Goal: Information Seeking & Learning: Check status

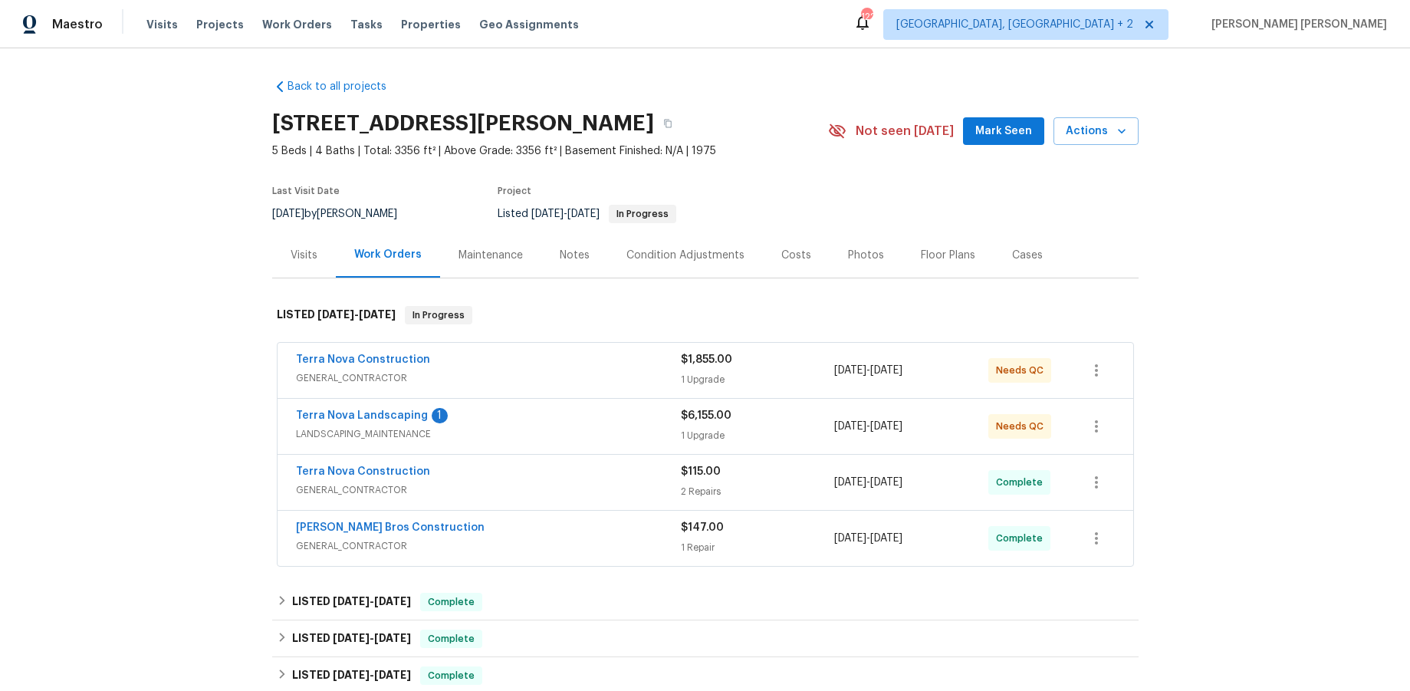
click at [577, 363] on div "Terra Nova Construction" at bounding box center [488, 361] width 385 height 18
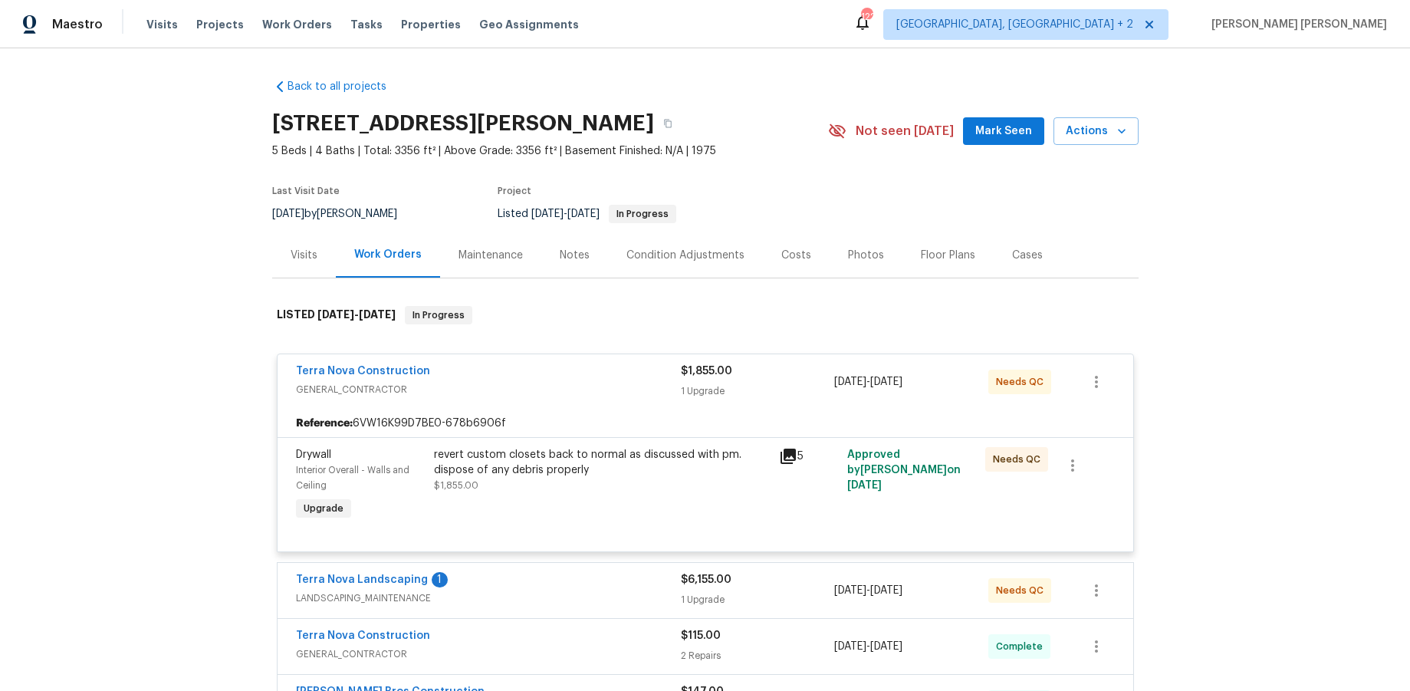
click at [593, 367] on div "Terra Nova Construction" at bounding box center [488, 372] width 385 height 18
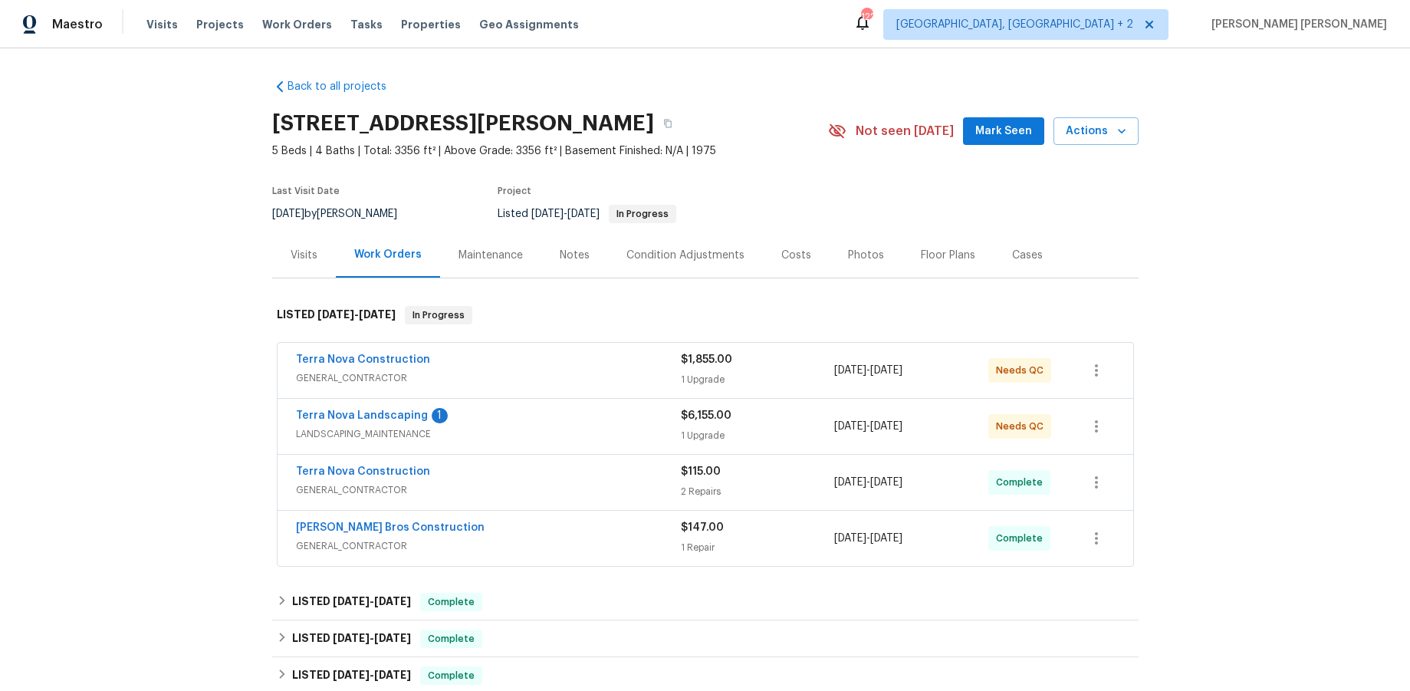
click at [612, 425] on div "Terra Nova Landscaping 1" at bounding box center [488, 417] width 385 height 18
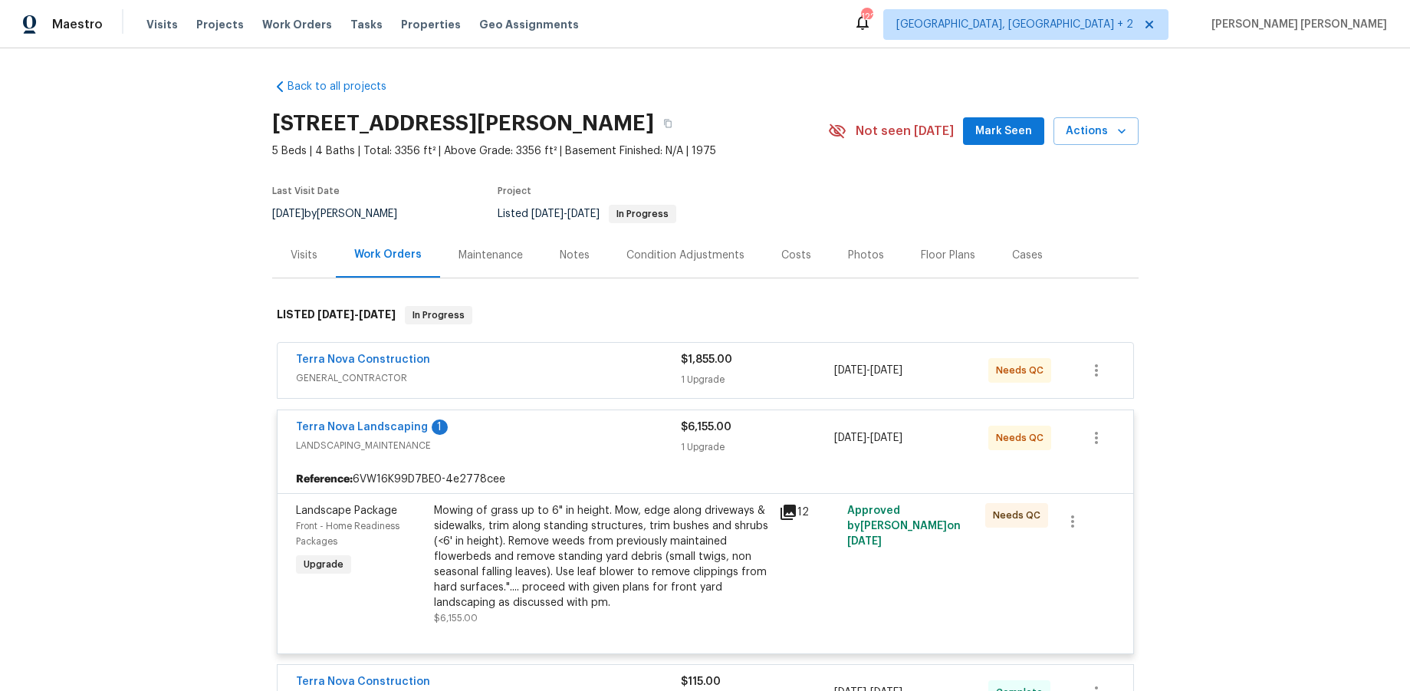
click at [612, 425] on div "Terra Nova Landscaping 1" at bounding box center [488, 428] width 385 height 18
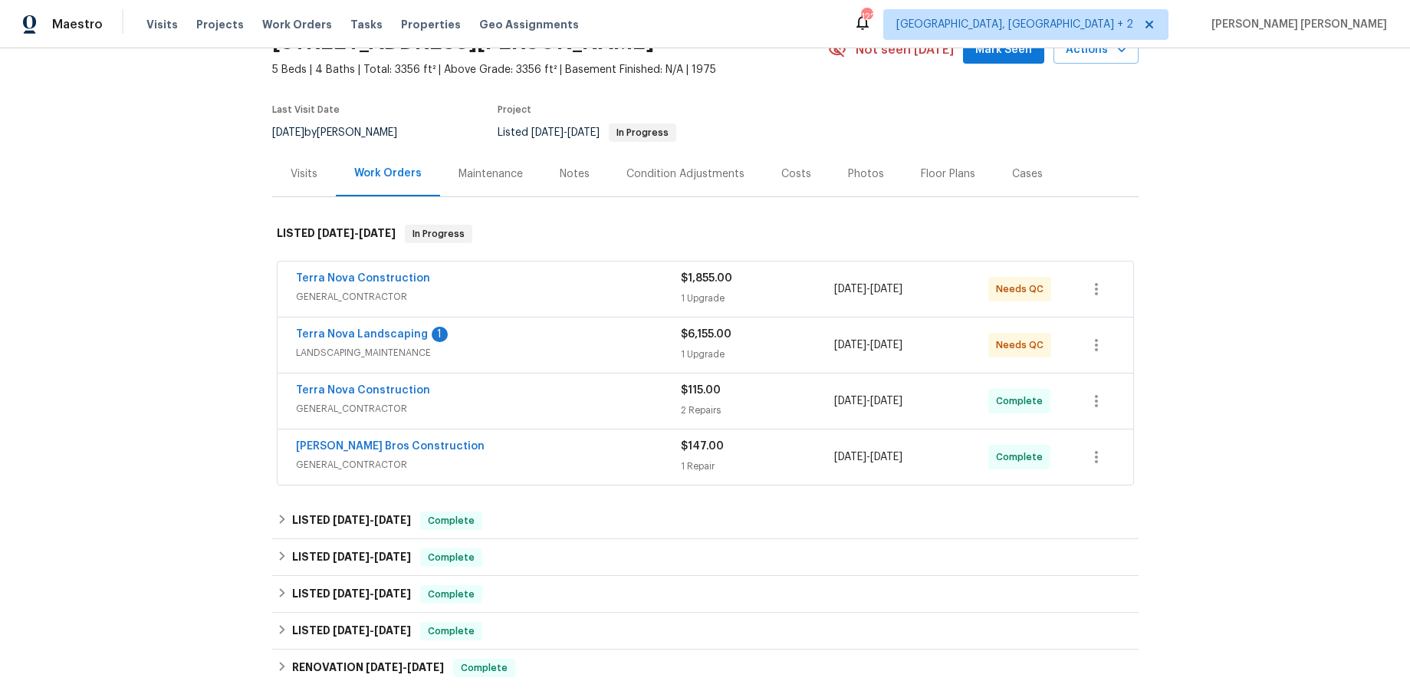
scroll to position [82, 0]
click at [599, 397] on div "Terra Nova Construction" at bounding box center [488, 391] width 385 height 18
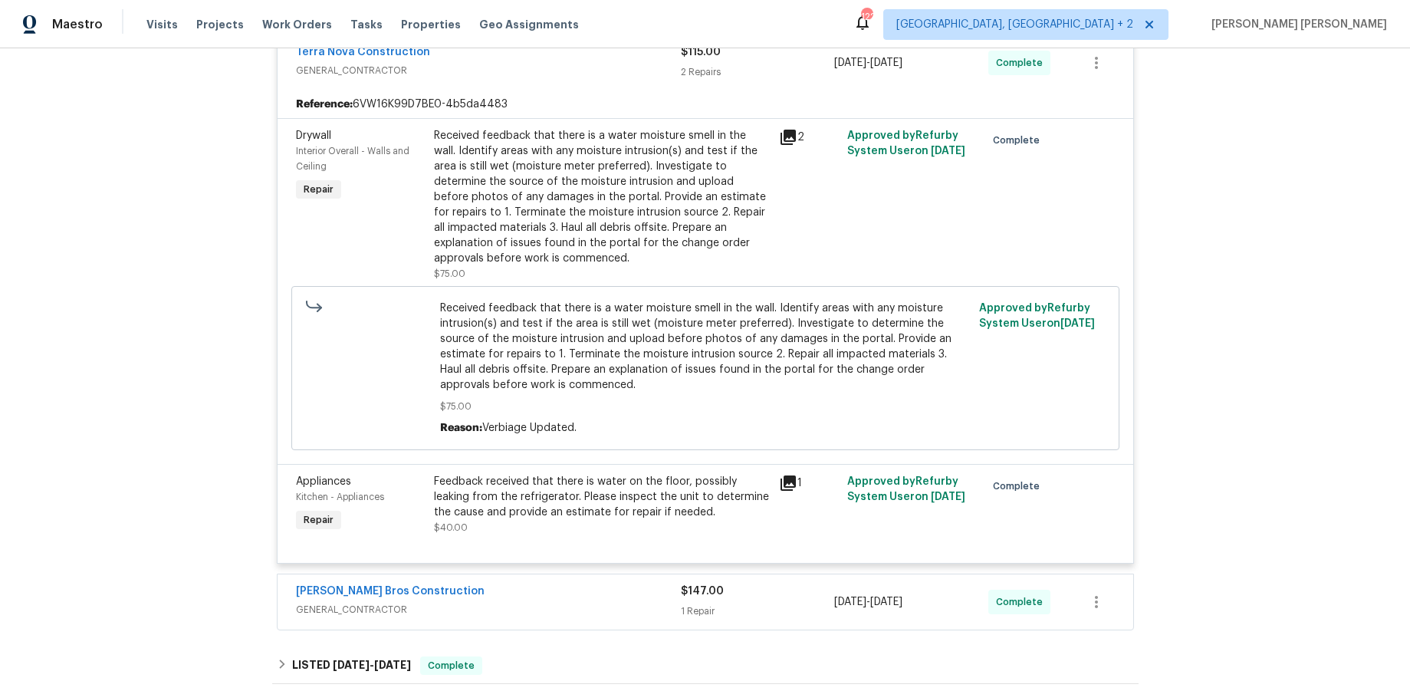
scroll to position [432, 0]
click at [628, 600] on div "Bailey Bros Construction" at bounding box center [488, 592] width 385 height 18
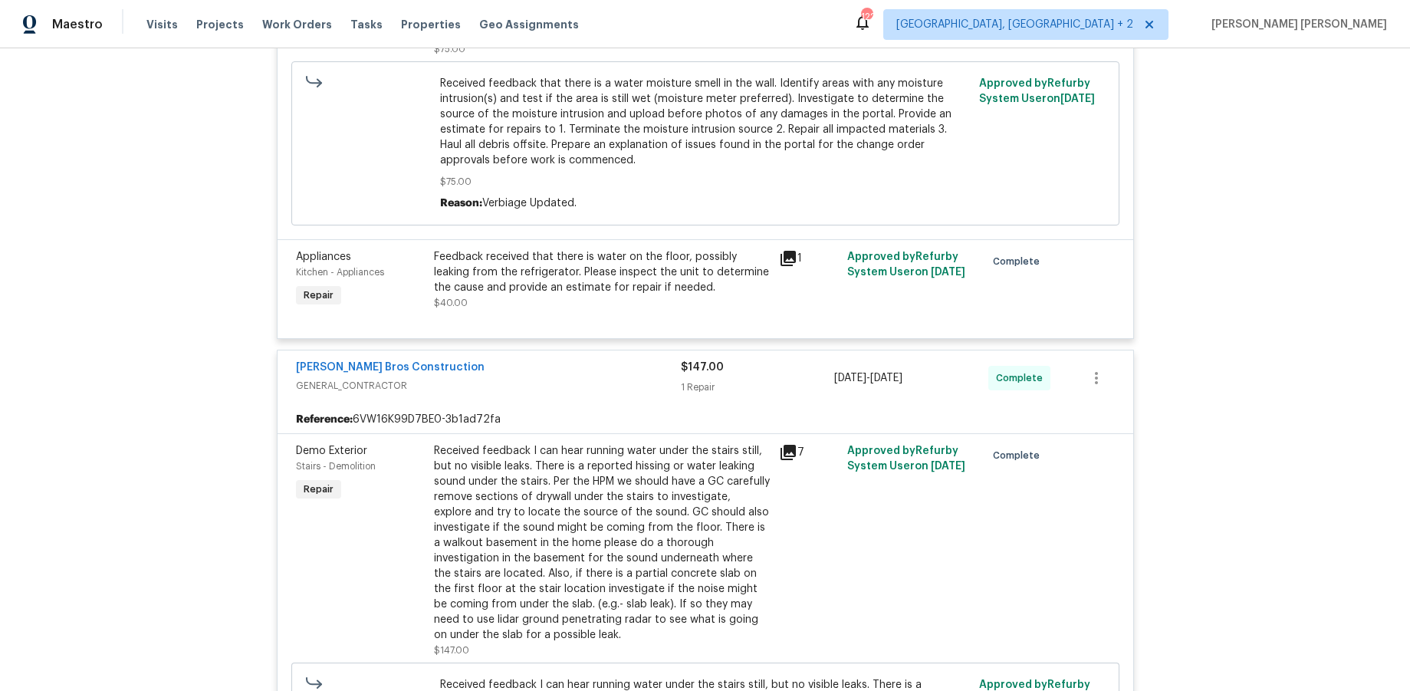
scroll to position [659, 0]
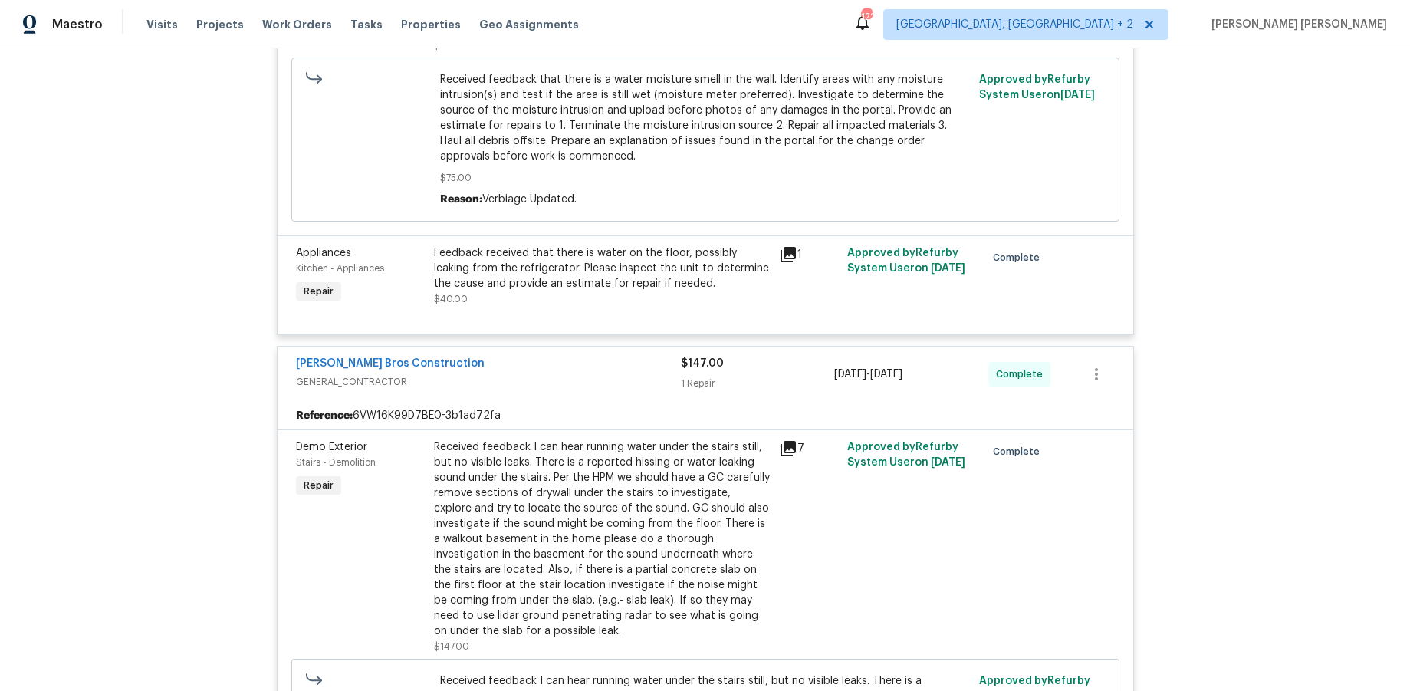
click at [794, 450] on icon at bounding box center [788, 448] width 15 height 15
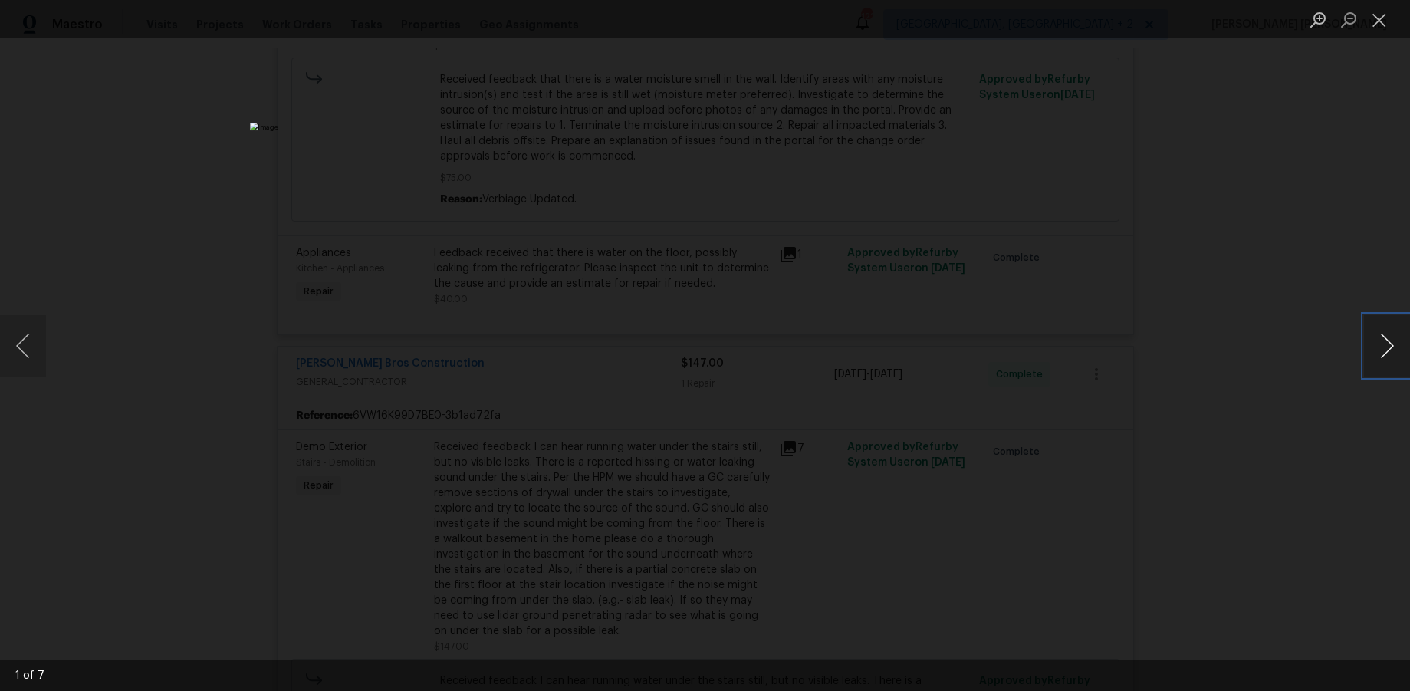
click at [1388, 360] on button "Next image" at bounding box center [1387, 345] width 46 height 61
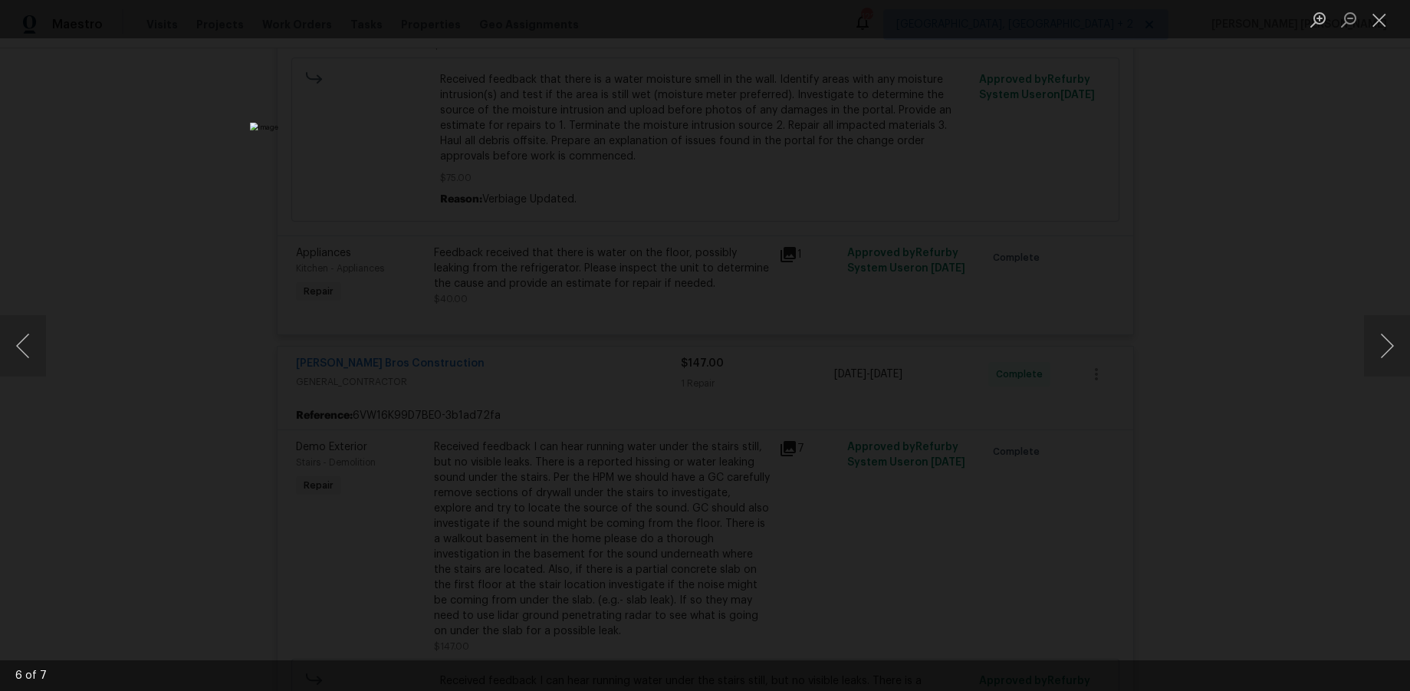
click at [1302, 527] on div "Lightbox" at bounding box center [705, 345] width 1410 height 691
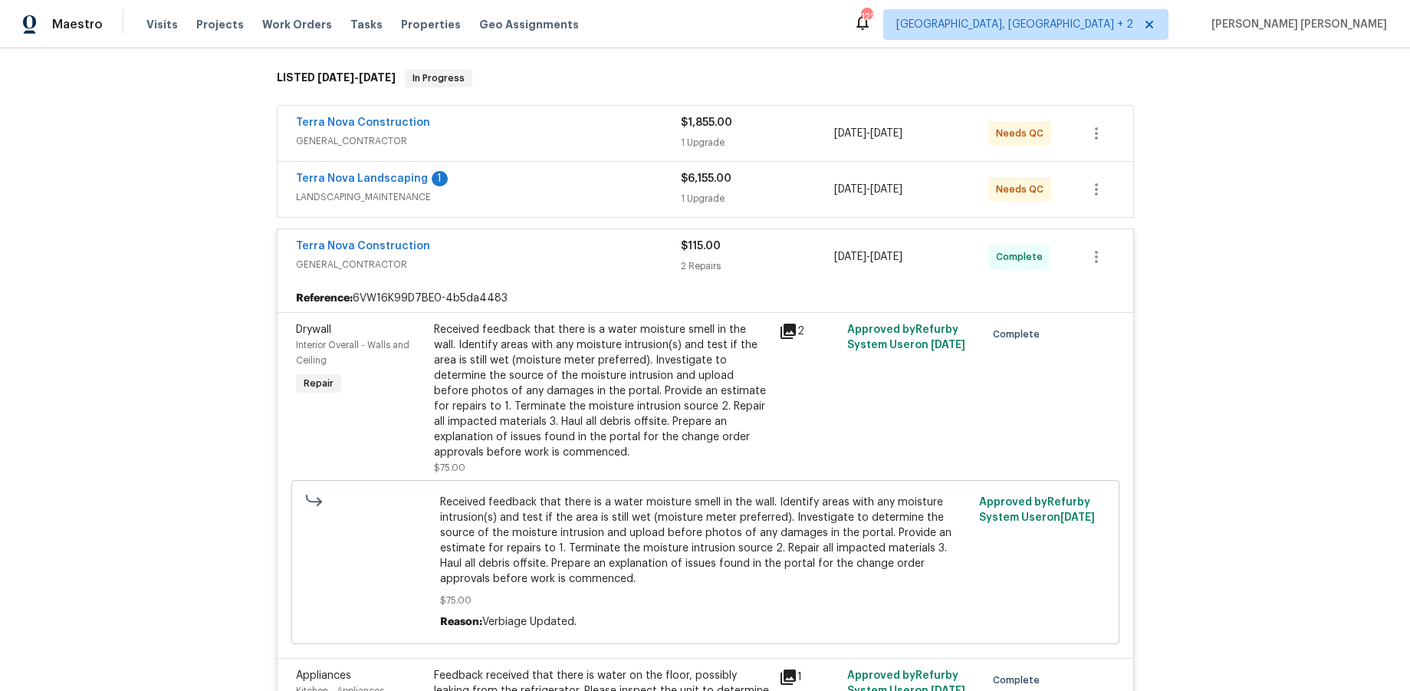
scroll to position [236, 0]
click at [406, 248] on link "Terra Nova Construction" at bounding box center [363, 247] width 134 height 11
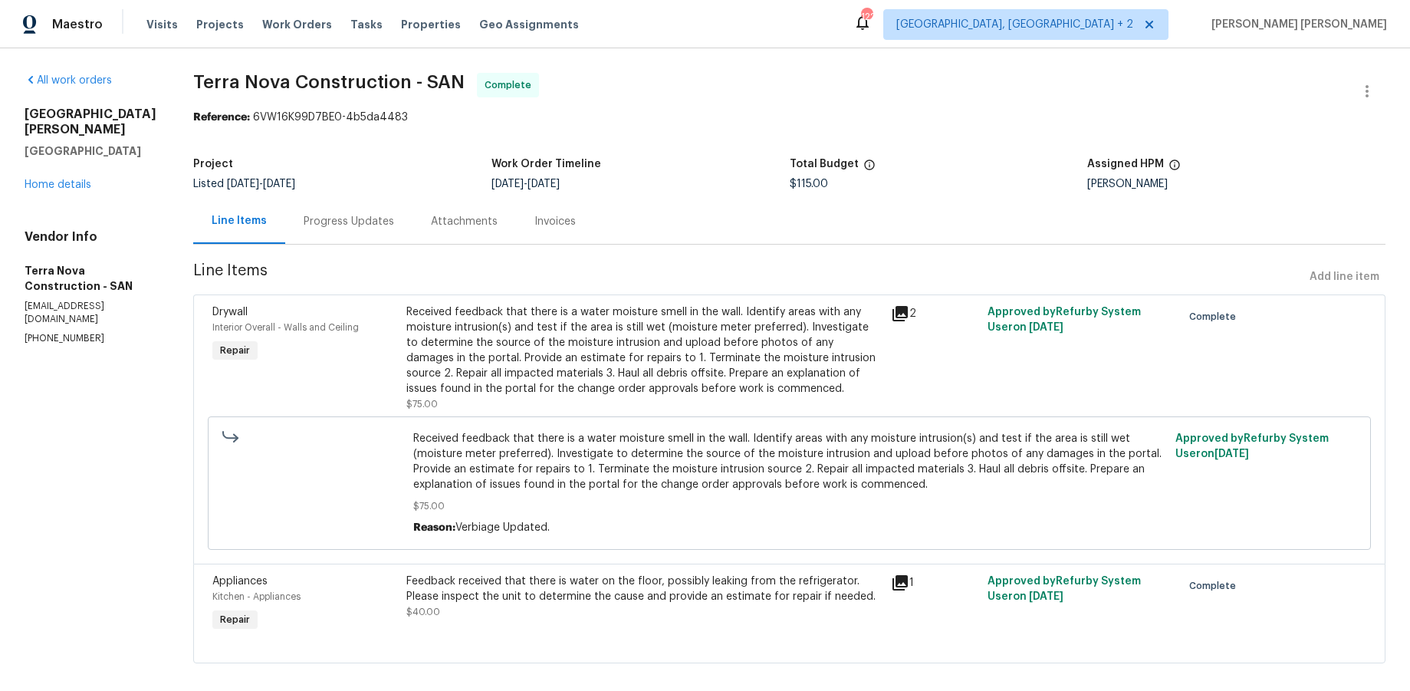
drag, startPoint x: 371, startPoint y: 219, endPoint x: 383, endPoint y: 220, distance: 12.4
click at [371, 219] on div "Progress Updates" at bounding box center [349, 221] width 90 height 15
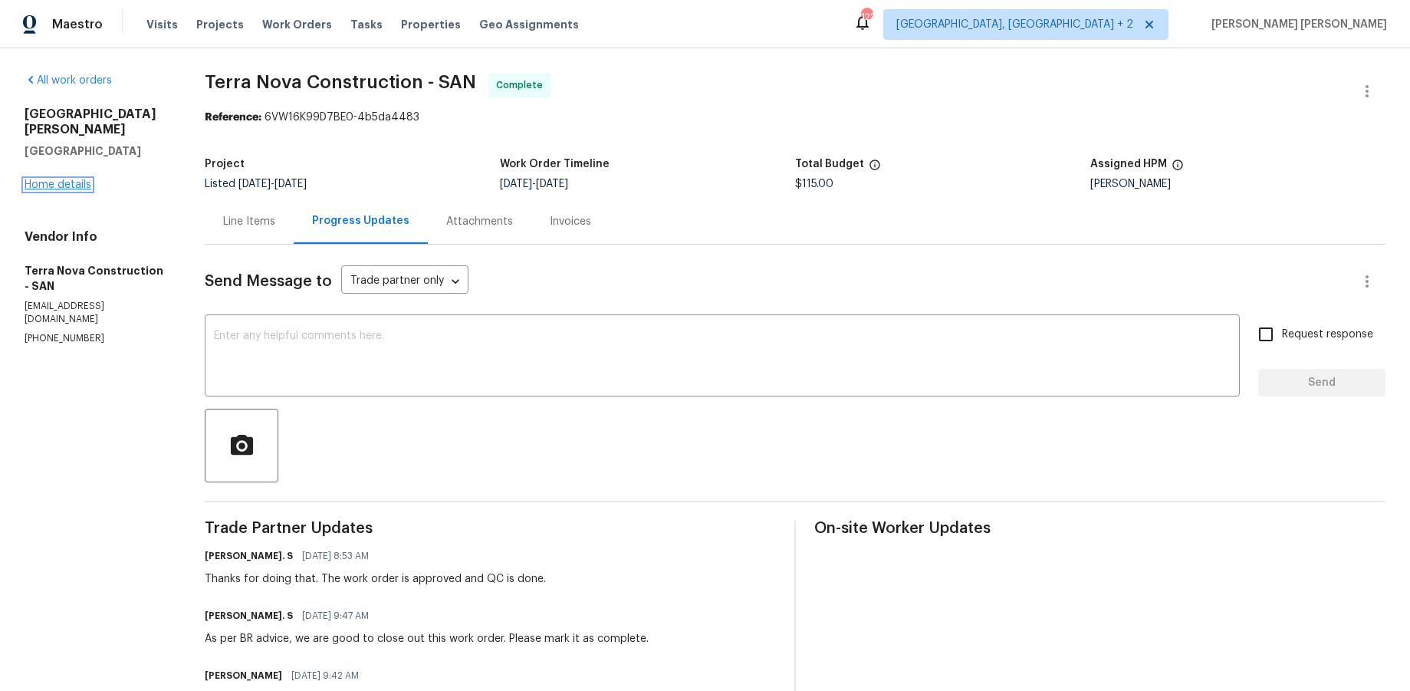
click at [61, 179] on link "Home details" at bounding box center [58, 184] width 67 height 11
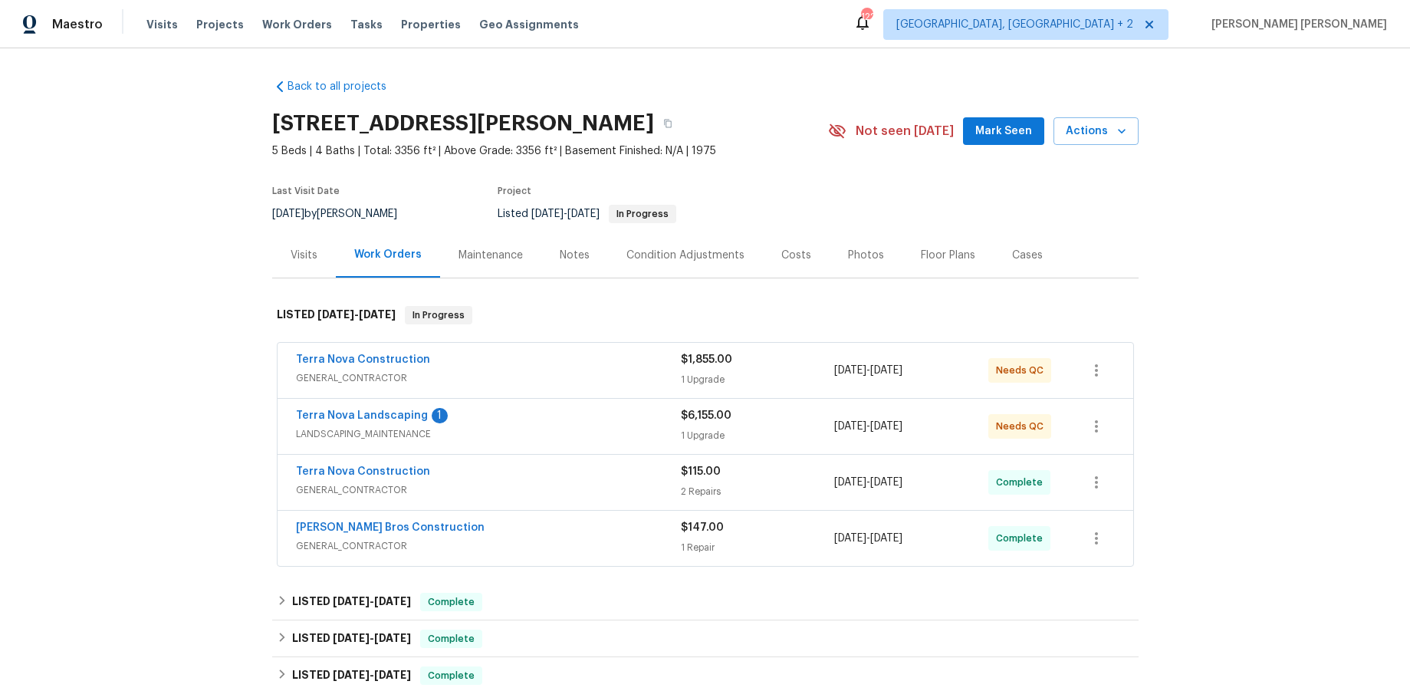
click at [301, 248] on div "Visits" at bounding box center [304, 255] width 27 height 15
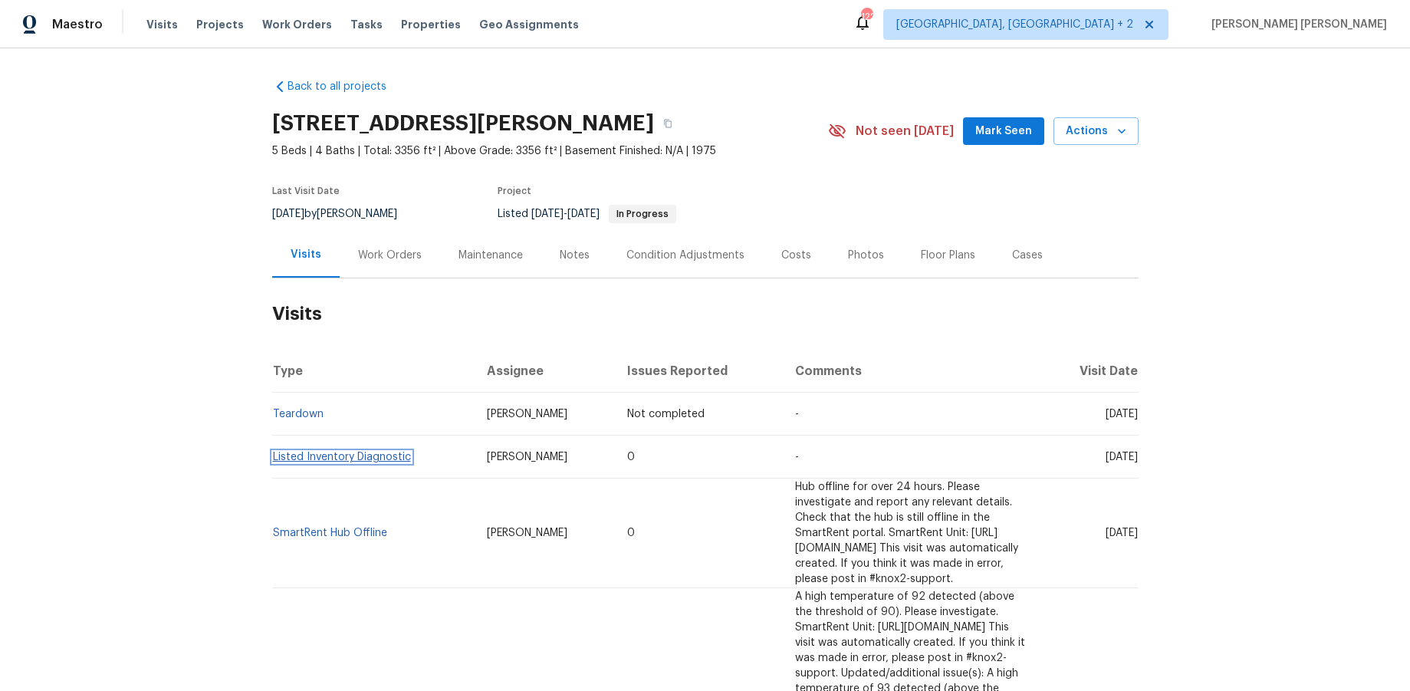
click at [370, 455] on link "Listed Inventory Diagnostic" at bounding box center [342, 457] width 138 height 11
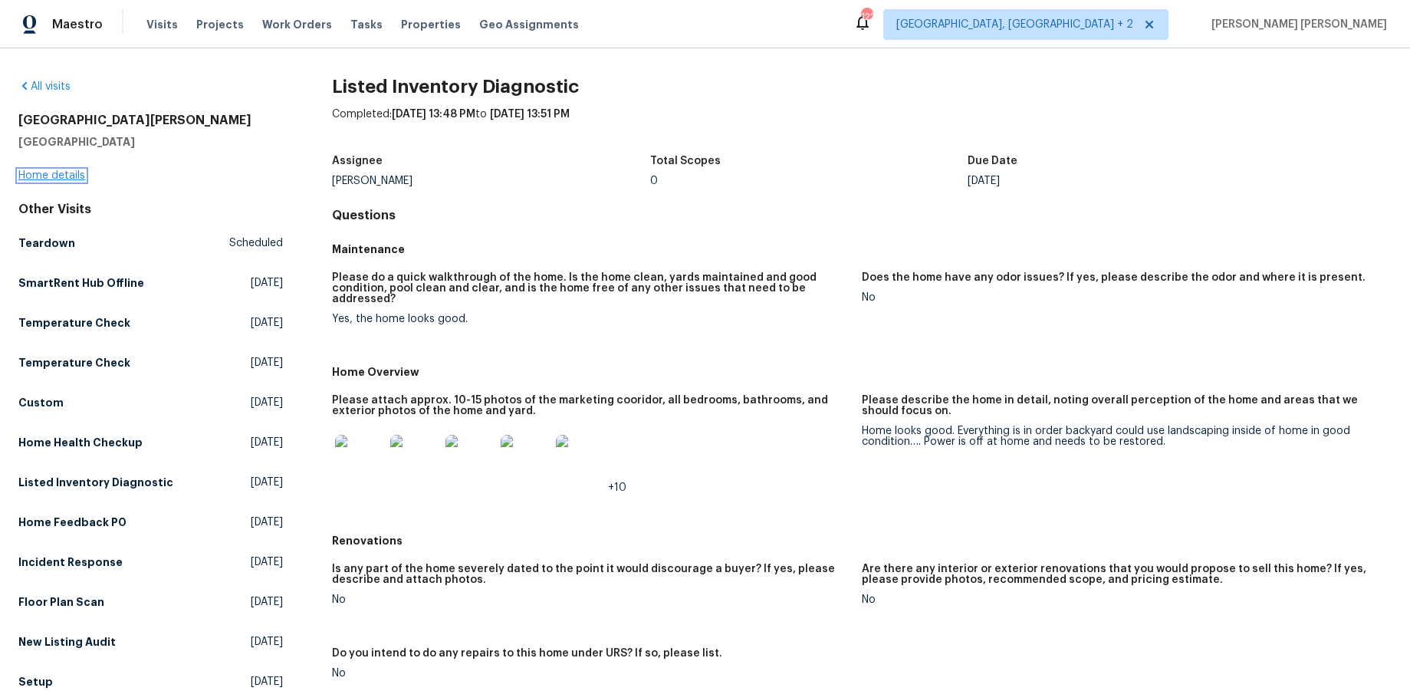
click at [69, 176] on link "Home details" at bounding box center [51, 175] width 67 height 11
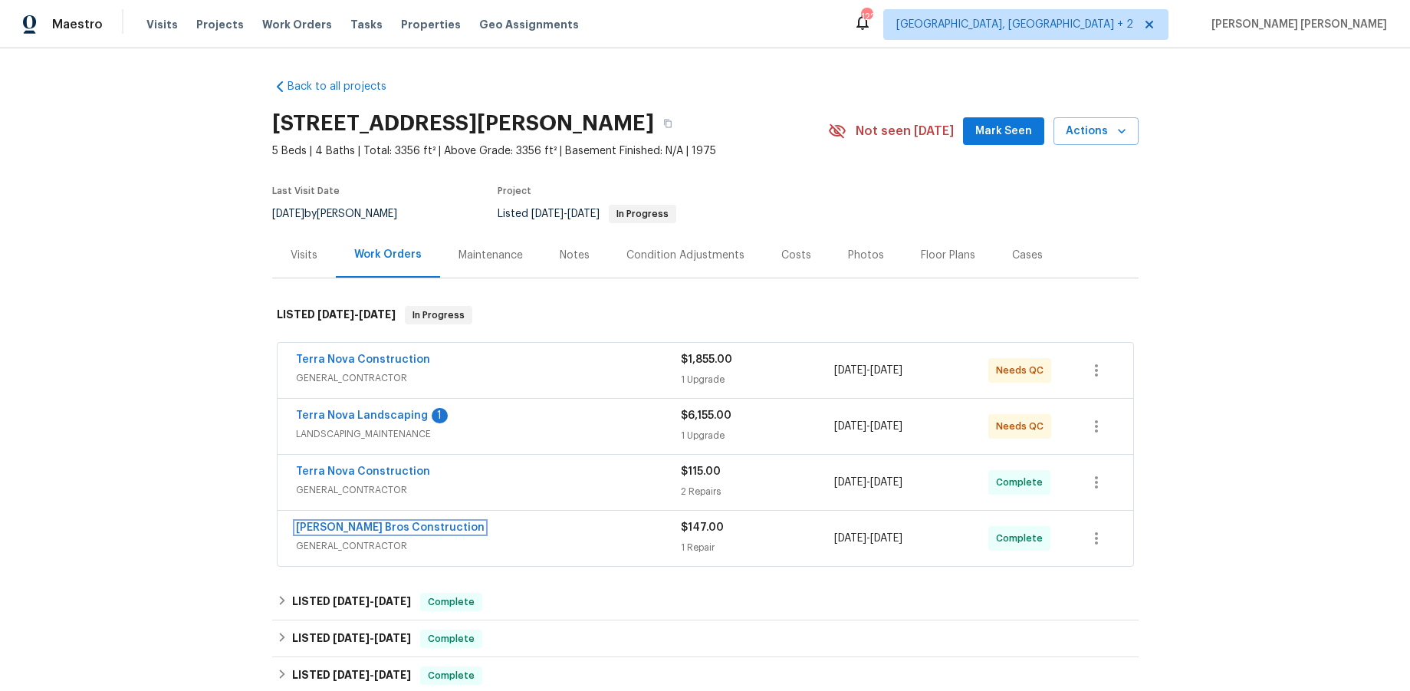
click at [403, 530] on link "Bailey Bros Construction" at bounding box center [390, 527] width 189 height 11
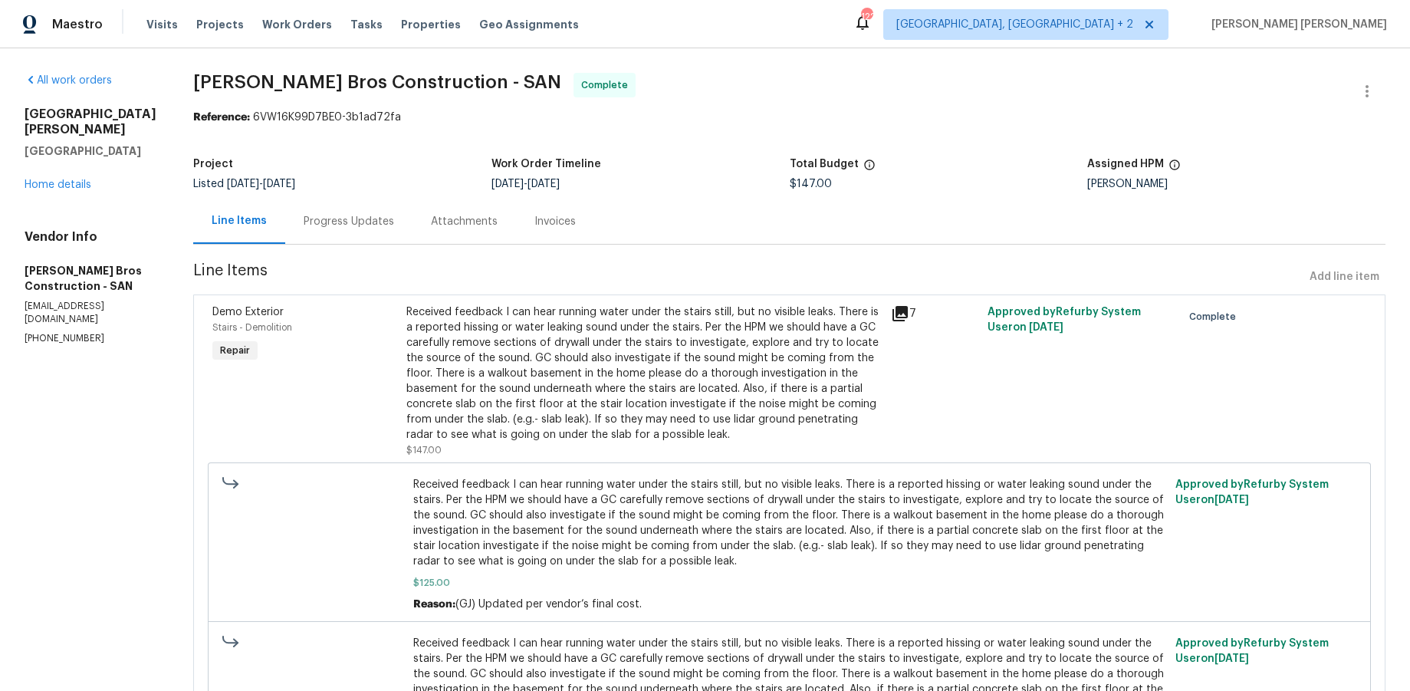
click at [899, 313] on icon at bounding box center [899, 313] width 15 height 15
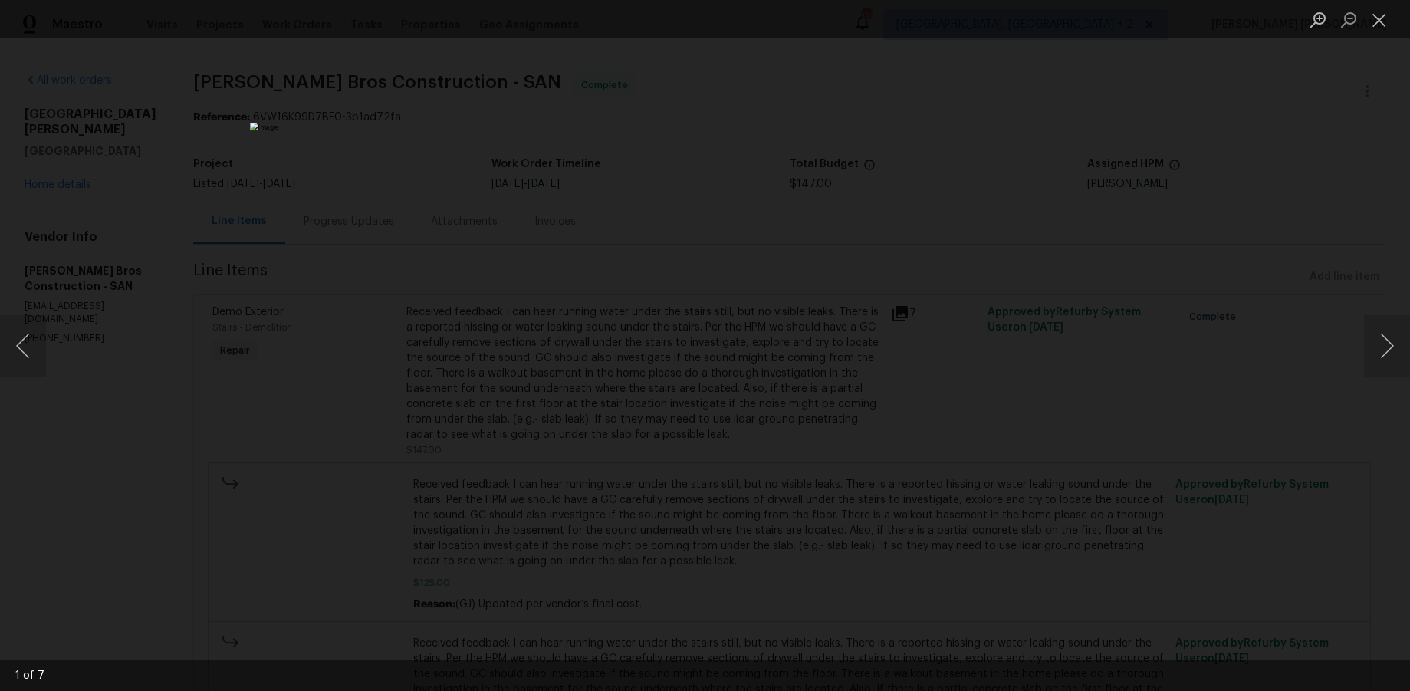
click at [1102, 348] on div "Lightbox" at bounding box center [705, 345] width 1410 height 691
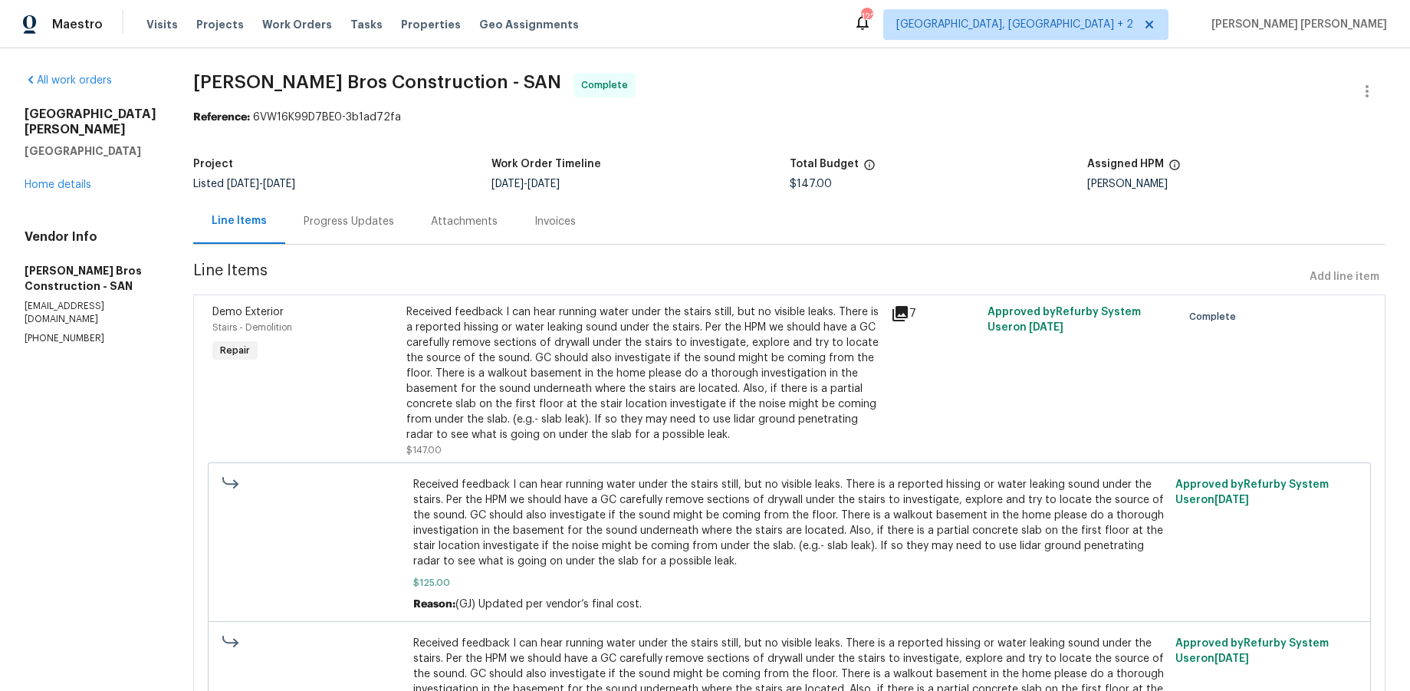
click at [346, 226] on div "Progress Updates" at bounding box center [349, 221] width 90 height 15
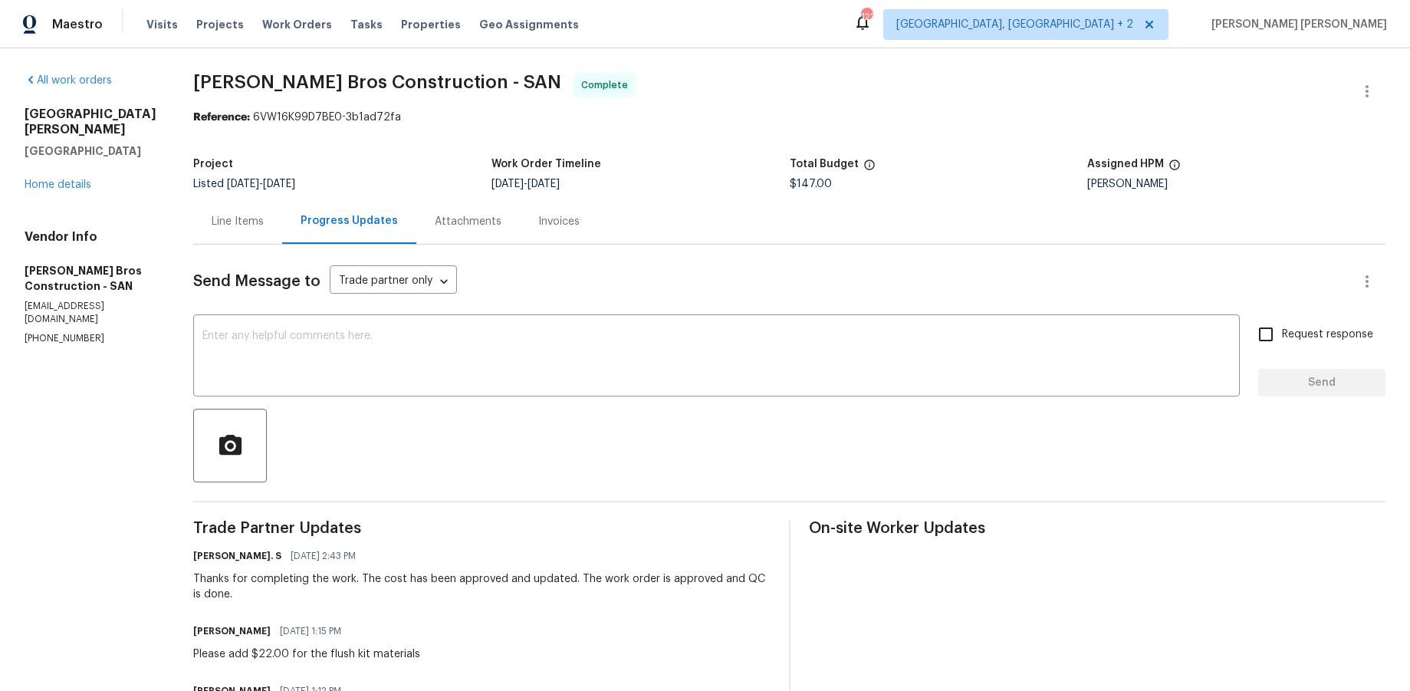
click at [232, 222] on div "Line Items" at bounding box center [238, 221] width 52 height 15
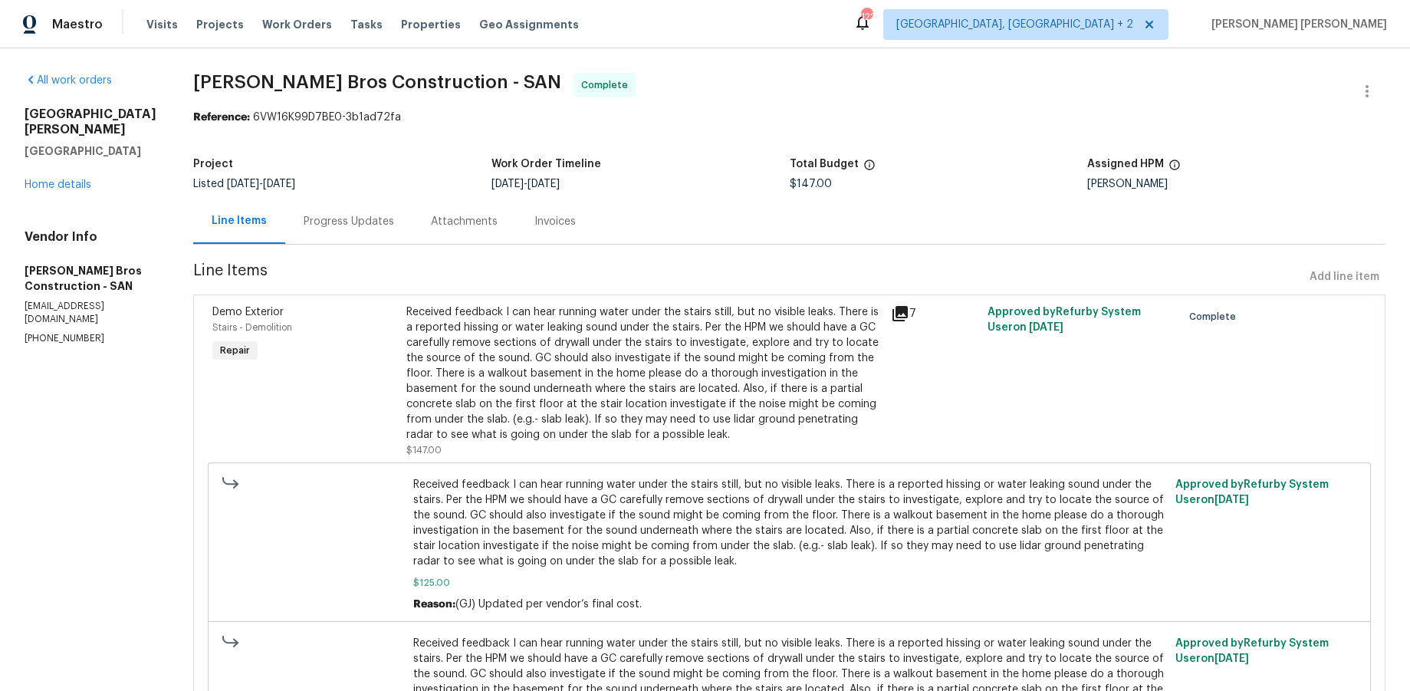
click at [317, 224] on div "Progress Updates" at bounding box center [349, 221] width 90 height 15
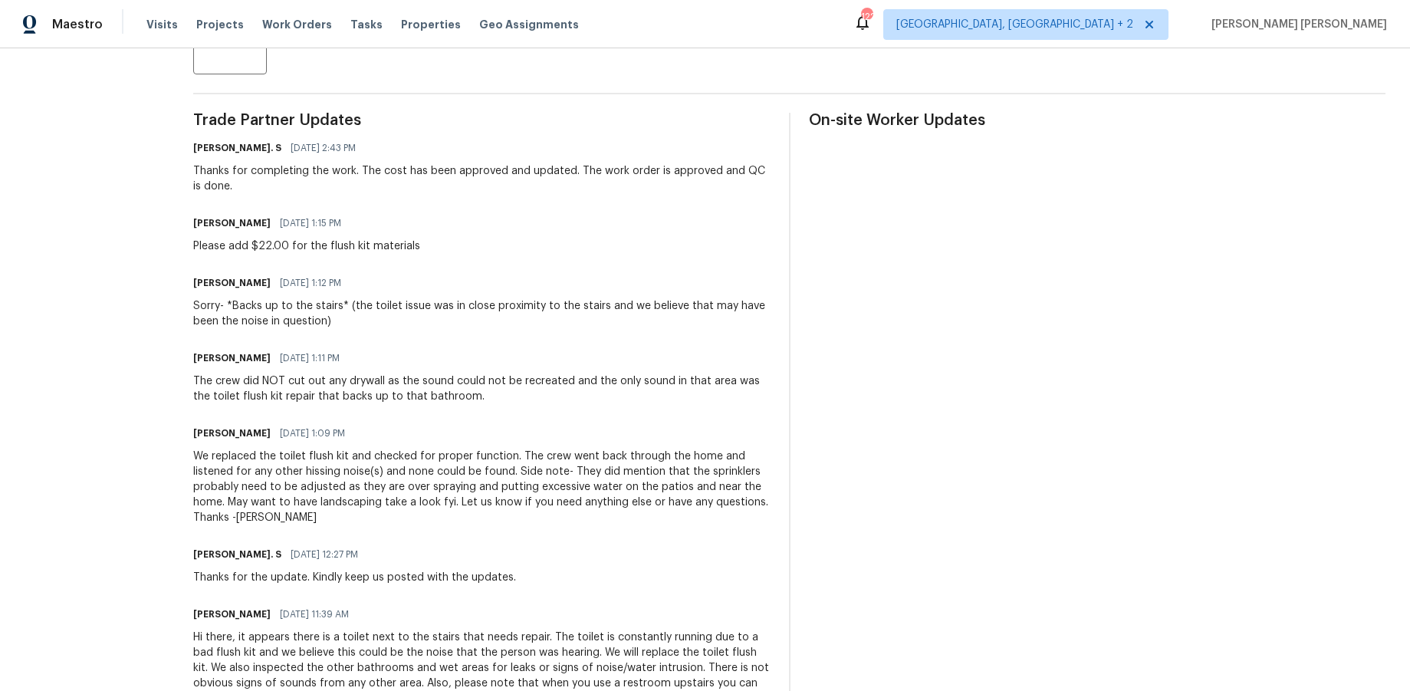
scroll to position [402, 0]
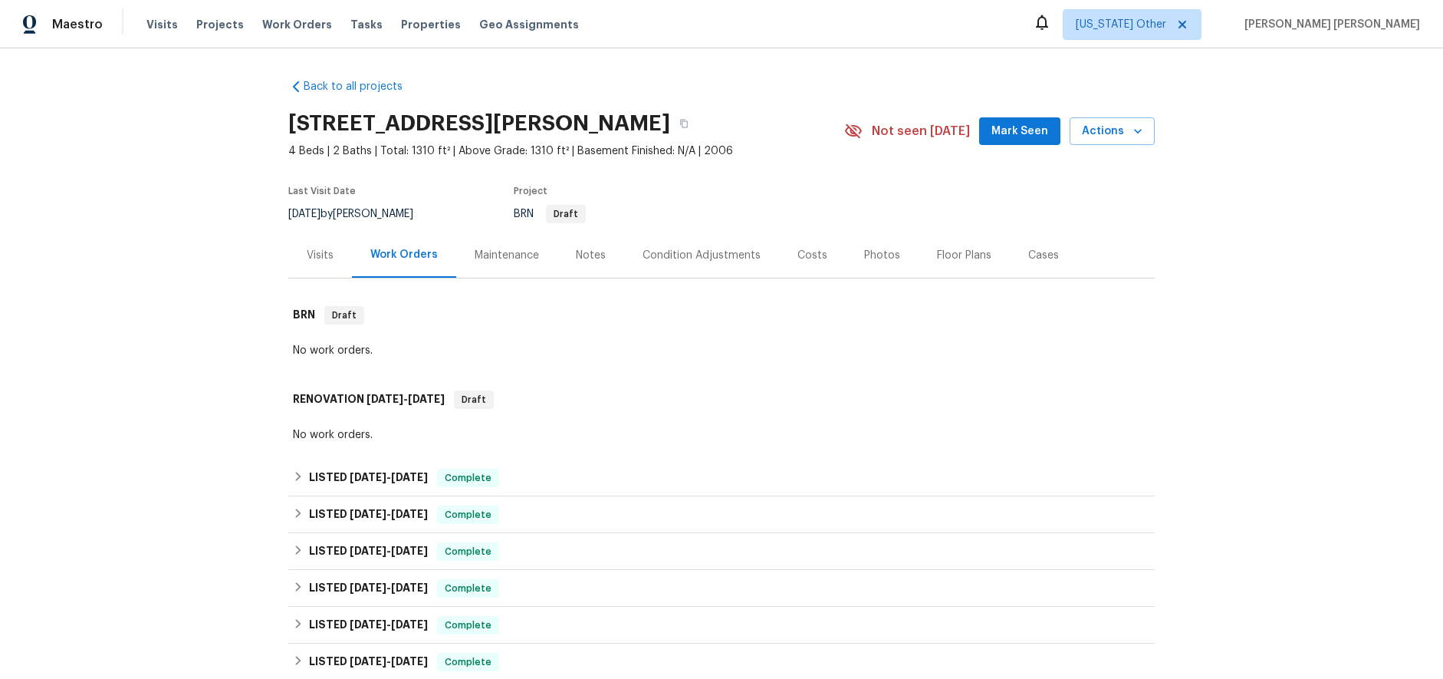
click at [319, 256] on div "Visits" at bounding box center [320, 255] width 27 height 15
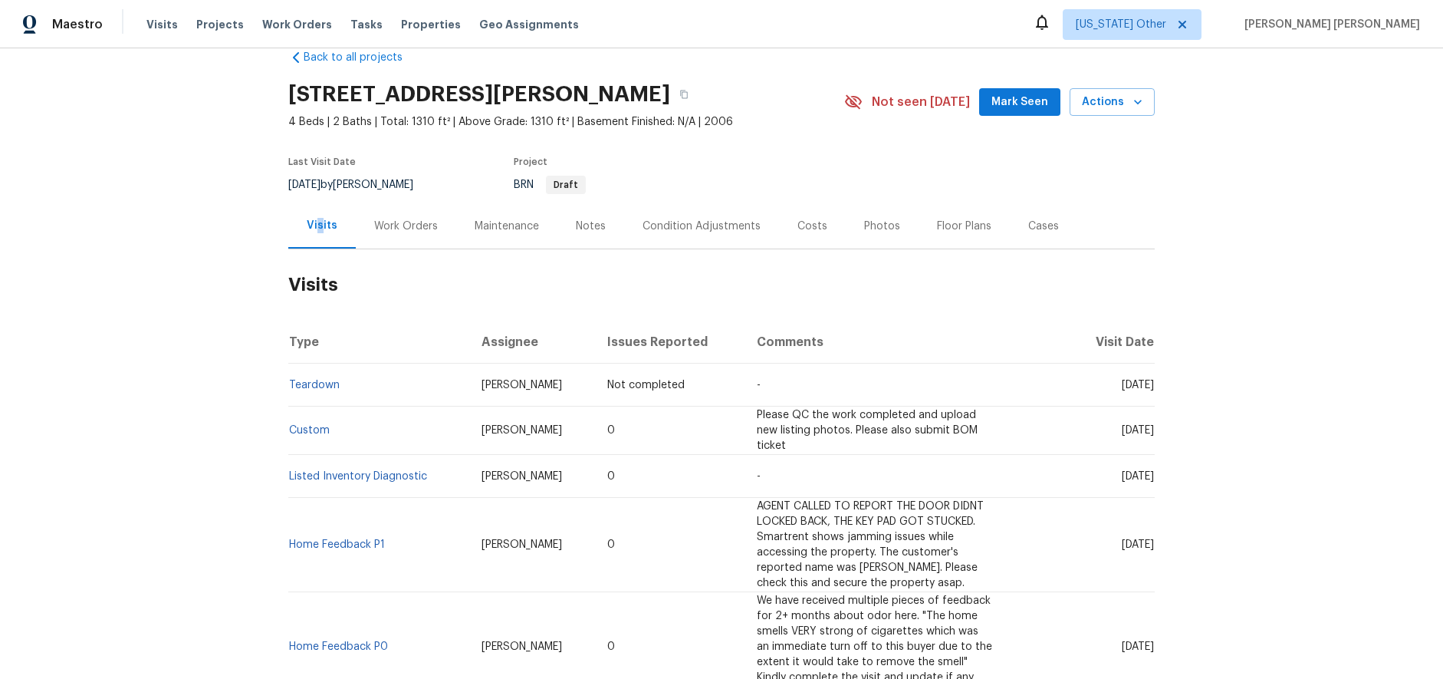
scroll to position [41, 0]
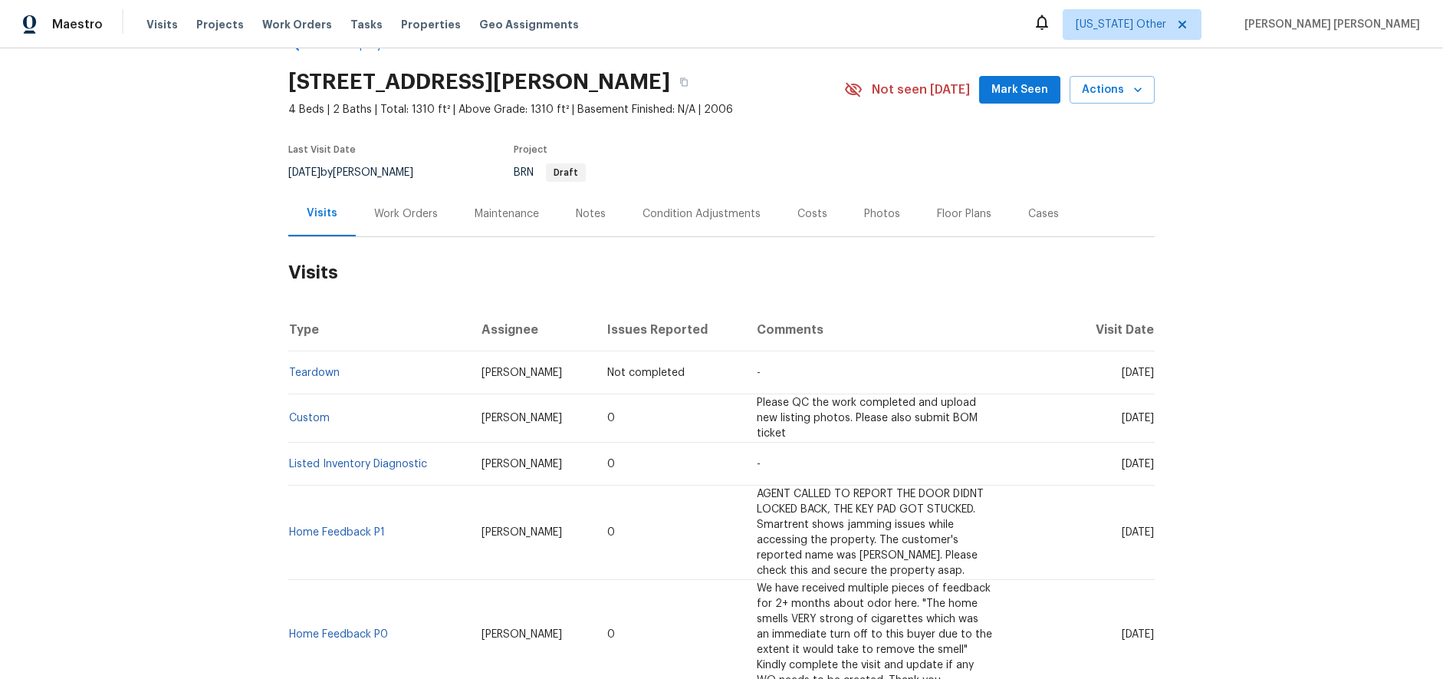
drag, startPoint x: 404, startPoint y: 214, endPoint x: 587, endPoint y: 406, distance: 264.6
click at [404, 214] on div "Work Orders" at bounding box center [406, 213] width 64 height 15
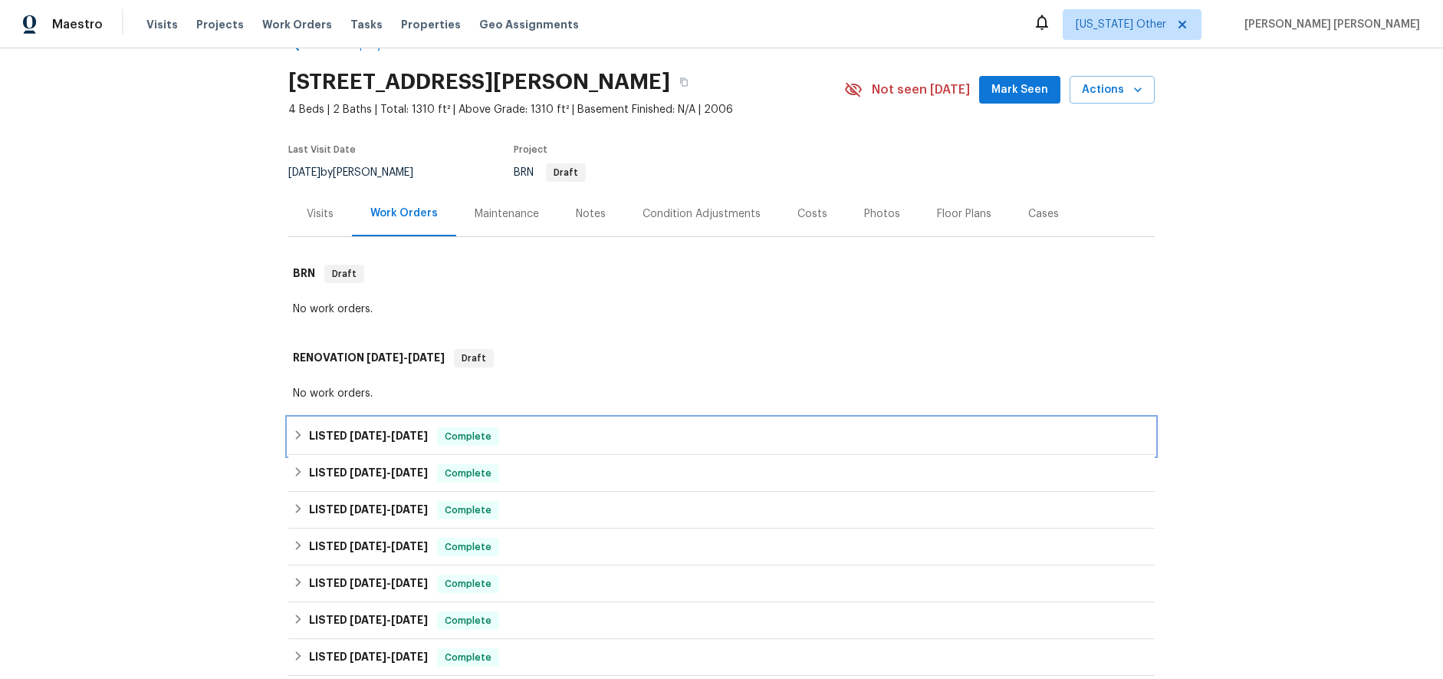
drag, startPoint x: 314, startPoint y: 441, endPoint x: 401, endPoint y: 453, distance: 88.3
click at [314, 441] on h6 "LISTED 9/12/25 - 9/23/25" at bounding box center [368, 436] width 119 height 18
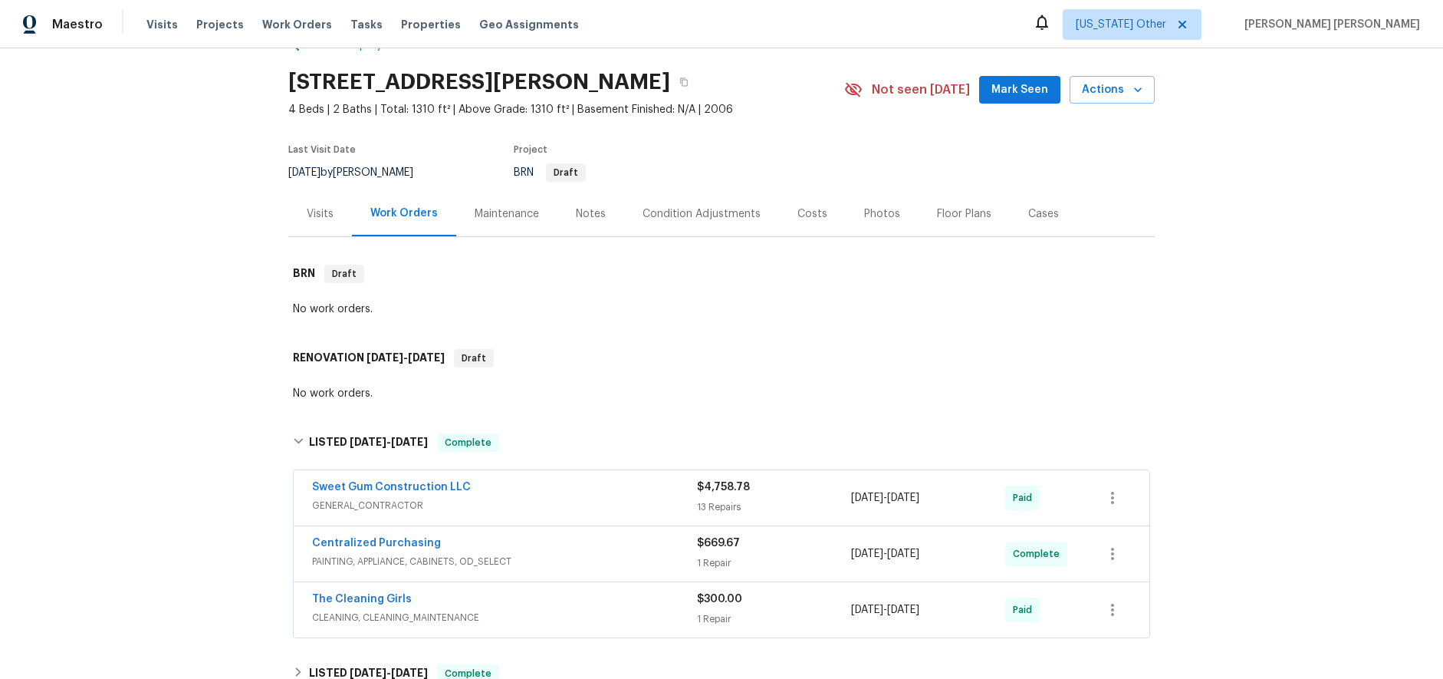
click at [623, 503] on span "GENERAL_CONTRACTOR" at bounding box center [504, 505] width 385 height 15
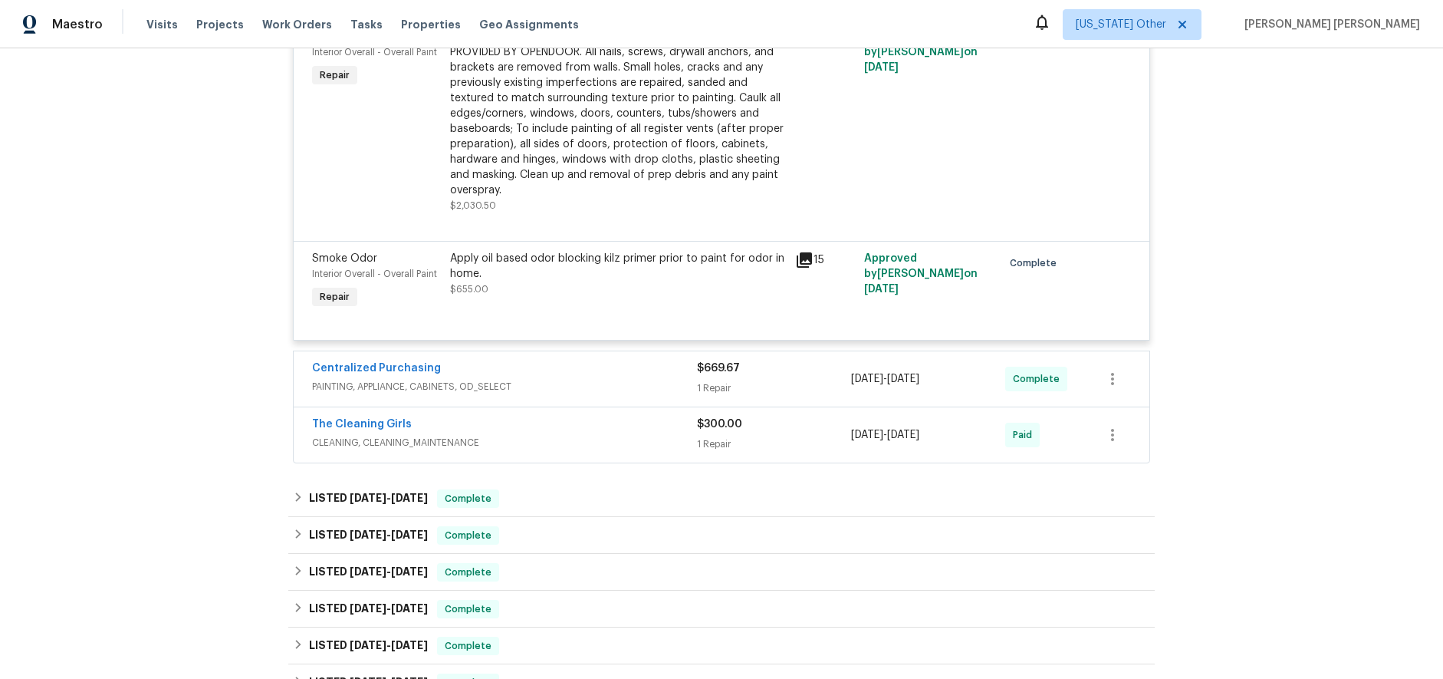
scroll to position [1852, 0]
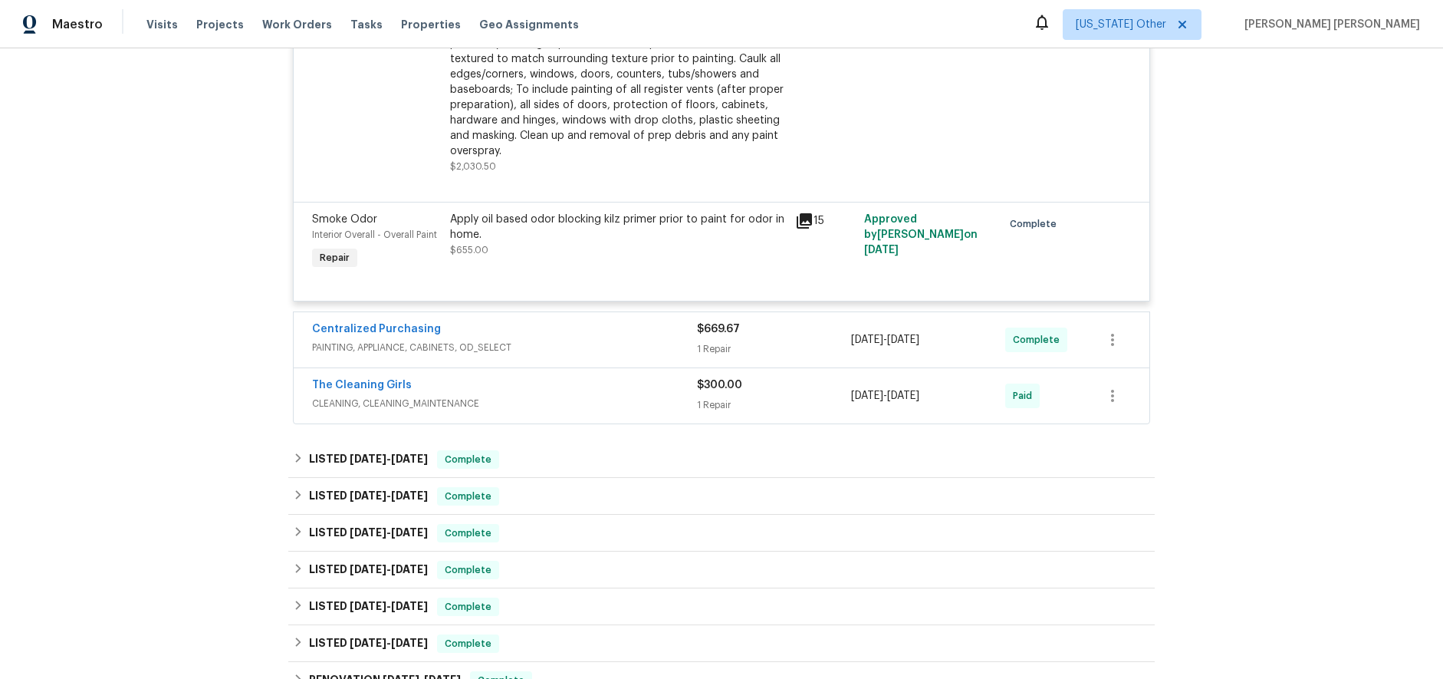
click at [806, 227] on icon at bounding box center [804, 220] width 15 height 15
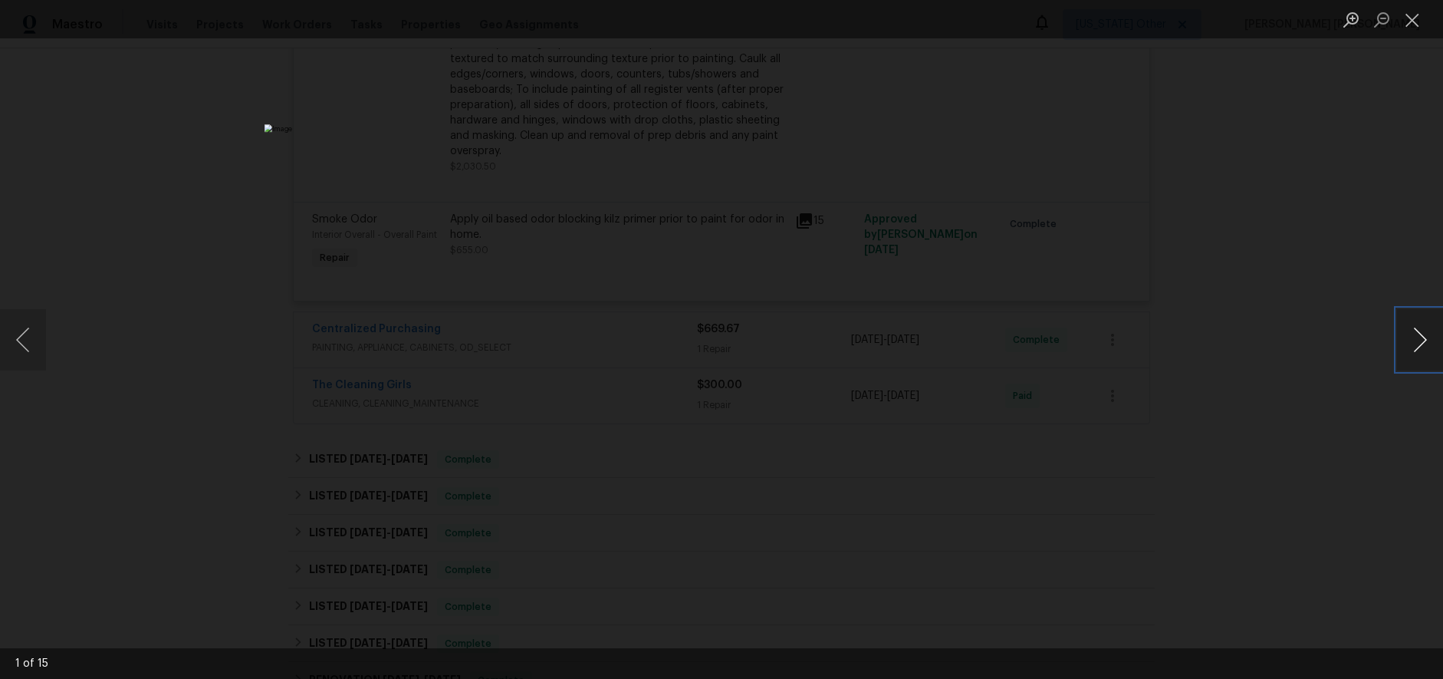
click at [1092, 353] on button "Next image" at bounding box center [1420, 339] width 46 height 61
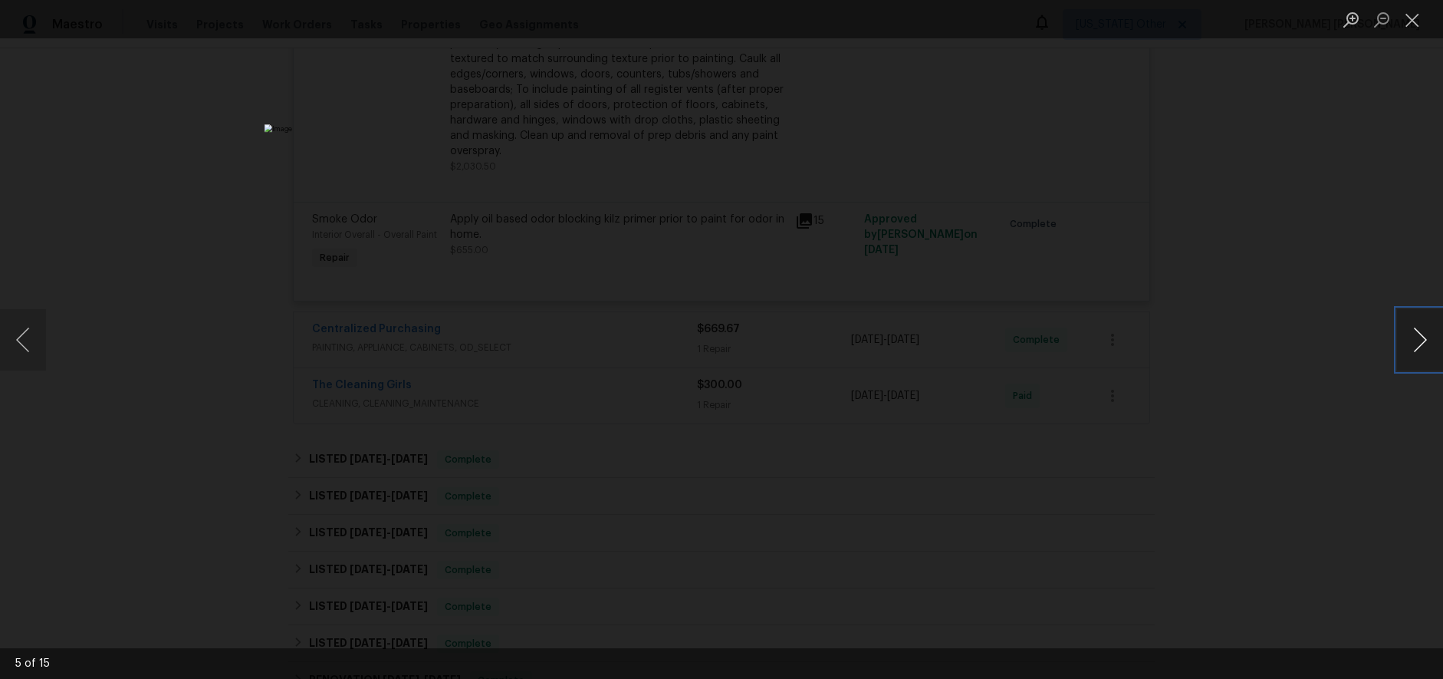
click at [1092, 353] on button "Next image" at bounding box center [1420, 339] width 46 height 61
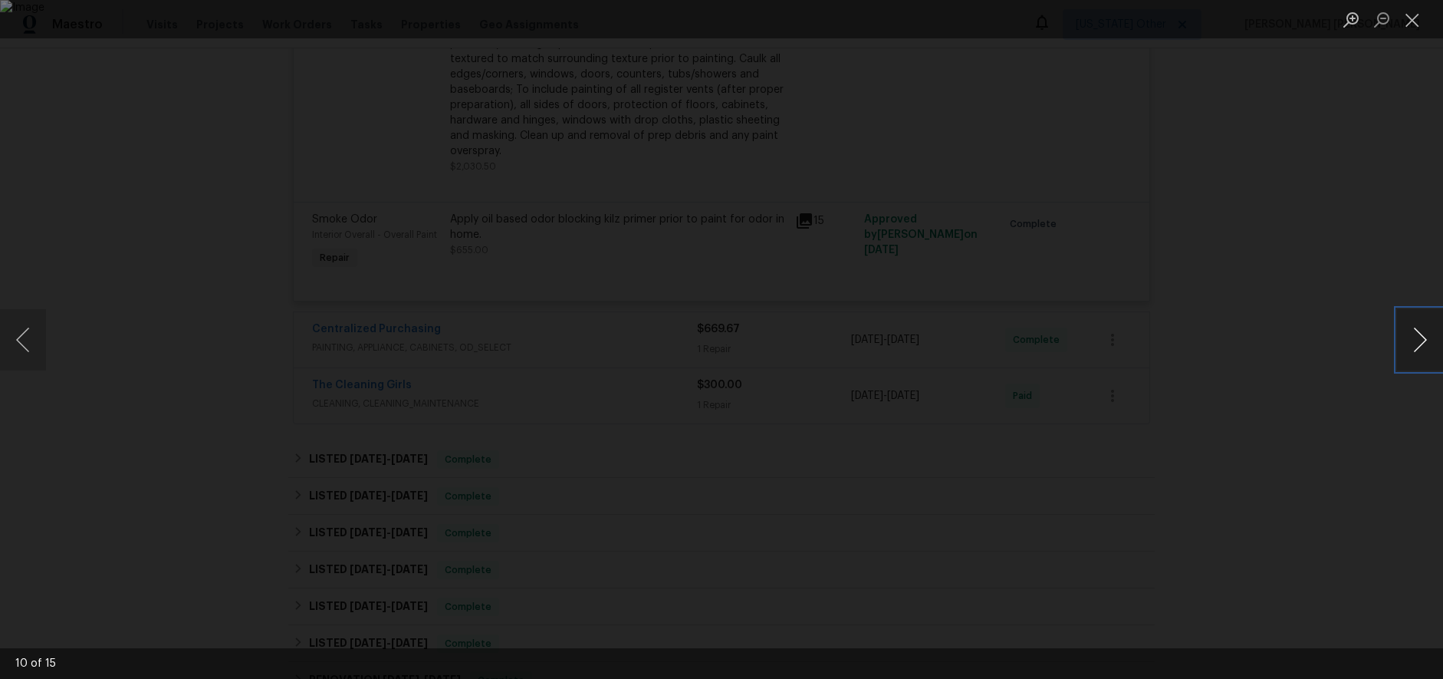
click at [1092, 353] on button "Next image" at bounding box center [1420, 339] width 46 height 61
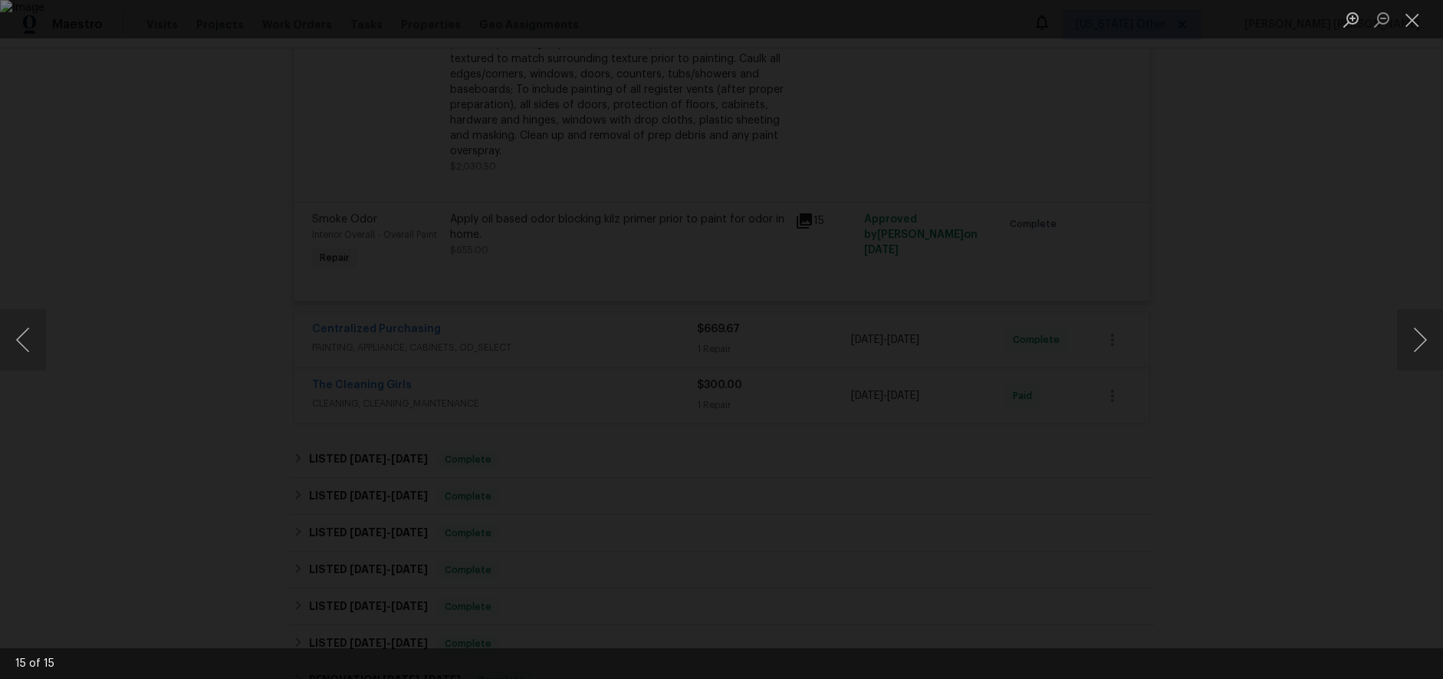
click at [1092, 493] on div "Lightbox" at bounding box center [721, 339] width 1443 height 679
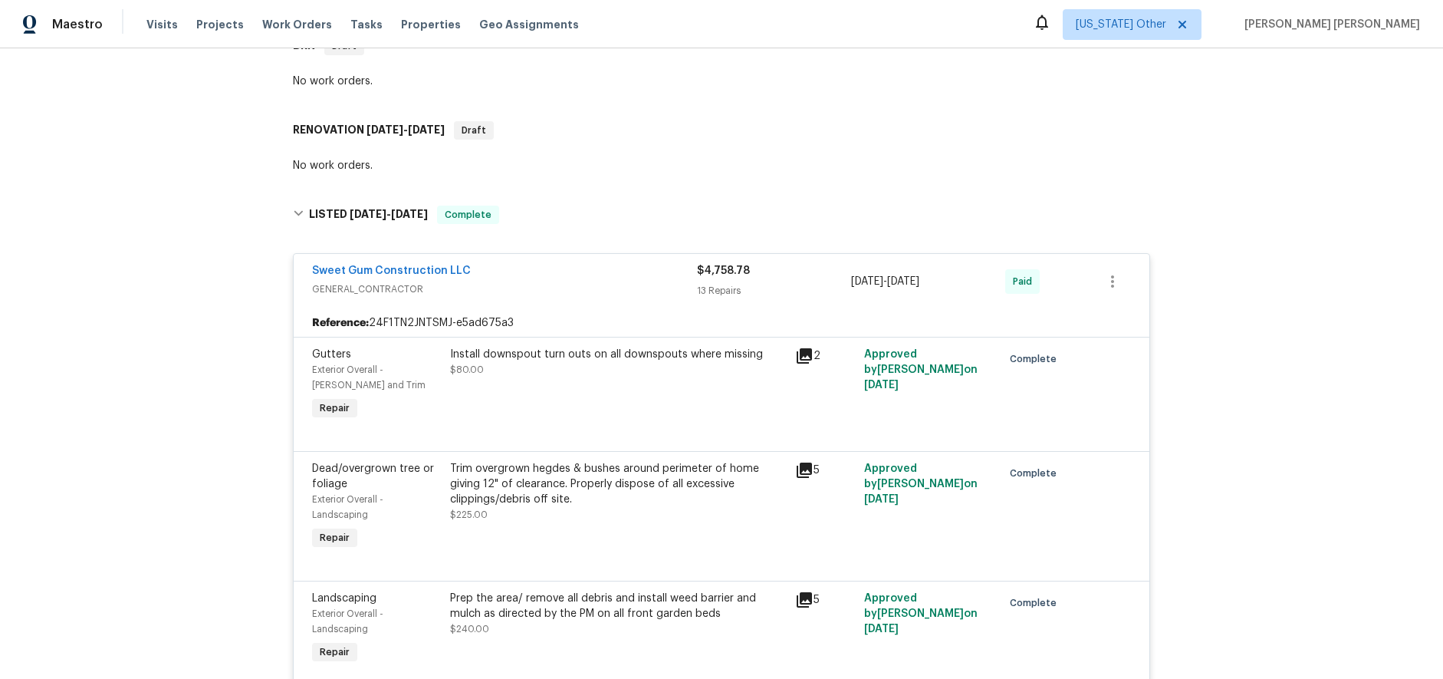
scroll to position [265, 0]
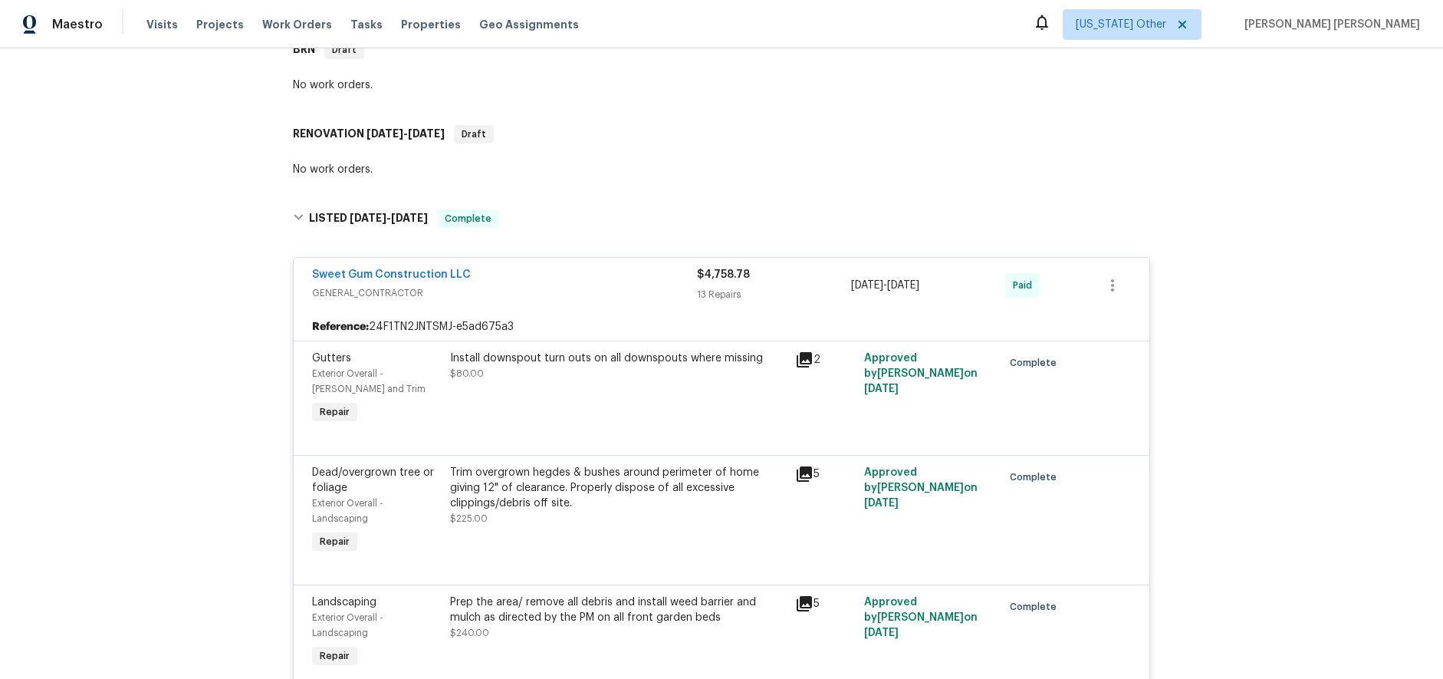
click at [574, 282] on div "Sweet Gum Construction LLC" at bounding box center [504, 276] width 385 height 18
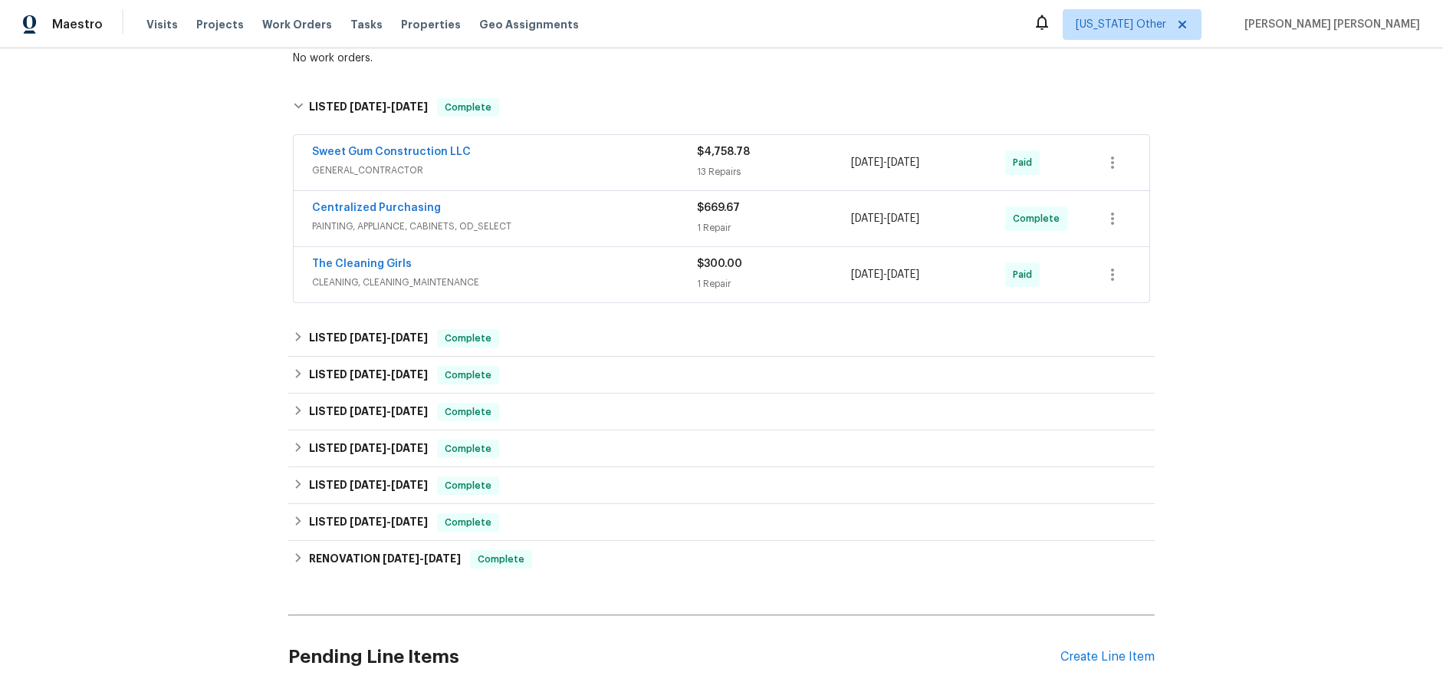
scroll to position [444, 0]
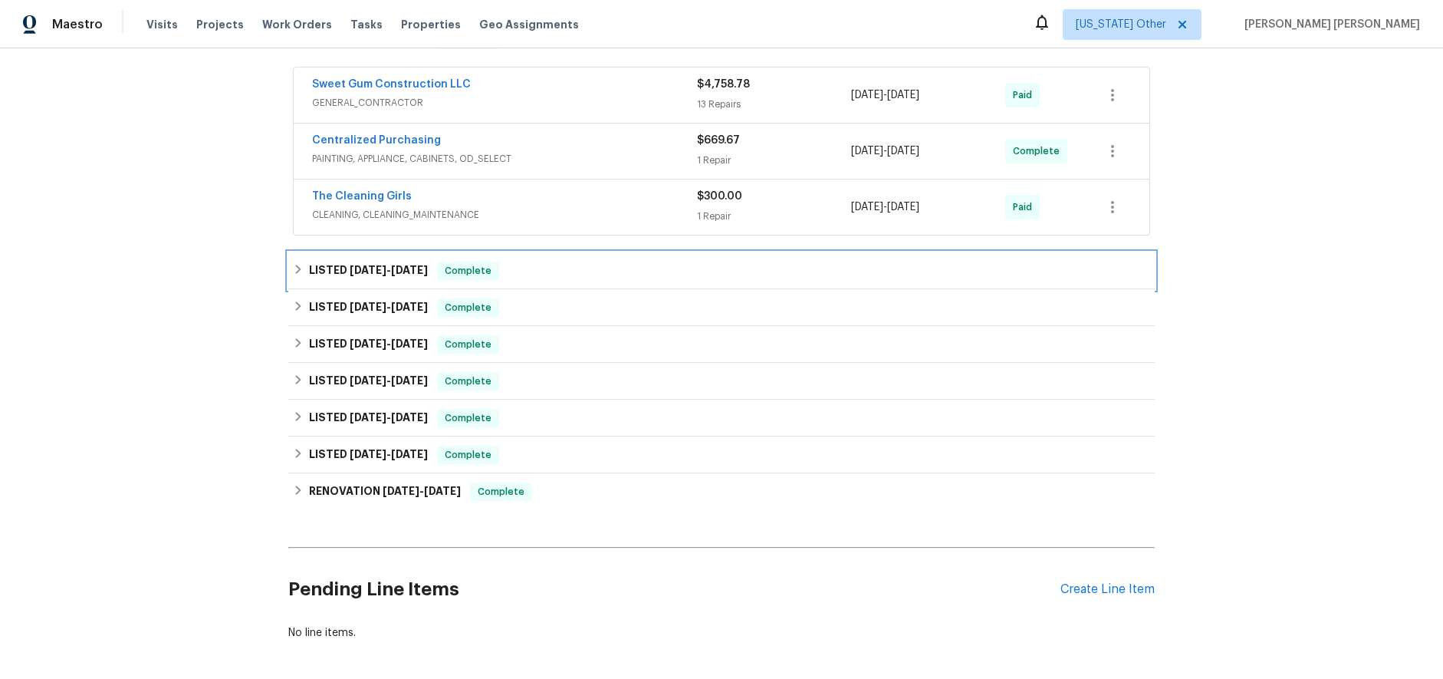
click at [350, 276] on h6 "LISTED 8/20/25 - 8/26/25" at bounding box center [368, 270] width 119 height 18
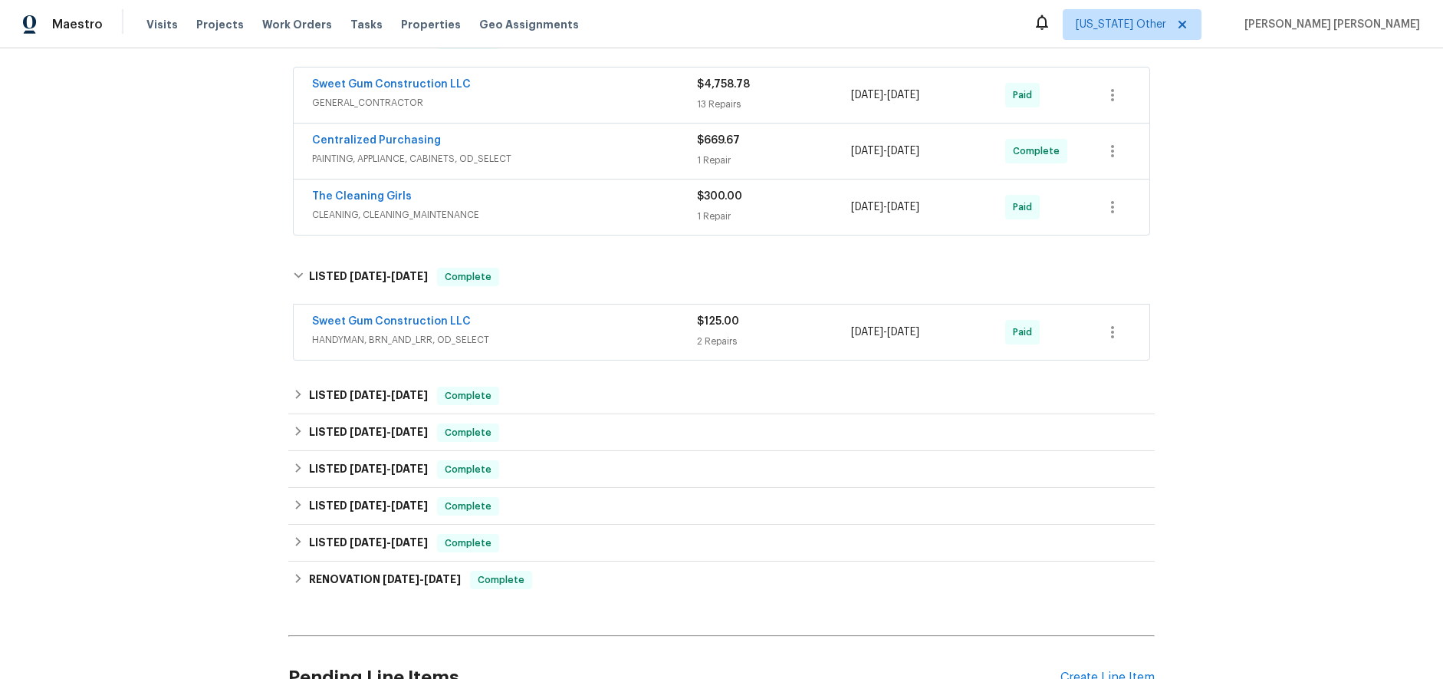
click at [551, 321] on div "Sweet Gum Construction LLC" at bounding box center [504, 323] width 385 height 18
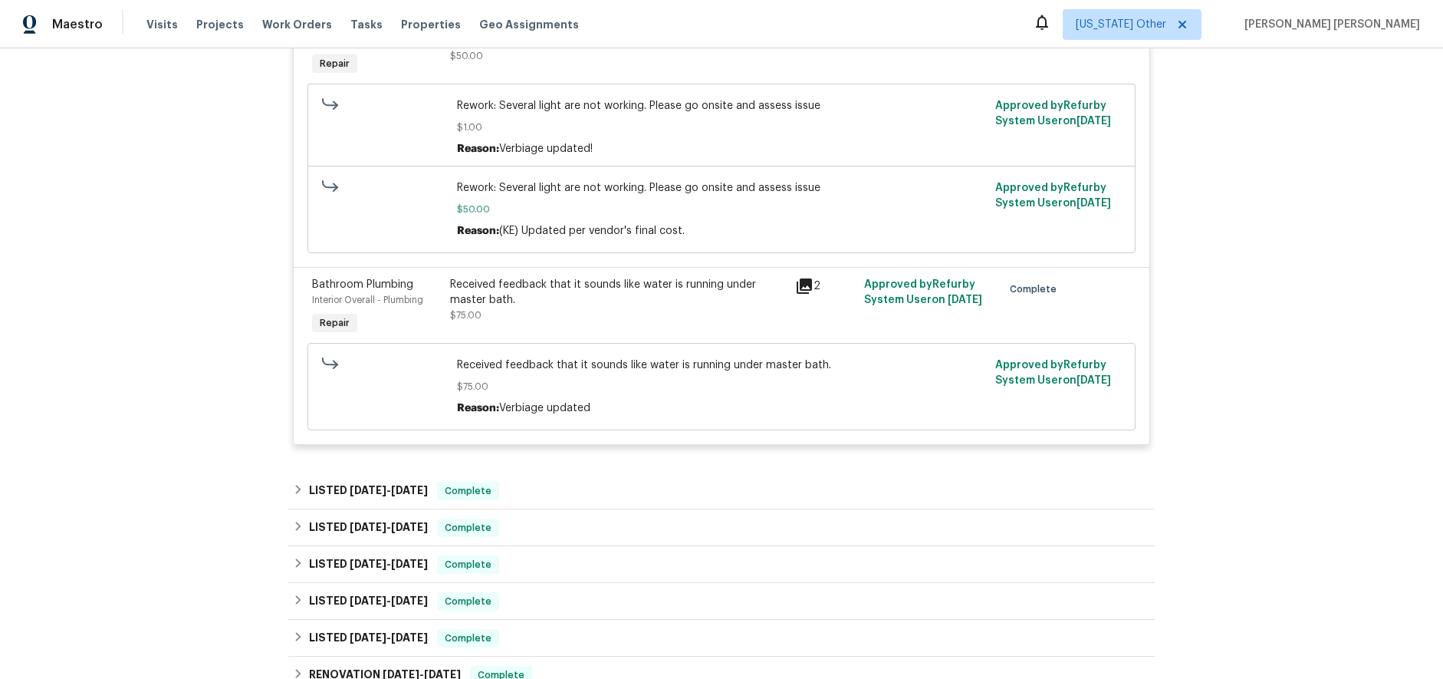
scroll to position [829, 0]
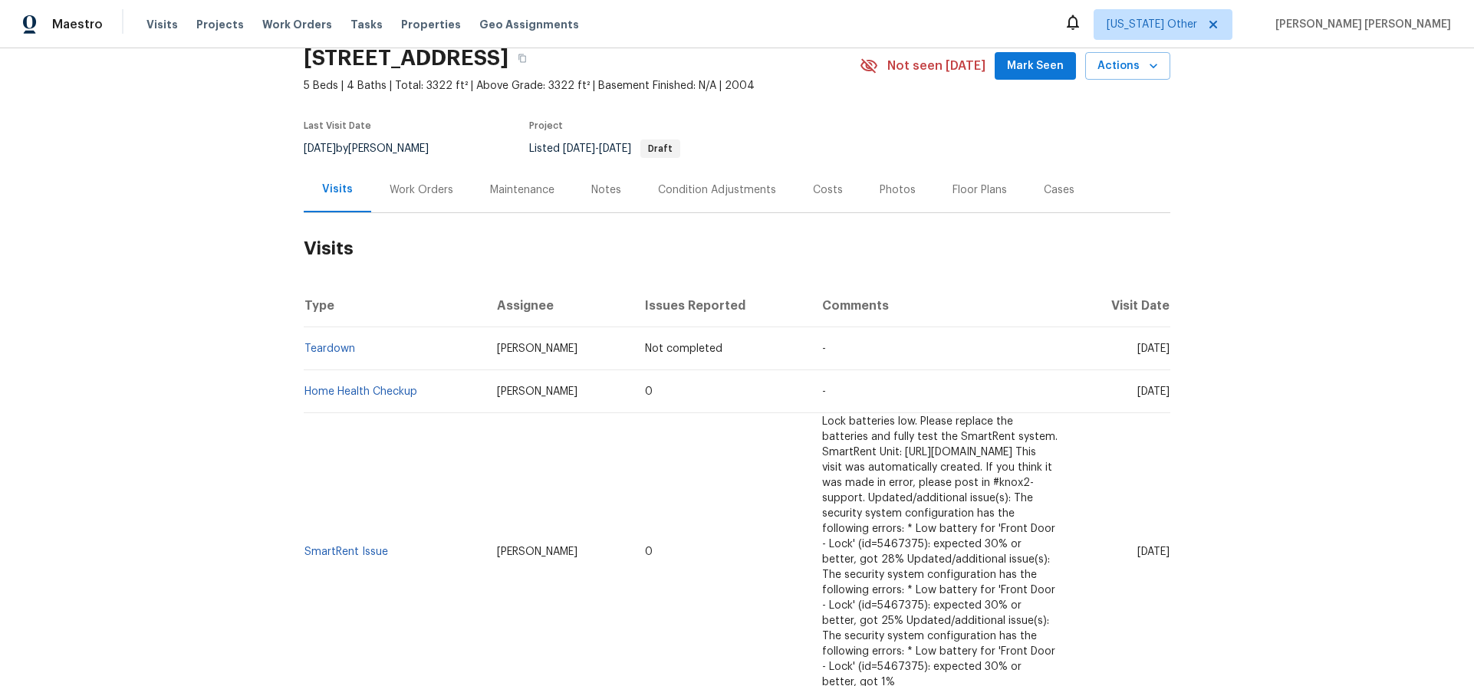
scroll to position [68, 0]
click at [357, 384] on link "Home Health Checkup" at bounding box center [360, 388] width 113 height 11
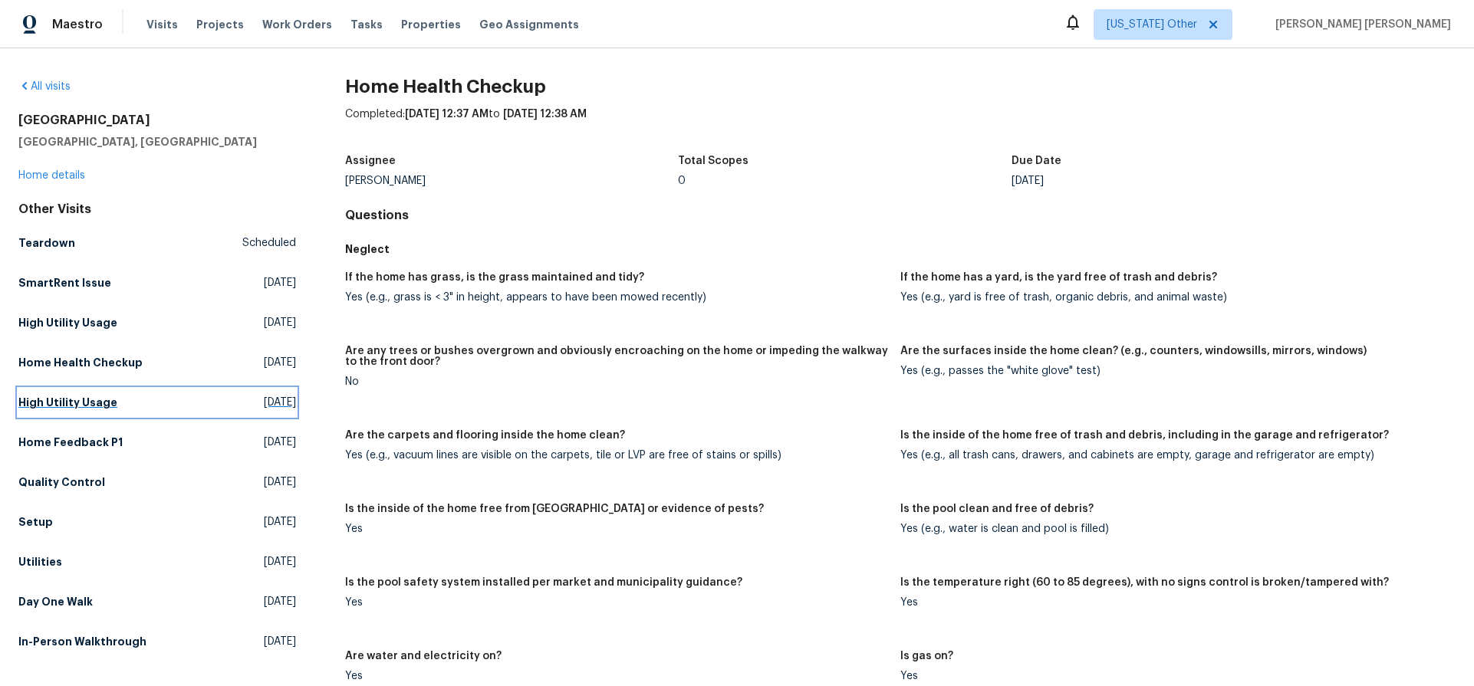
click at [87, 407] on h5 "High Utility Usage" at bounding box center [67, 402] width 99 height 15
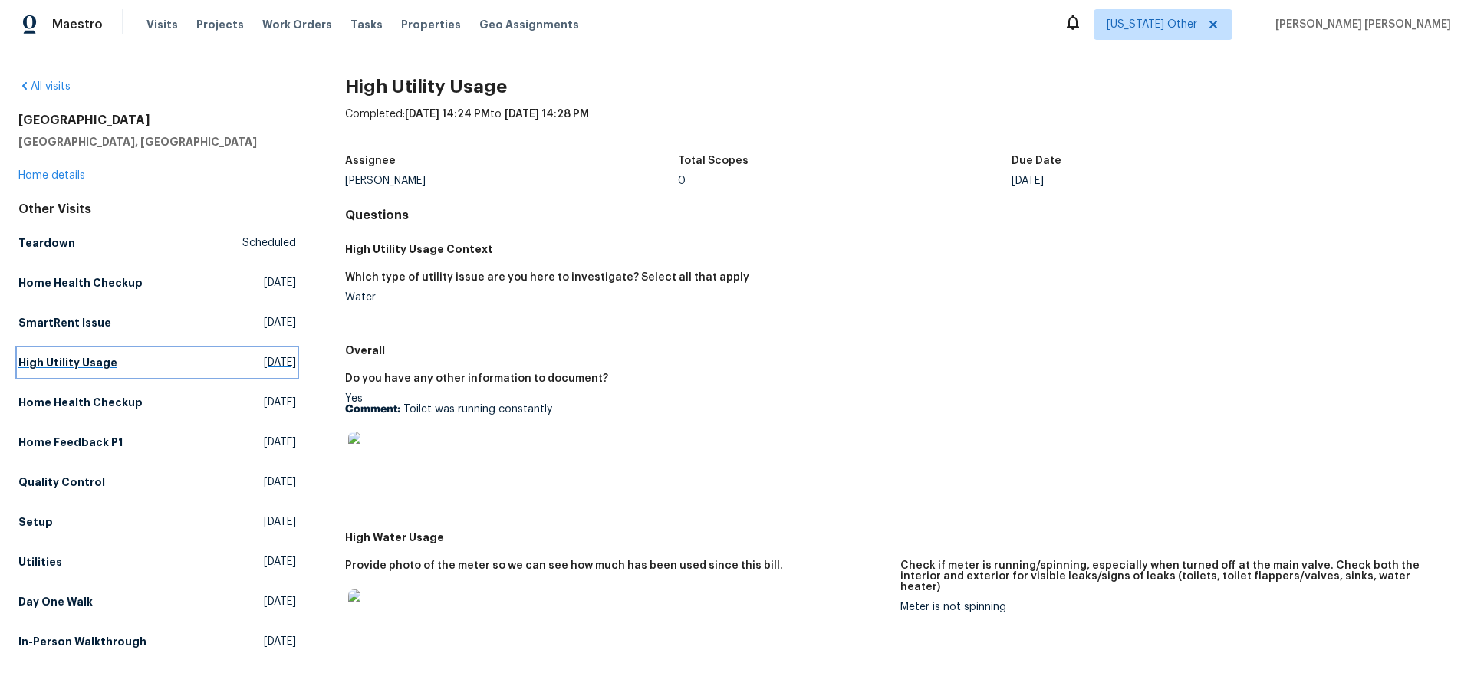
click at [80, 364] on h5 "High Utility Usage" at bounding box center [67, 362] width 99 height 15
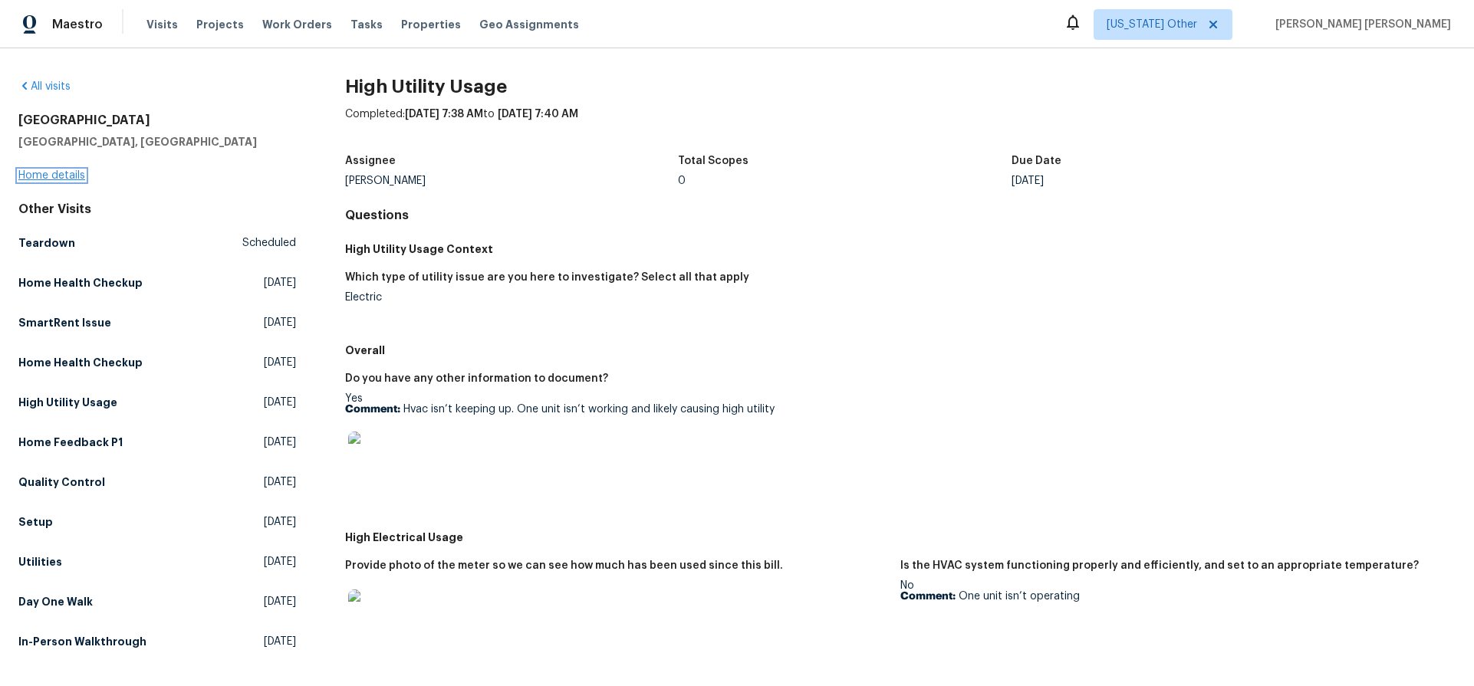
click at [66, 176] on link "Home details" at bounding box center [51, 175] width 67 height 11
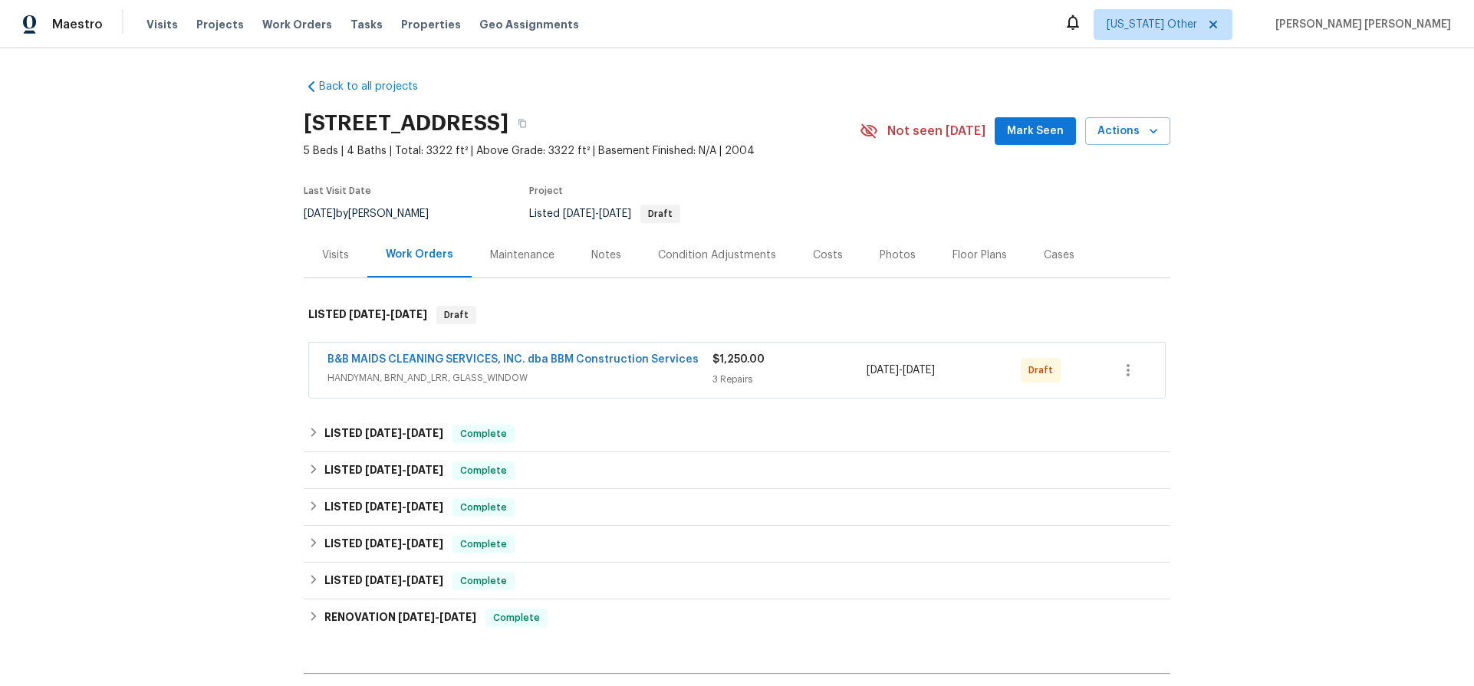
click at [646, 375] on span "HANDYMAN, BRN_AND_LRR, GLASS_WINDOW" at bounding box center [519, 377] width 385 height 15
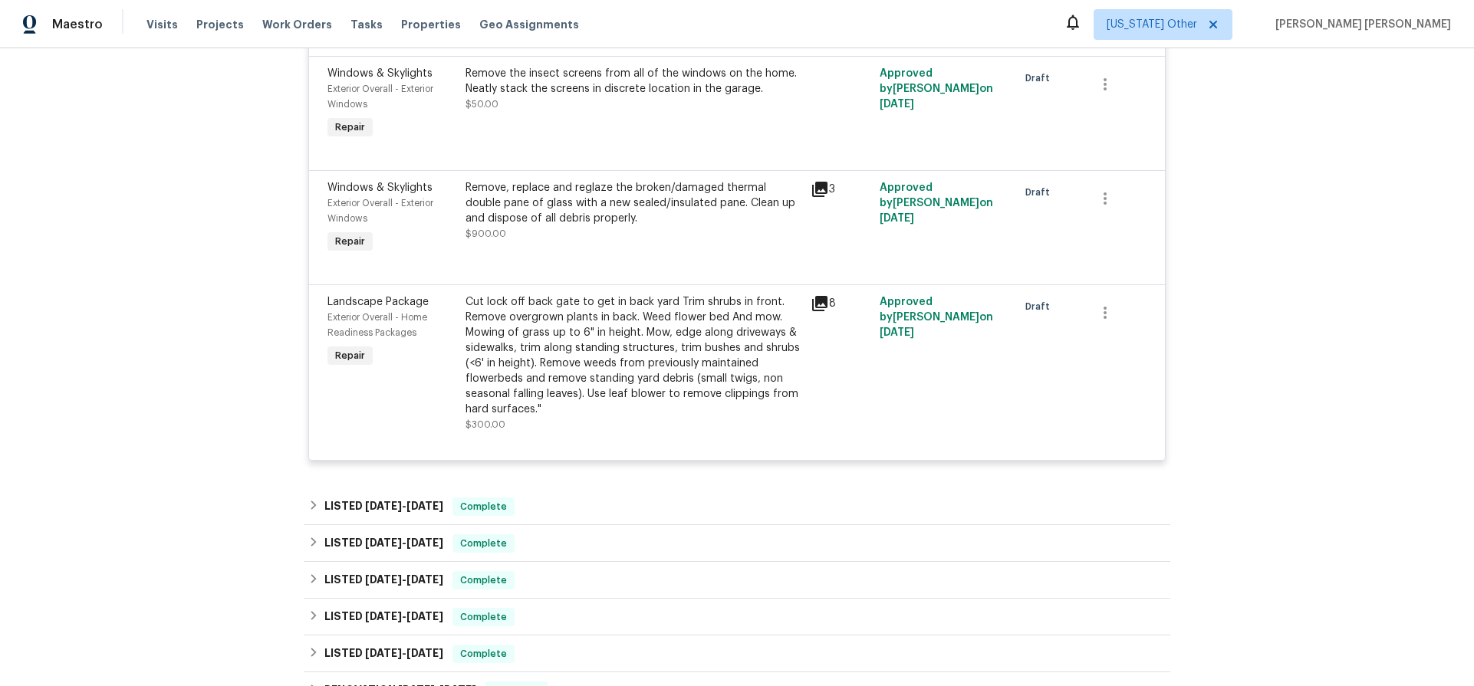
scroll to position [384, 0]
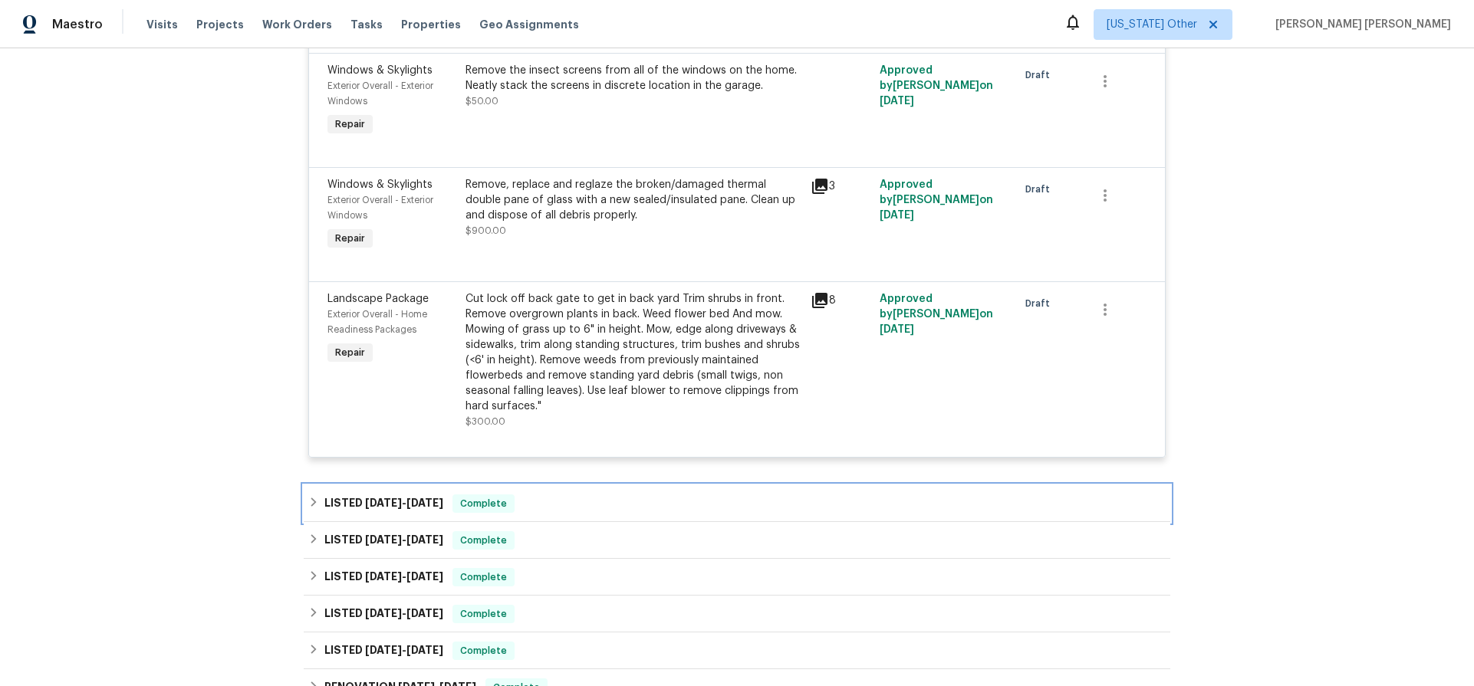
click at [403, 498] on h6 "LISTED 7/7/25 - 8/18/25" at bounding box center [383, 504] width 119 height 18
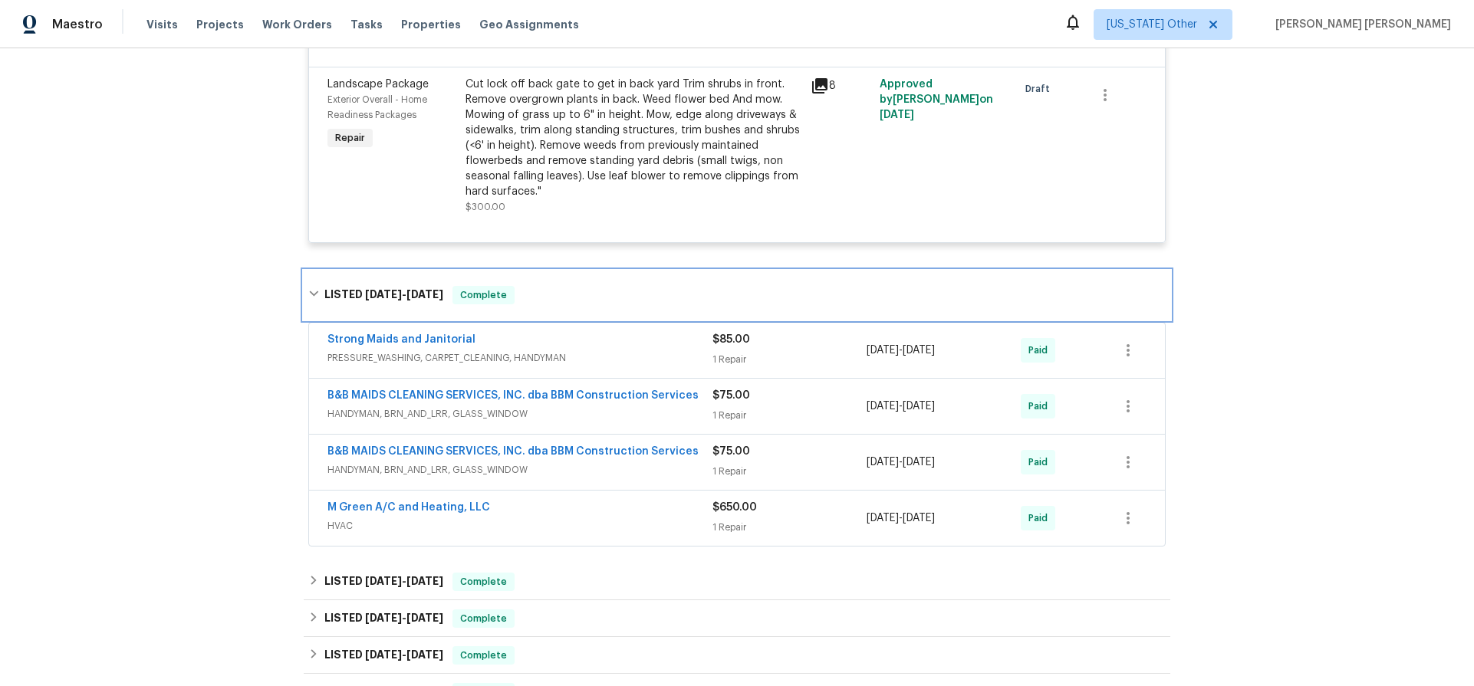
scroll to position [606, 0]
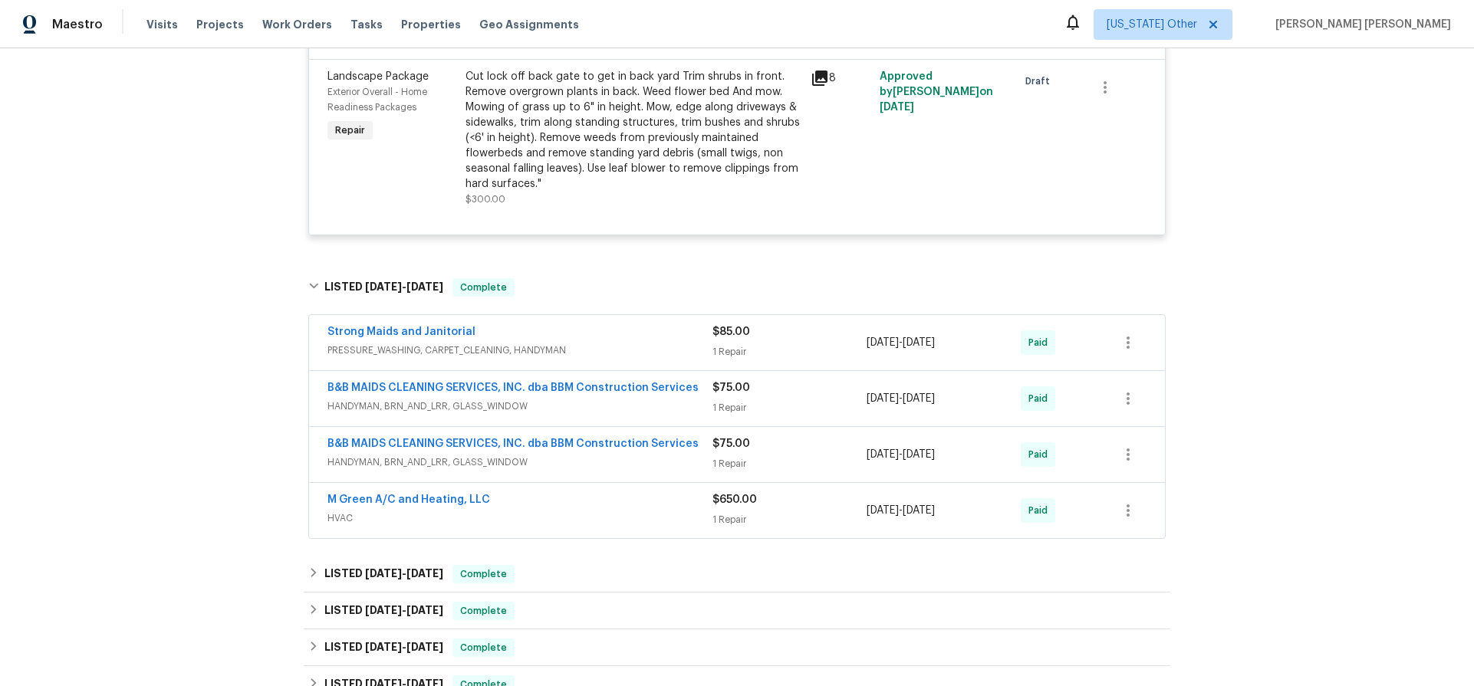
click at [626, 524] on span "HVAC" at bounding box center [519, 518] width 385 height 15
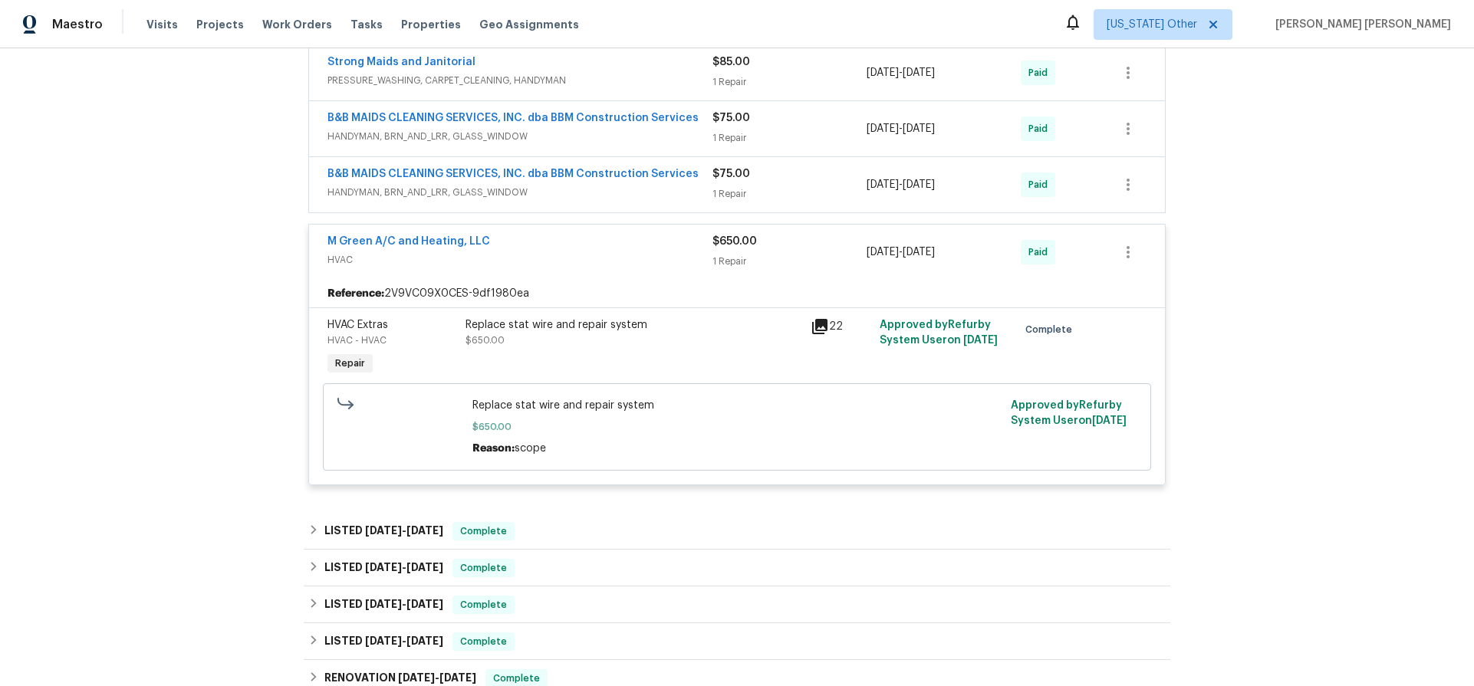
scroll to position [879, 0]
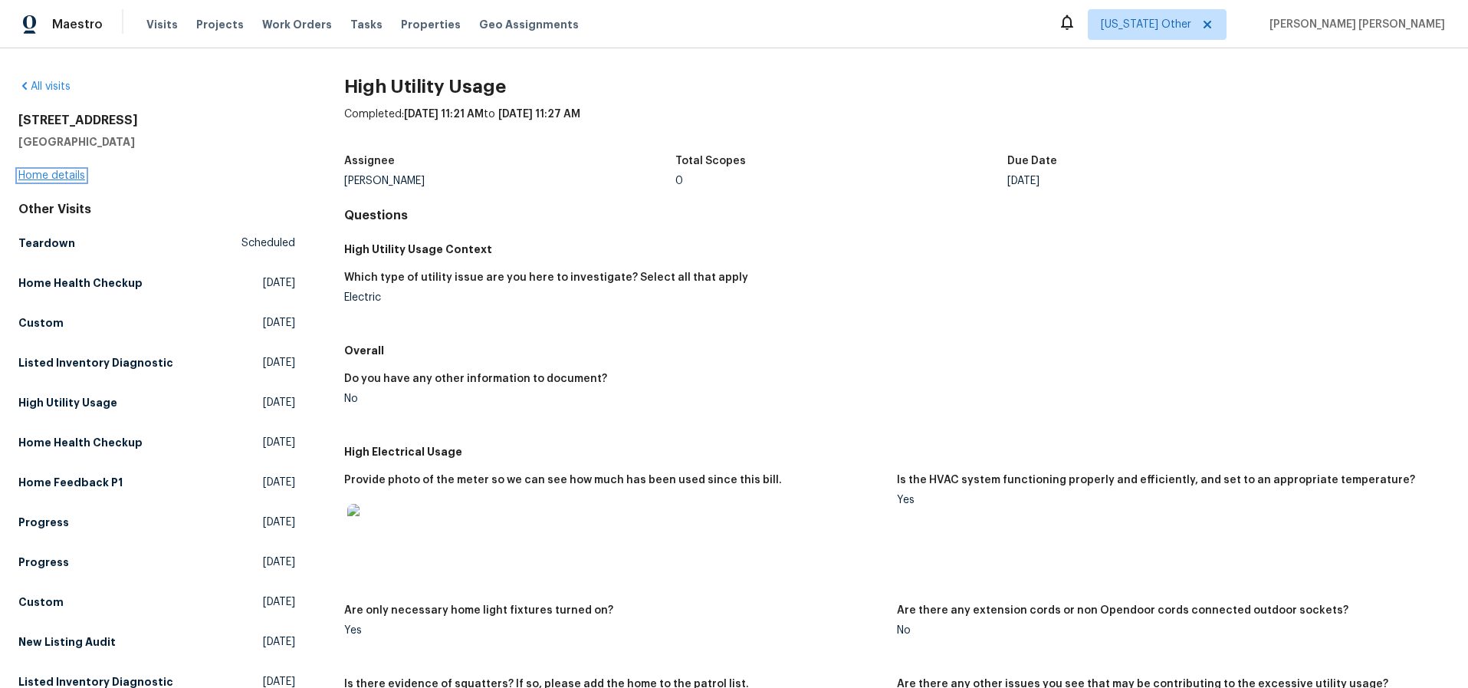
click at [55, 173] on link "Home details" at bounding box center [51, 175] width 67 height 11
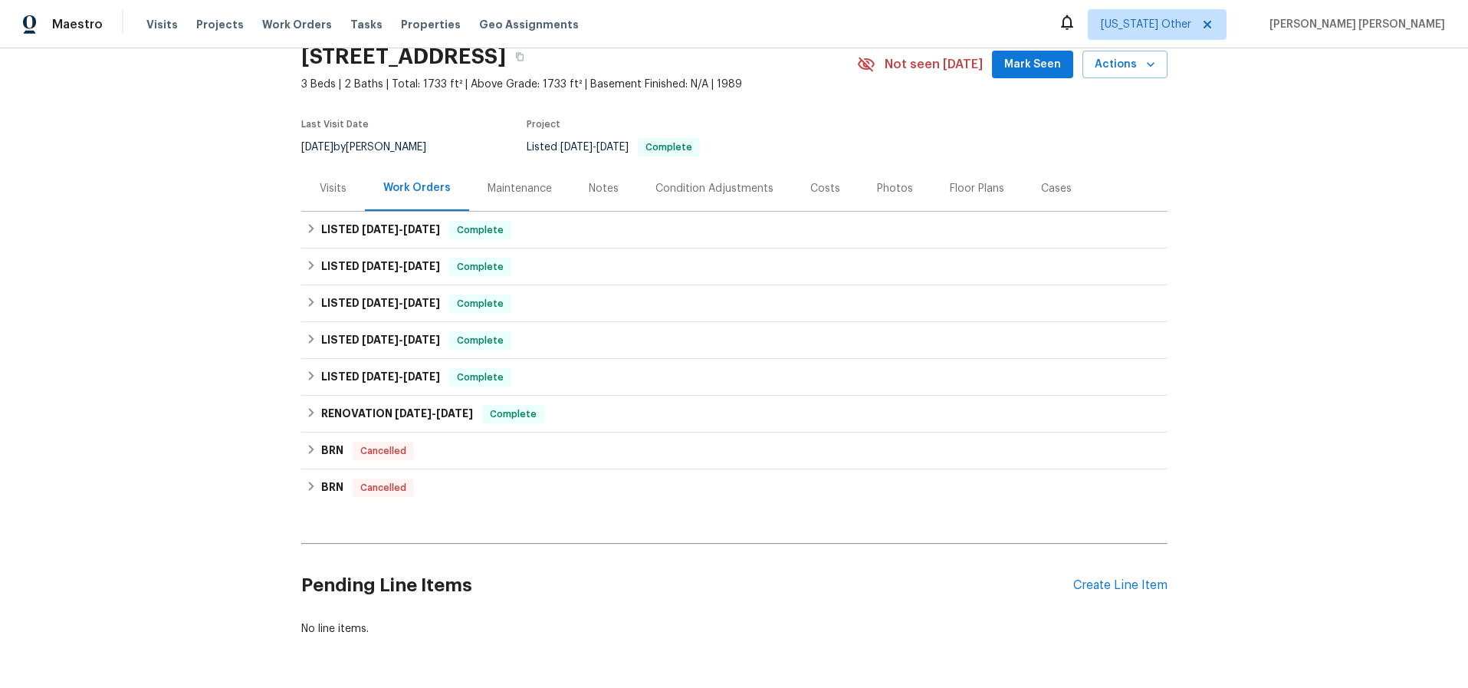
scroll to position [120, 0]
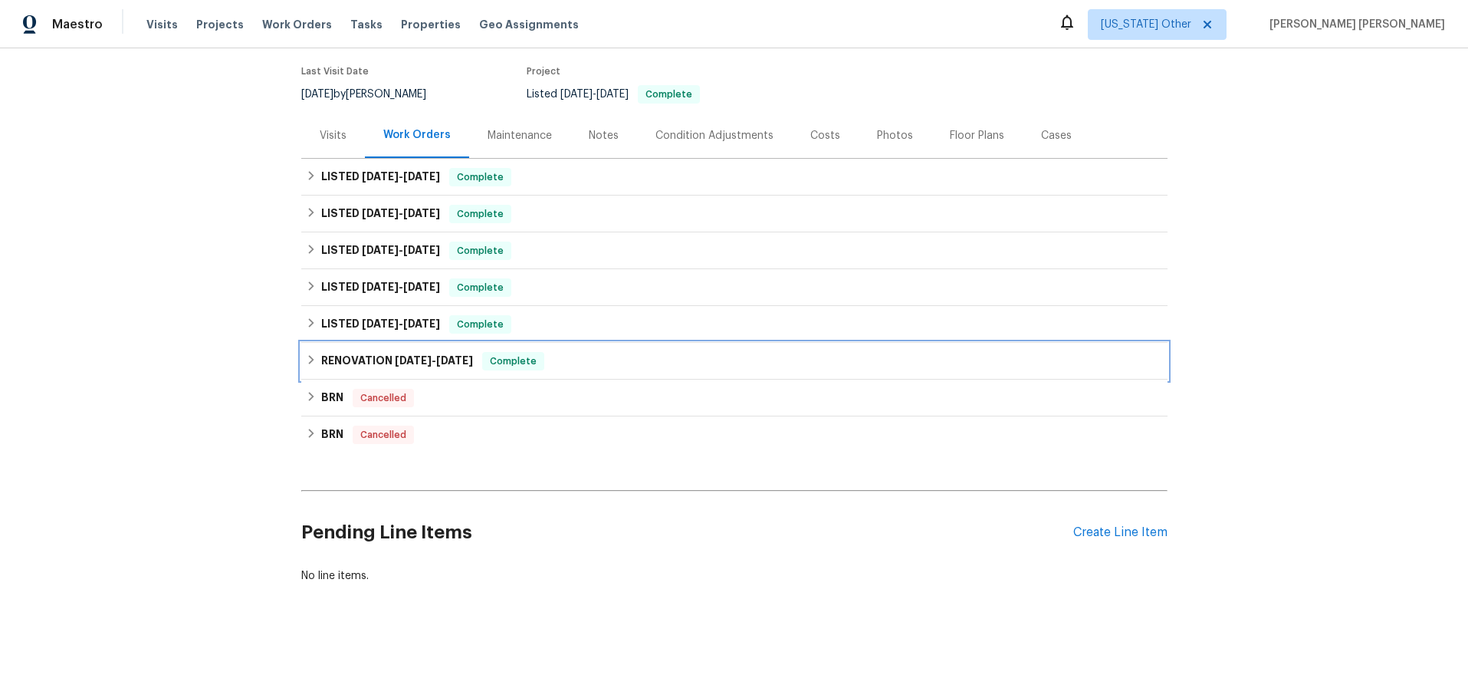
click at [311, 365] on div "RENOVATION 1/28/25 - 2/12/25 Complete" at bounding box center [734, 361] width 857 height 18
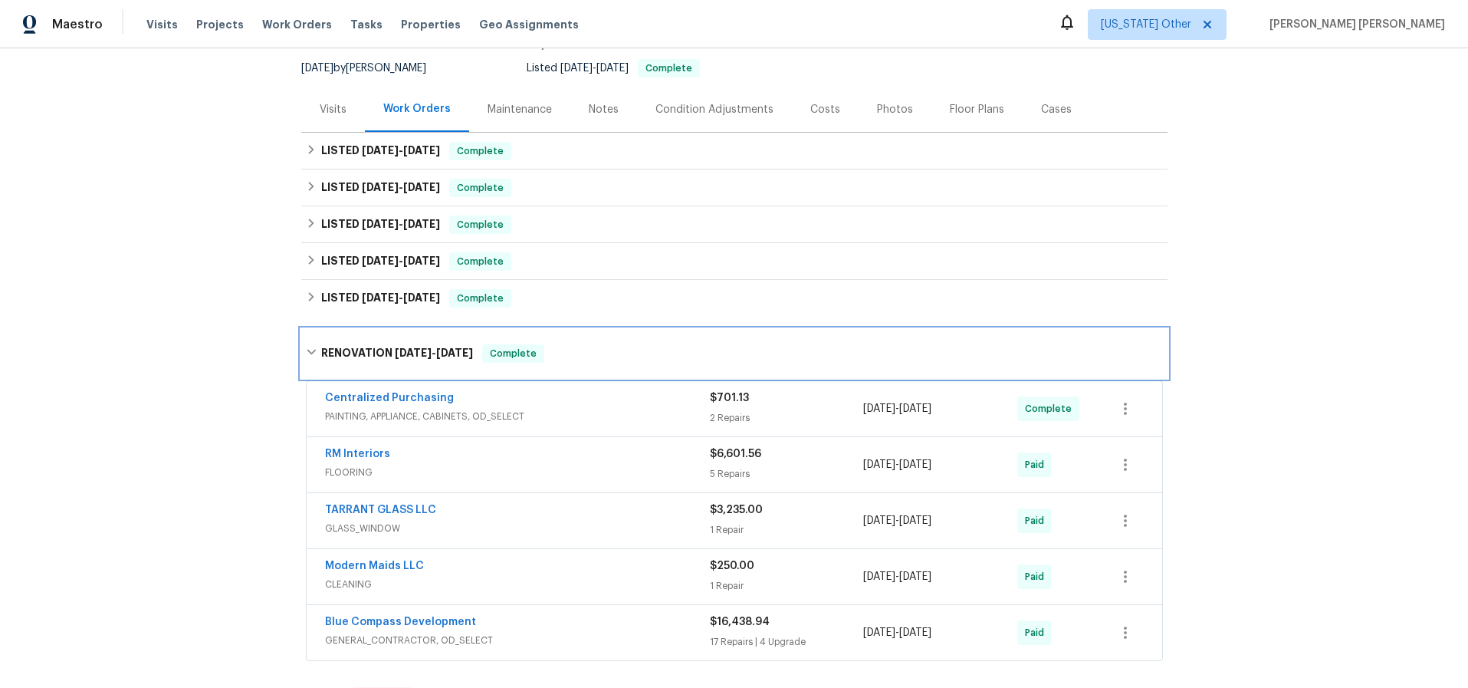
scroll to position [133, 0]
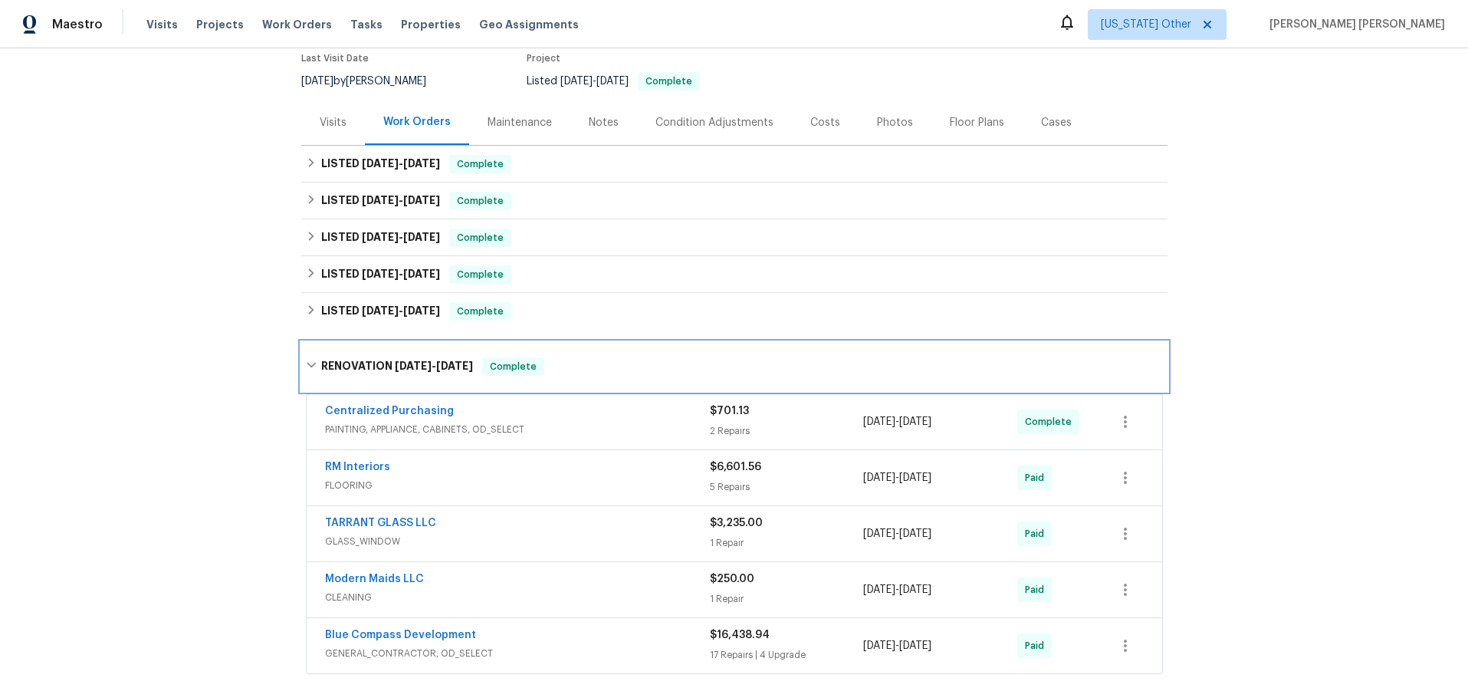
click at [302, 360] on div "RENOVATION 1/28/25 - 2/12/25 Complete" at bounding box center [734, 366] width 866 height 49
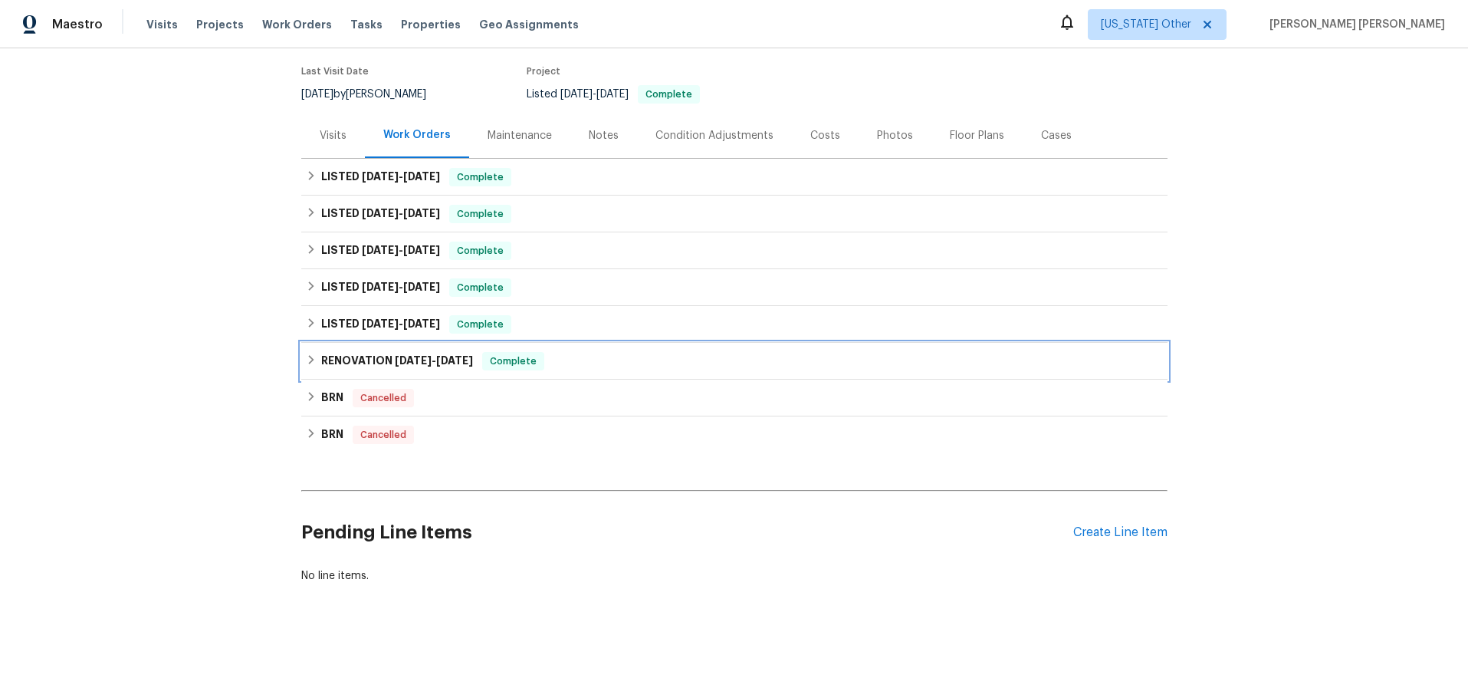
scroll to position [120, 0]
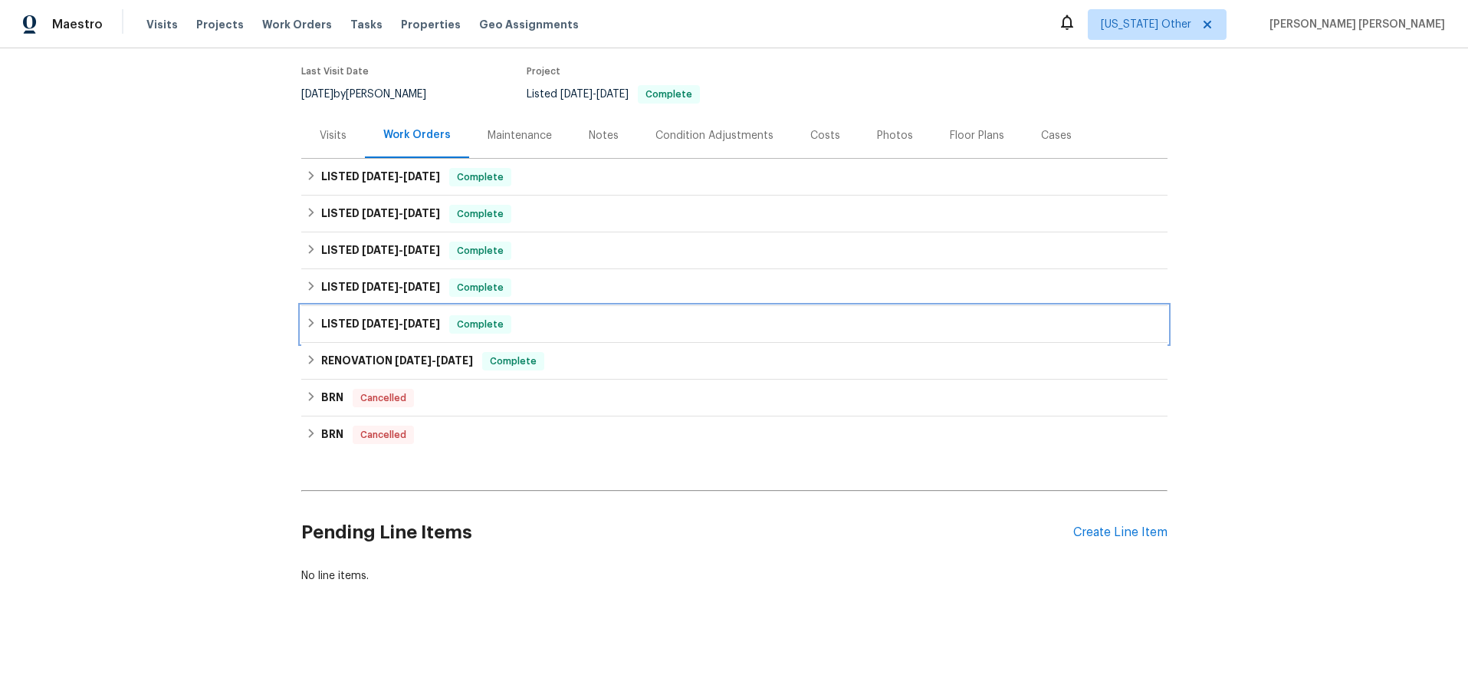
click at [316, 323] on div "LISTED 2/19/25 - 2/20/25 Complete" at bounding box center [734, 324] width 857 height 18
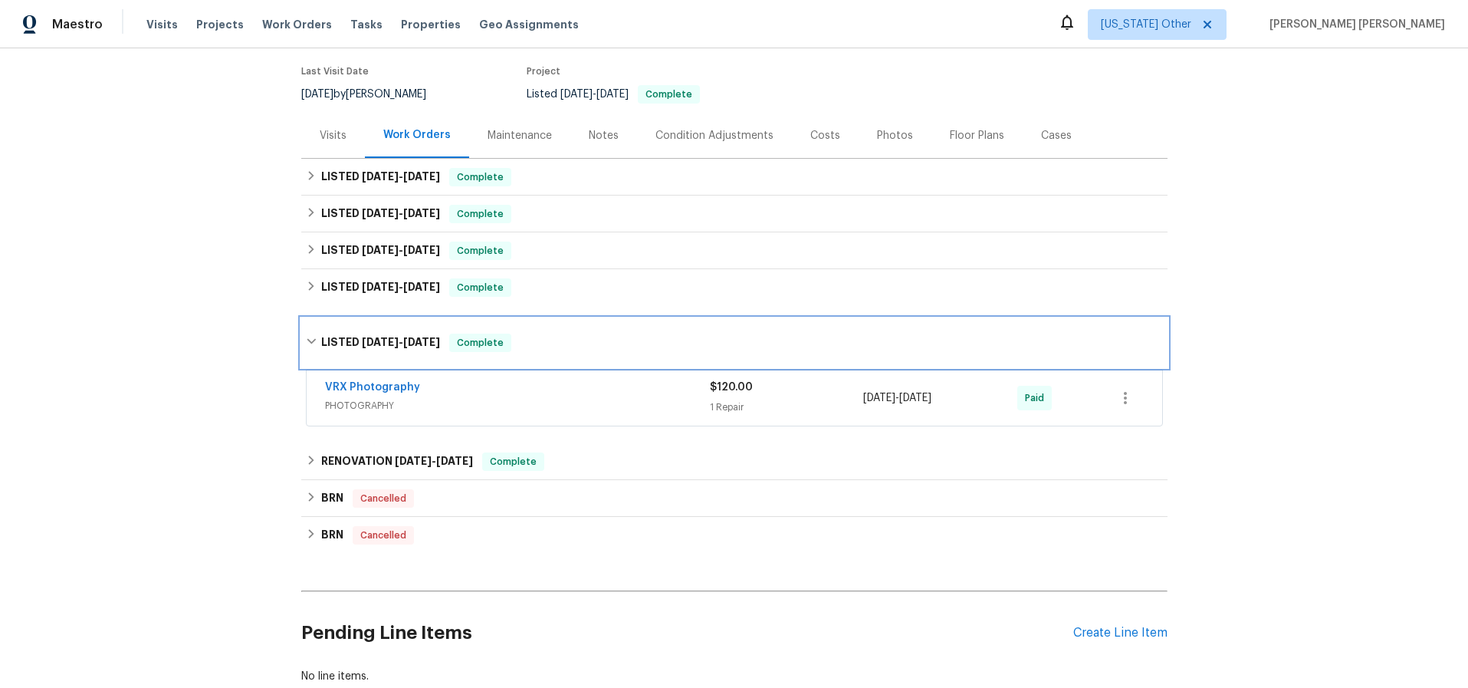
click at [316, 329] on div "LISTED 2/19/25 - 2/20/25 Complete" at bounding box center [734, 342] width 866 height 49
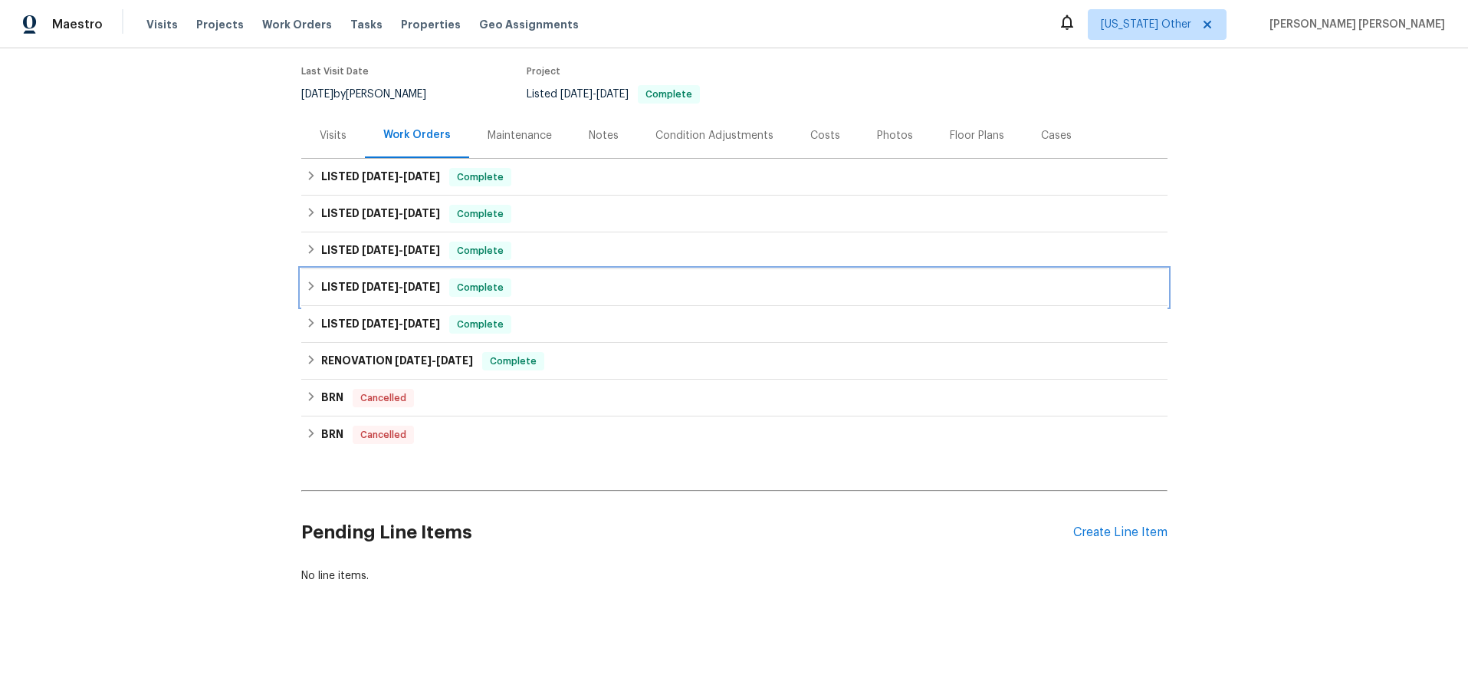
click at [312, 287] on icon at bounding box center [310, 285] width 5 height 9
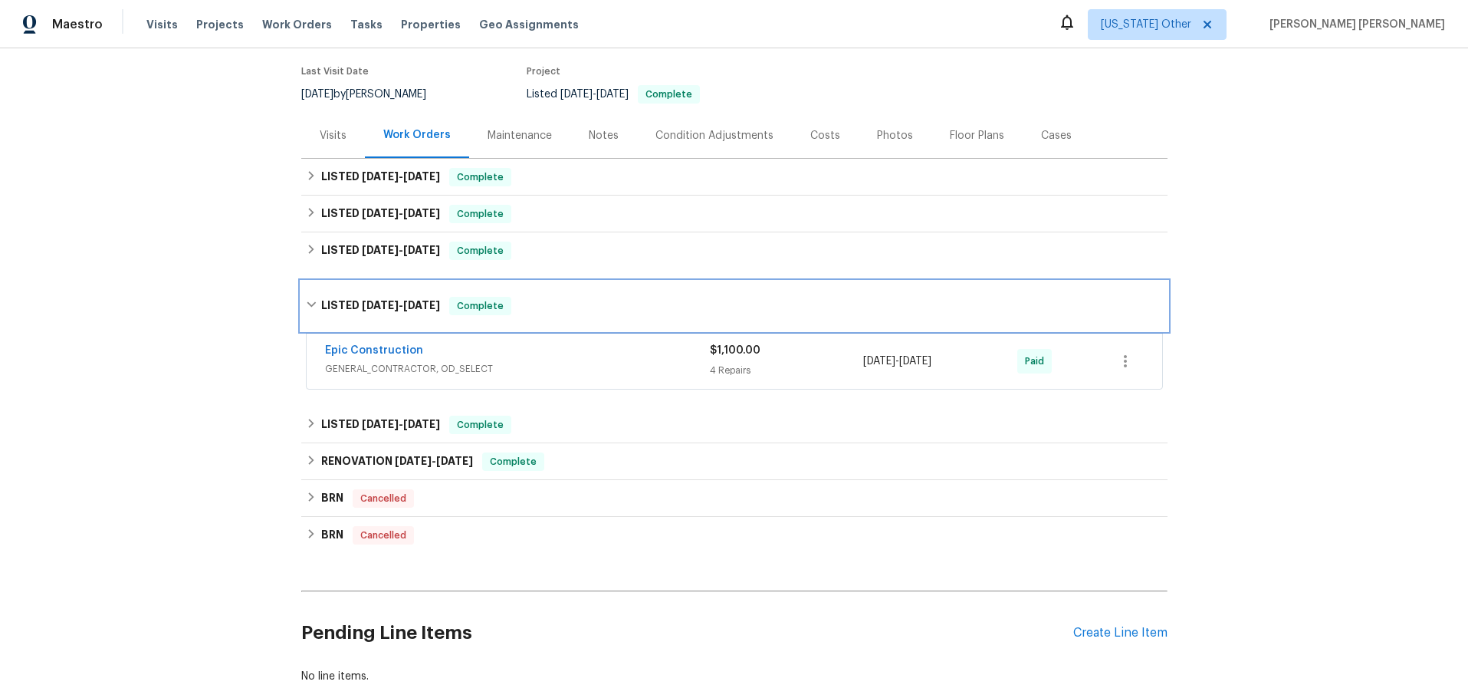
click at [312, 287] on div "LISTED 4/8/25 - 4/11/25 Complete" at bounding box center [734, 305] width 866 height 49
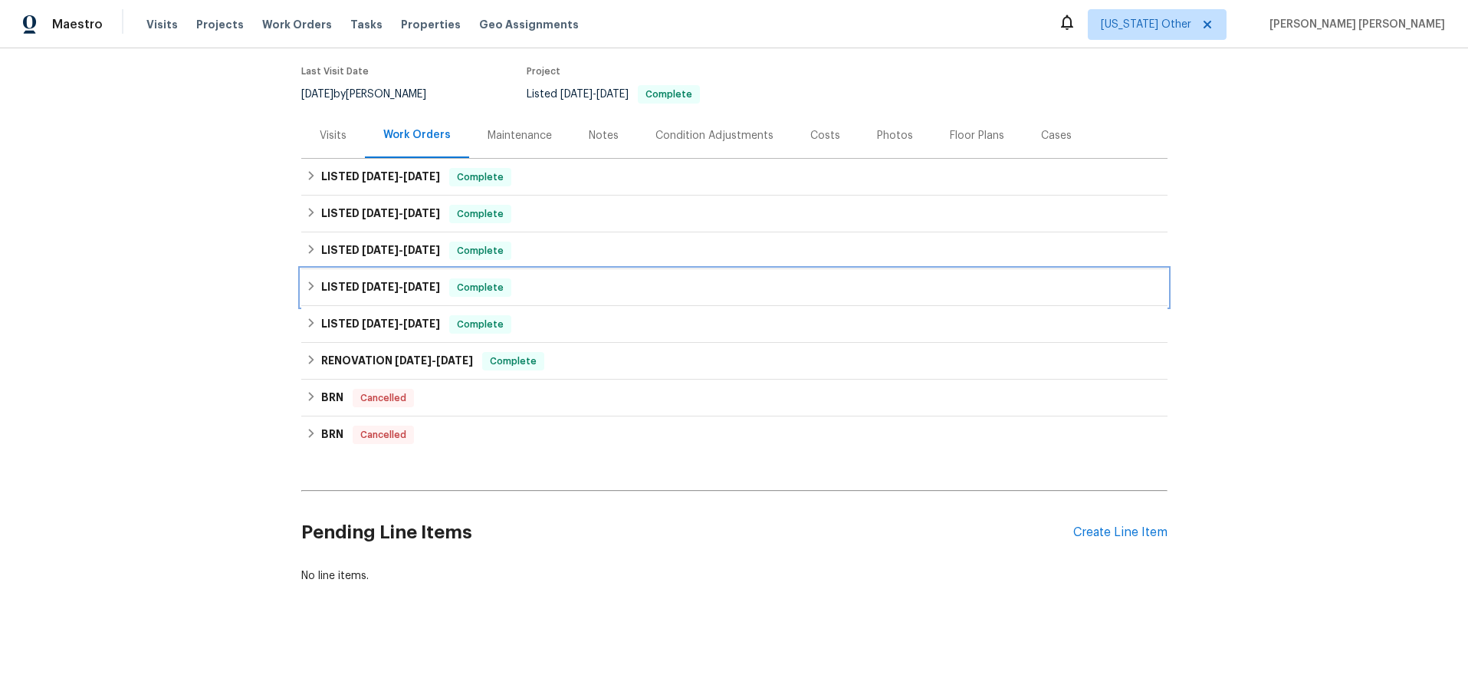
click at [312, 287] on div "LISTED 4/8/25 - 4/11/25 Complete" at bounding box center [734, 287] width 866 height 37
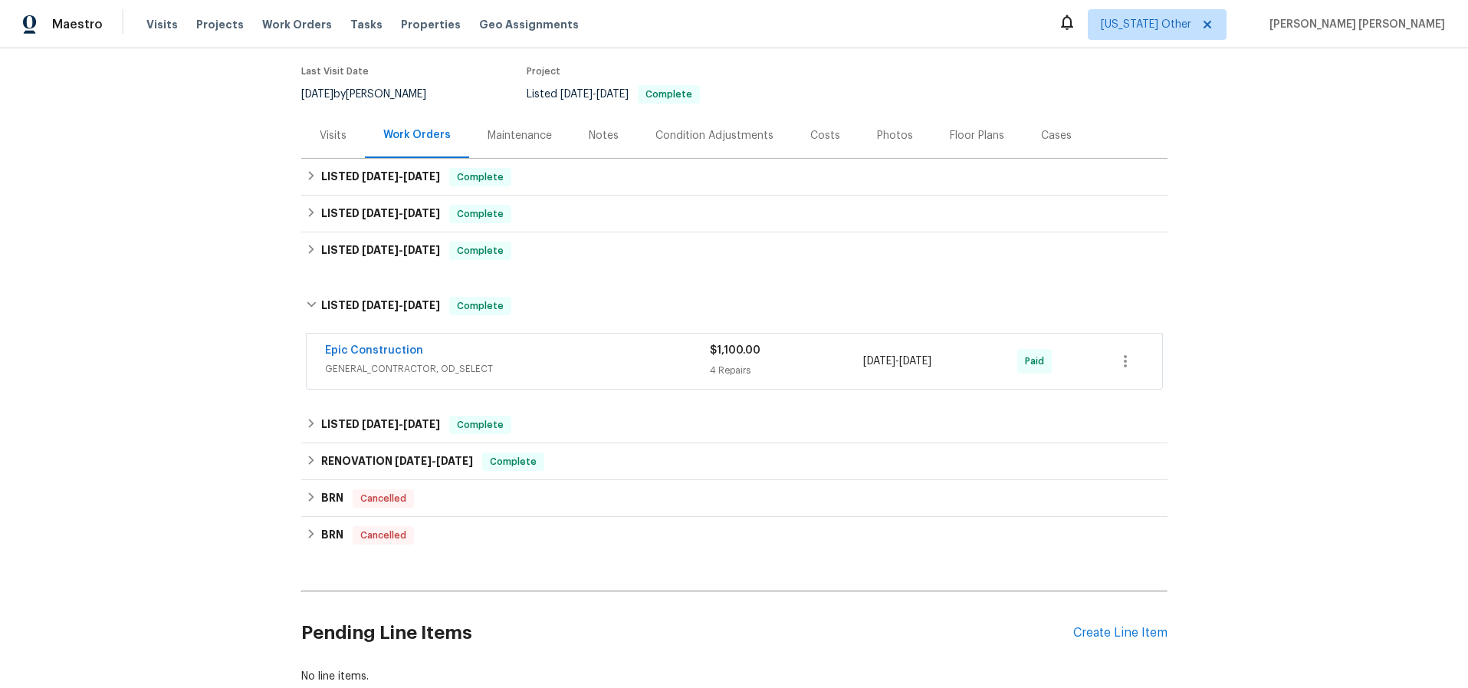
click at [623, 359] on div "Epic Construction" at bounding box center [517, 352] width 385 height 18
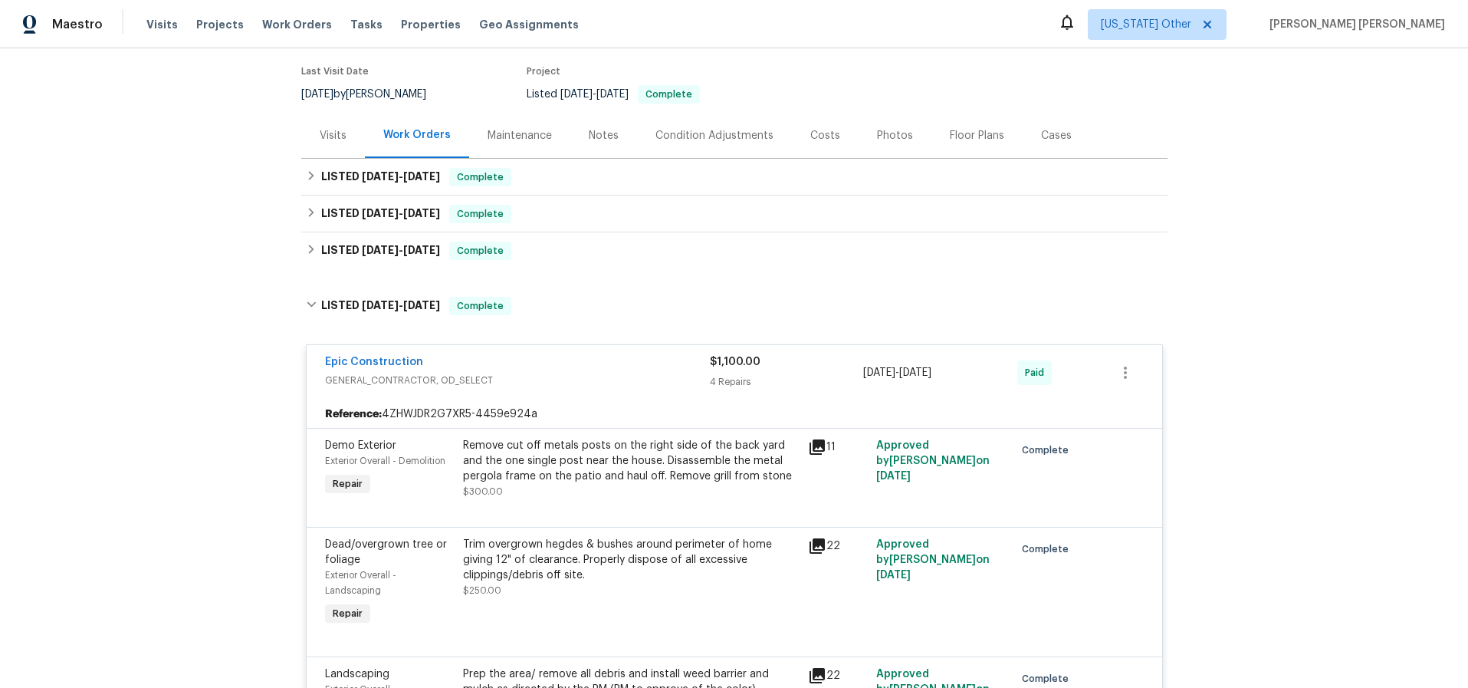
click at [623, 364] on div "Epic Construction" at bounding box center [517, 363] width 385 height 18
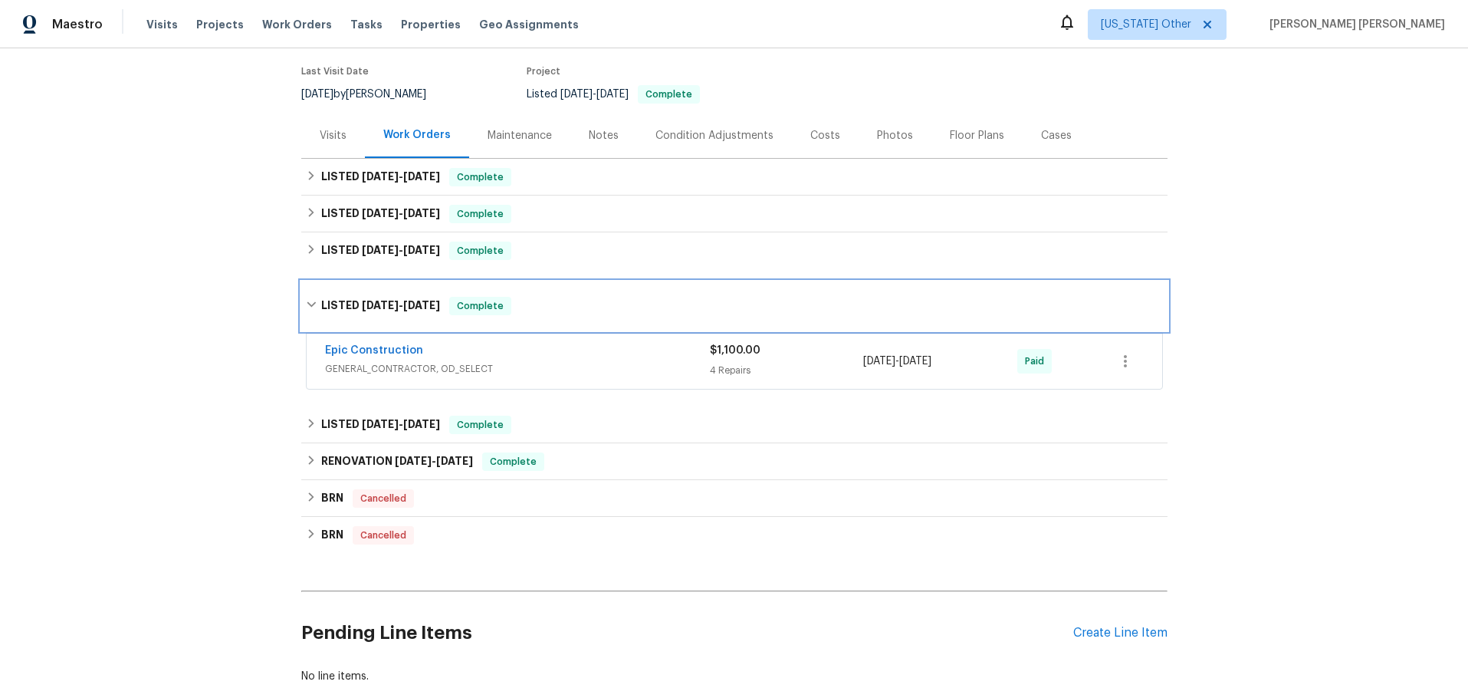
click at [317, 310] on div "LISTED 4/8/25 - 4/11/25 Complete" at bounding box center [734, 306] width 857 height 18
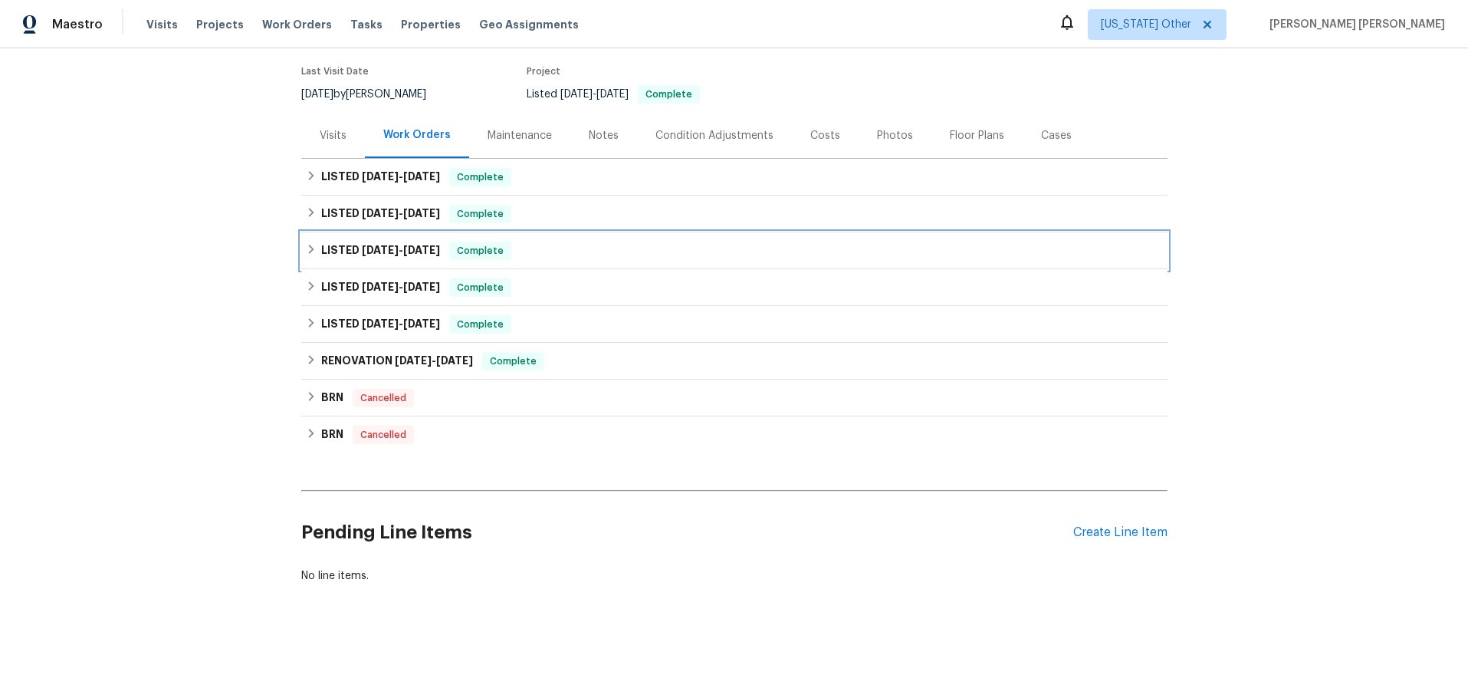
click at [312, 250] on icon at bounding box center [310, 249] width 5 height 9
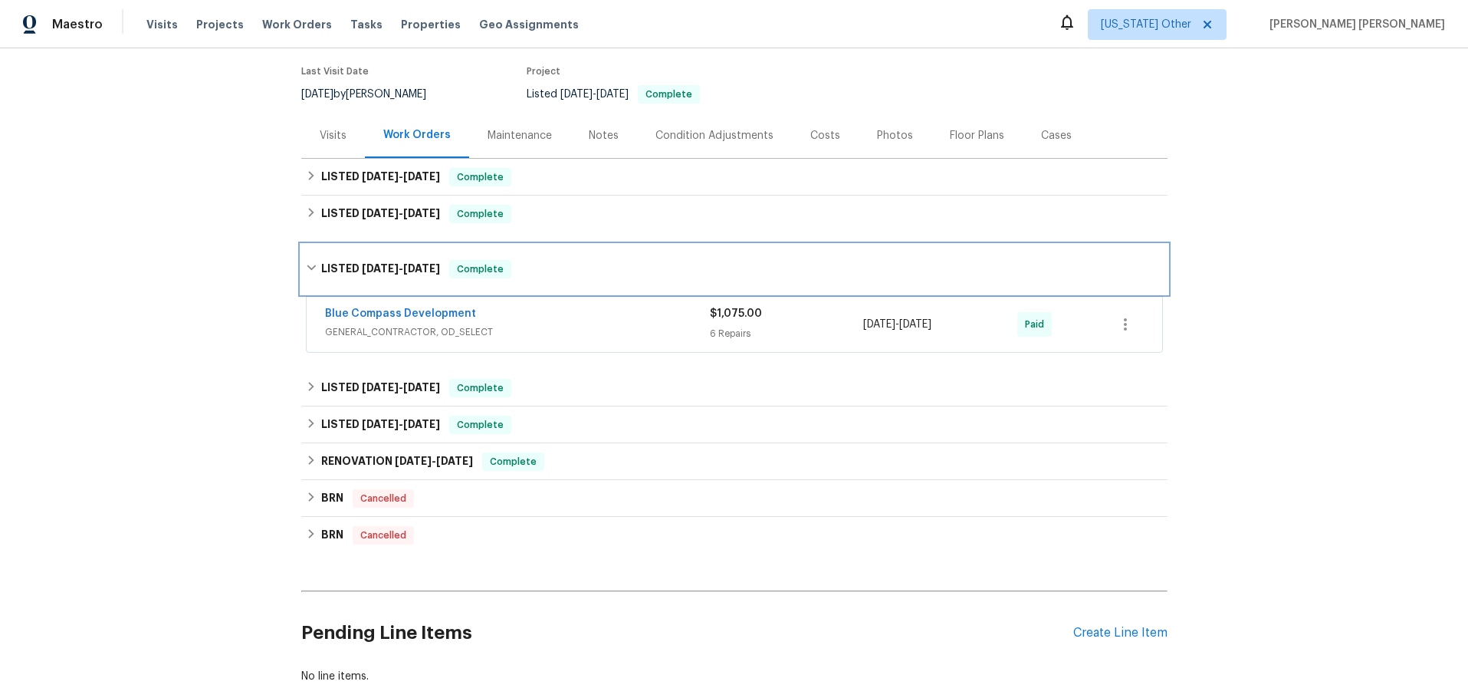
click at [311, 250] on div "LISTED 5/17/25 - 5/21/25 Complete" at bounding box center [734, 269] width 866 height 49
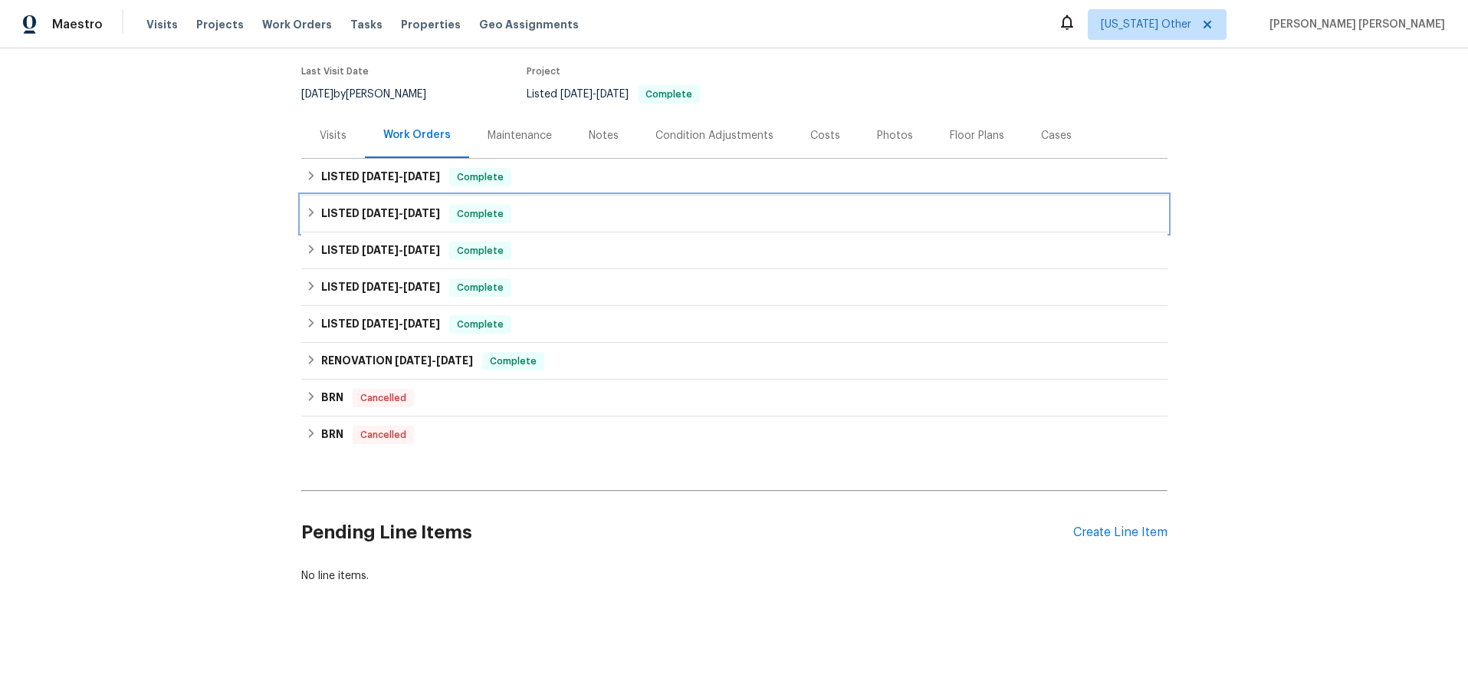
click at [307, 214] on icon at bounding box center [311, 212] width 11 height 11
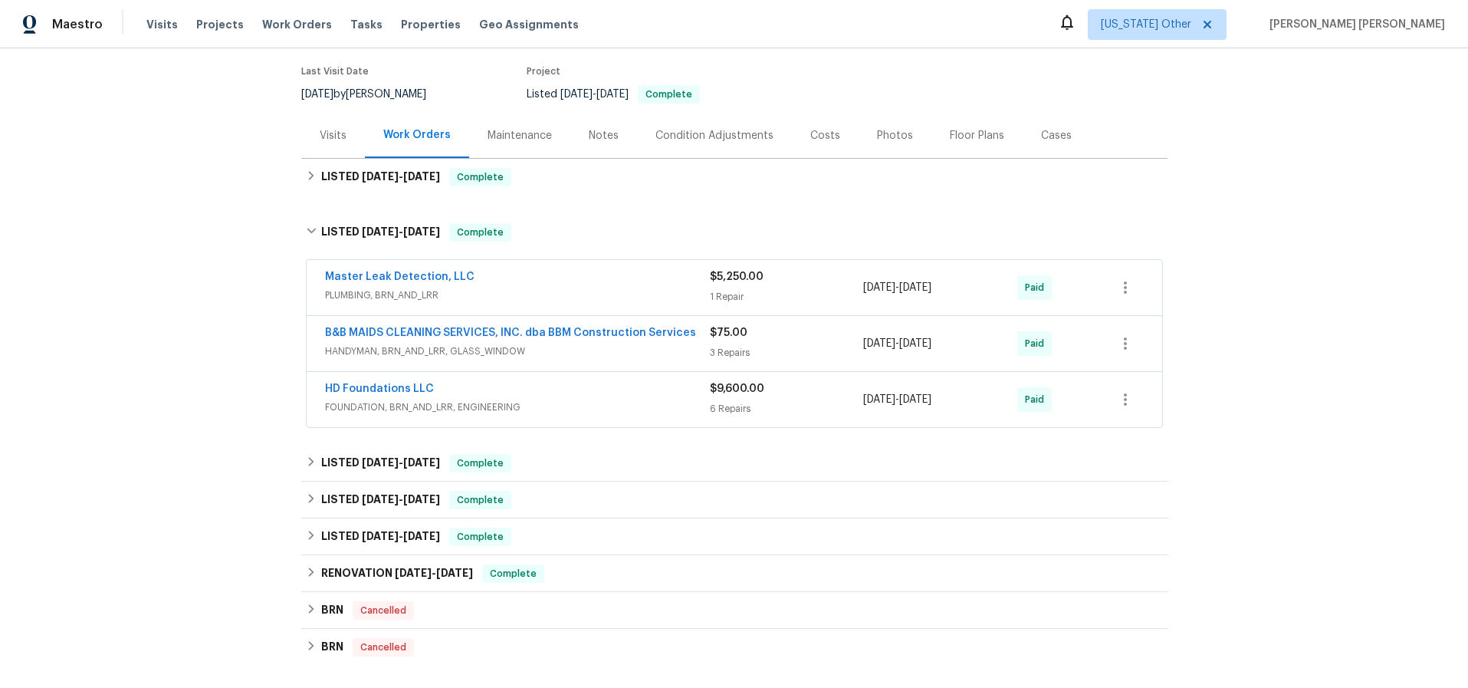
click at [579, 292] on span "PLUMBING, BRN_AND_LRR" at bounding box center [517, 295] width 385 height 15
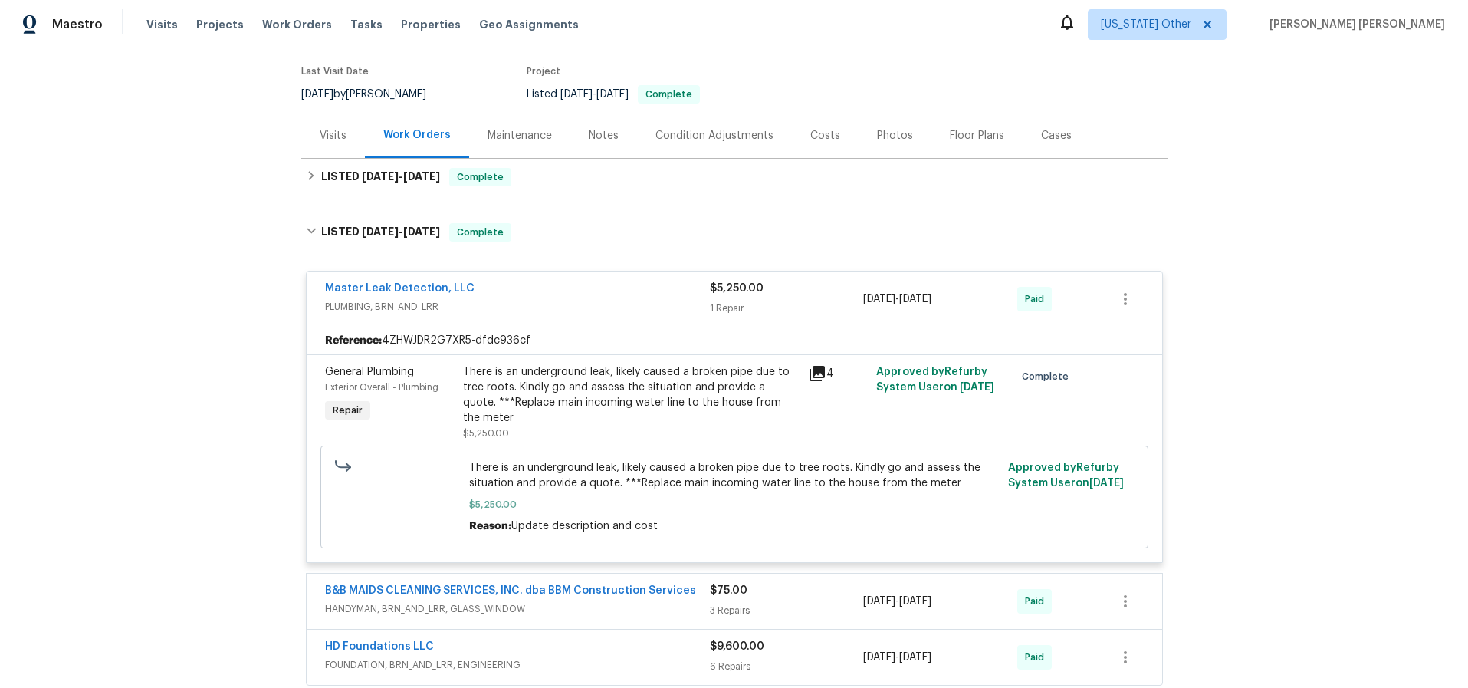
click at [825, 375] on icon at bounding box center [817, 373] width 18 height 18
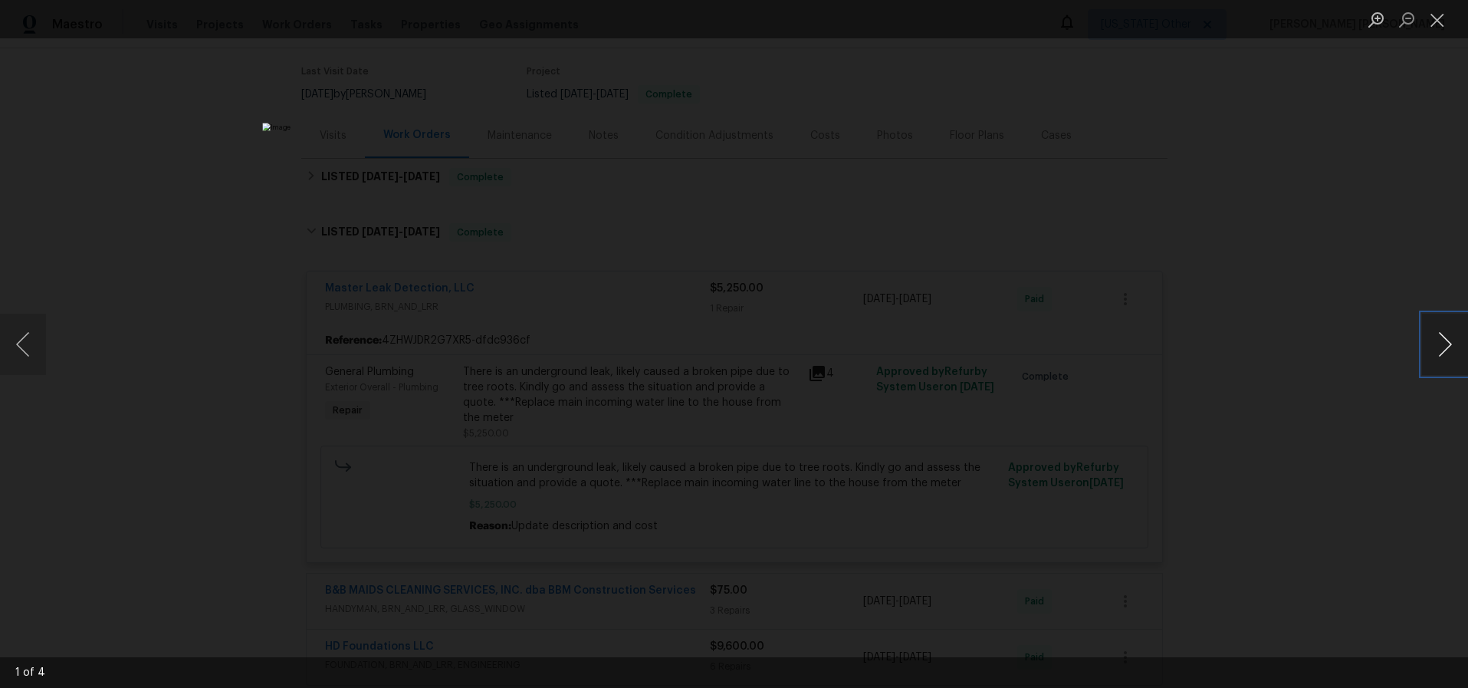
click at [1092, 357] on button "Next image" at bounding box center [1445, 344] width 46 height 61
click at [1092, 418] on div "Lightbox" at bounding box center [734, 344] width 1468 height 688
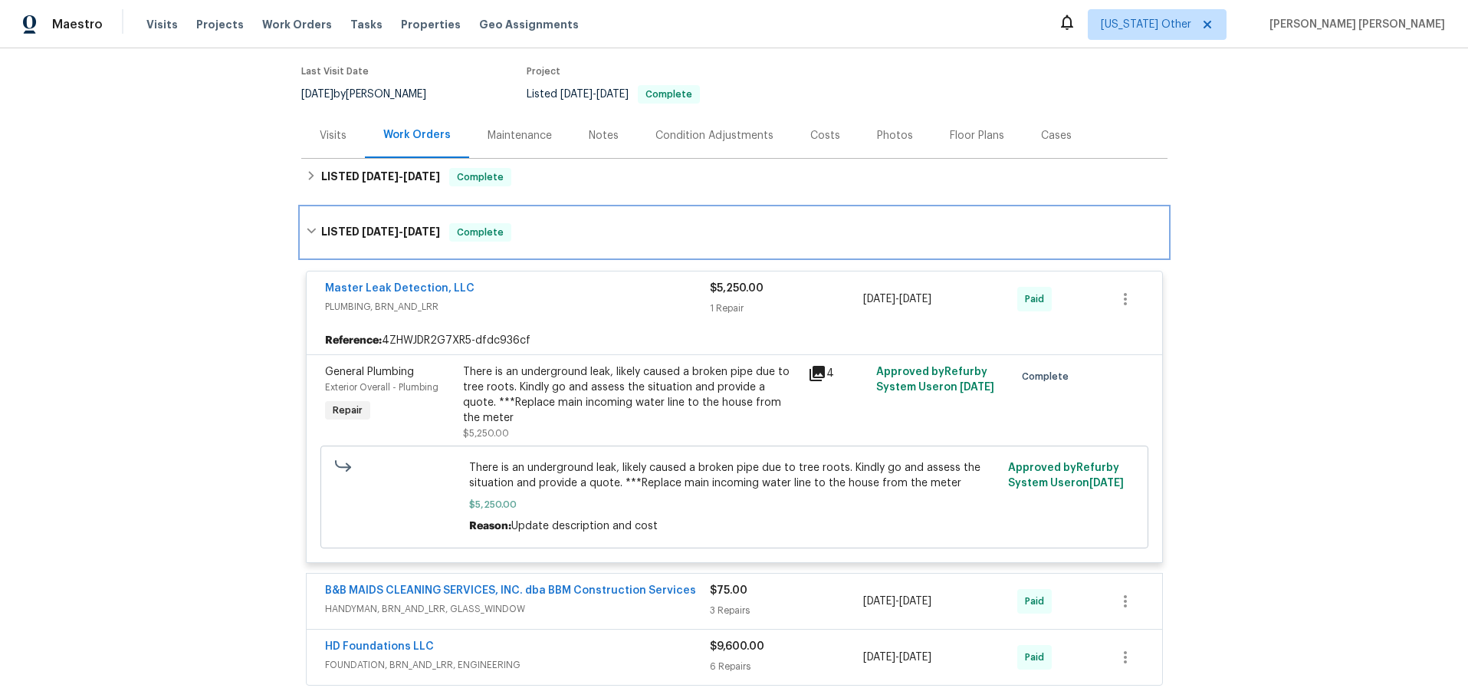
click at [314, 229] on icon at bounding box center [311, 230] width 11 height 11
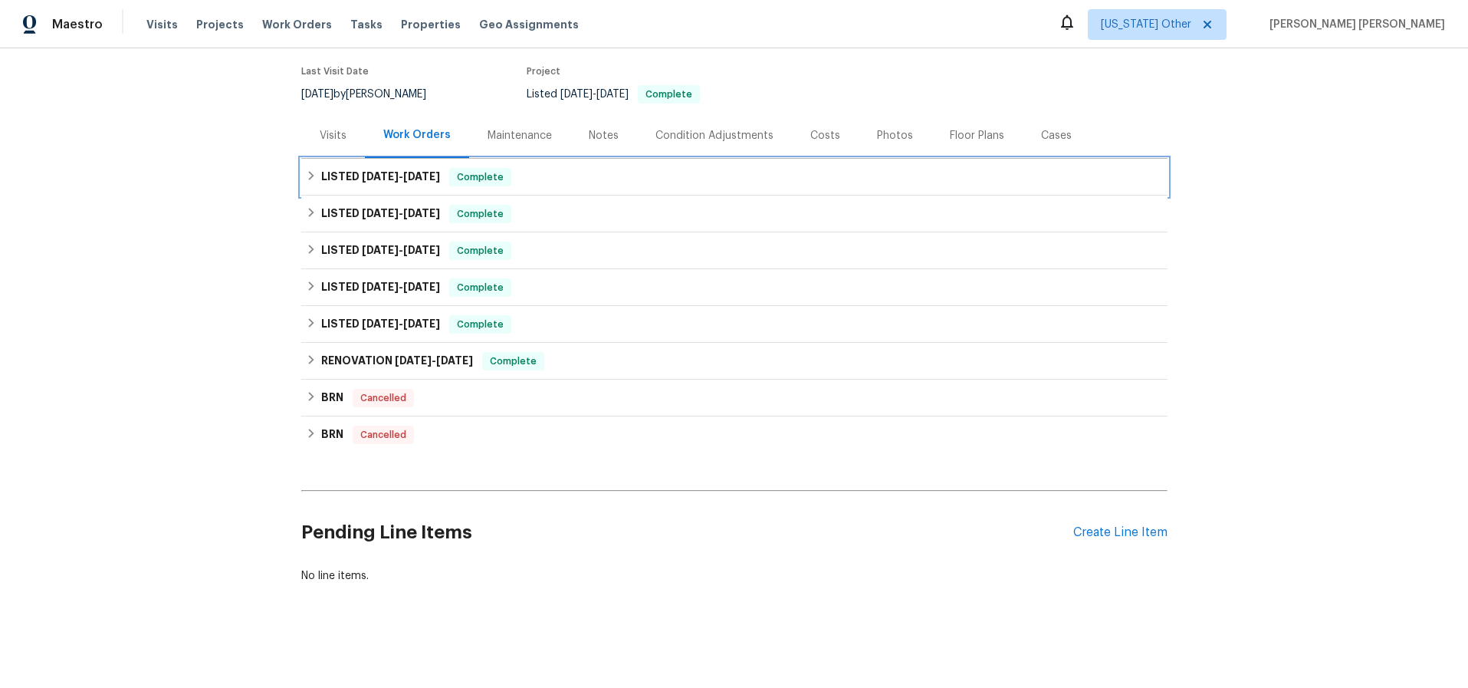
click at [309, 179] on icon at bounding box center [310, 175] width 5 height 9
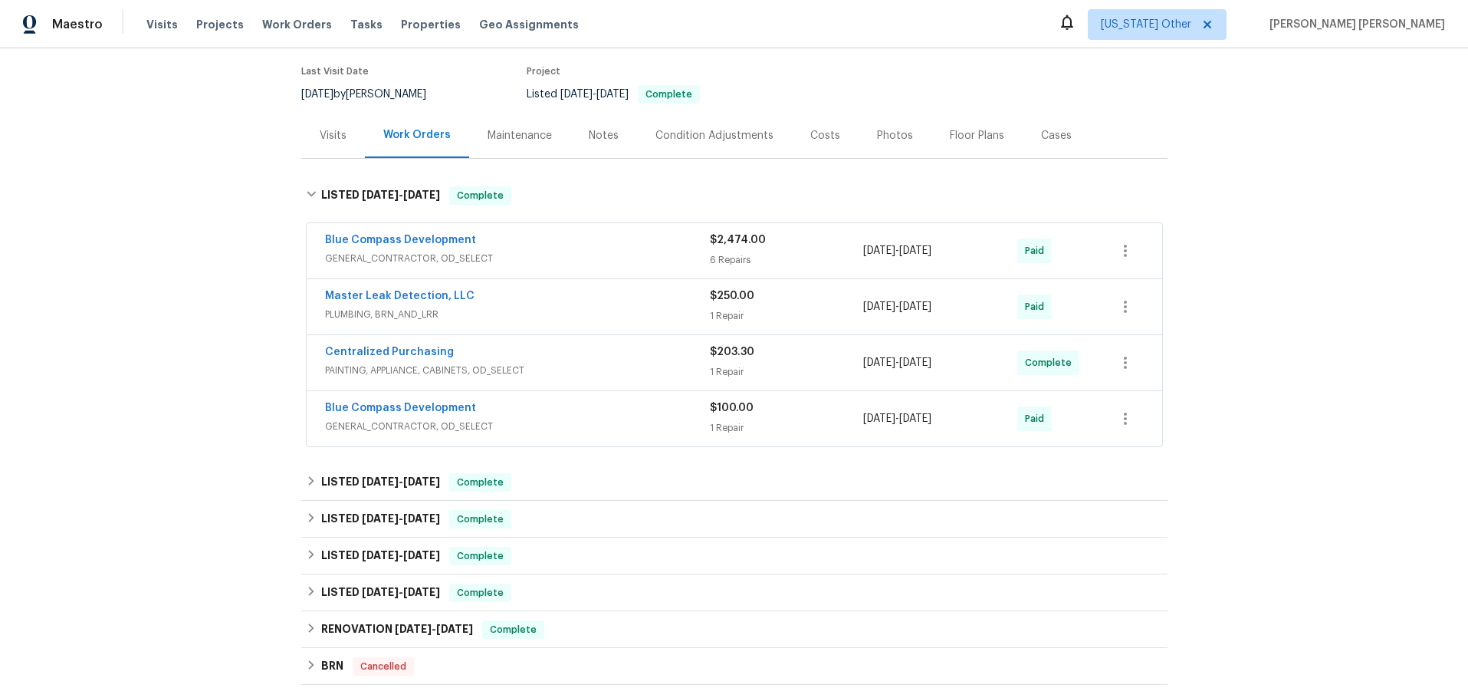
click at [639, 248] on div "Blue Compass Development" at bounding box center [517, 241] width 385 height 18
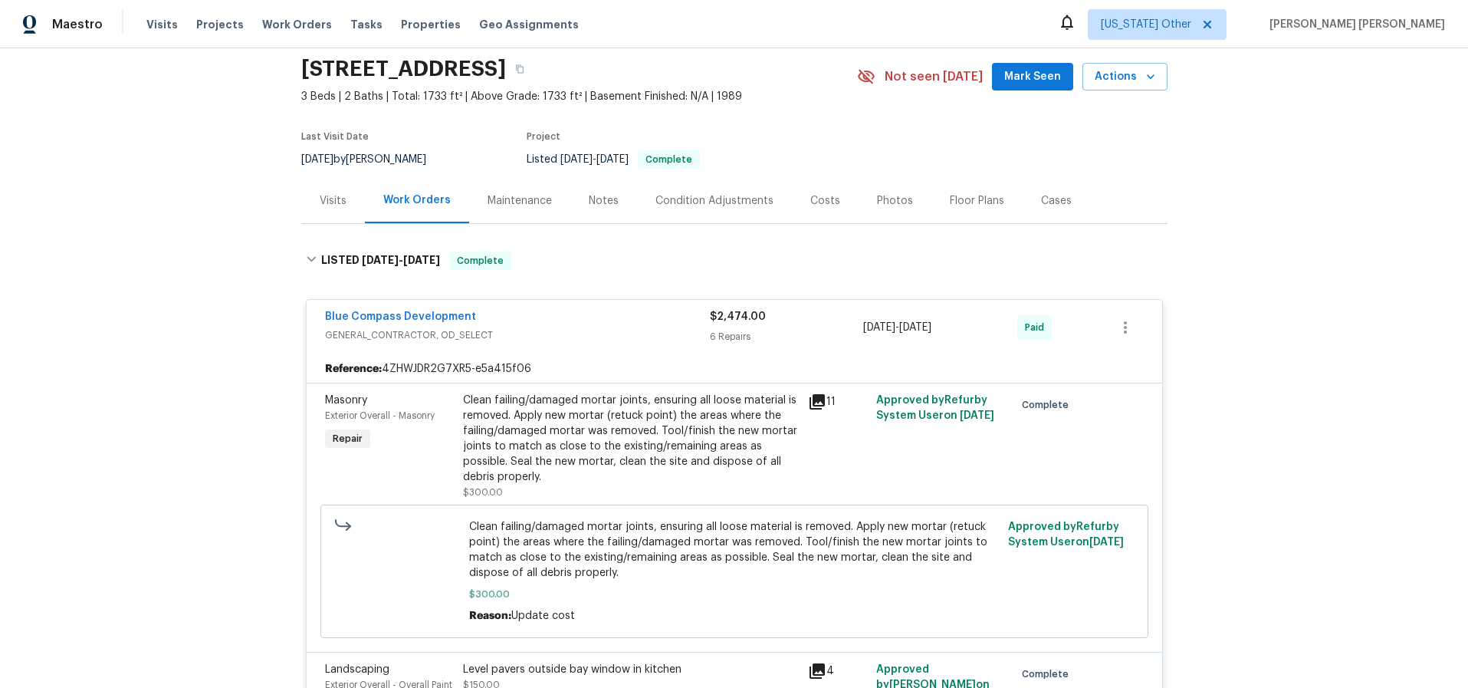
scroll to position [51, 0]
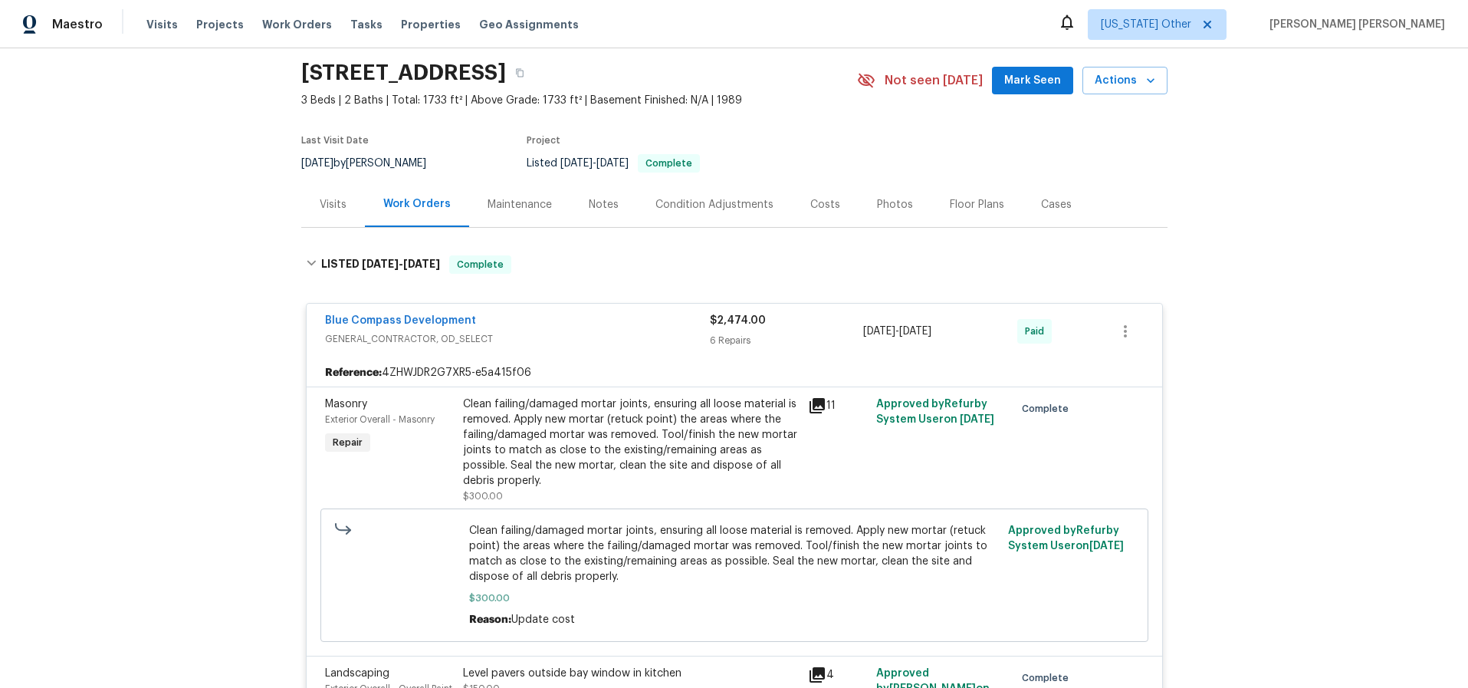
click at [550, 317] on div "Blue Compass Development" at bounding box center [517, 322] width 385 height 18
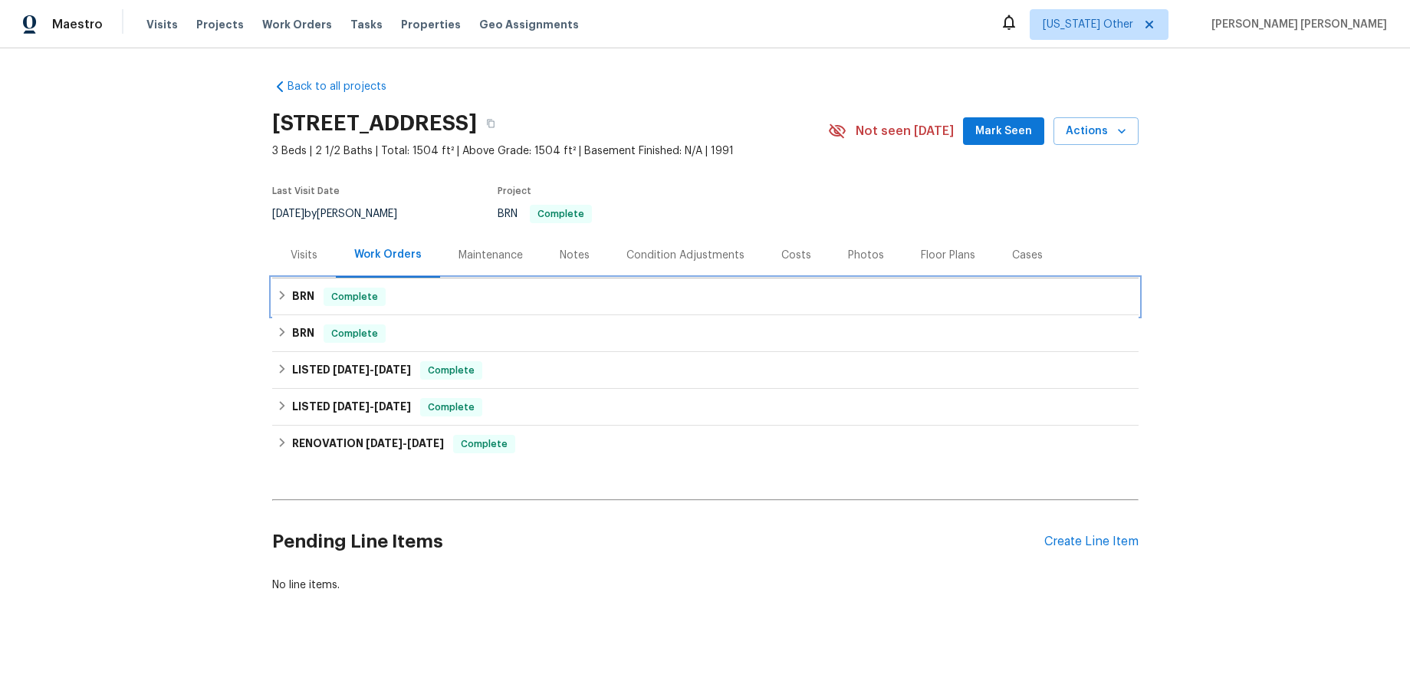
click at [289, 305] on div "BRN Complete" at bounding box center [705, 297] width 857 height 18
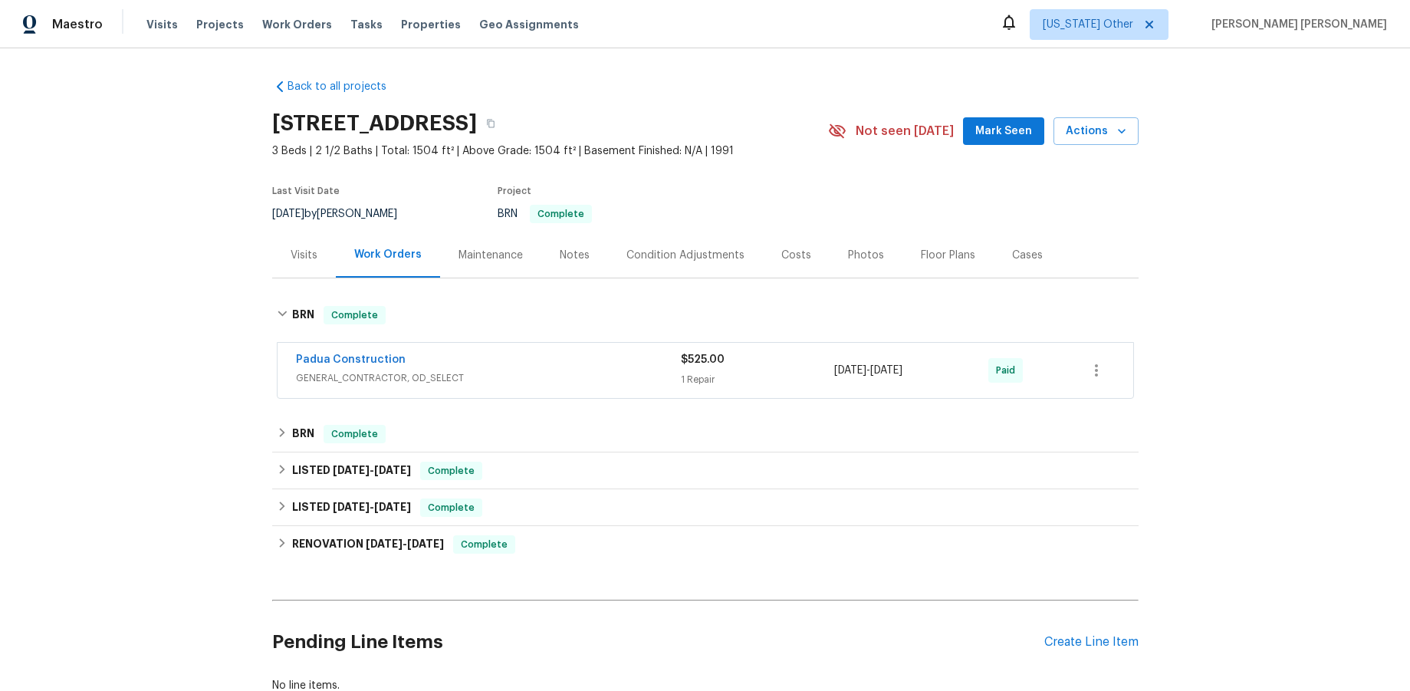
click at [534, 373] on span "GENERAL_CONTRACTOR, OD_SELECT" at bounding box center [488, 377] width 385 height 15
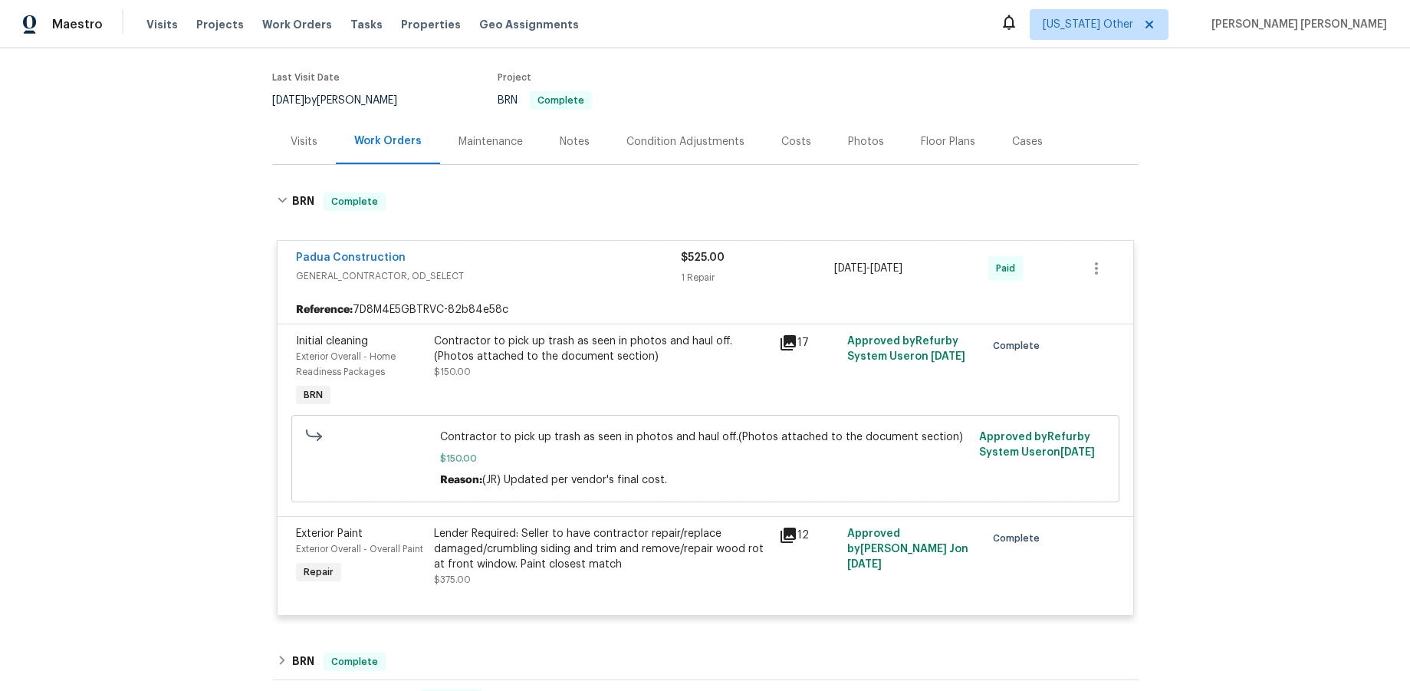
scroll to position [141, 0]
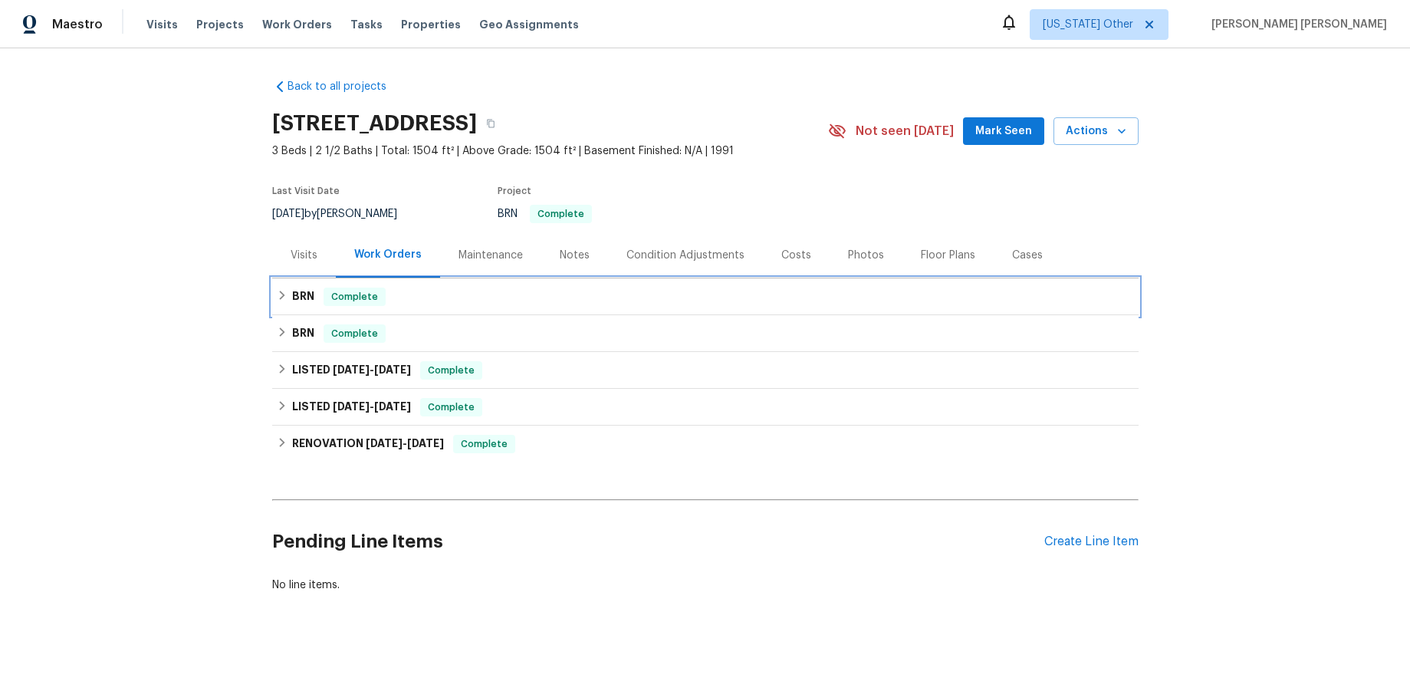
click at [277, 294] on icon at bounding box center [282, 295] width 11 height 11
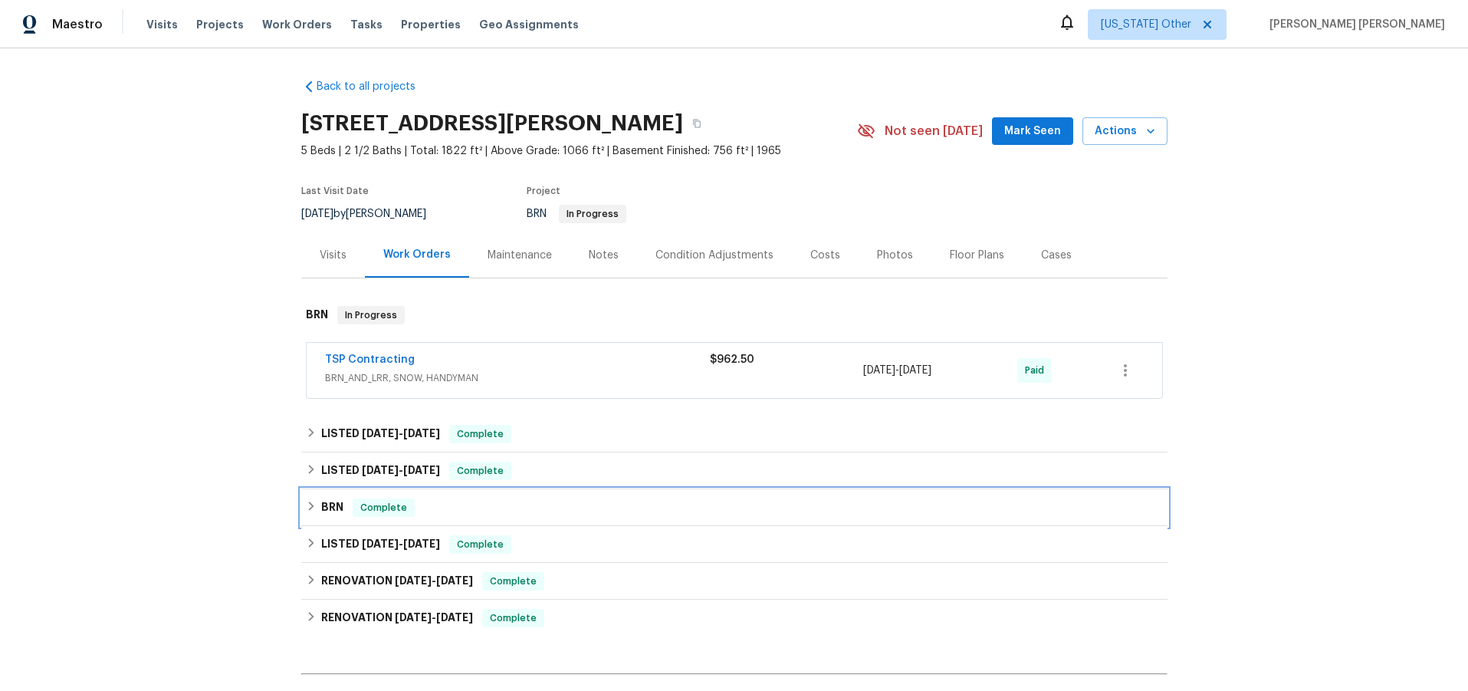
click at [307, 510] on icon at bounding box center [311, 506] width 11 height 11
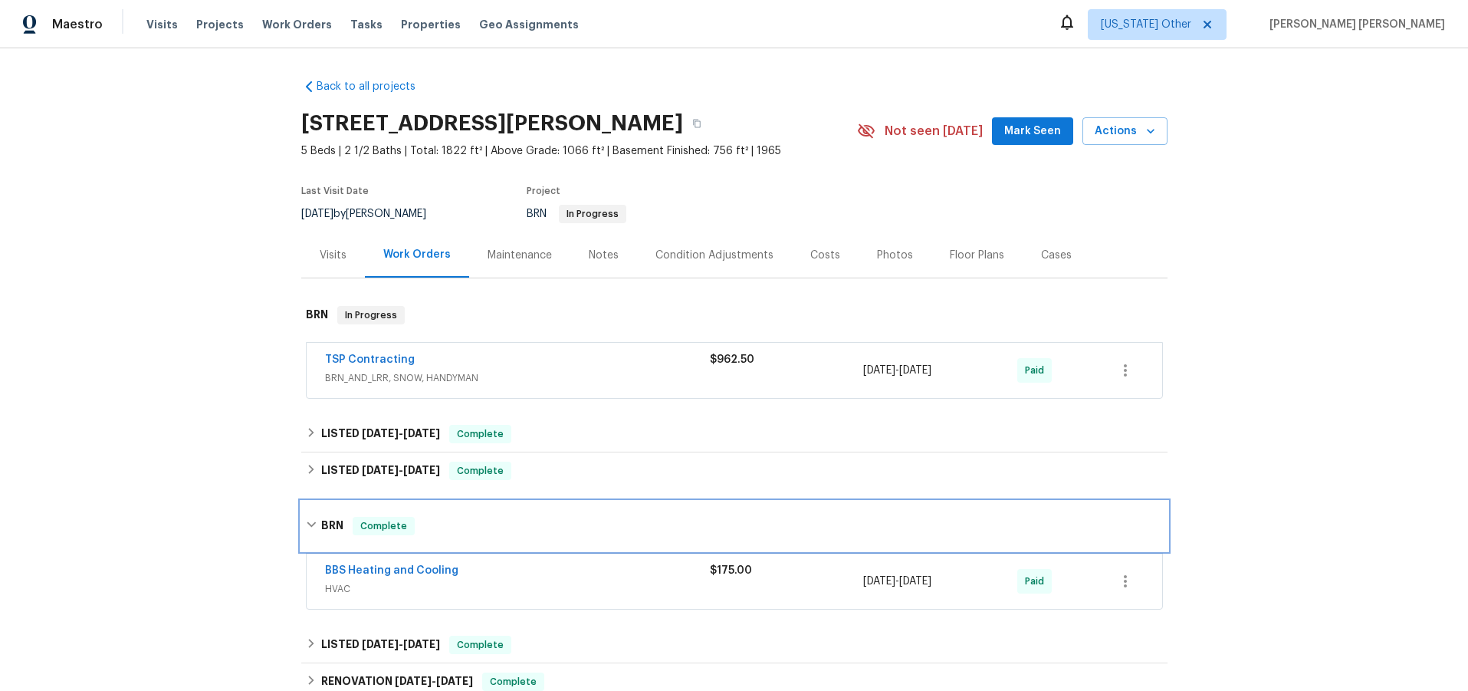
click at [307, 510] on div "BRN Complete" at bounding box center [734, 525] width 866 height 49
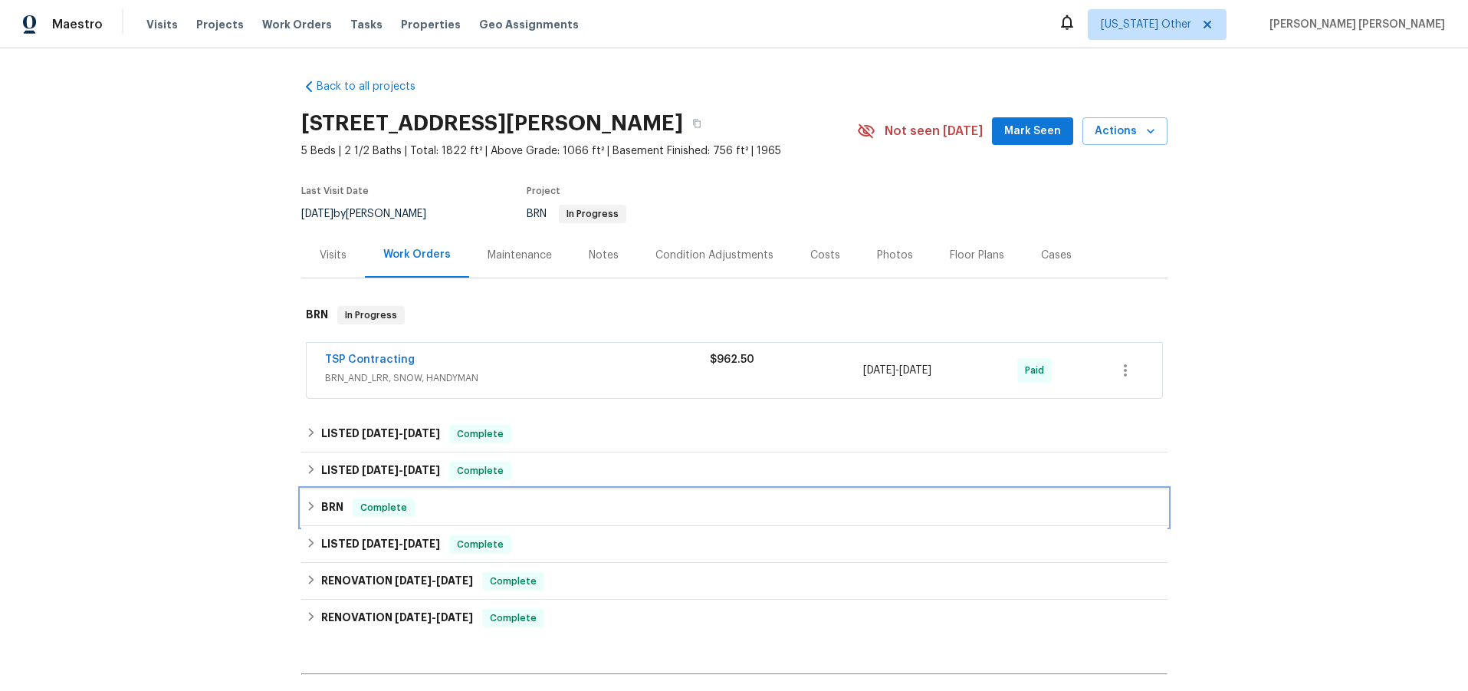
click at [307, 510] on icon at bounding box center [311, 506] width 11 height 11
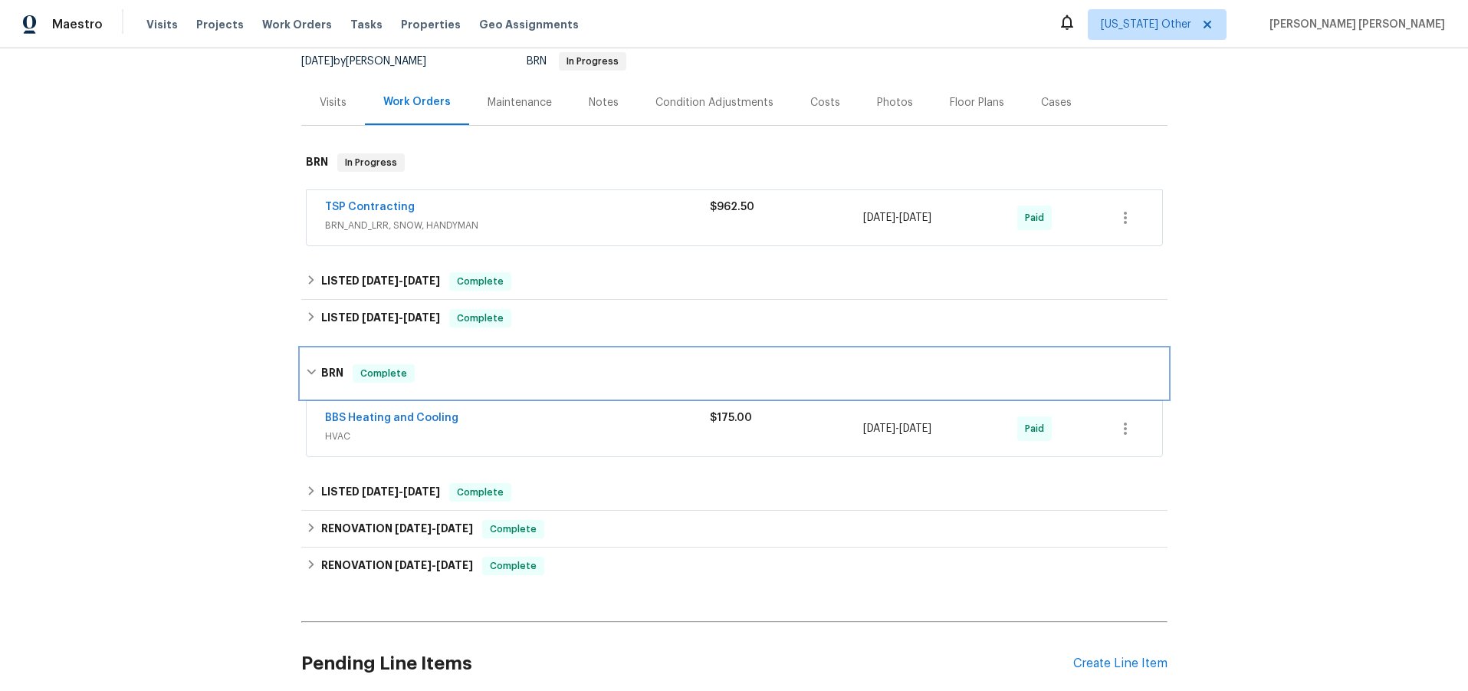
scroll to position [163, 0]
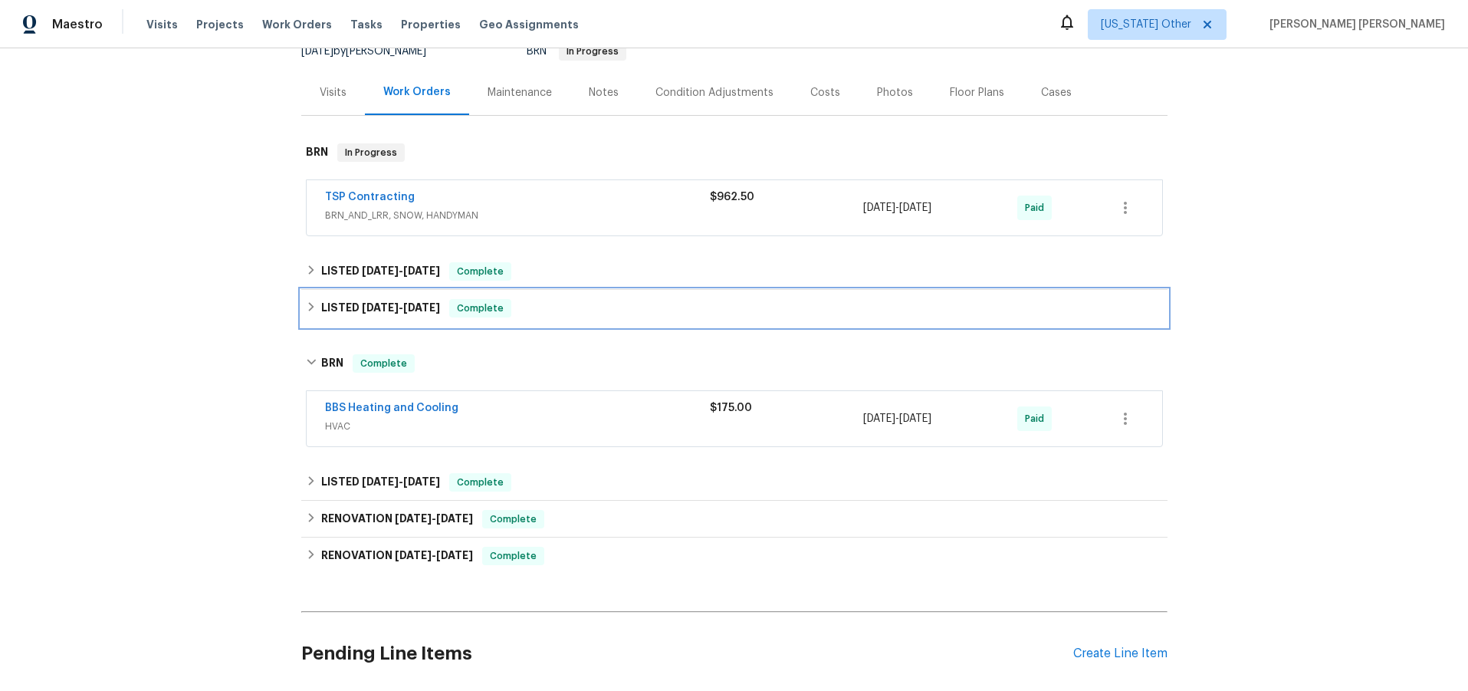
click at [312, 302] on icon at bounding box center [311, 306] width 11 height 11
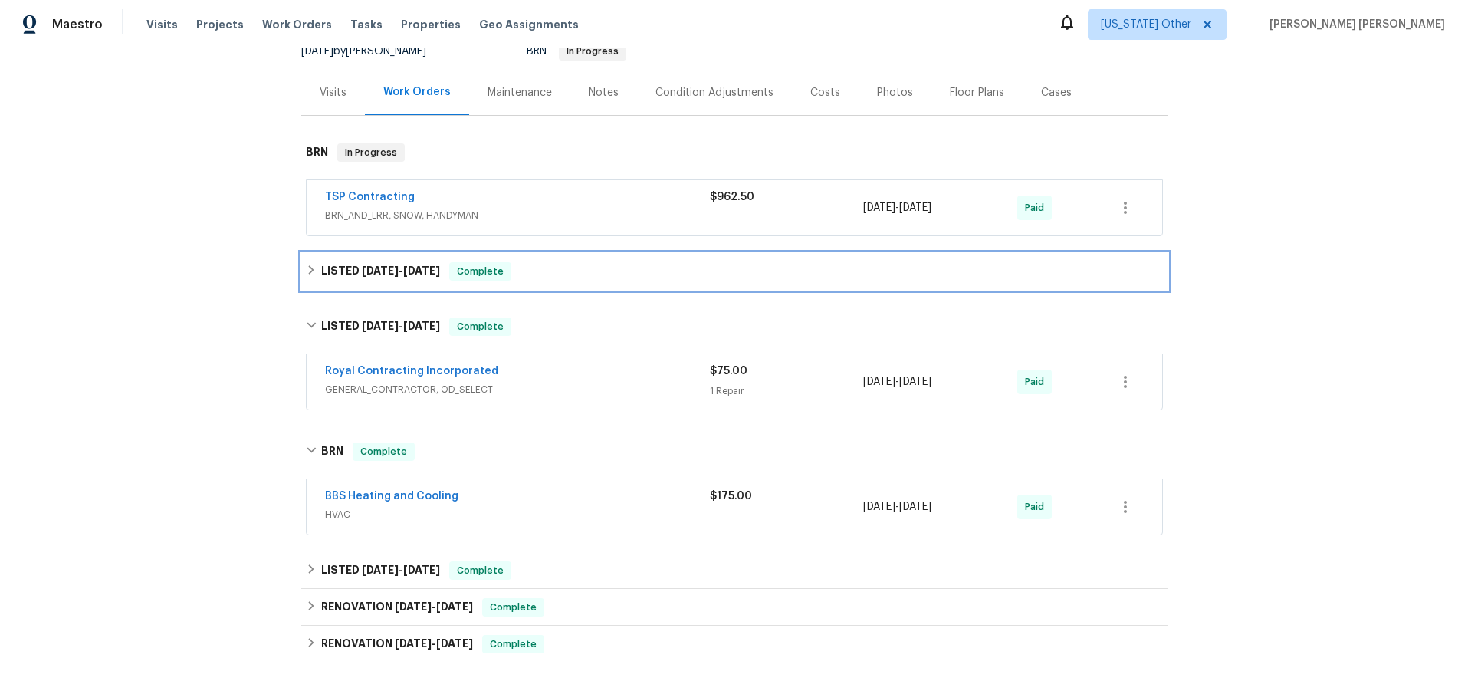
click at [312, 275] on div "LISTED 5/8/25 - 5/12/25 Complete" at bounding box center [734, 271] width 857 height 18
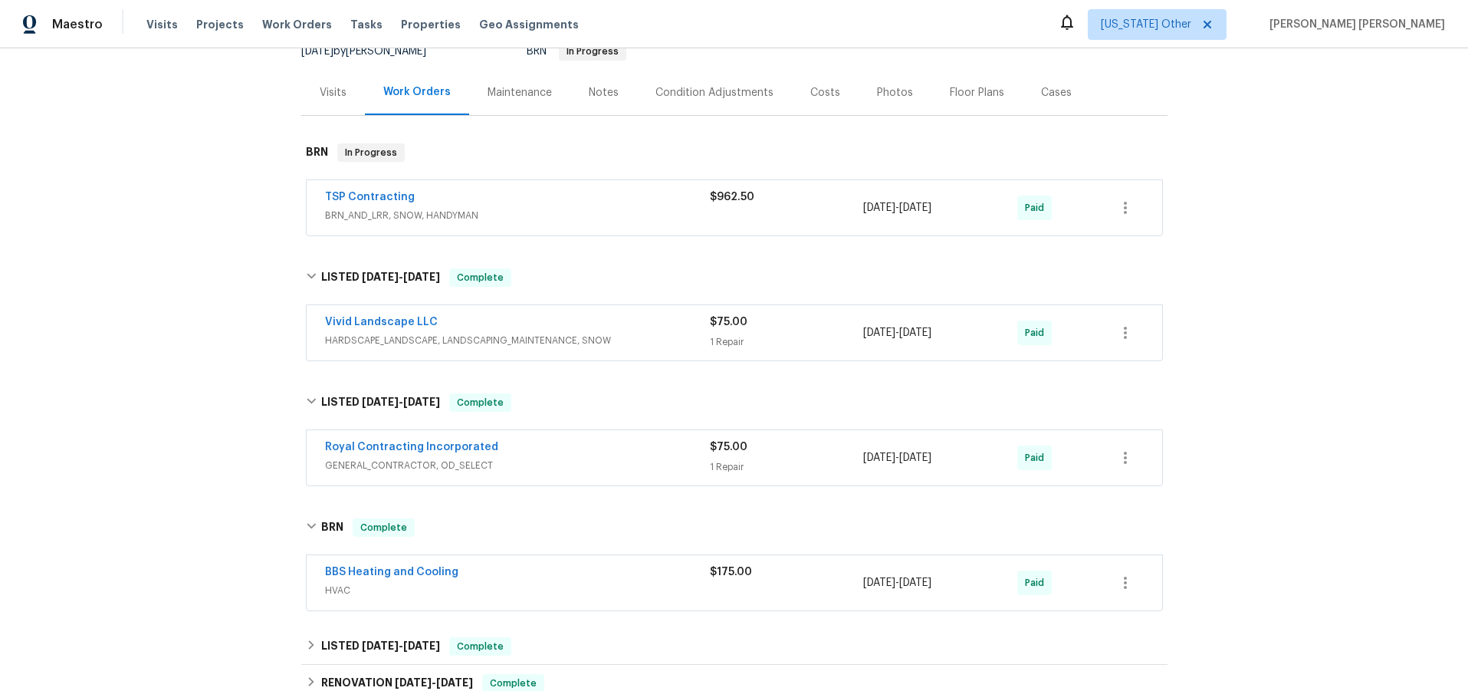
click at [595, 209] on span "BRN_AND_LRR, SNOW, HANDYMAN" at bounding box center [517, 215] width 385 height 15
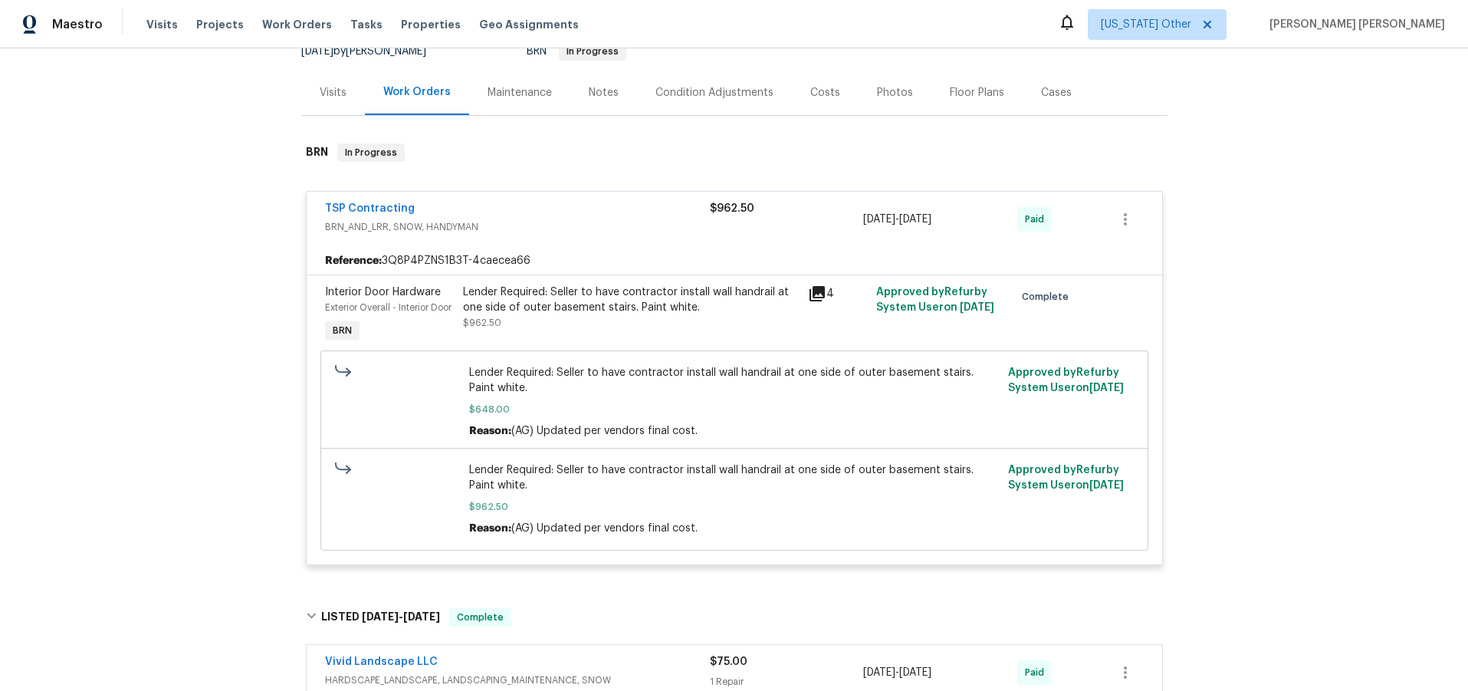
click at [814, 292] on icon at bounding box center [817, 293] width 15 height 15
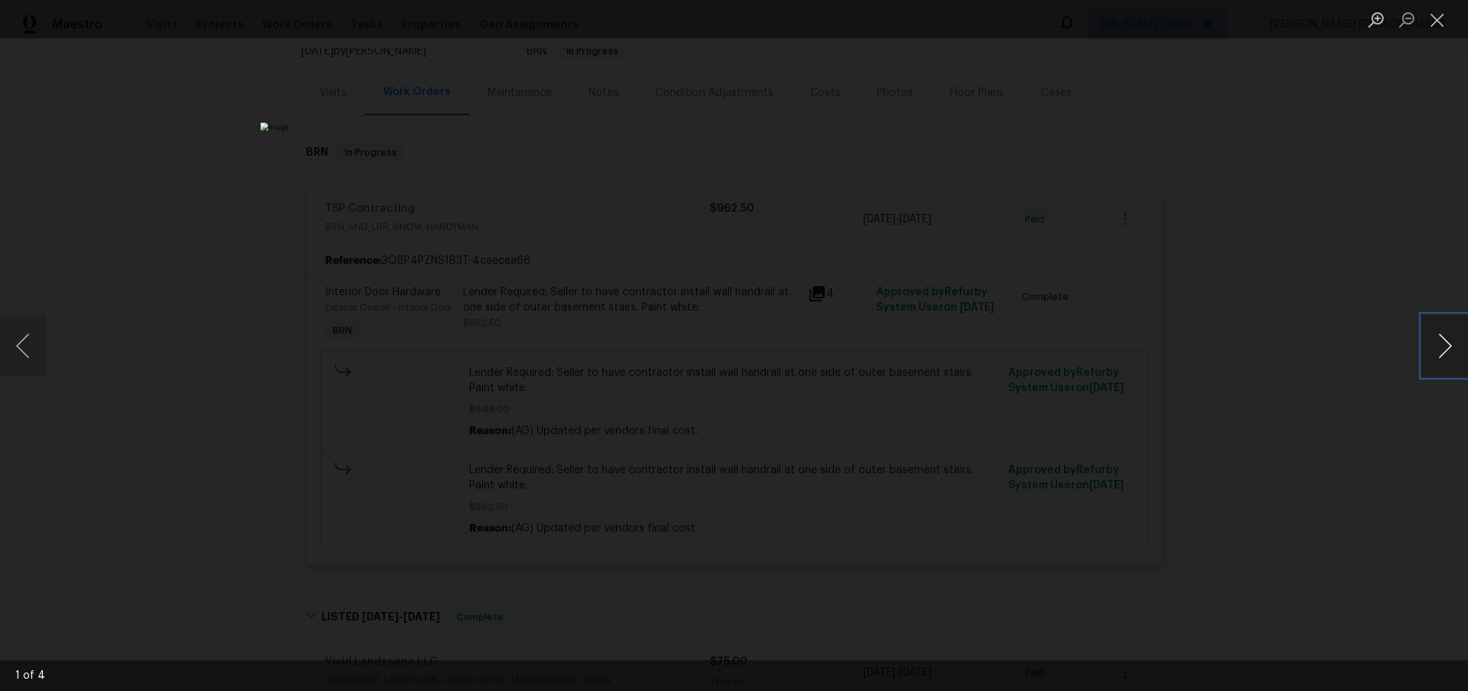
click at [1438, 347] on button "Next image" at bounding box center [1445, 345] width 46 height 61
click at [1438, 346] on button "Next image" at bounding box center [1445, 345] width 46 height 61
click at [1262, 146] on div "Lightbox" at bounding box center [734, 345] width 1468 height 691
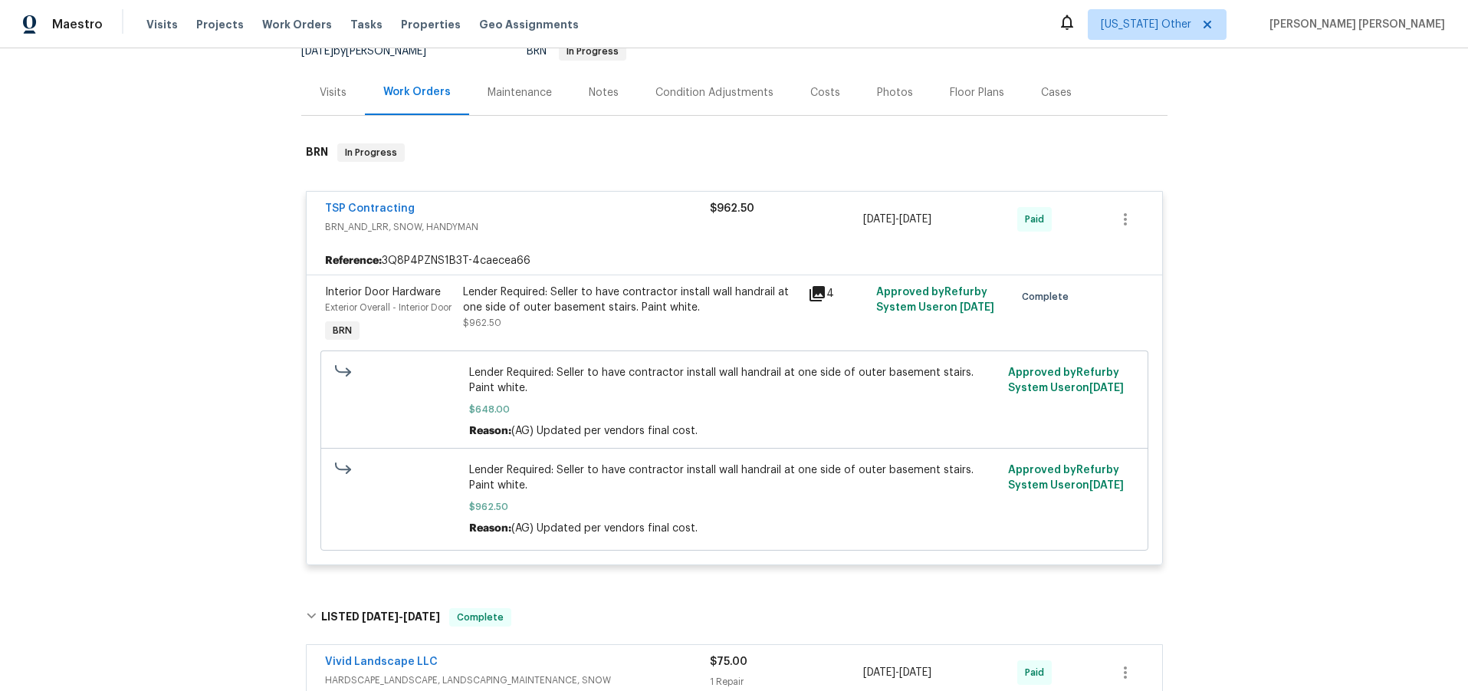
click at [1262, 146] on div "Lightbox" at bounding box center [734, 345] width 1468 height 691
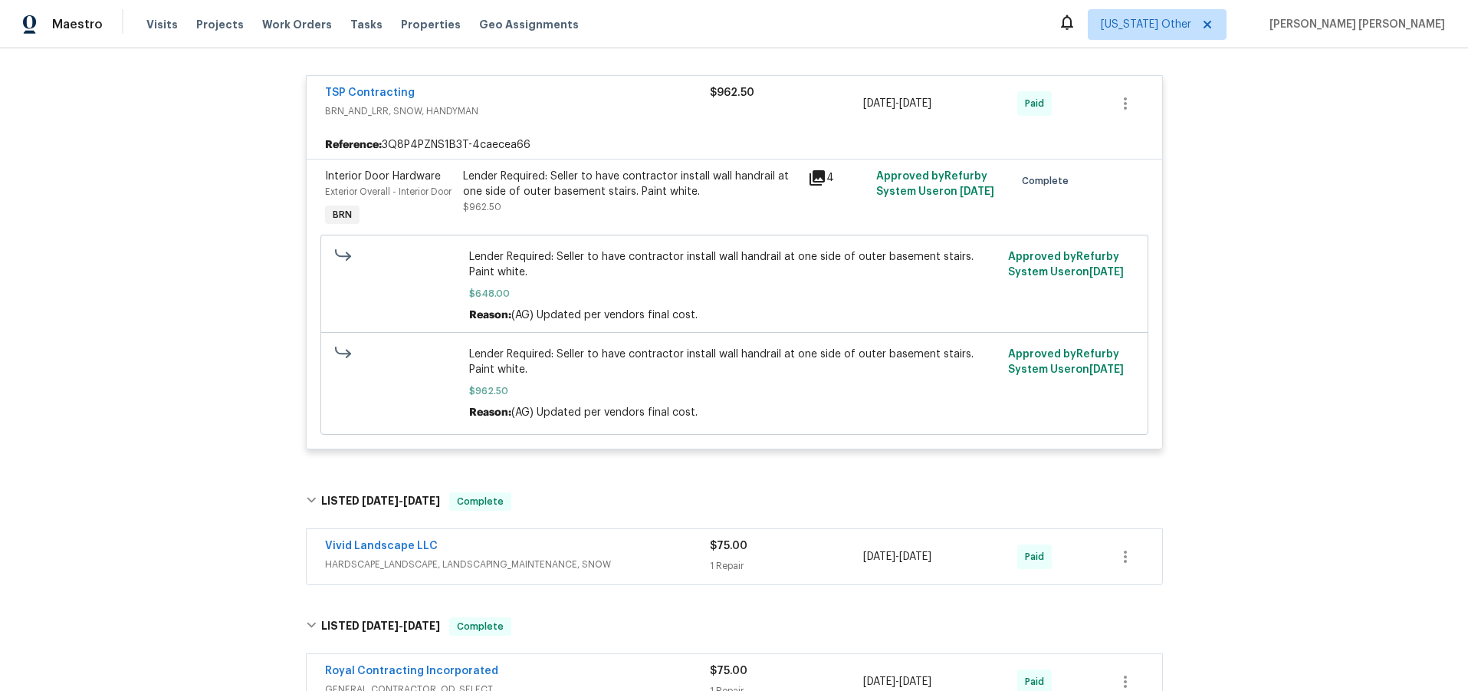
scroll to position [119, 0]
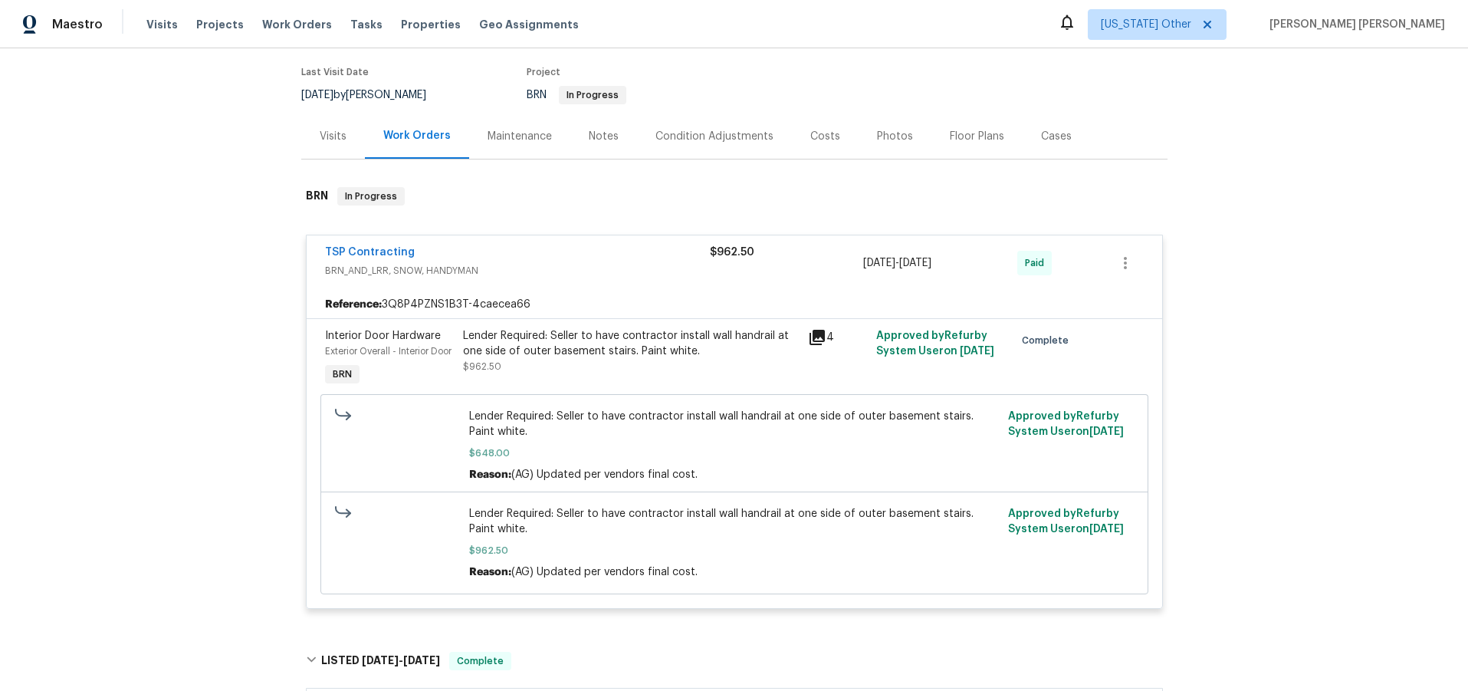
click at [501, 260] on div "TSP Contracting" at bounding box center [517, 254] width 385 height 18
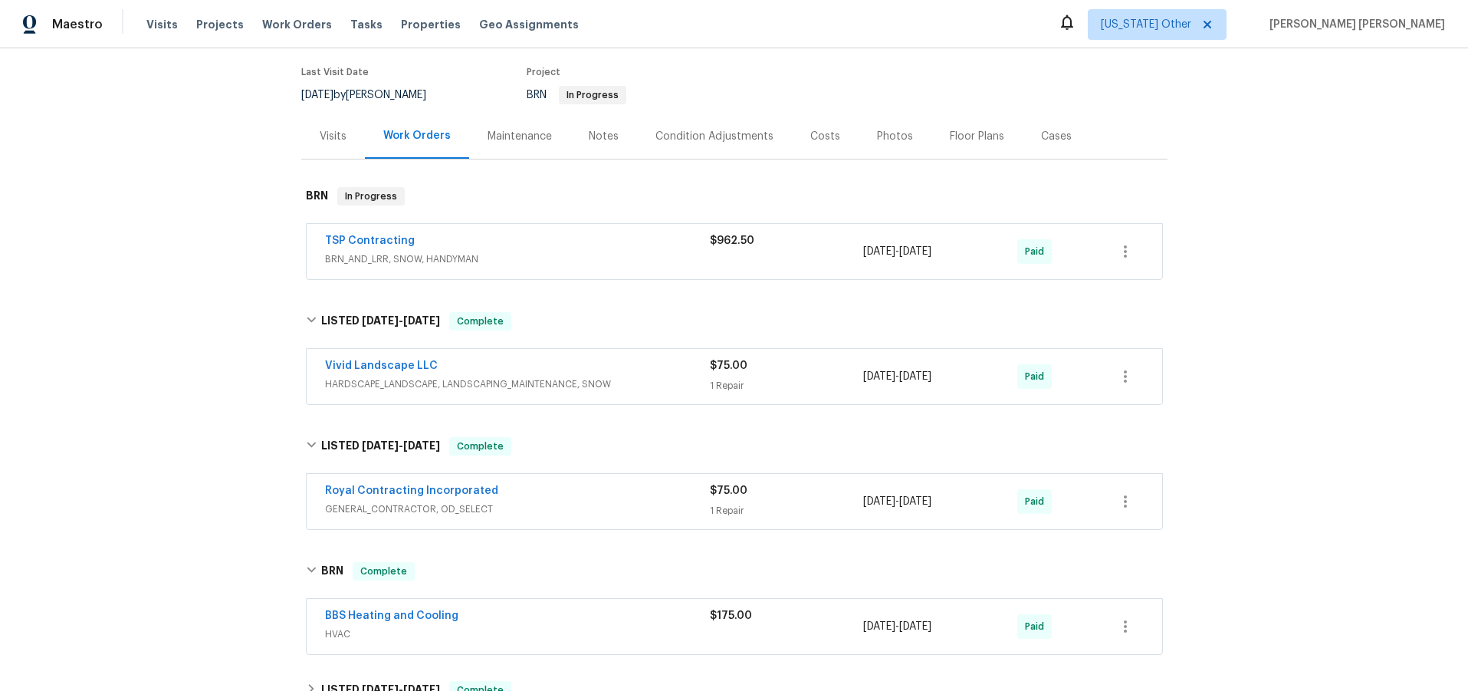
drag, startPoint x: 550, startPoint y: 360, endPoint x: 534, endPoint y: 373, distance: 20.7
click at [550, 360] on div "Vivid Landscape LLC" at bounding box center [517, 367] width 385 height 18
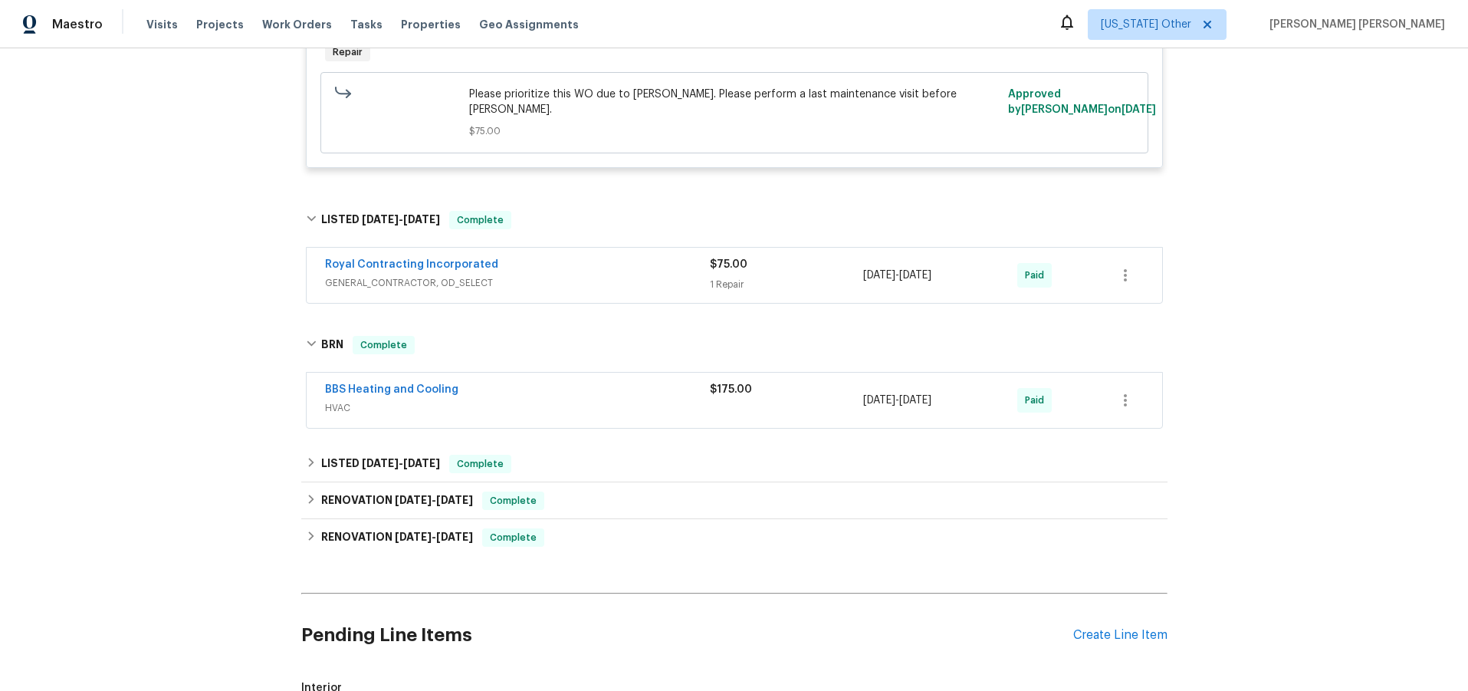
scroll to position [583, 0]
click at [304, 452] on div "LISTED 3/1/25 - 3/3/25 Complete" at bounding box center [734, 462] width 866 height 37
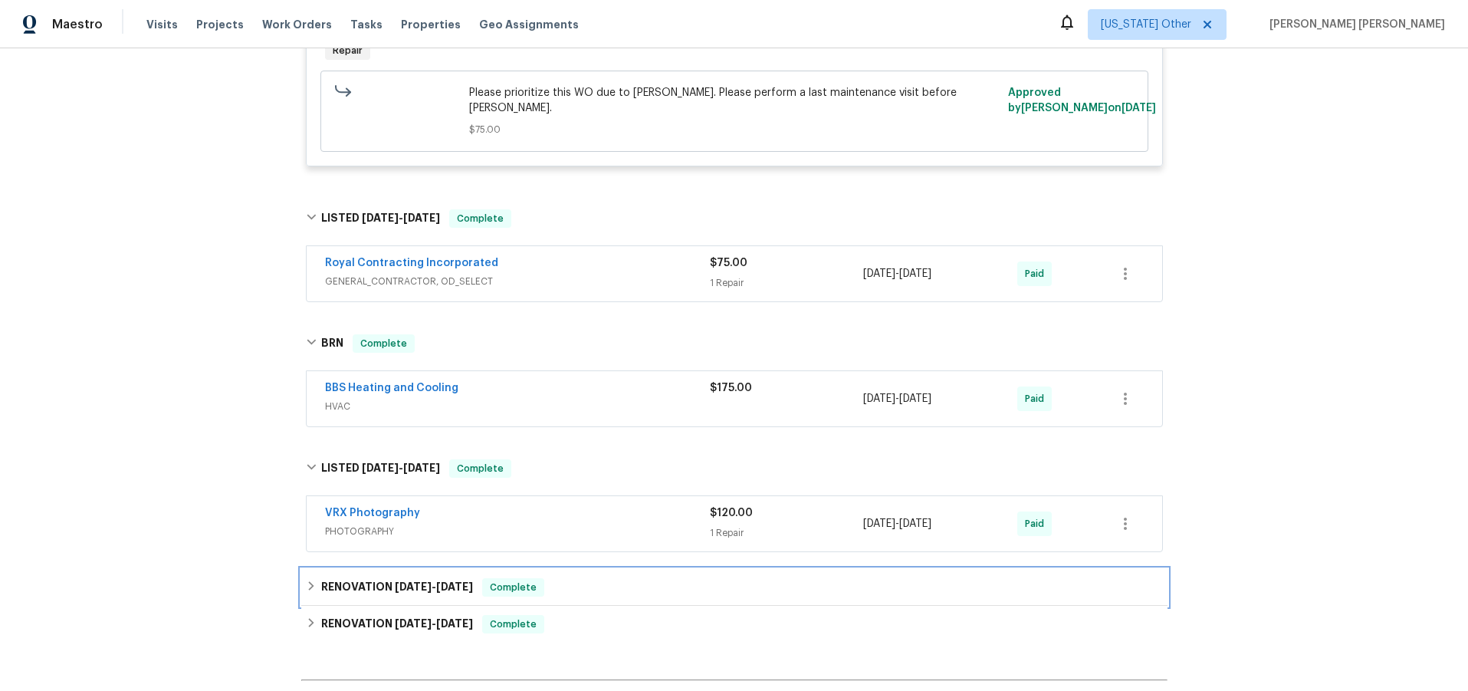
click at [310, 580] on icon at bounding box center [311, 585] width 11 height 11
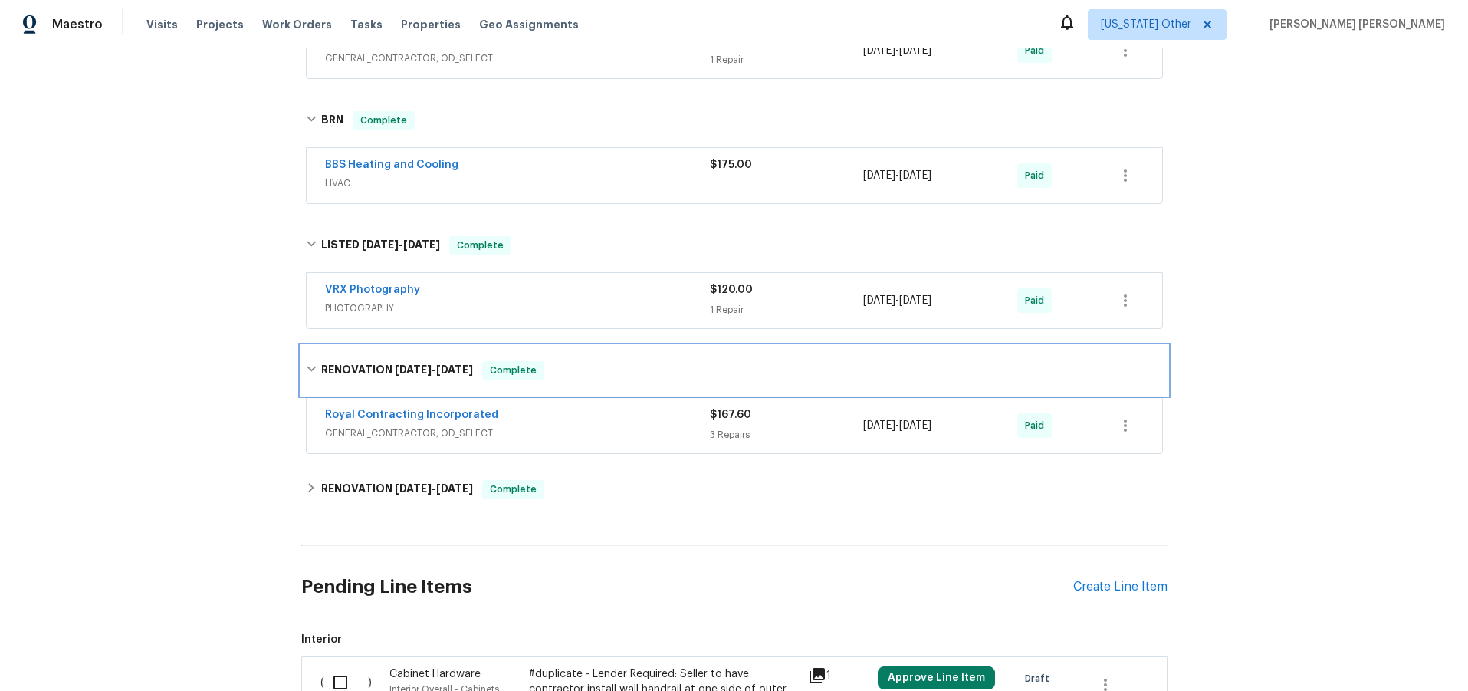
scroll to position [847, 0]
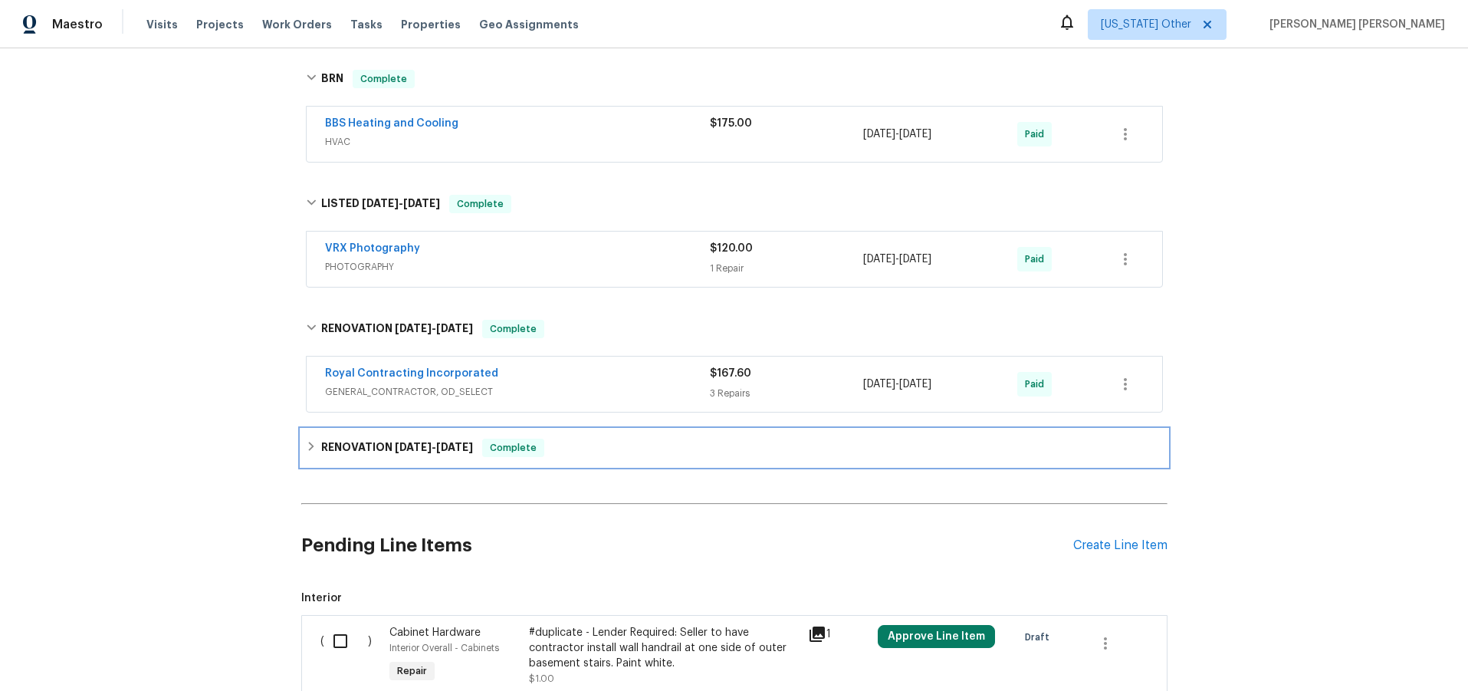
click at [315, 441] on icon at bounding box center [311, 446] width 11 height 11
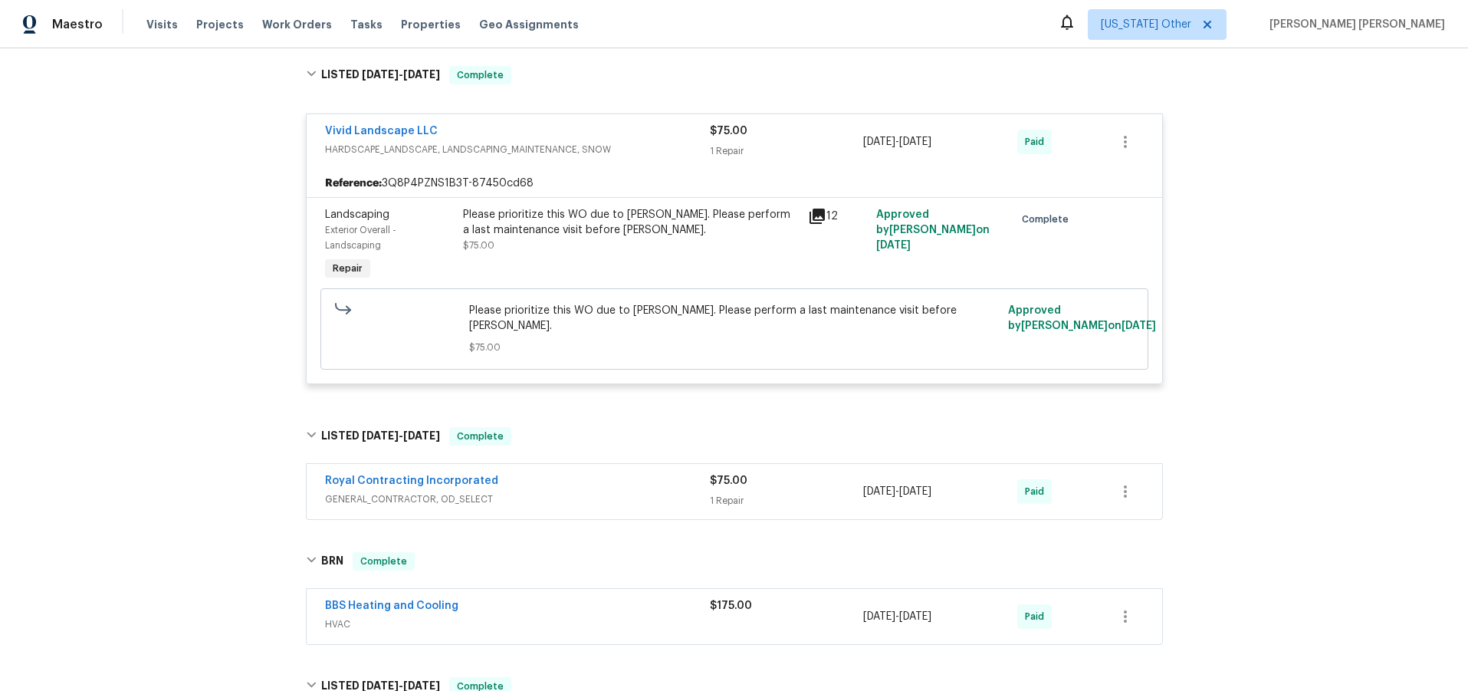
scroll to position [0, 0]
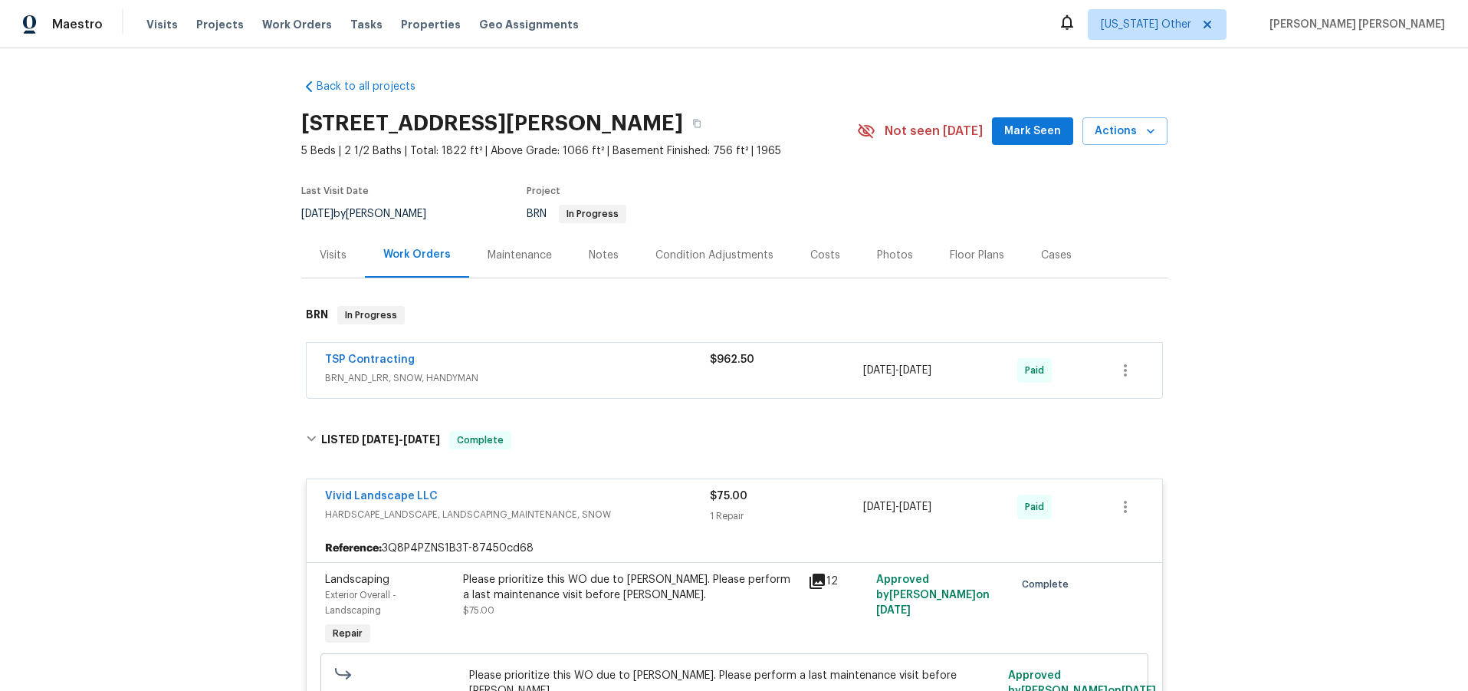
click at [332, 254] on div "Visits" at bounding box center [333, 255] width 27 height 15
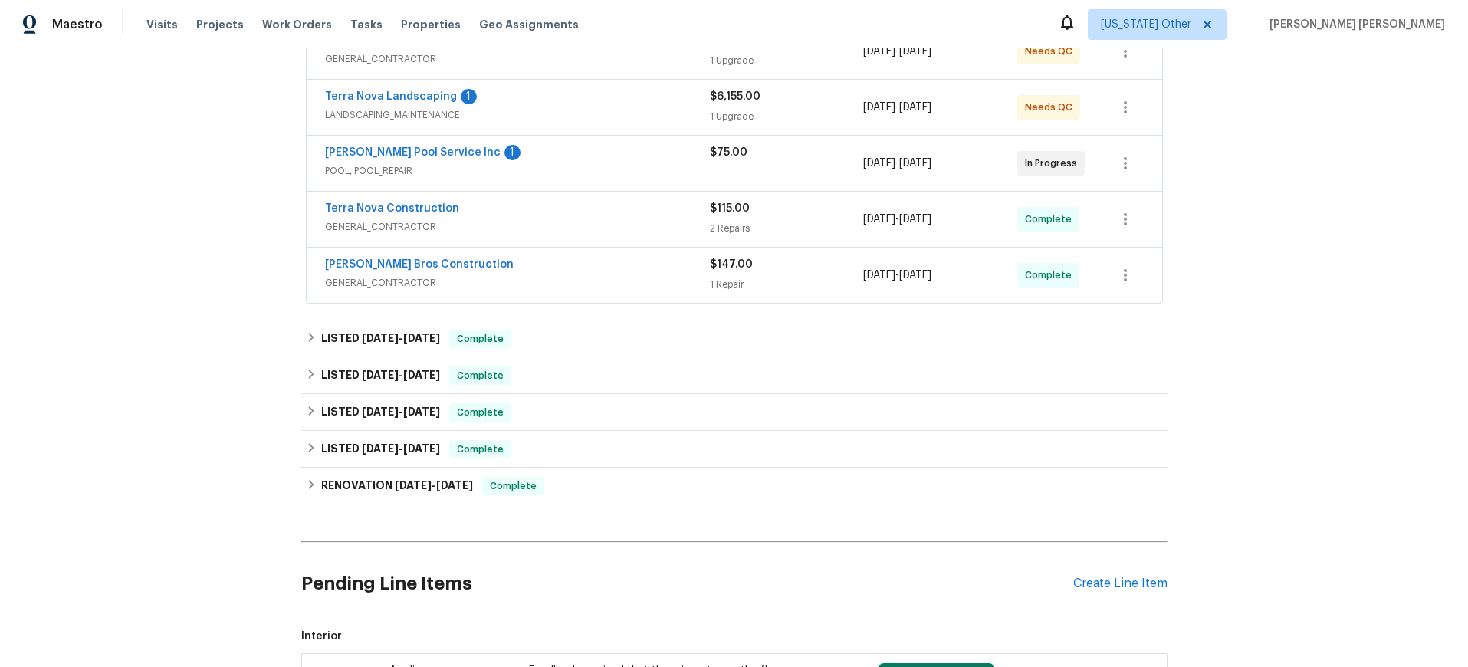
scroll to position [320, 0]
click at [363, 152] on link "[PERSON_NAME] Pool Service Inc" at bounding box center [413, 151] width 176 height 11
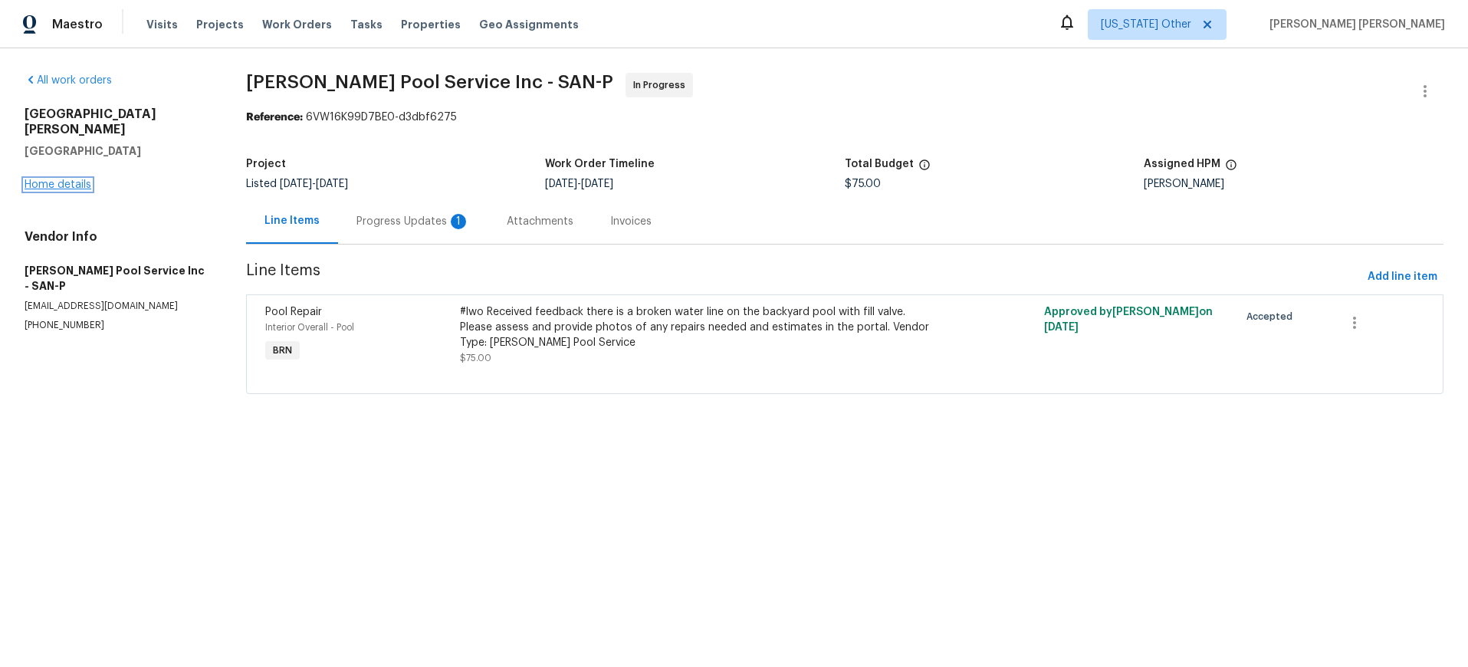
click at [56, 179] on link "Home details" at bounding box center [58, 184] width 67 height 11
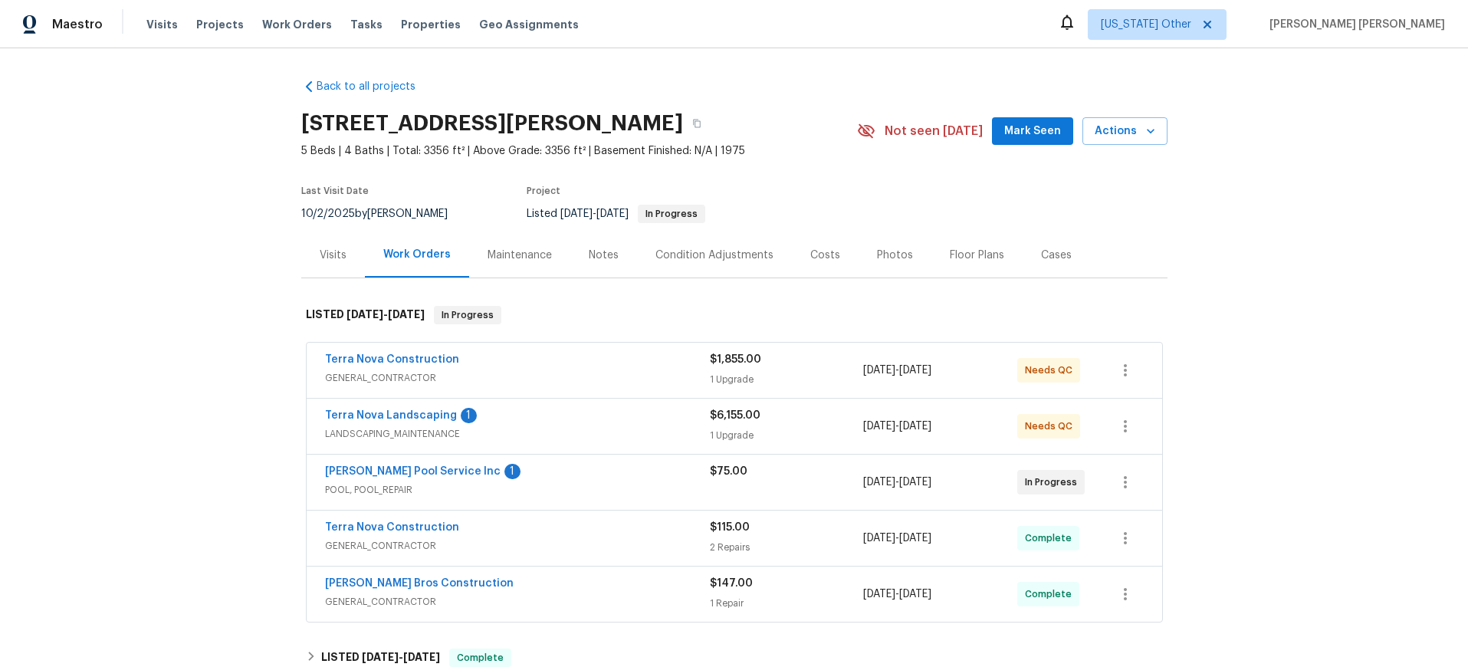
click at [1043, 259] on div "Cases" at bounding box center [1056, 255] width 31 height 15
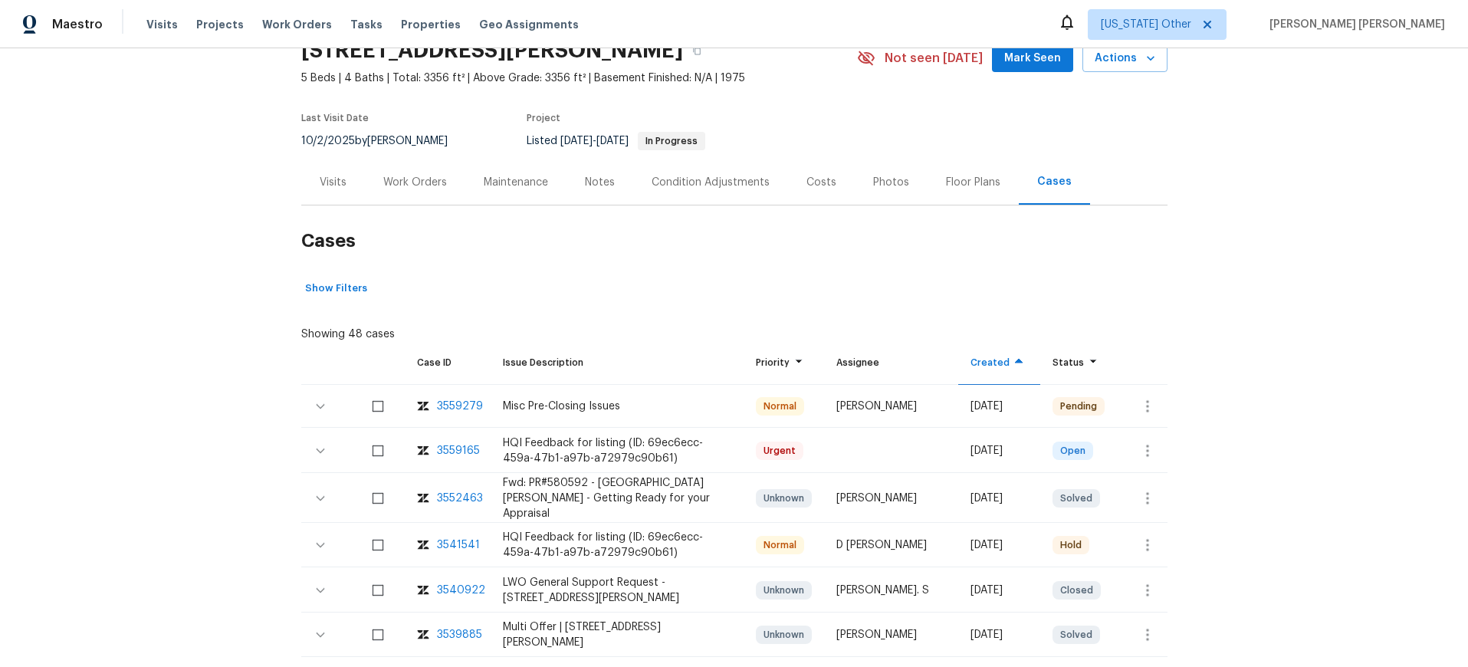
scroll to position [77, 0]
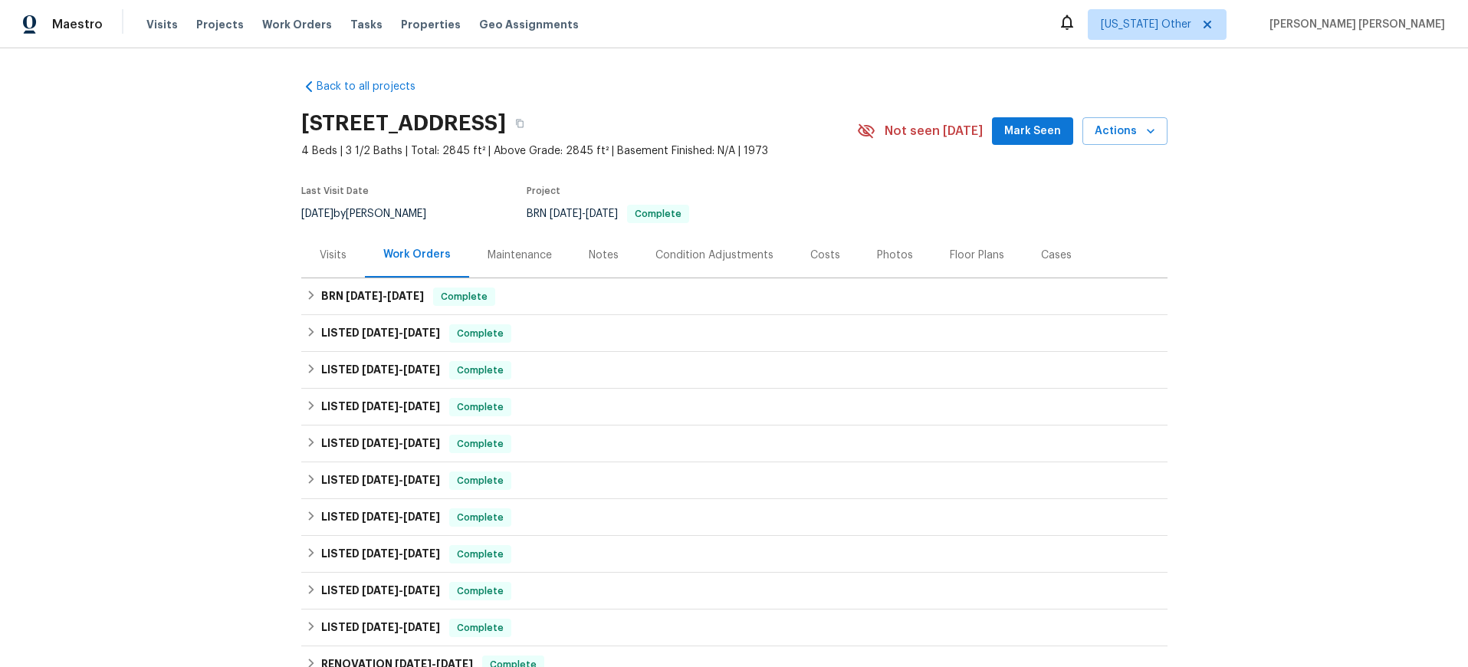
click at [337, 253] on div "Visits" at bounding box center [333, 255] width 27 height 15
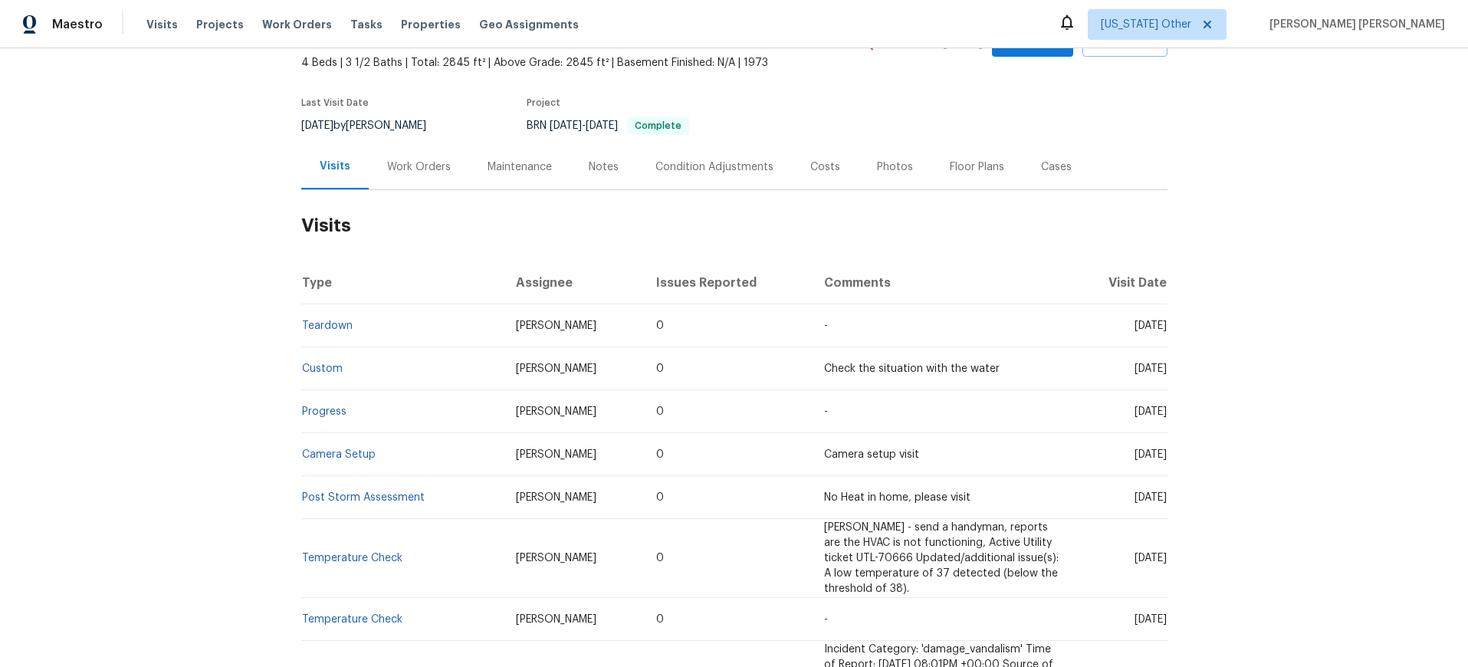
scroll to position [92, 0]
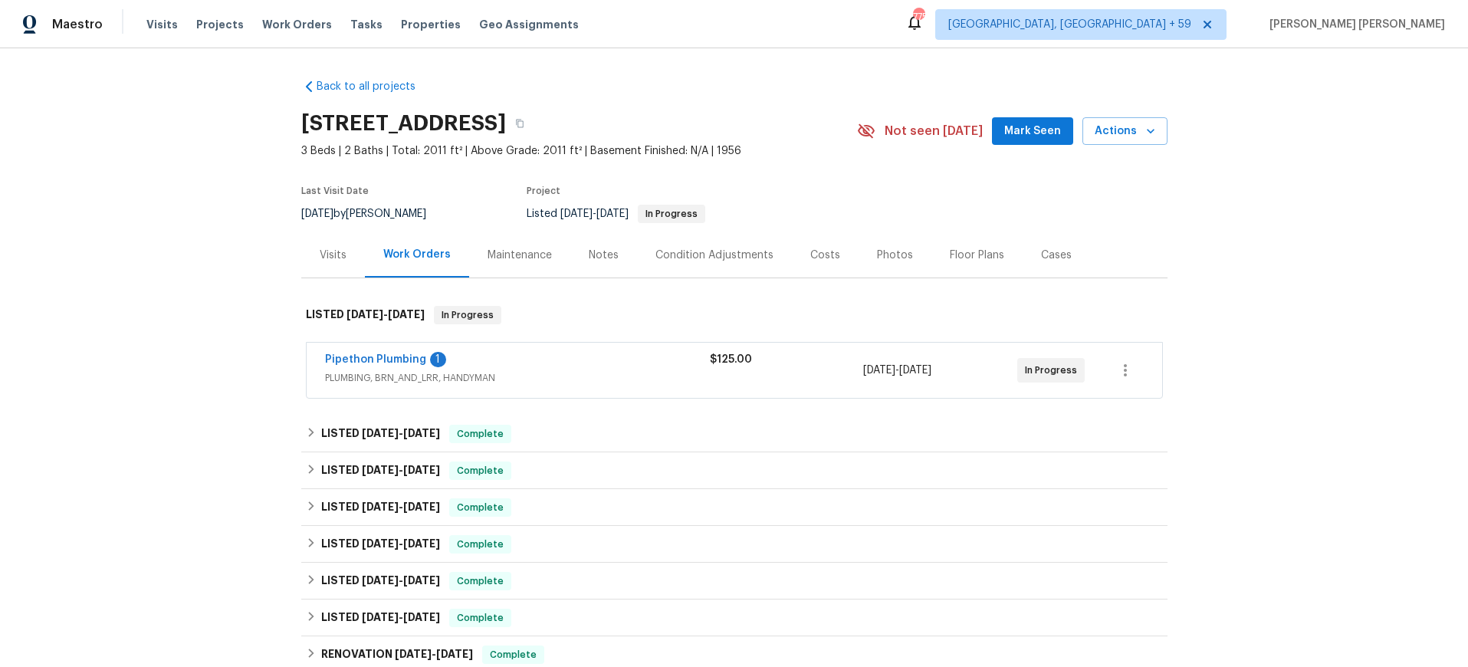
click at [383, 374] on span "PLUMBING, BRN_AND_LRR, HANDYMAN" at bounding box center [517, 377] width 385 height 15
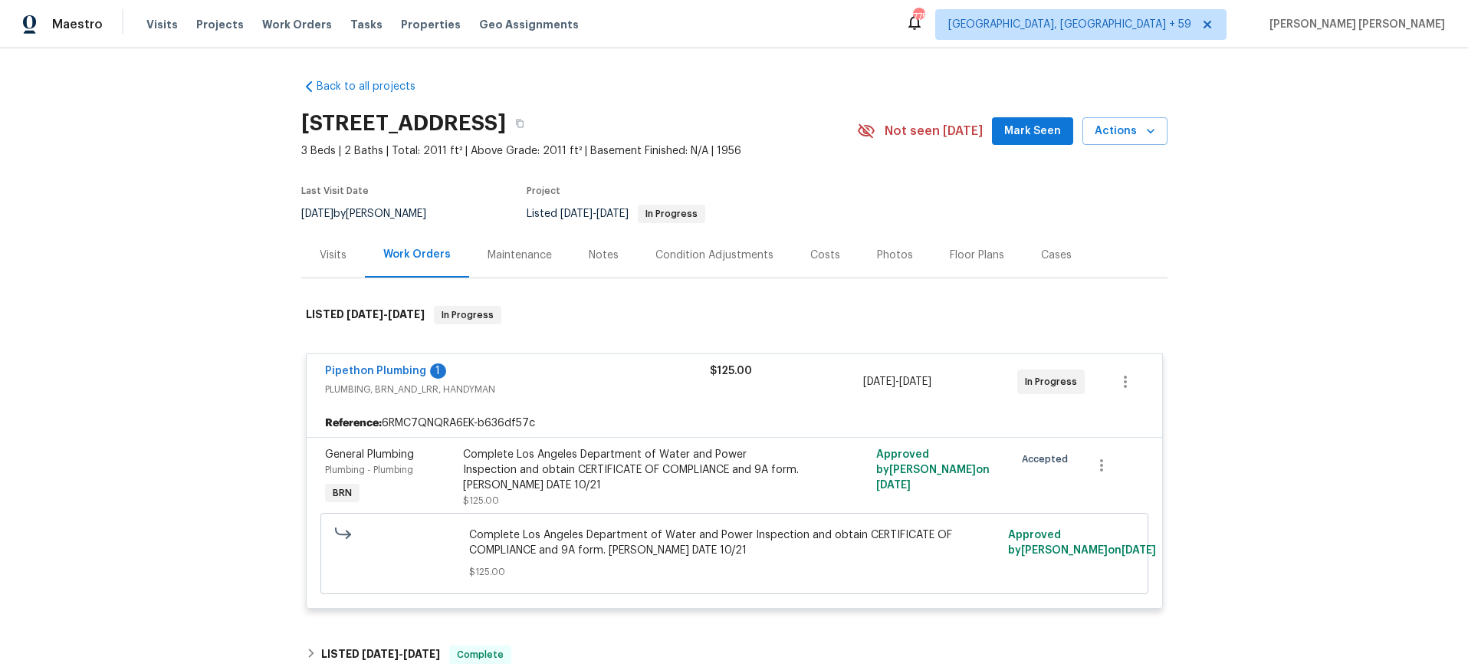
click at [393, 385] on span "PLUMBING, BRN_AND_LRR, HANDYMAN" at bounding box center [517, 389] width 385 height 15
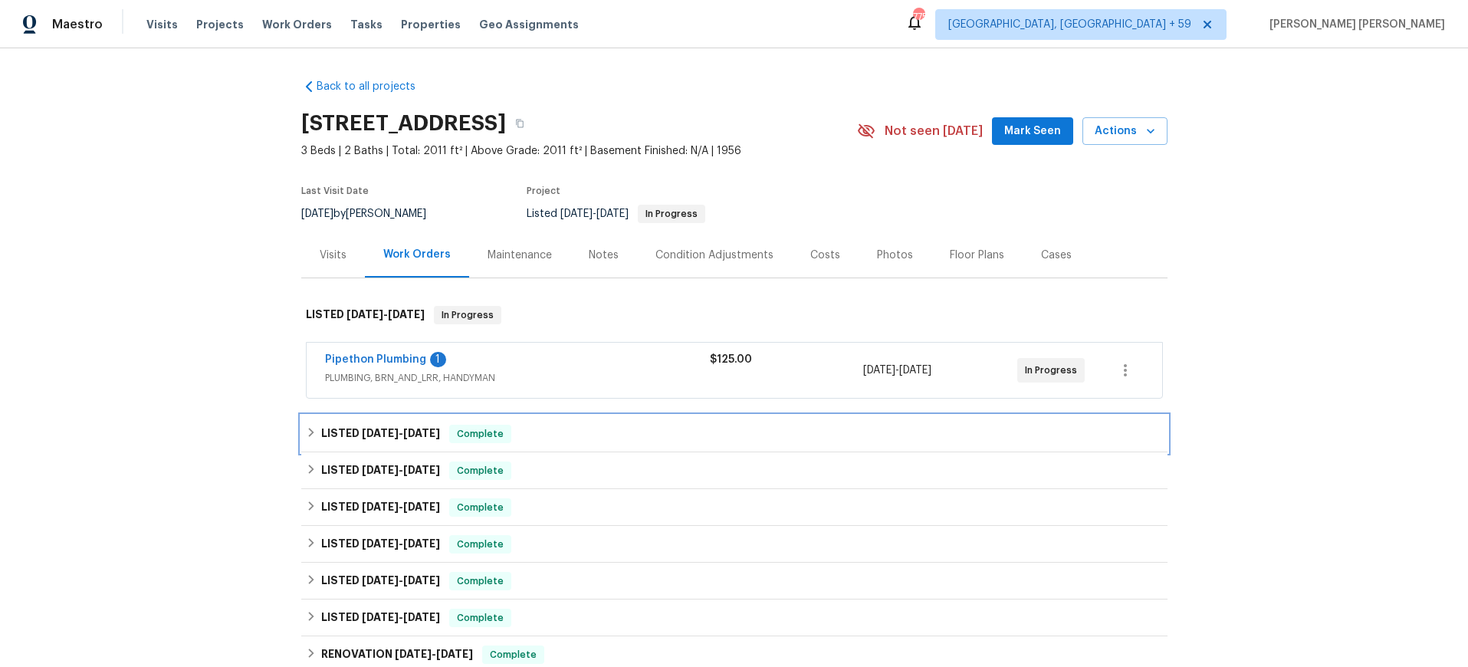
click at [384, 435] on span "6/25/25" at bounding box center [380, 433] width 37 height 11
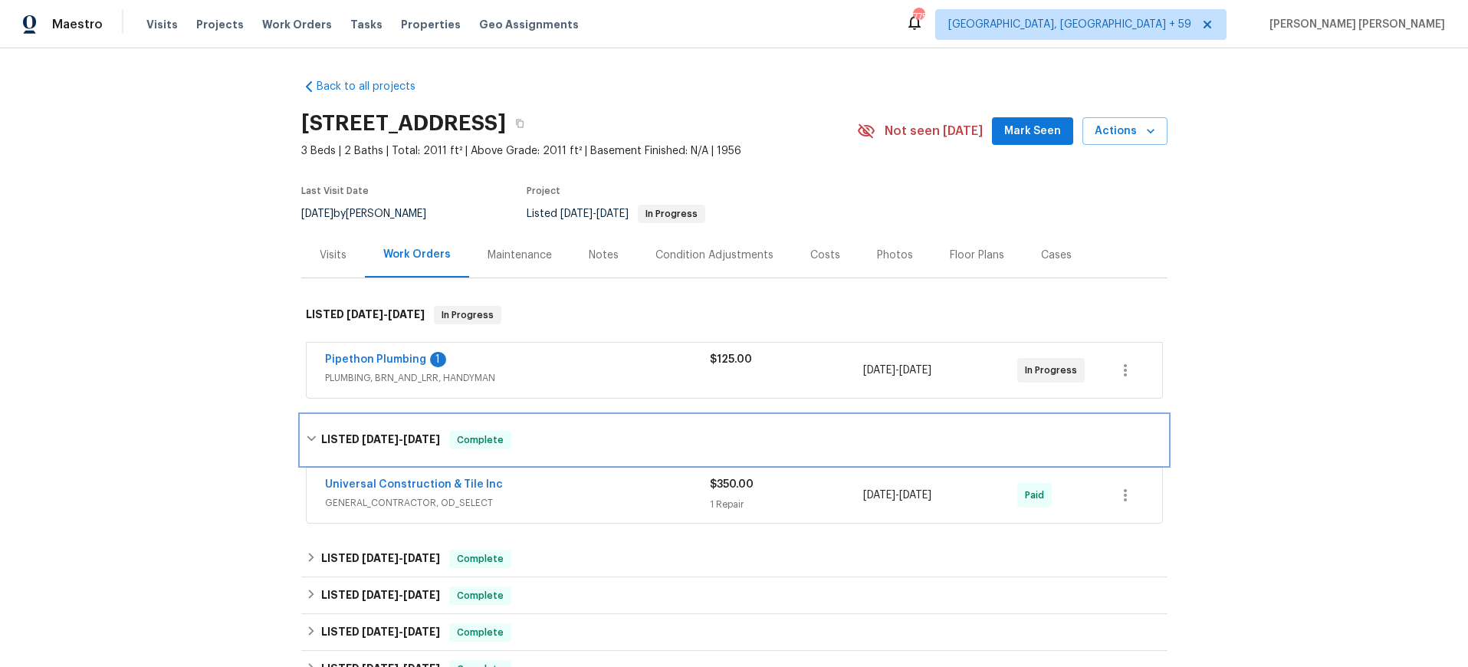
scroll to position [65, 0]
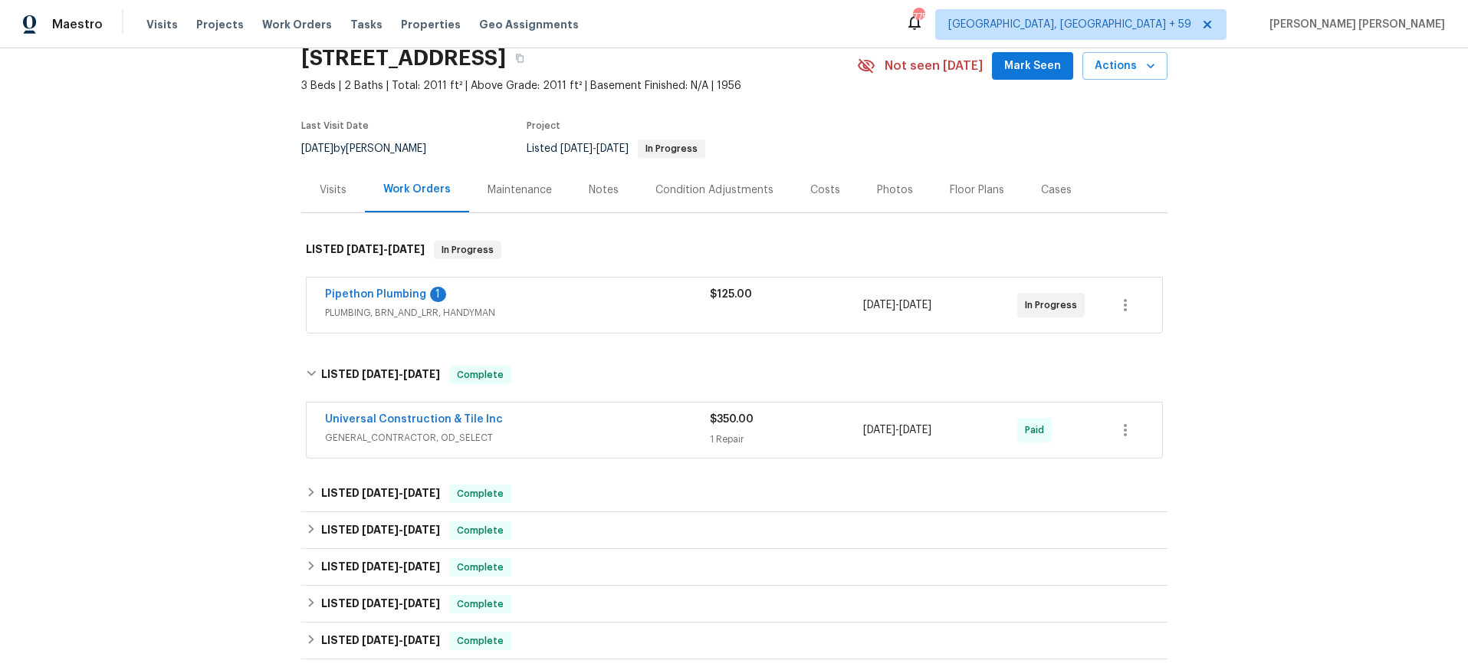
click at [352, 439] on span "GENERAL_CONTRACTOR, OD_SELECT" at bounding box center [517, 437] width 385 height 15
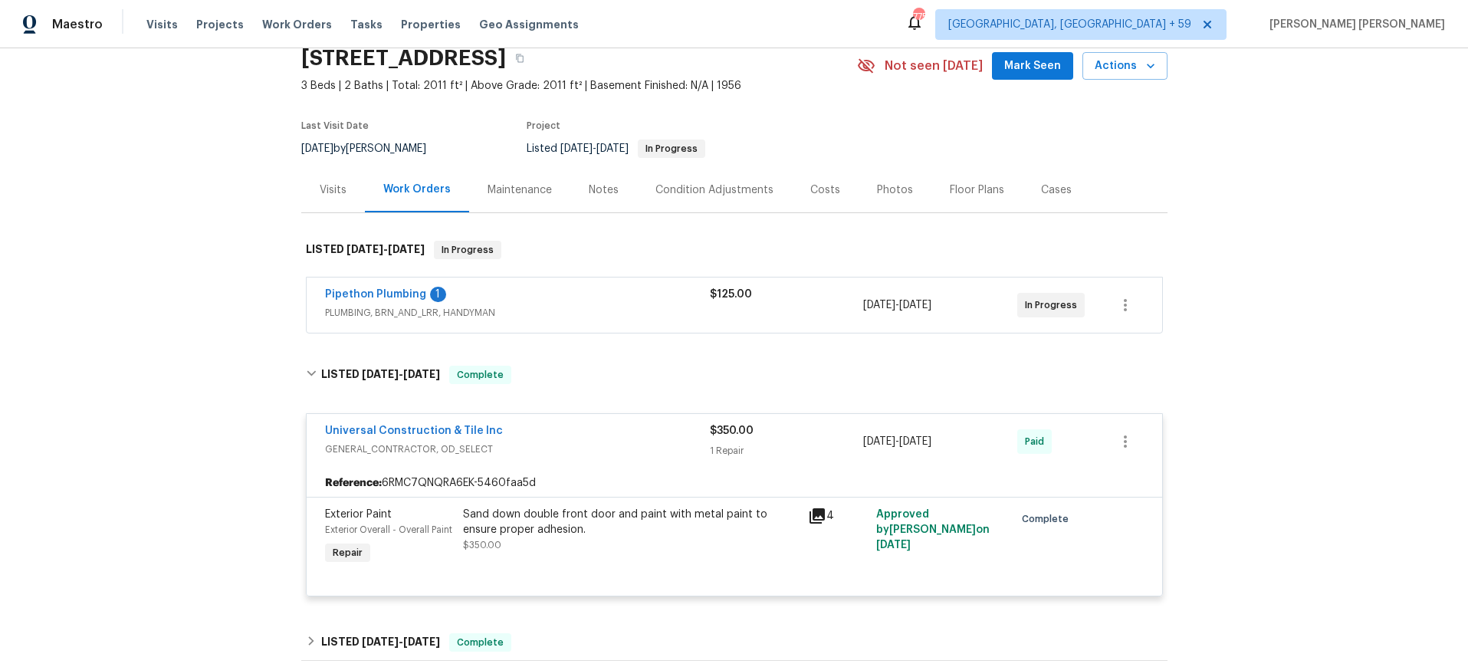
click at [387, 450] on span "GENERAL_CONTRACTOR, OD_SELECT" at bounding box center [517, 449] width 385 height 15
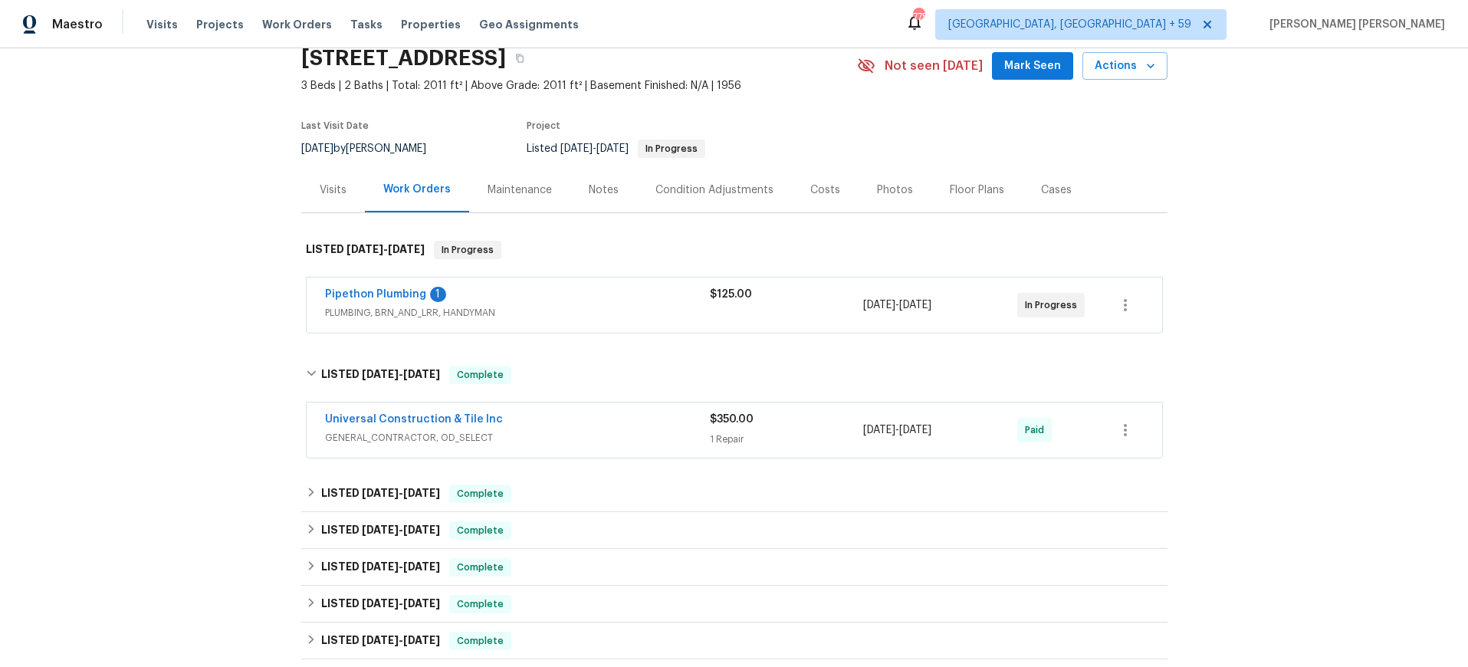
scroll to position [71, 0]
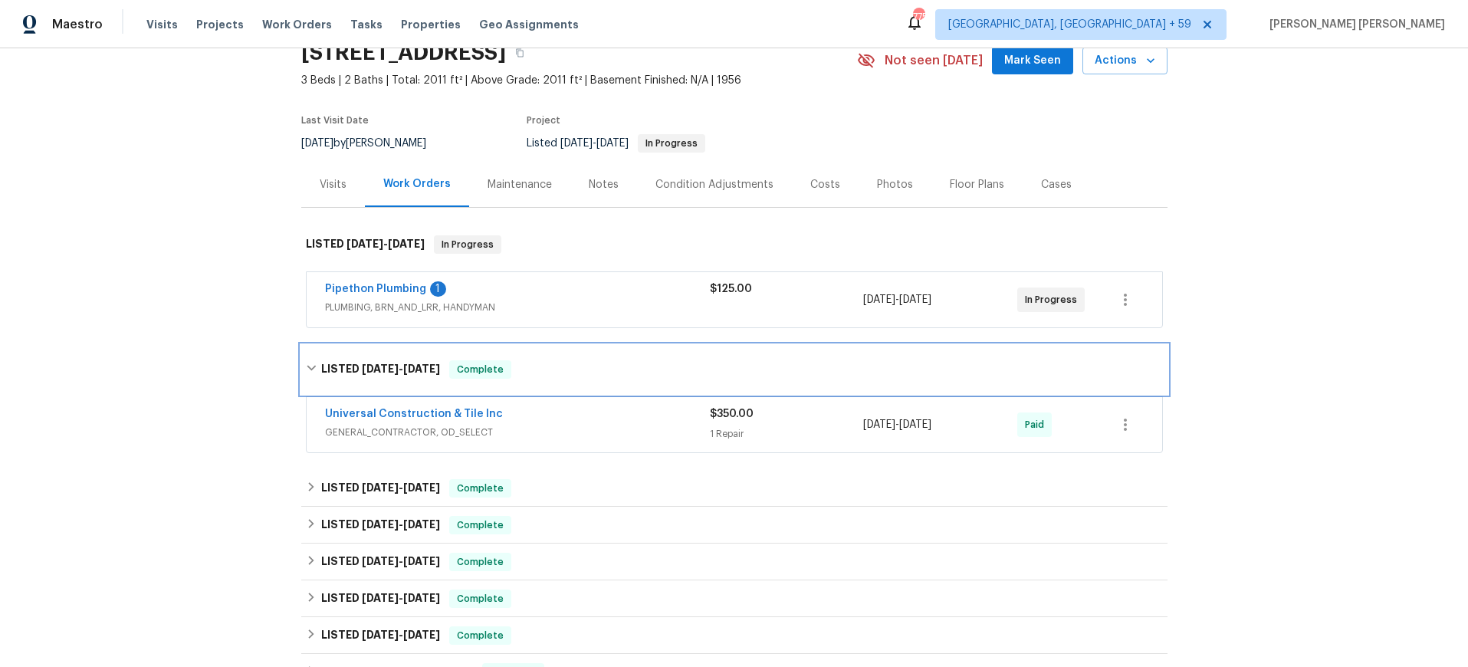
click at [313, 368] on icon at bounding box center [311, 368] width 9 height 5
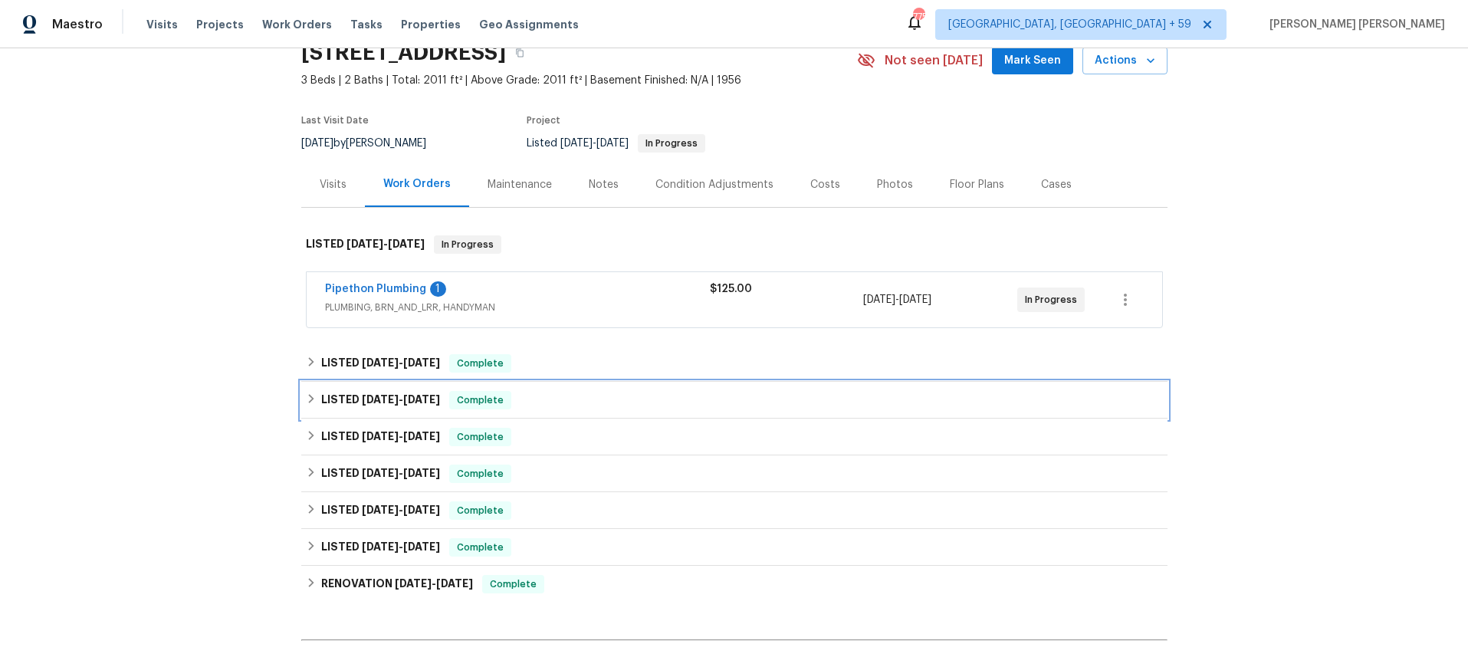
click at [314, 396] on icon at bounding box center [311, 398] width 11 height 11
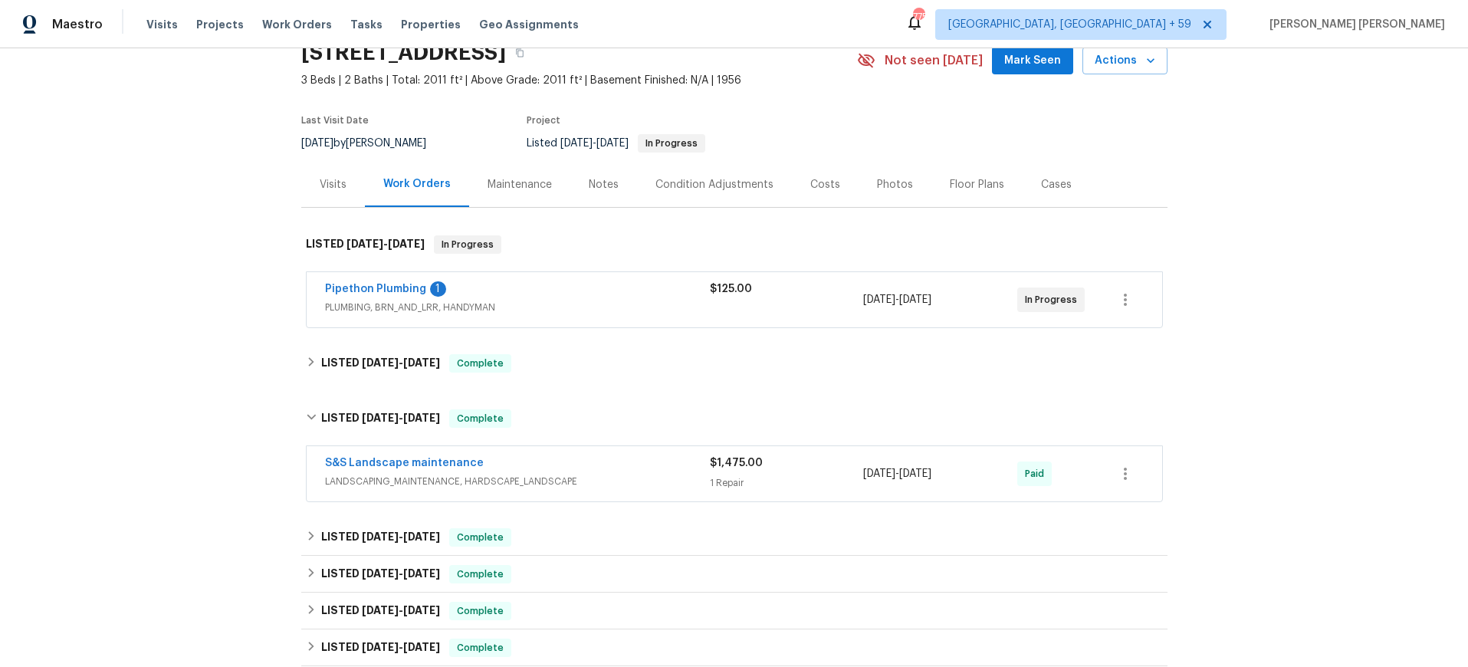
click at [562, 485] on span "LANDSCAPING_MAINTENANCE, HARDSCAPE_LANDSCAPE" at bounding box center [517, 481] width 385 height 15
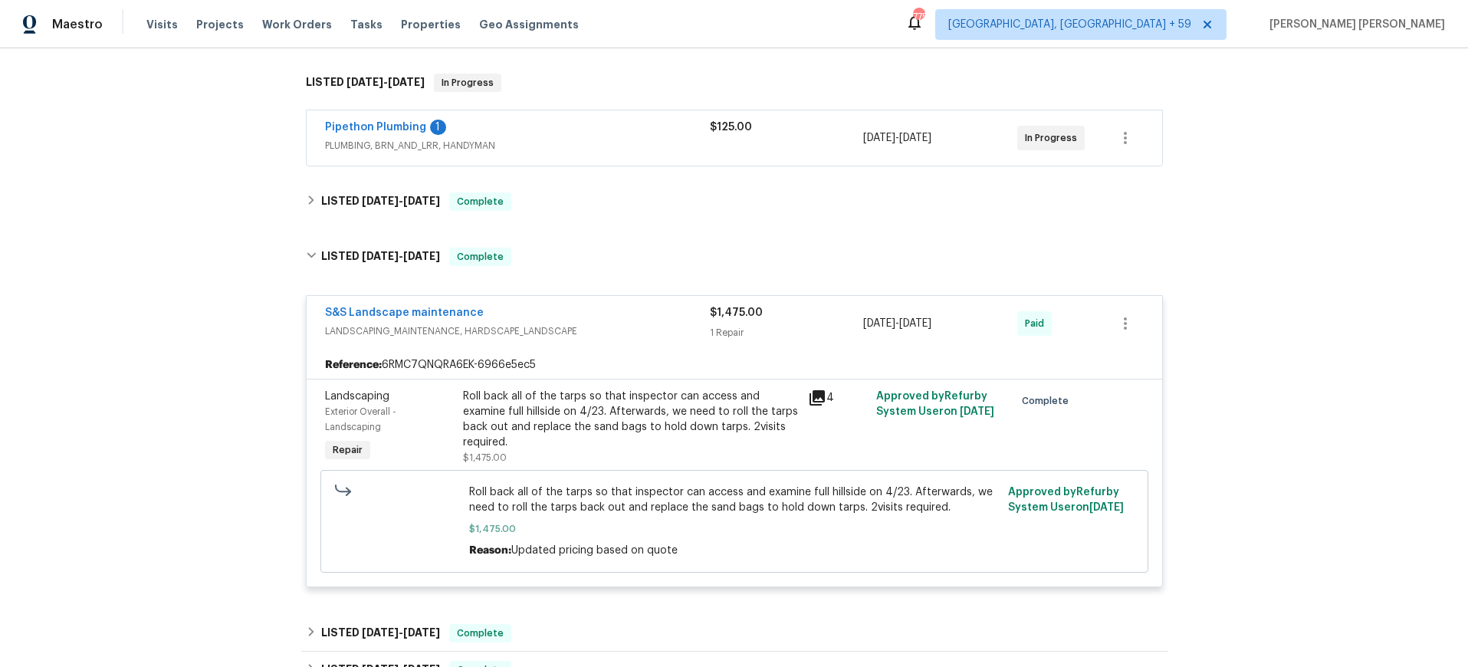
scroll to position [234, 0]
click at [817, 399] on icon at bounding box center [817, 396] width 18 height 18
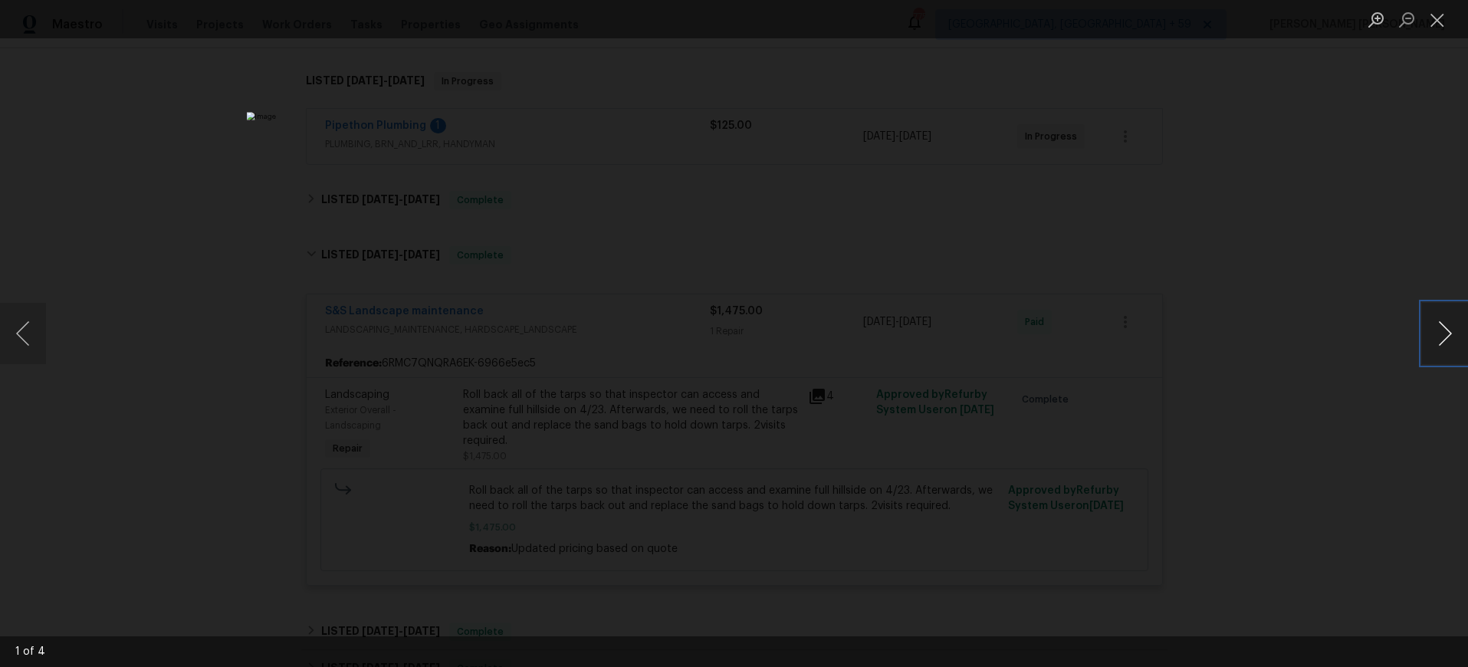
click at [1441, 344] on button "Next image" at bounding box center [1445, 333] width 46 height 61
click at [1441, 337] on button "Next image" at bounding box center [1445, 333] width 46 height 61
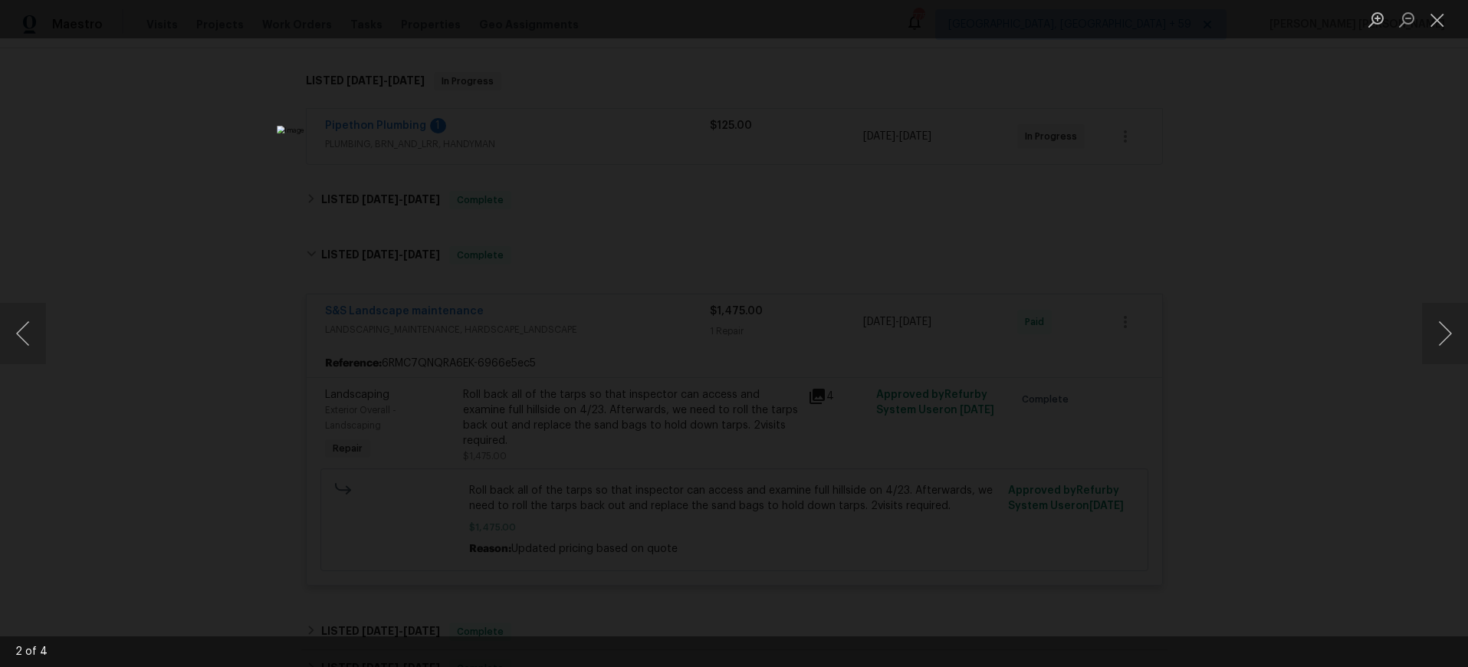
click at [1224, 458] on div "Lightbox" at bounding box center [734, 333] width 1468 height 667
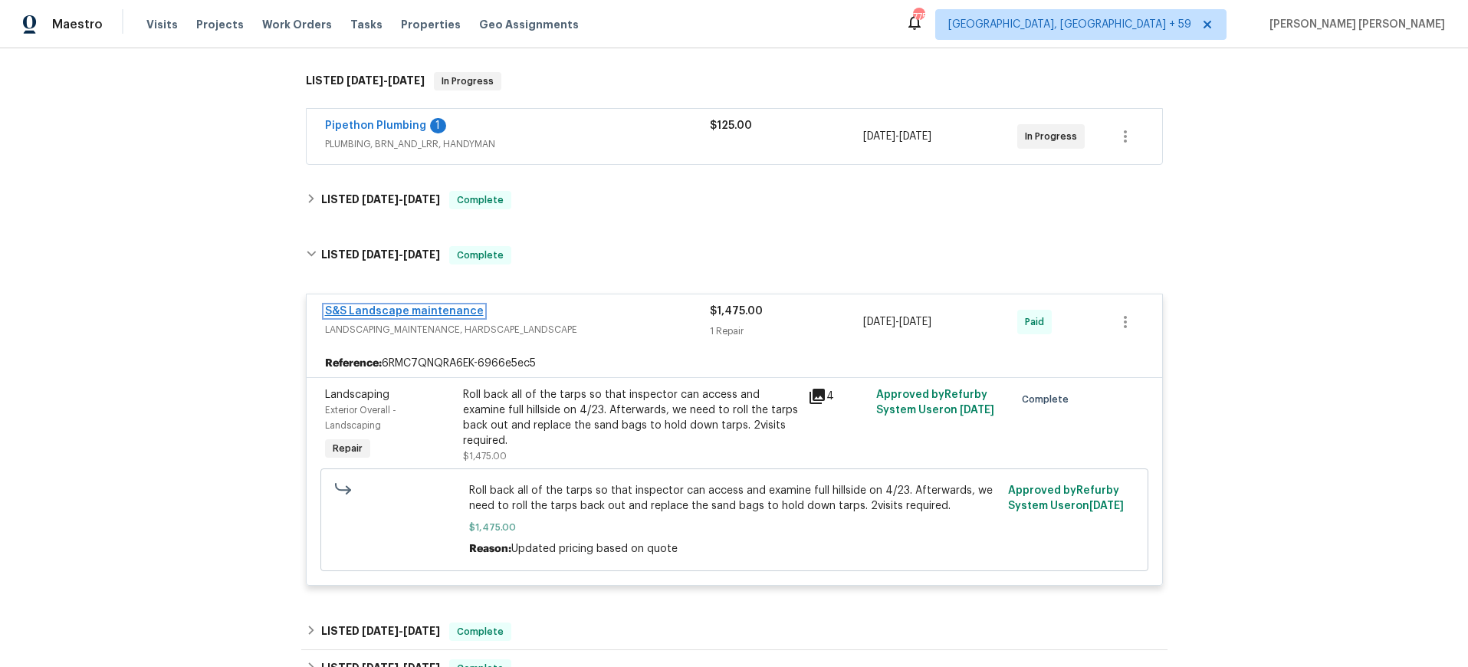
click at [423, 312] on link "S&S Landscape maintenance" at bounding box center [404, 311] width 159 height 11
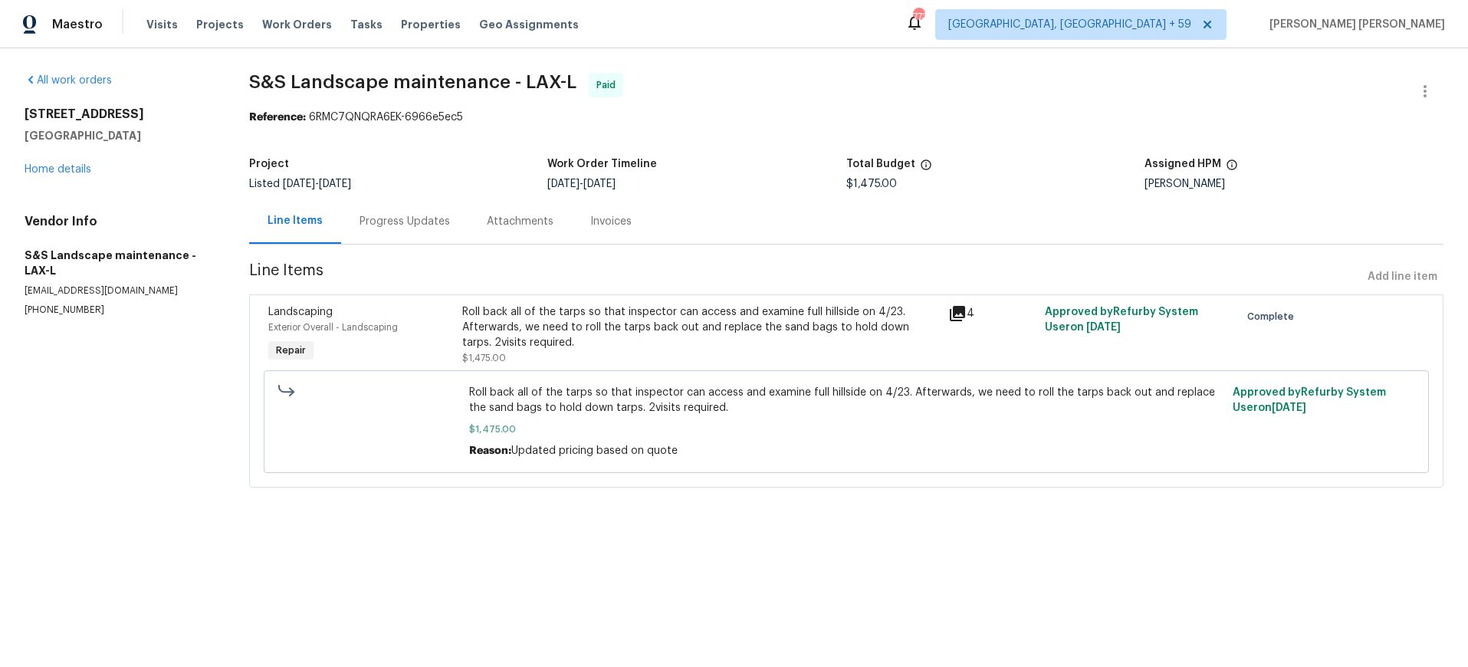
click at [393, 224] on div "Progress Updates" at bounding box center [405, 221] width 90 height 15
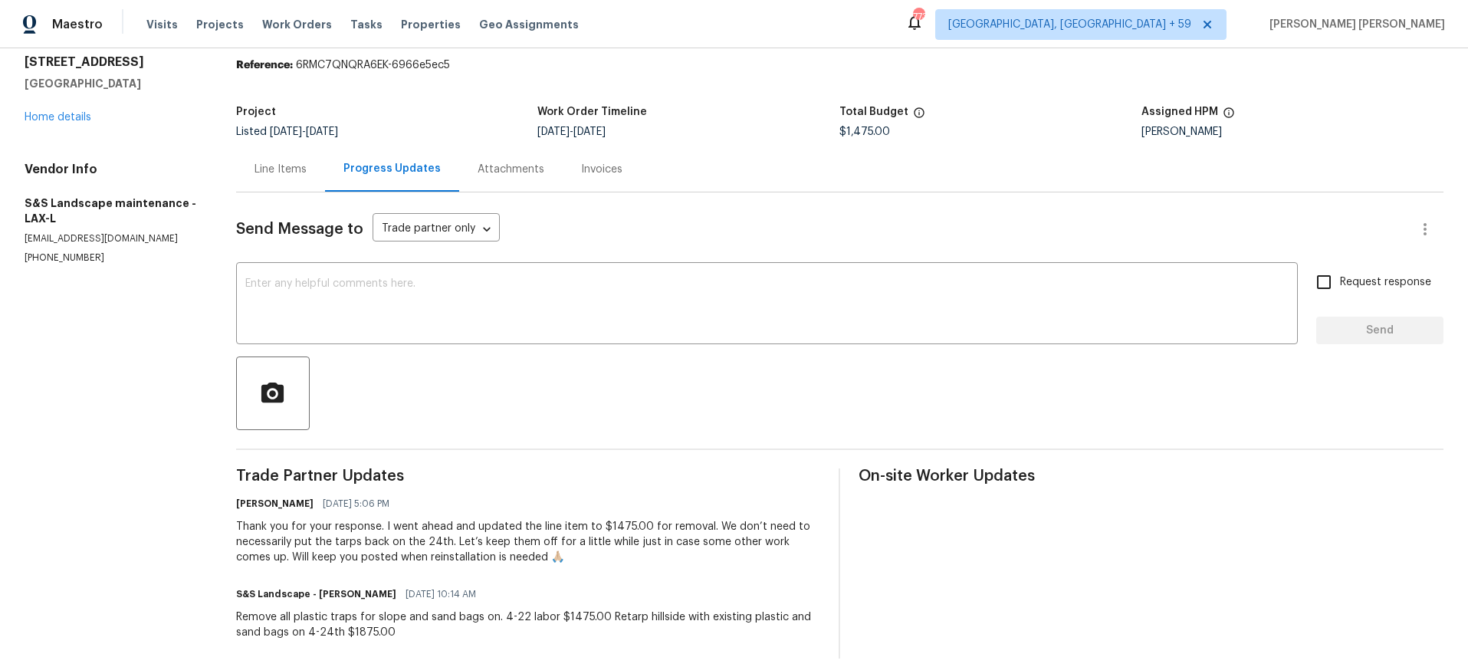
scroll to position [68, 0]
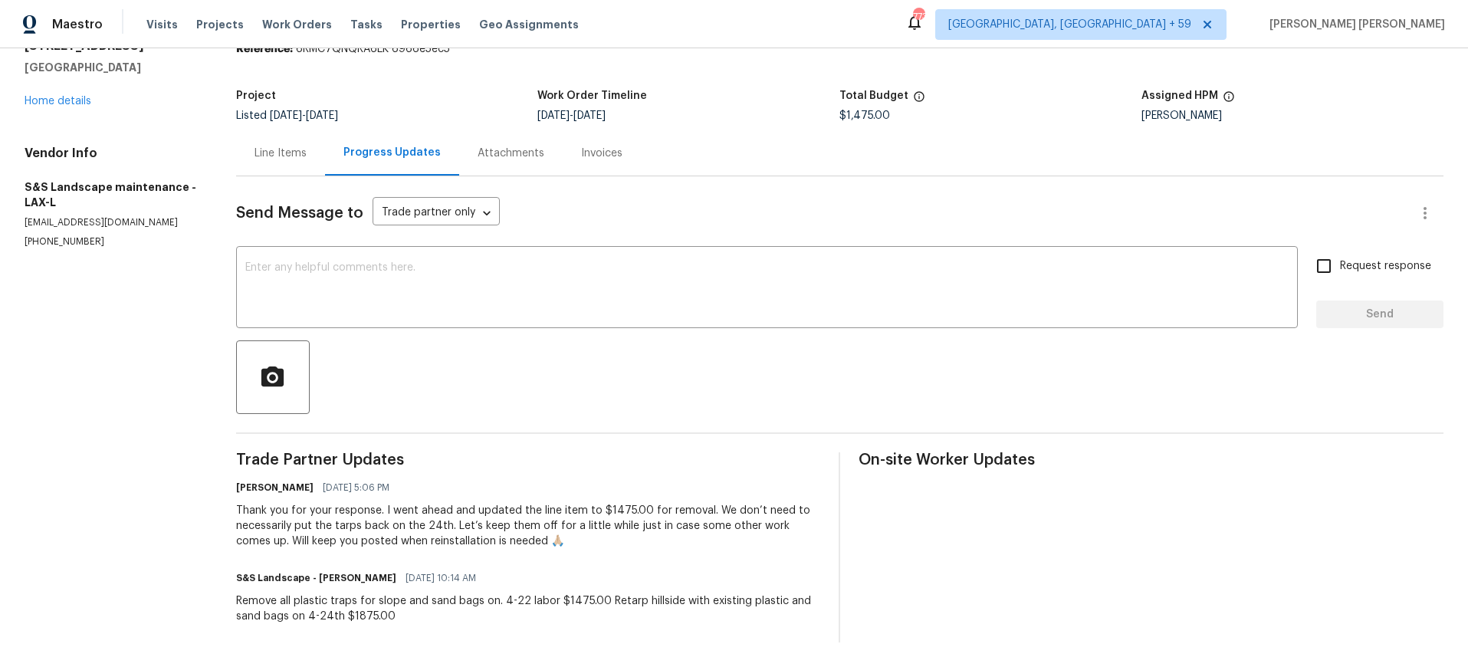
click at [287, 158] on div "Line Items" at bounding box center [281, 153] width 52 height 15
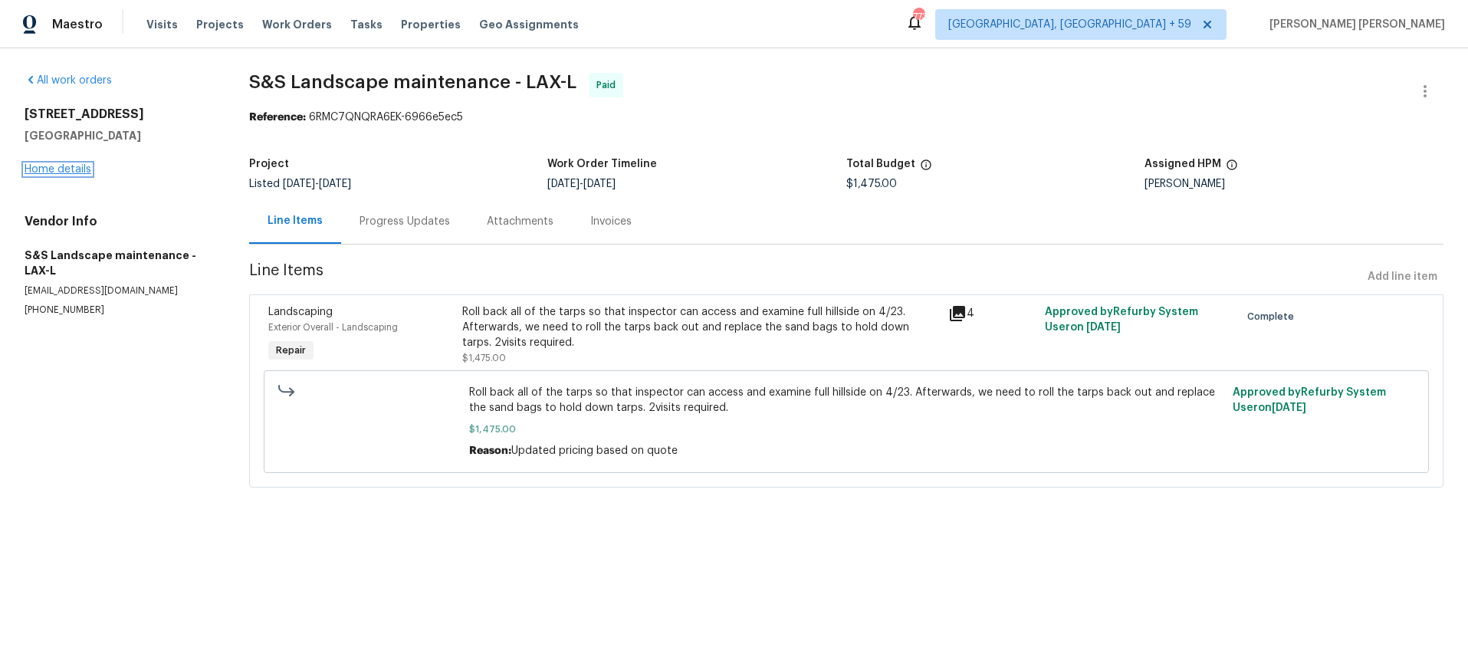
click at [69, 166] on link "Home details" at bounding box center [58, 169] width 67 height 11
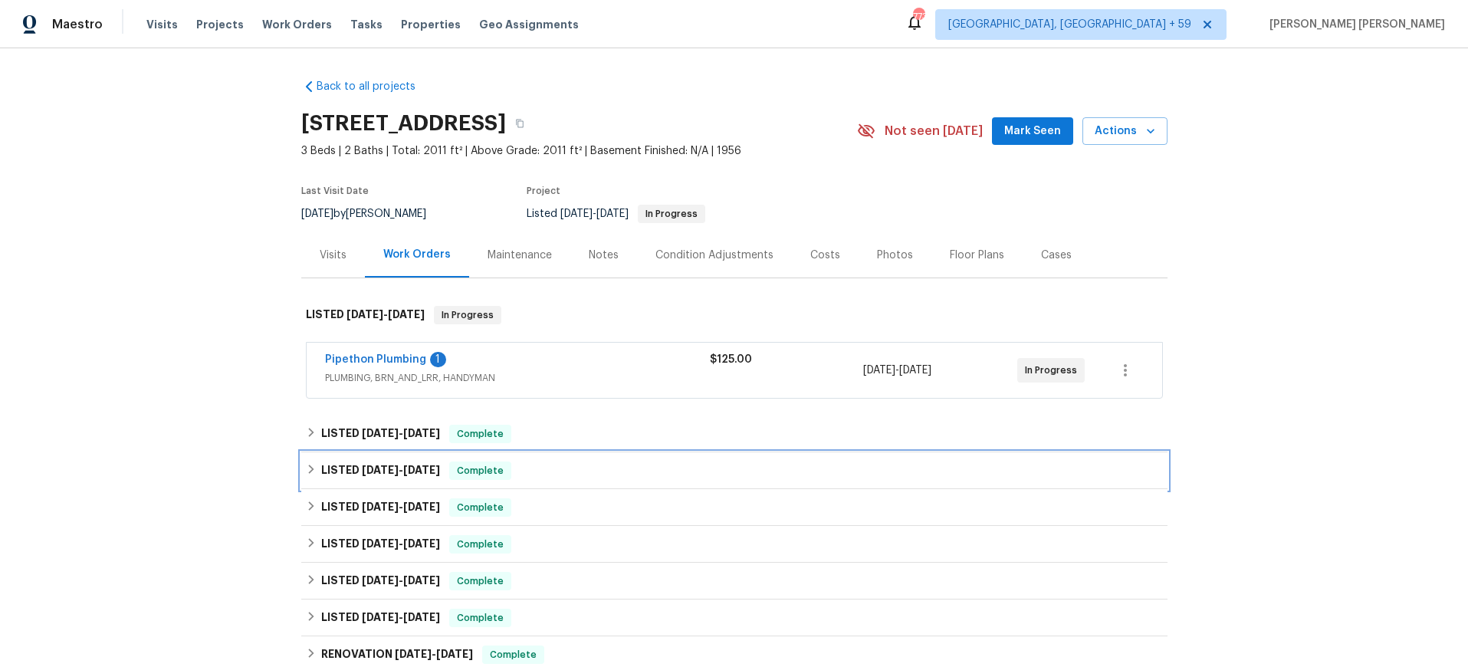
click at [308, 468] on icon at bounding box center [311, 469] width 11 height 11
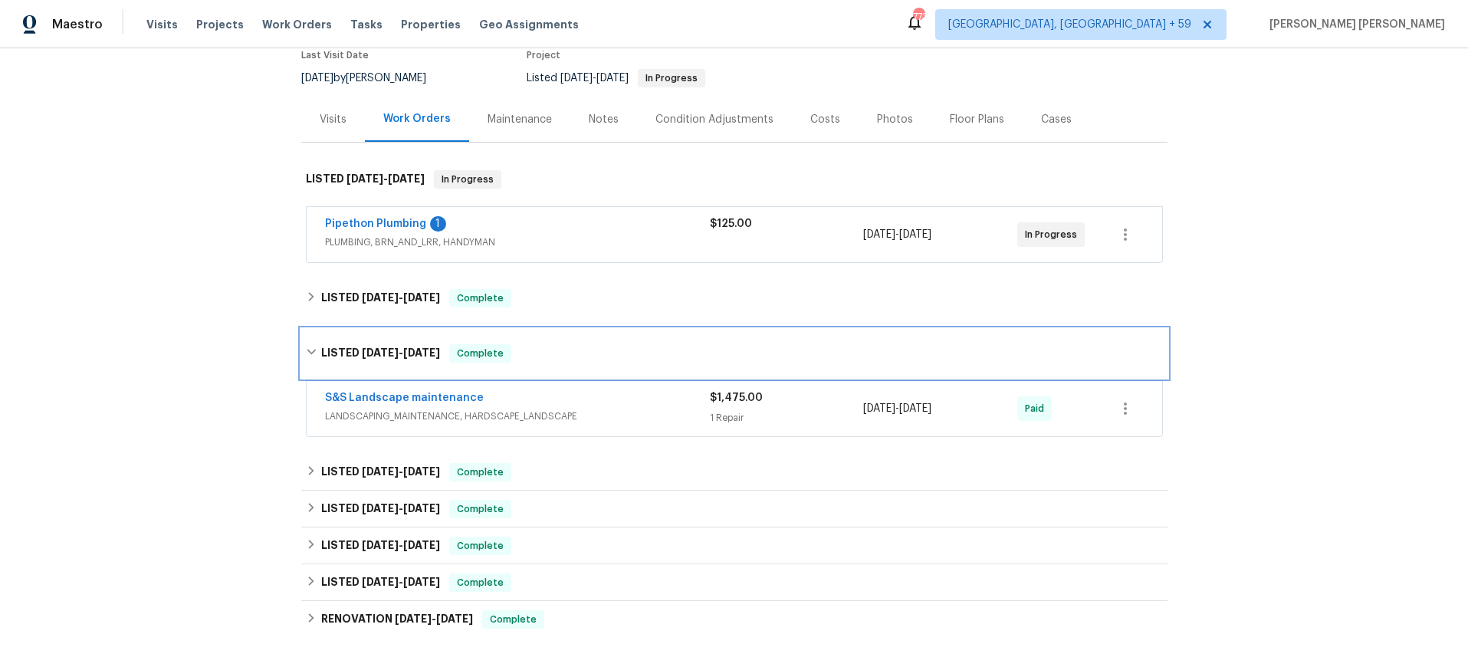
scroll to position [137, 0]
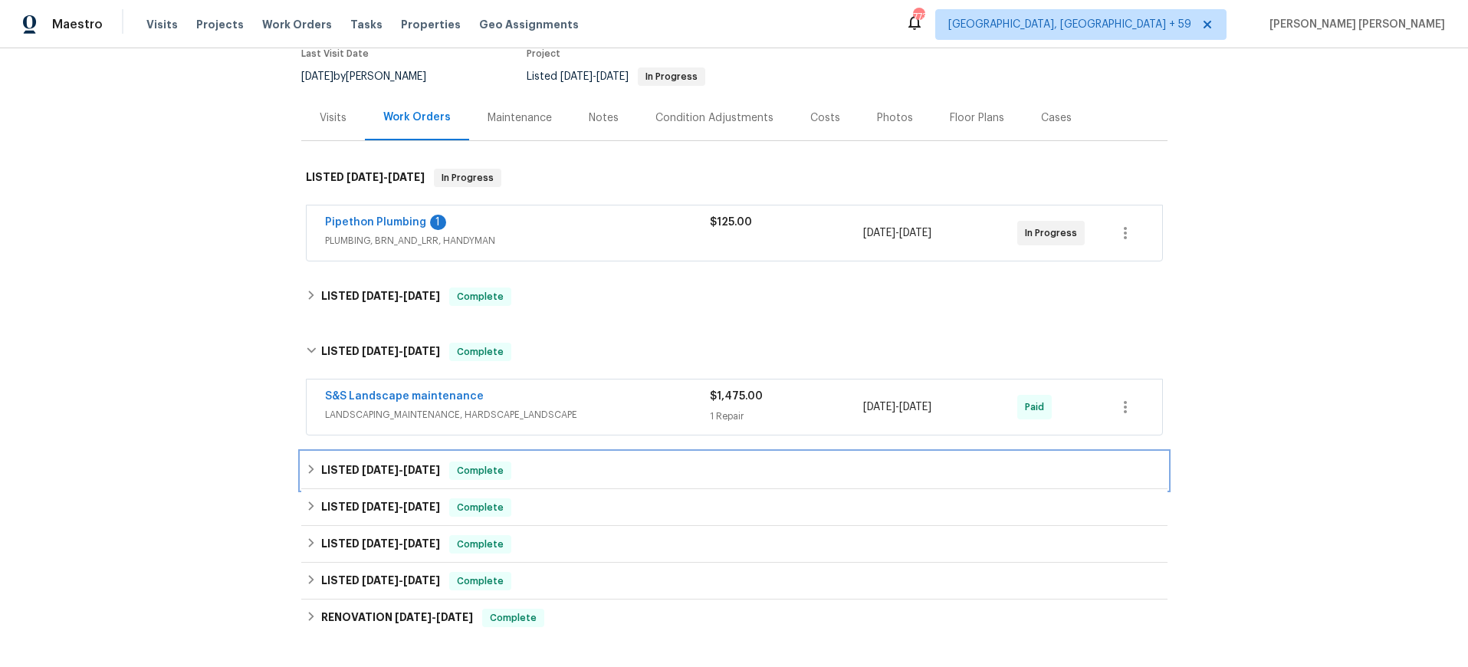
click at [384, 479] on h6 "LISTED 11/20/24 - 1/10/25" at bounding box center [380, 471] width 119 height 18
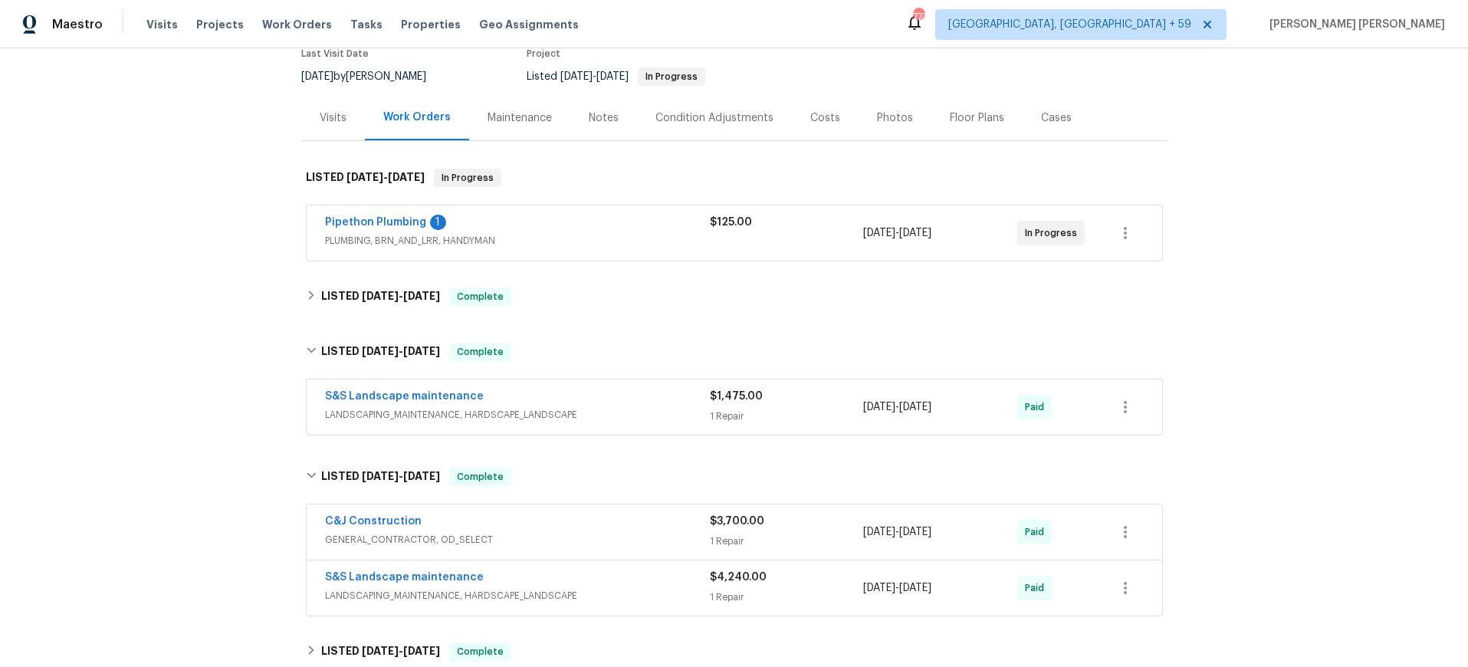
click at [550, 529] on div "C&J Construction" at bounding box center [517, 523] width 385 height 18
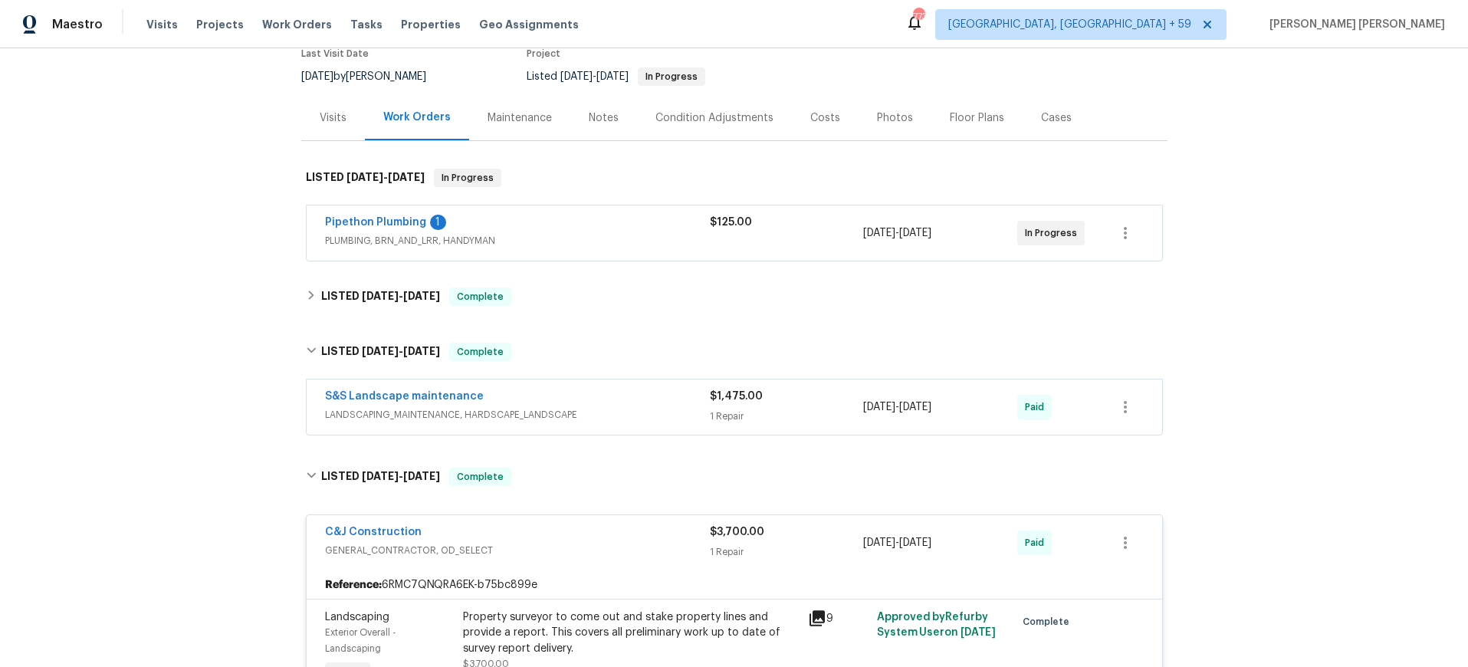
scroll to position [405, 0]
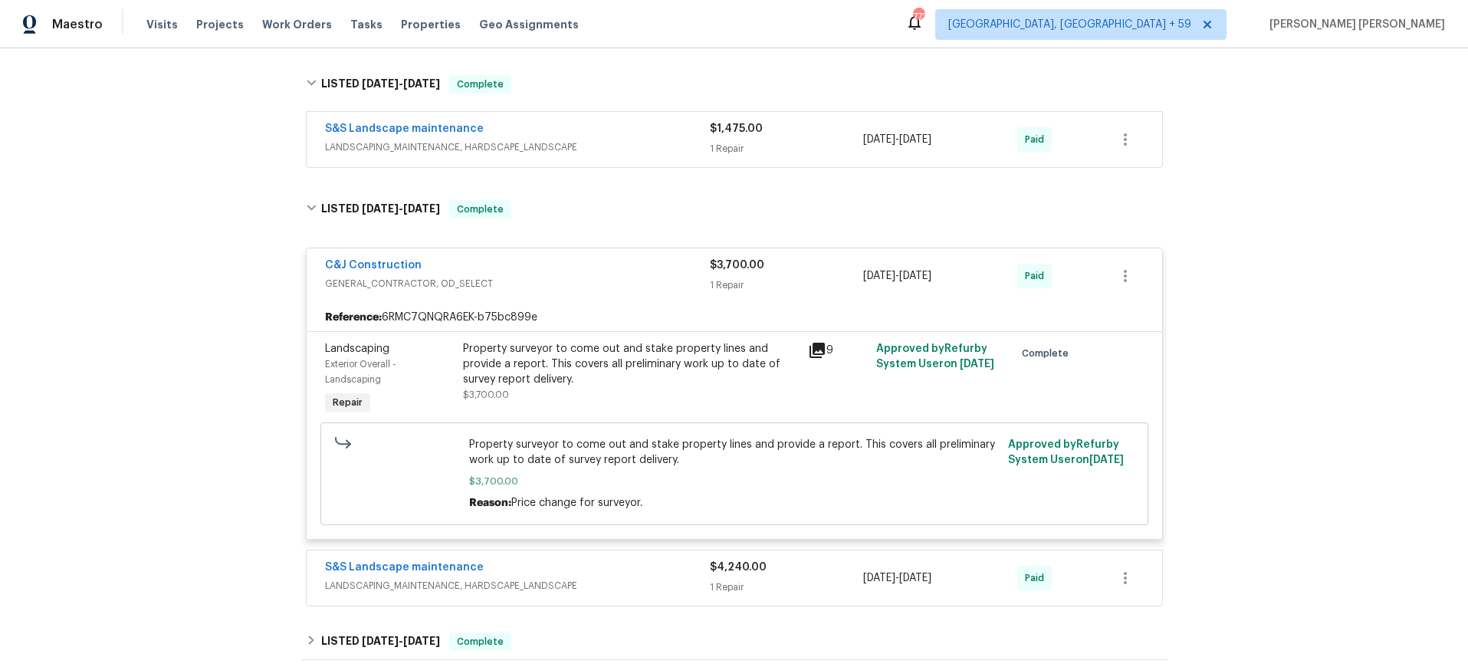
click at [817, 351] on icon at bounding box center [817, 350] width 18 height 18
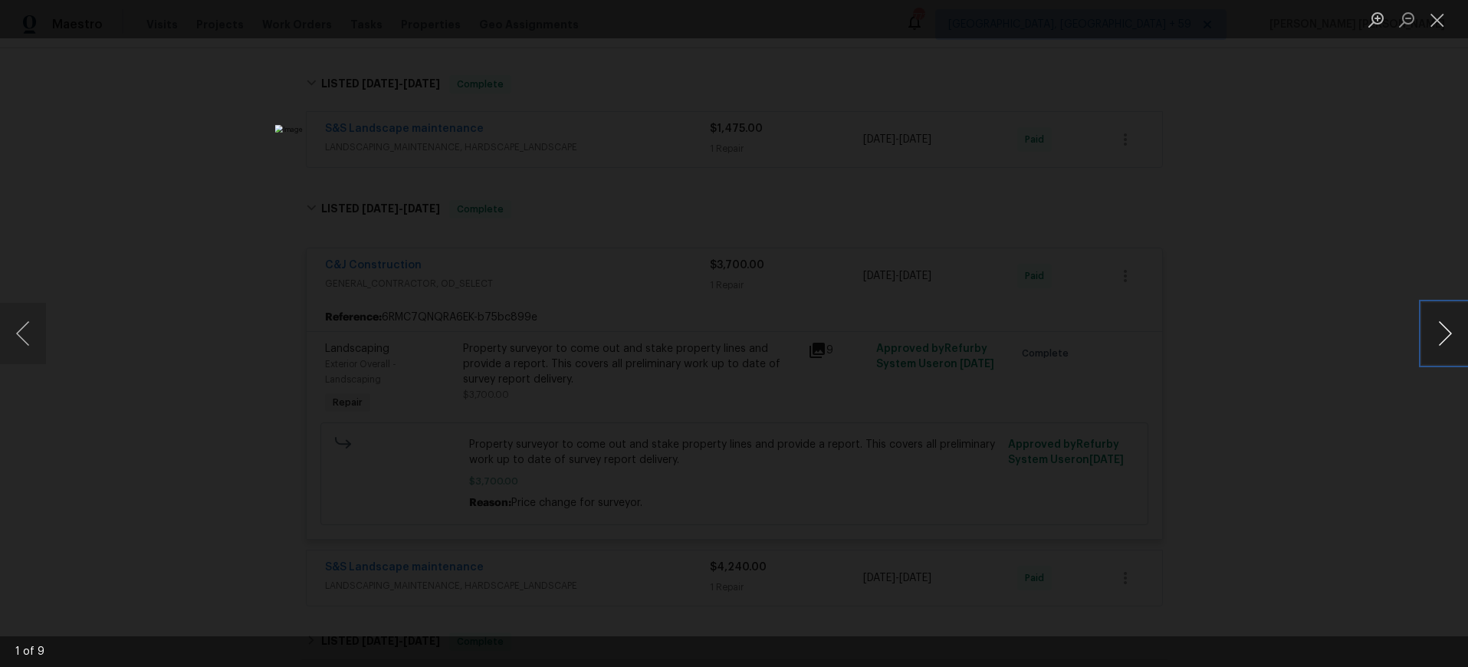
click at [1450, 340] on button "Next image" at bounding box center [1445, 333] width 46 height 61
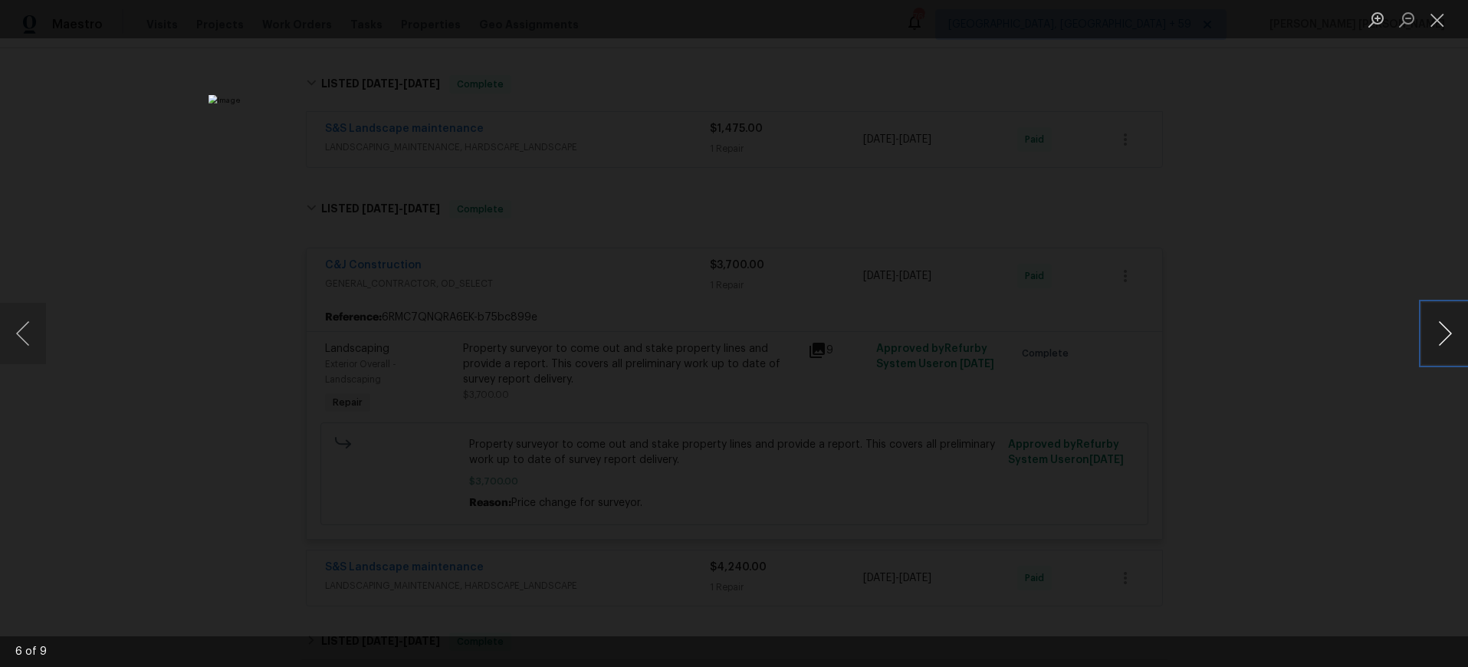
click at [1450, 340] on button "Next image" at bounding box center [1445, 333] width 46 height 61
click at [1374, 393] on div "Lightbox" at bounding box center [734, 333] width 1468 height 667
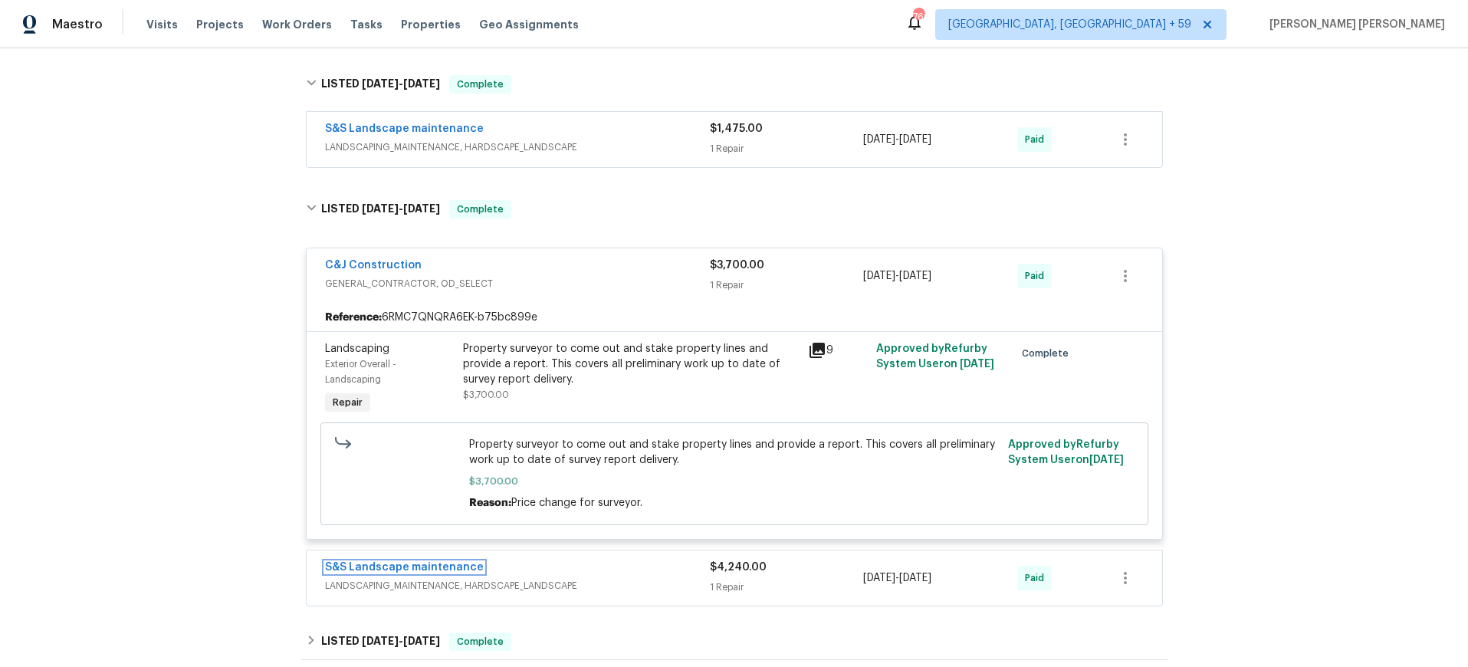
click at [417, 570] on link "S&S Landscape maintenance" at bounding box center [404, 567] width 159 height 11
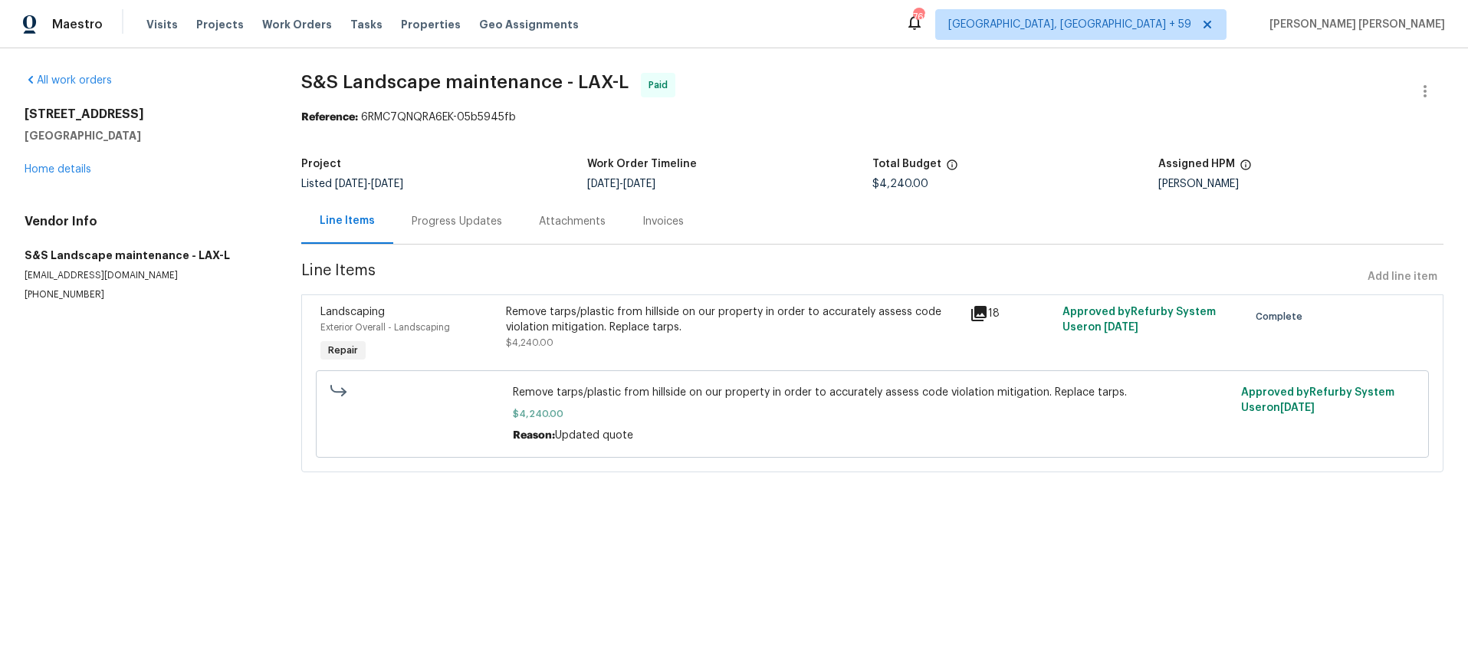
click at [981, 314] on icon at bounding box center [979, 313] width 18 height 18
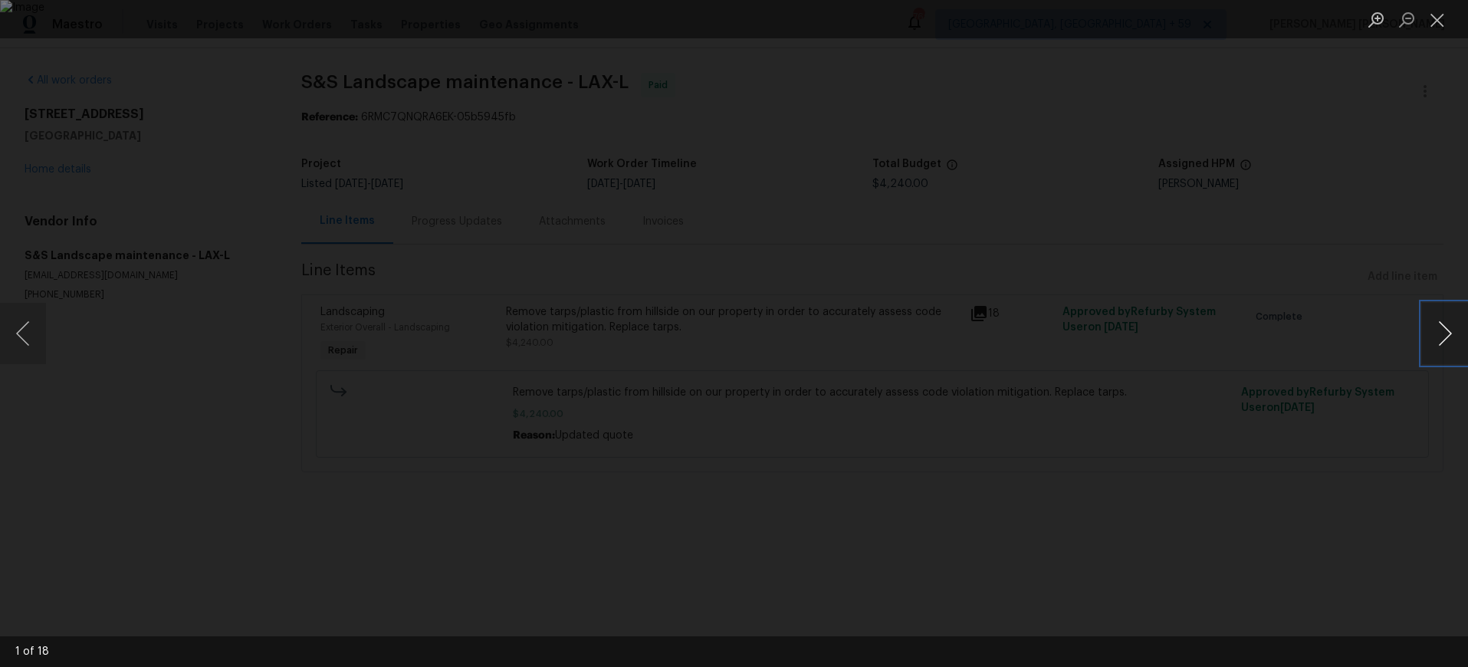
click at [1445, 342] on button "Next image" at bounding box center [1445, 333] width 46 height 61
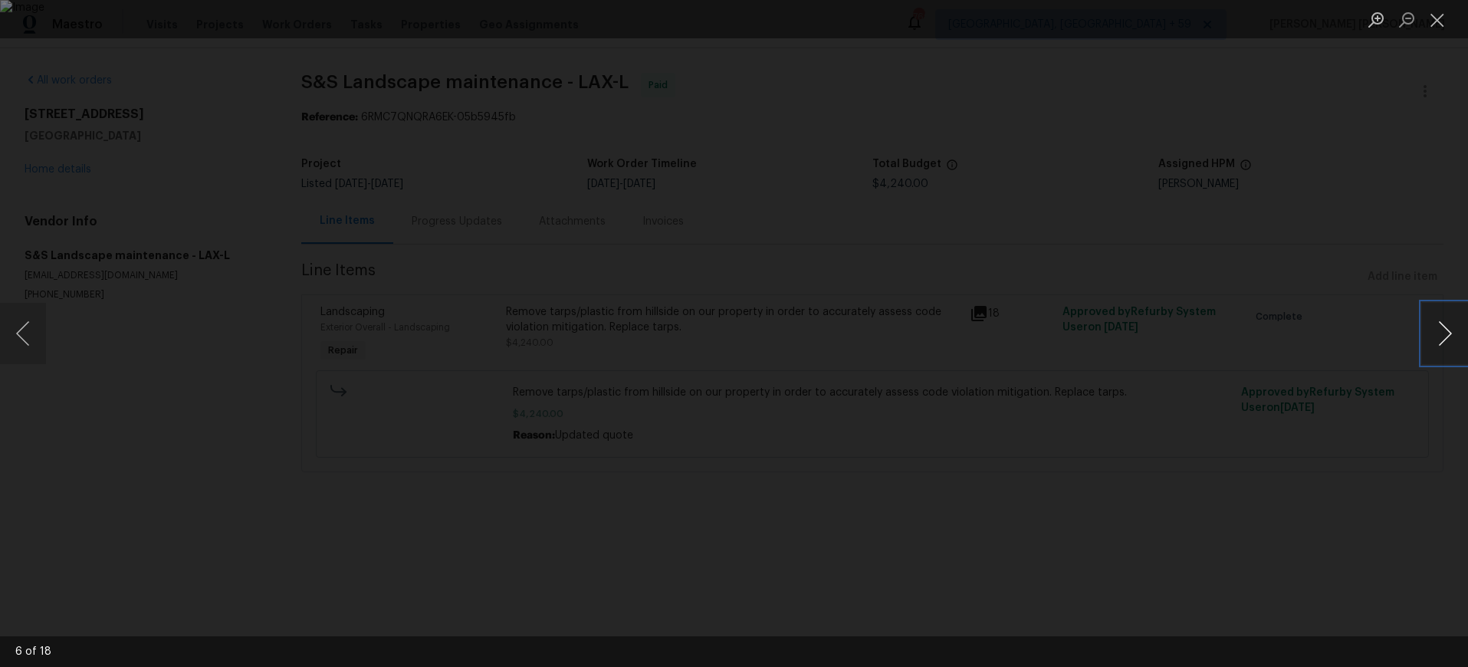
click at [1445, 342] on button "Next image" at bounding box center [1445, 333] width 46 height 61
drag, startPoint x: 1364, startPoint y: 393, endPoint x: 1372, endPoint y: 387, distance: 9.8
click at [1360, 392] on div "Lightbox" at bounding box center [734, 333] width 1468 height 667
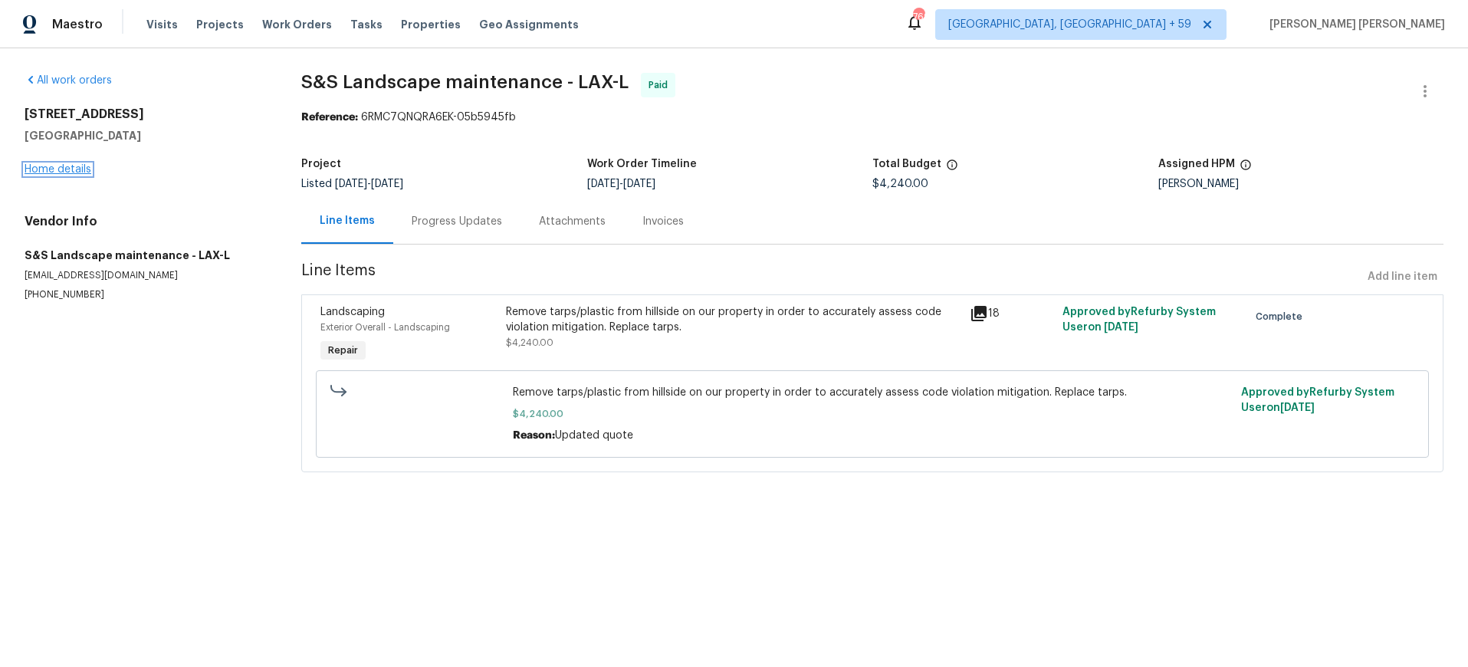
click at [48, 173] on link "Home details" at bounding box center [58, 169] width 67 height 11
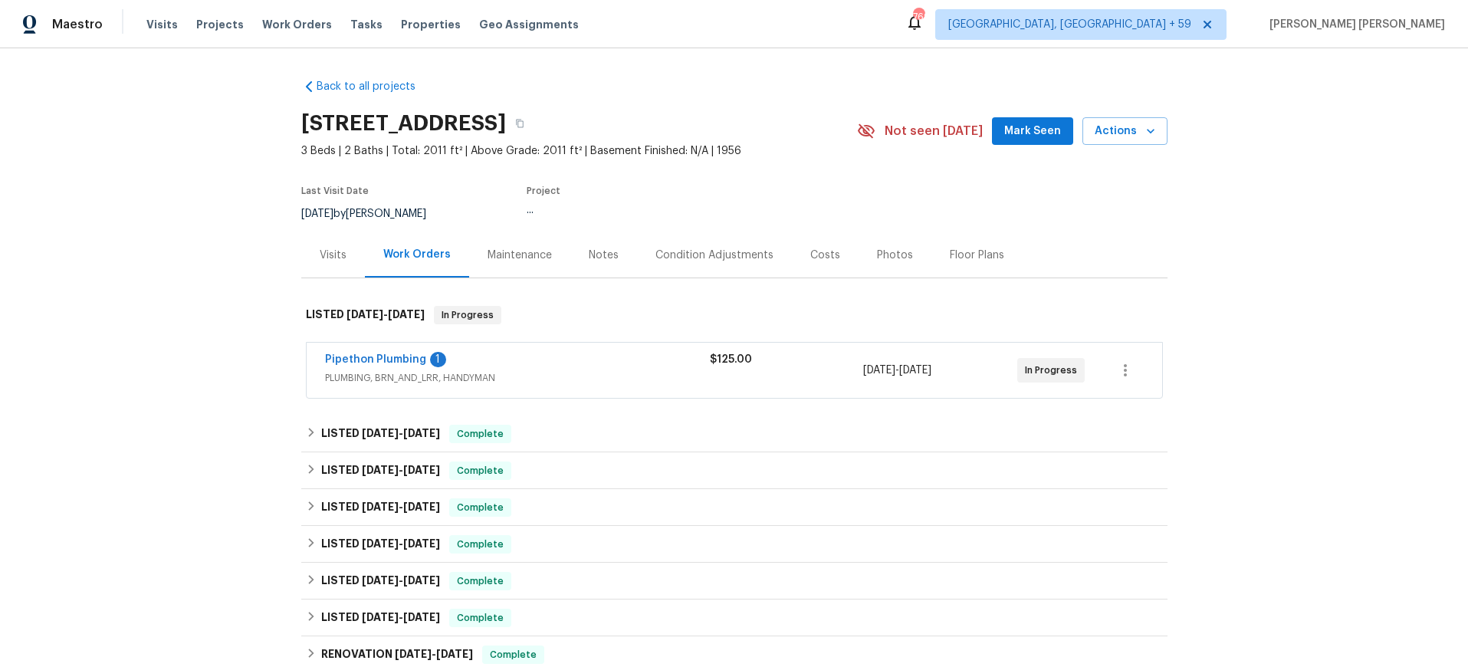
scroll to position [6, 0]
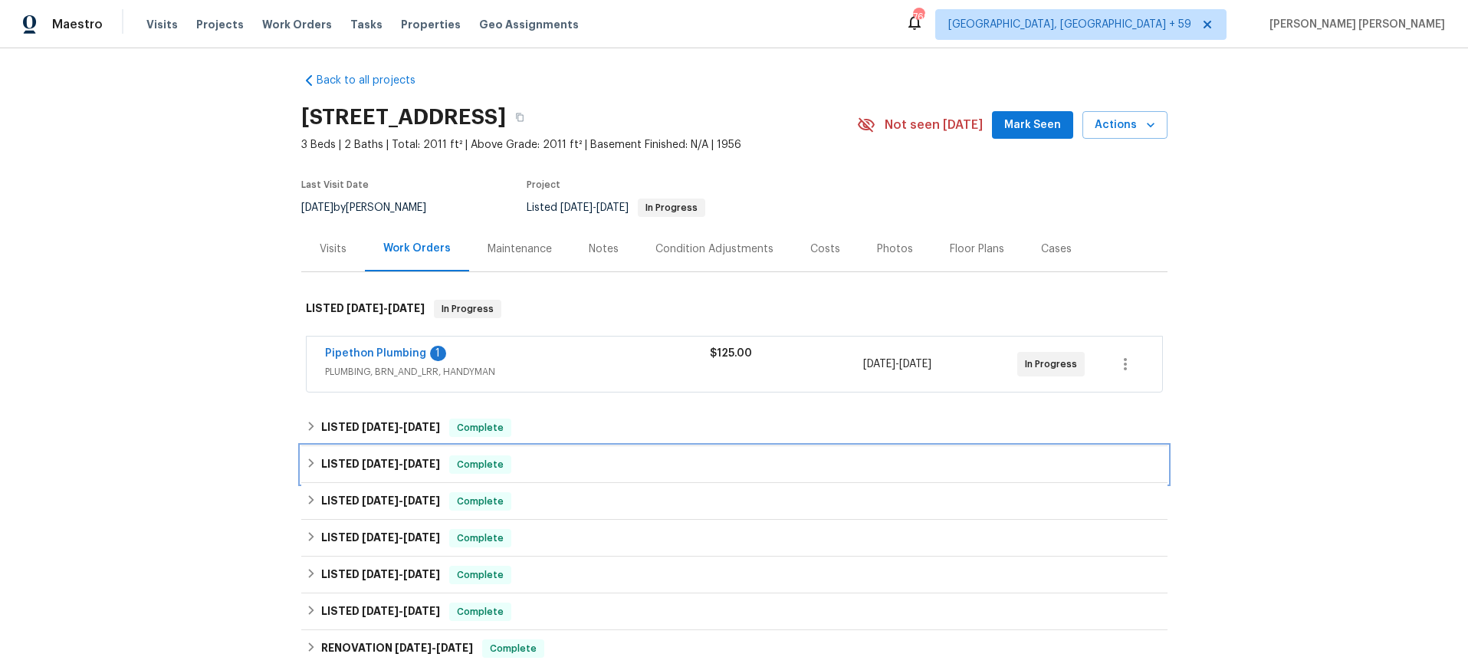
click at [309, 462] on icon at bounding box center [311, 463] width 11 height 11
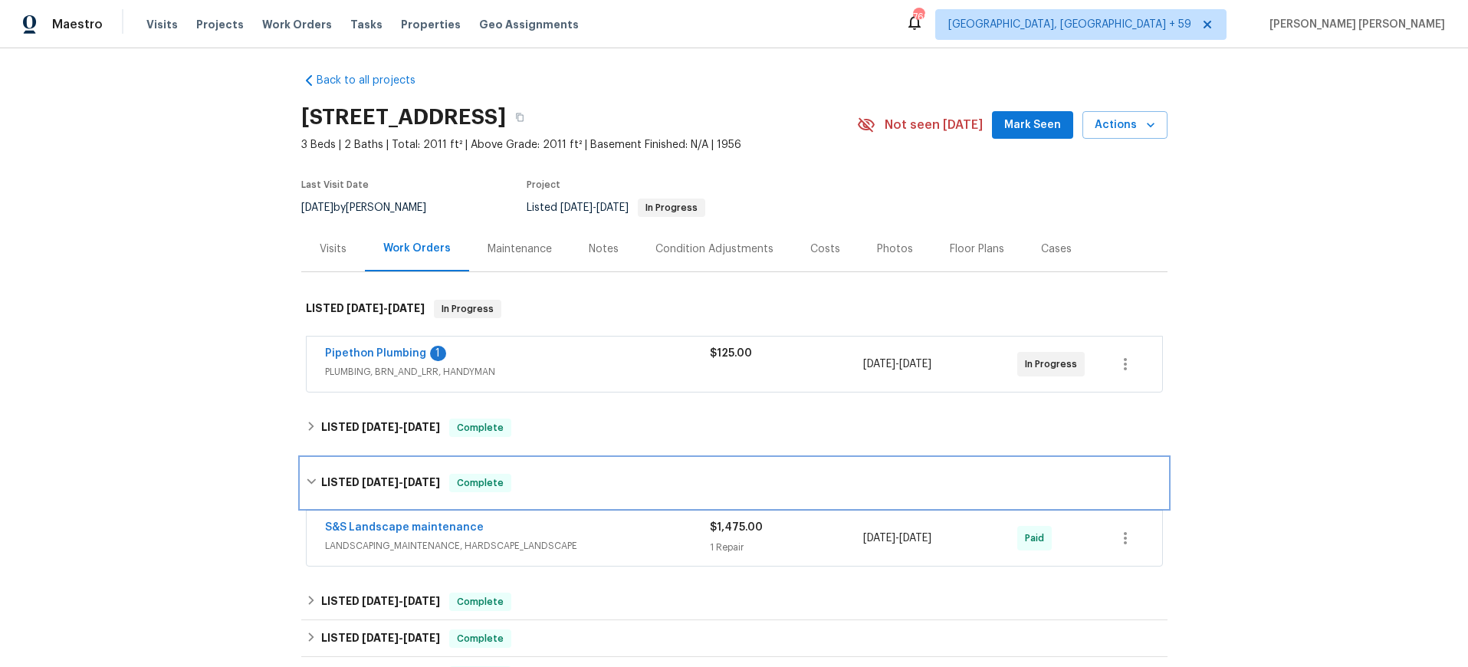
scroll to position [150, 0]
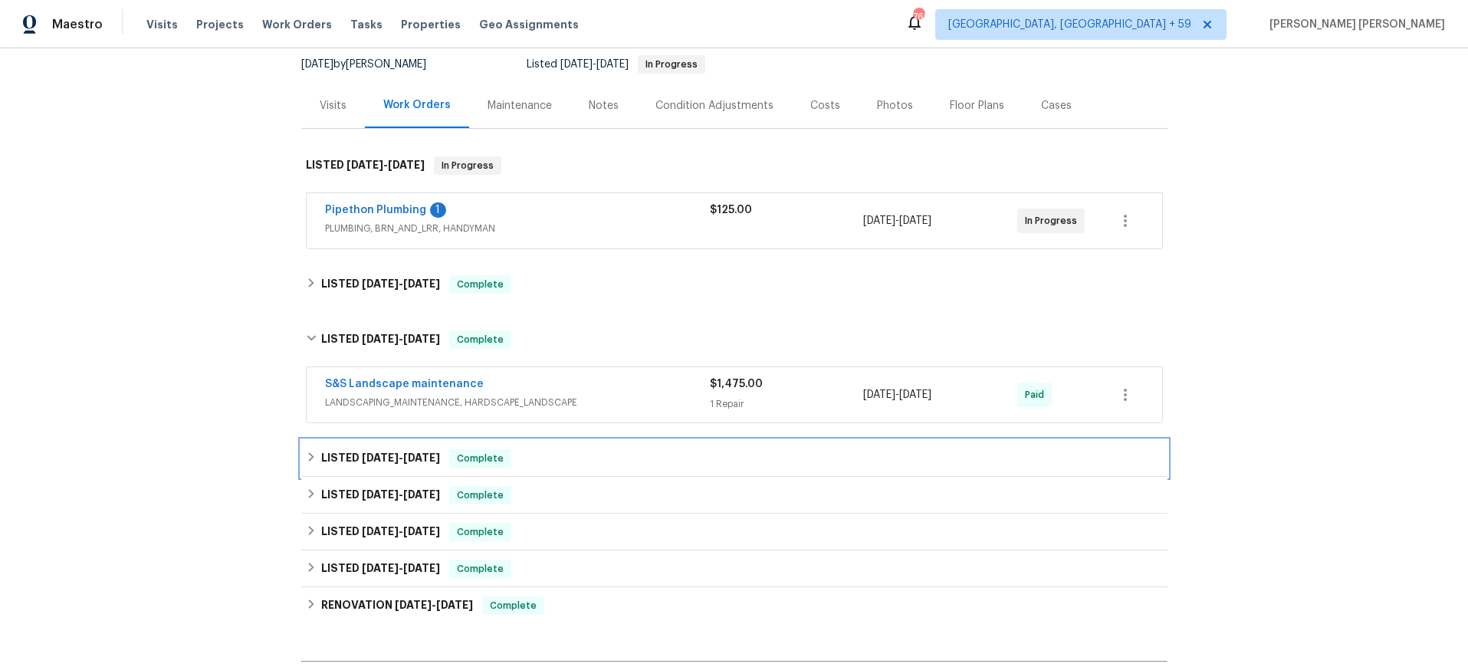
click at [412, 462] on span "11/20/24 - 1/10/25" at bounding box center [401, 457] width 78 height 11
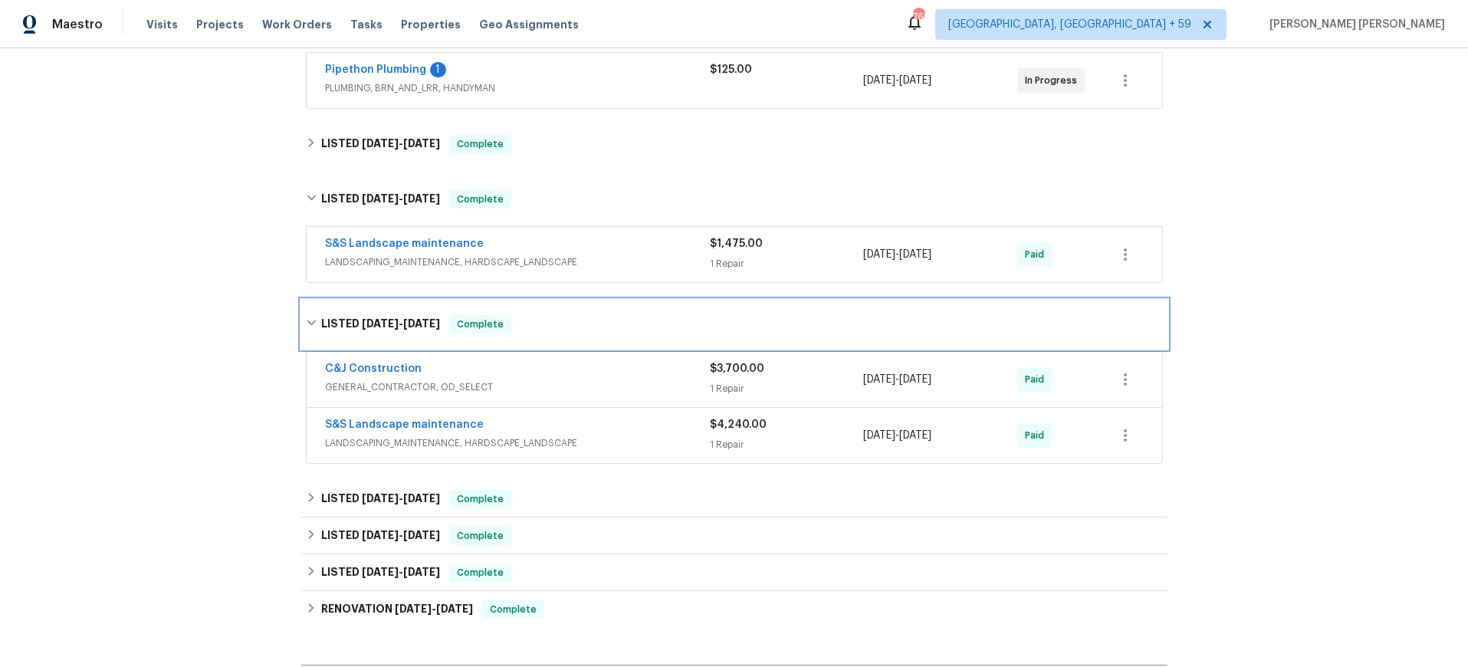
scroll to position [307, 0]
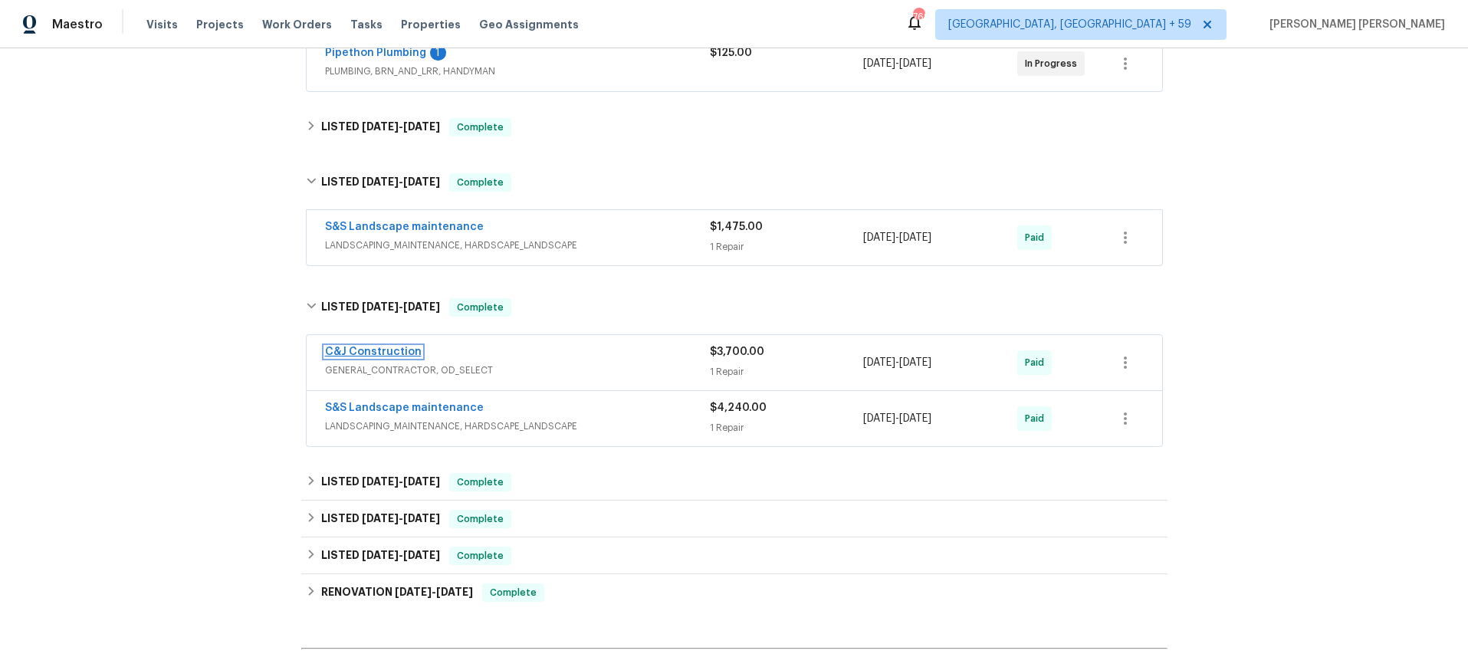
click at [390, 355] on link "C&J Construction" at bounding box center [373, 352] width 97 height 11
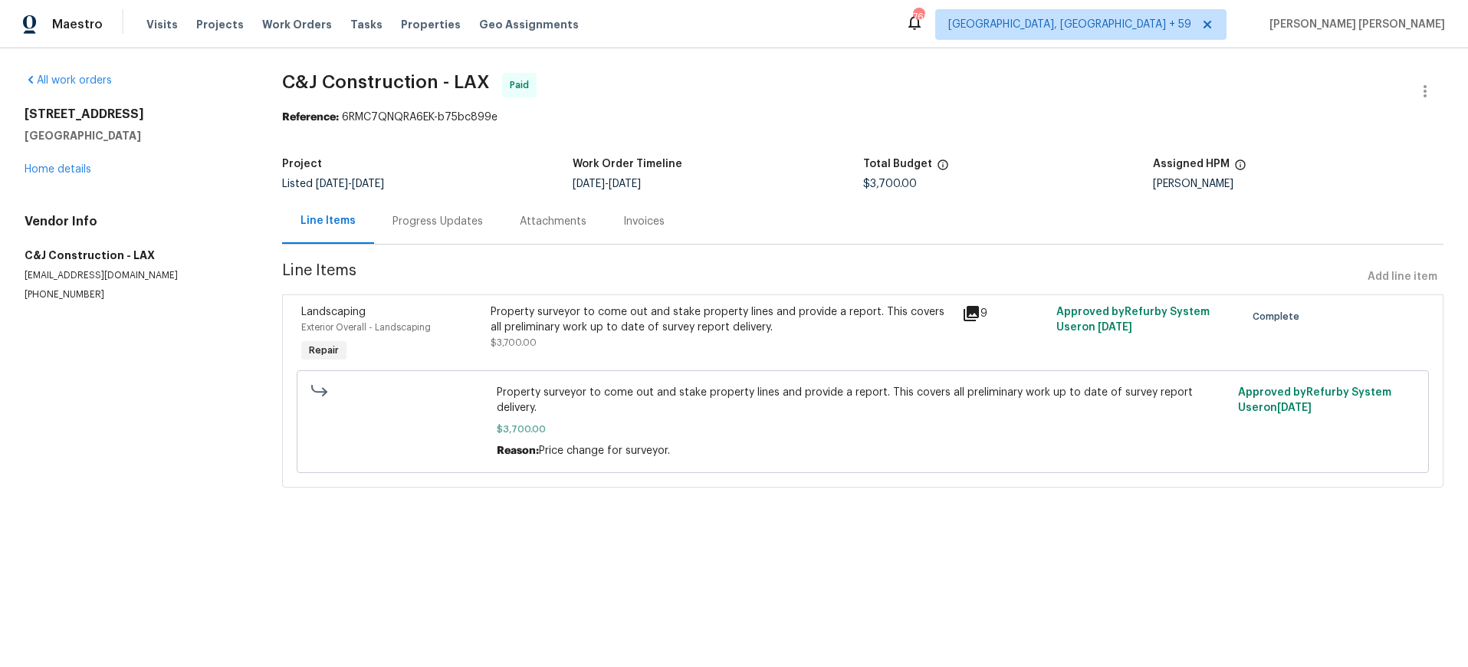
click at [971, 317] on icon at bounding box center [971, 313] width 15 height 15
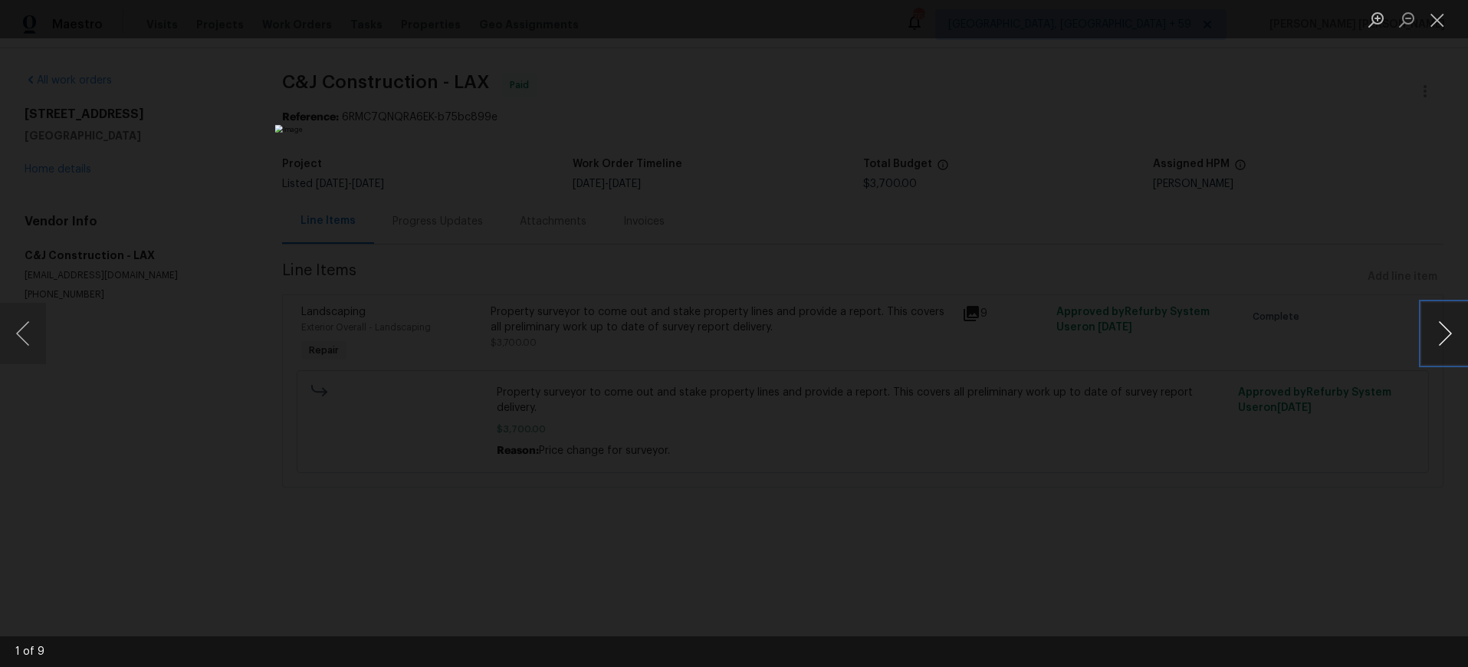
click at [1448, 349] on button "Next image" at bounding box center [1445, 333] width 46 height 61
click at [1447, 349] on button "Next image" at bounding box center [1445, 333] width 46 height 61
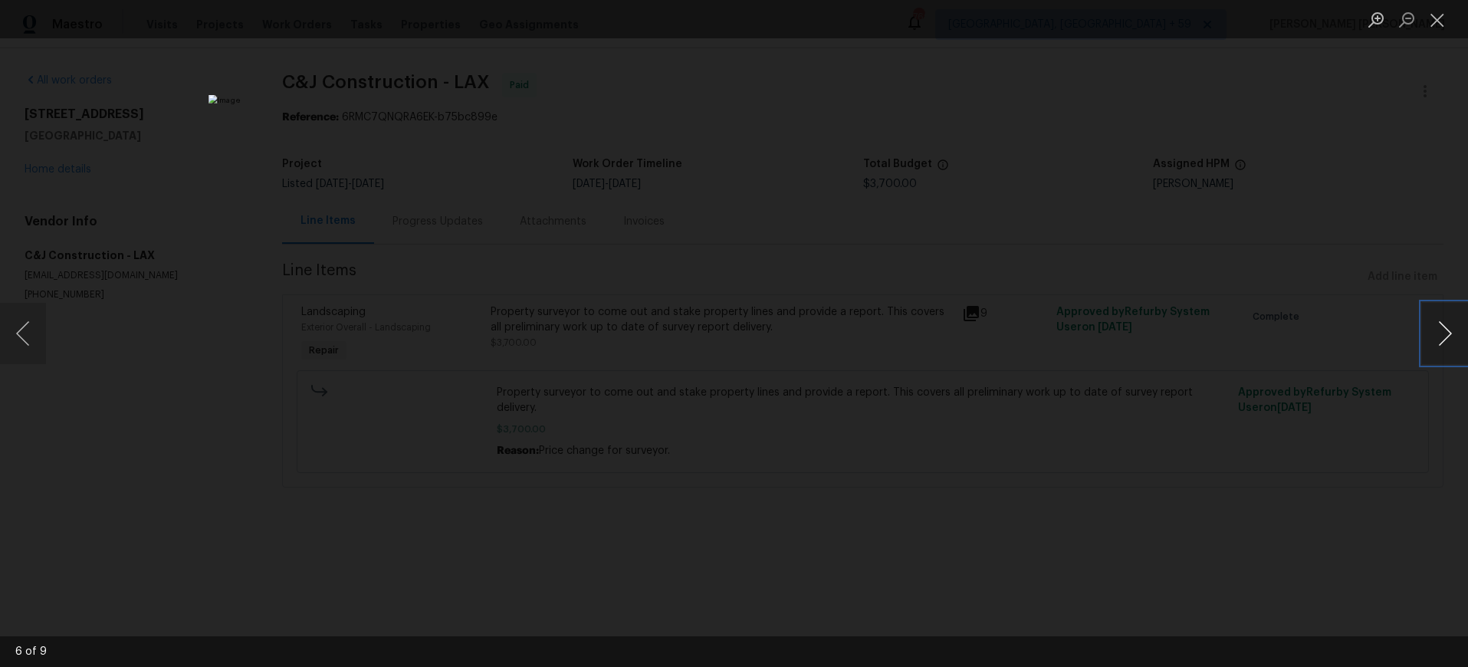
click at [1447, 349] on button "Next image" at bounding box center [1445, 333] width 46 height 61
click at [1293, 432] on div "Lightbox" at bounding box center [734, 333] width 1468 height 667
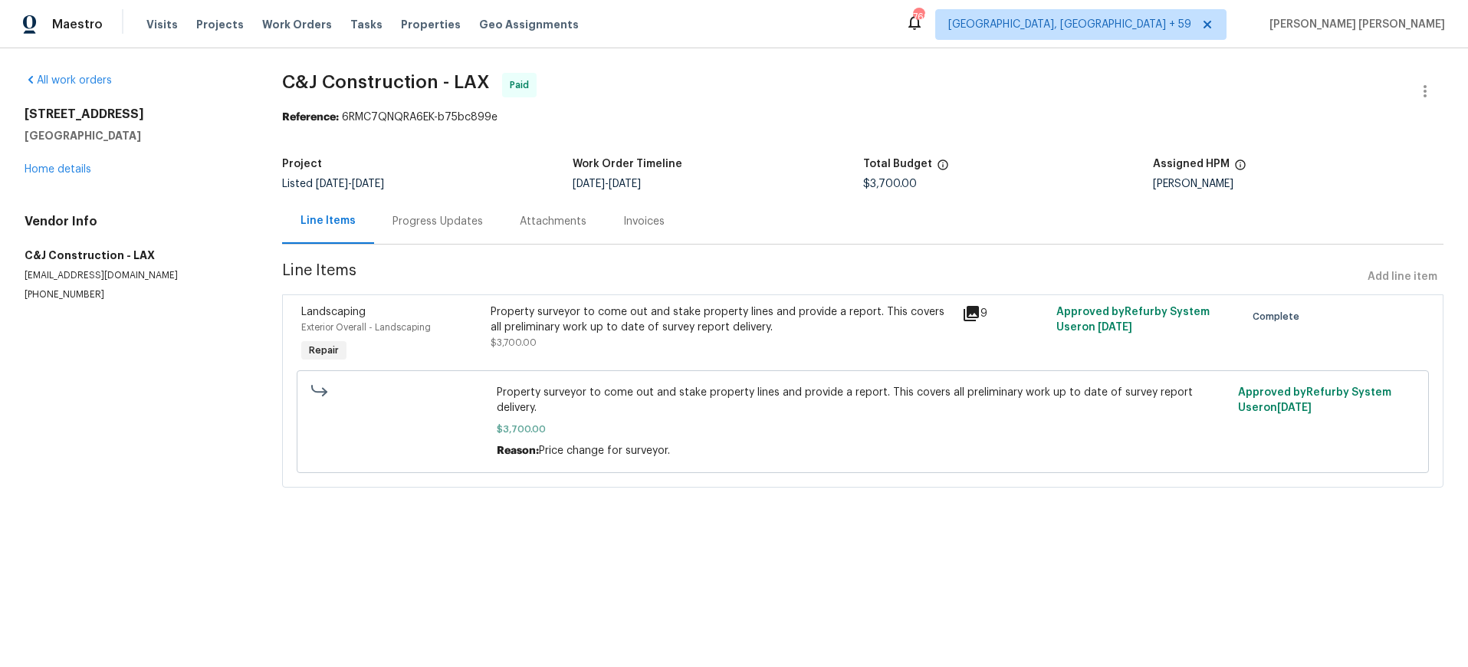
click at [442, 222] on div "Progress Updates" at bounding box center [438, 221] width 90 height 15
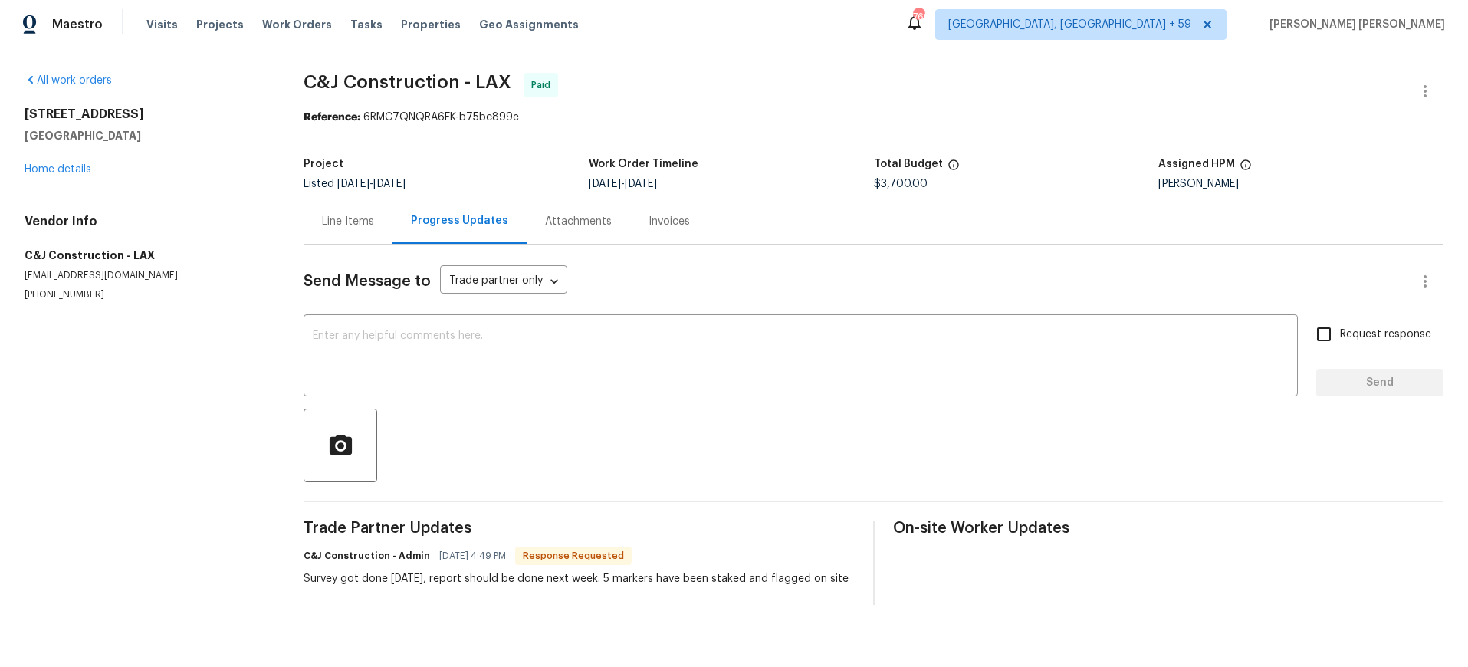
drag, startPoint x: 363, startPoint y: 221, endPoint x: 368, endPoint y: 261, distance: 41.0
click at [363, 220] on div "Line Items" at bounding box center [348, 221] width 52 height 15
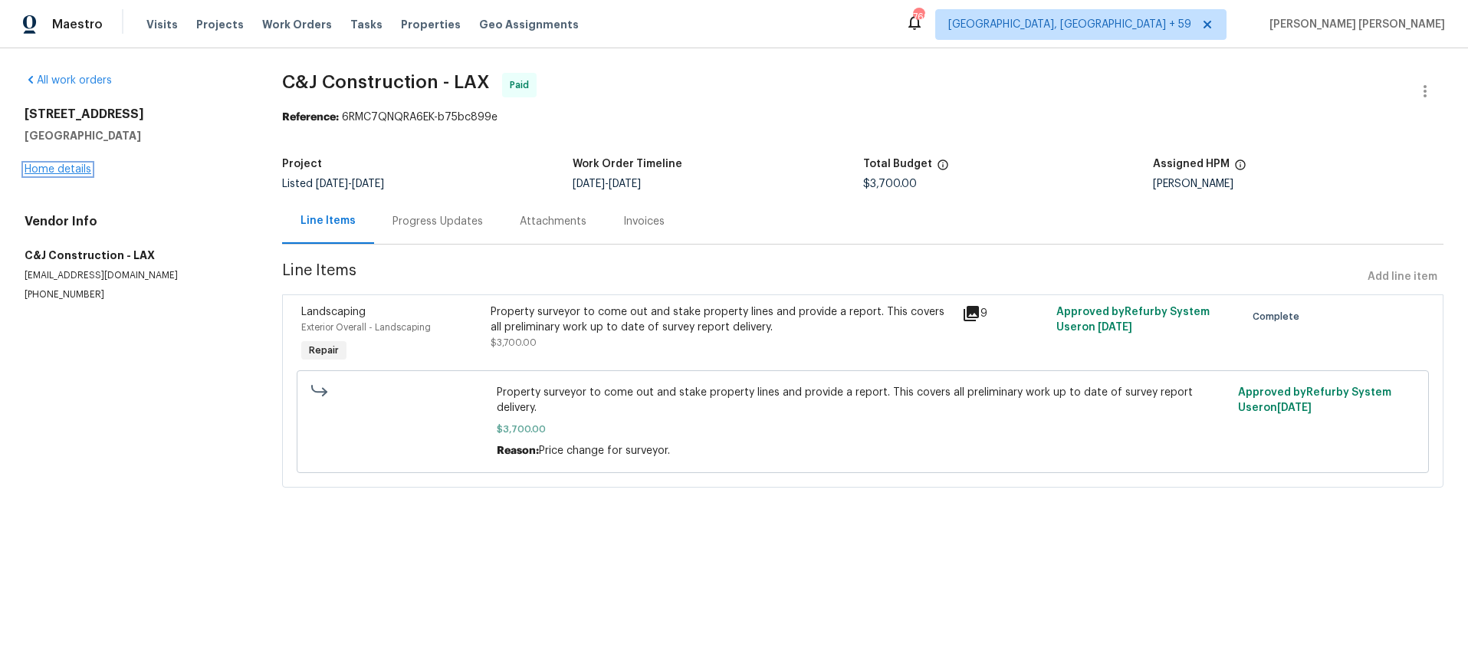
click at [64, 167] on link "Home details" at bounding box center [58, 169] width 67 height 11
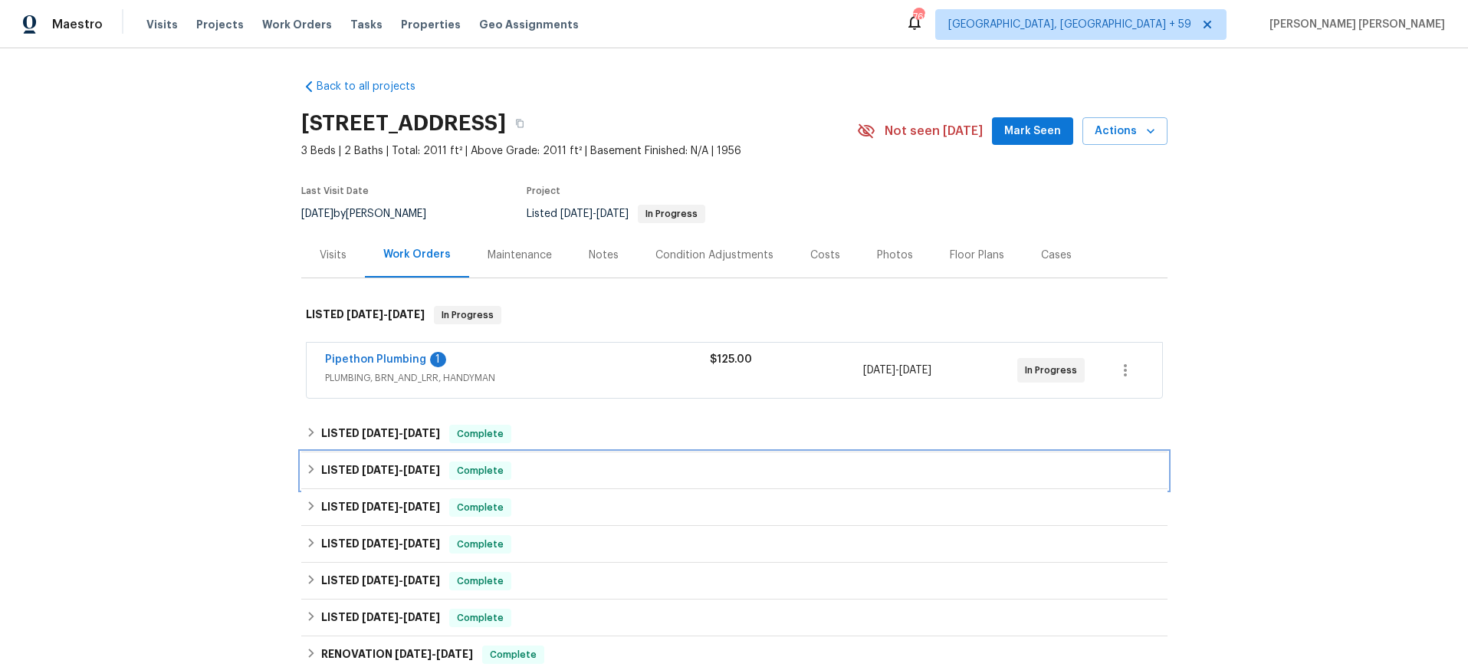
click at [340, 473] on h6 "LISTED 4/22/25 - 4/24/25" at bounding box center [380, 471] width 119 height 18
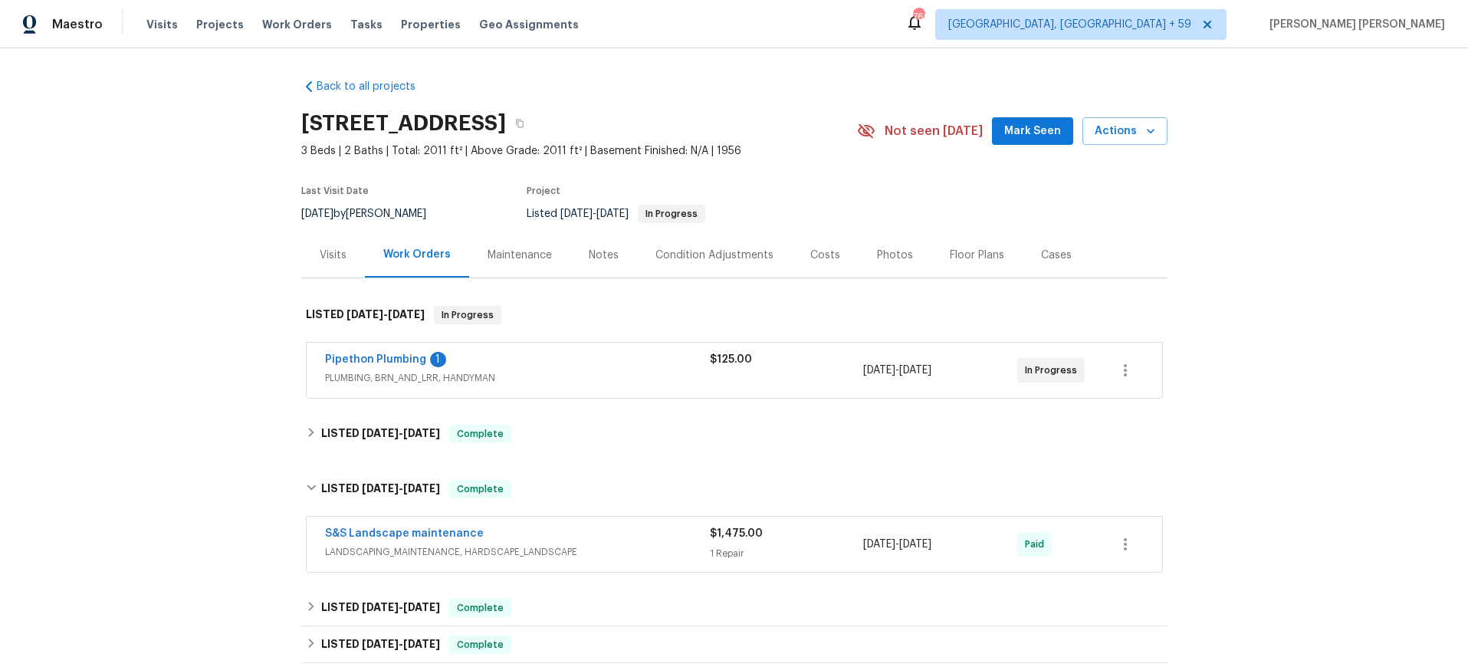
click at [636, 553] on span "LANDSCAPING_MAINTENANCE, HARDSCAPE_LANDSCAPE" at bounding box center [517, 551] width 385 height 15
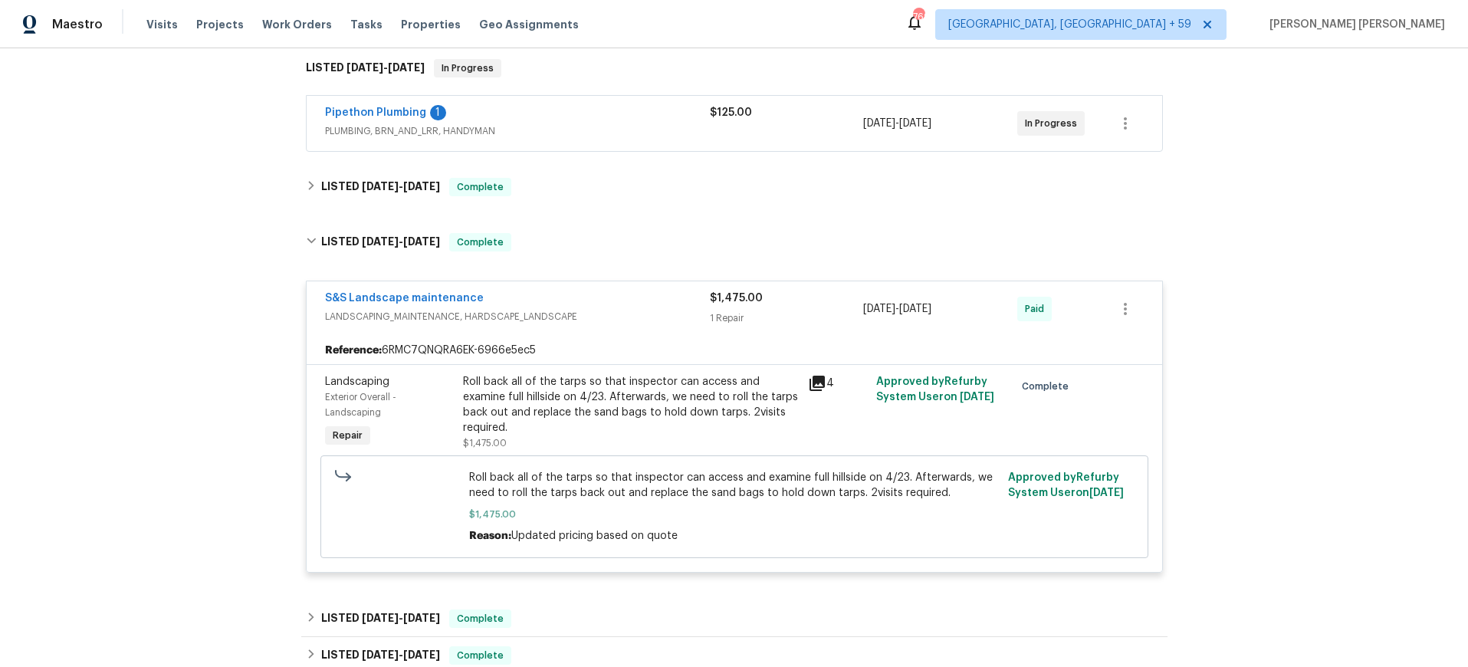
scroll to position [283, 0]
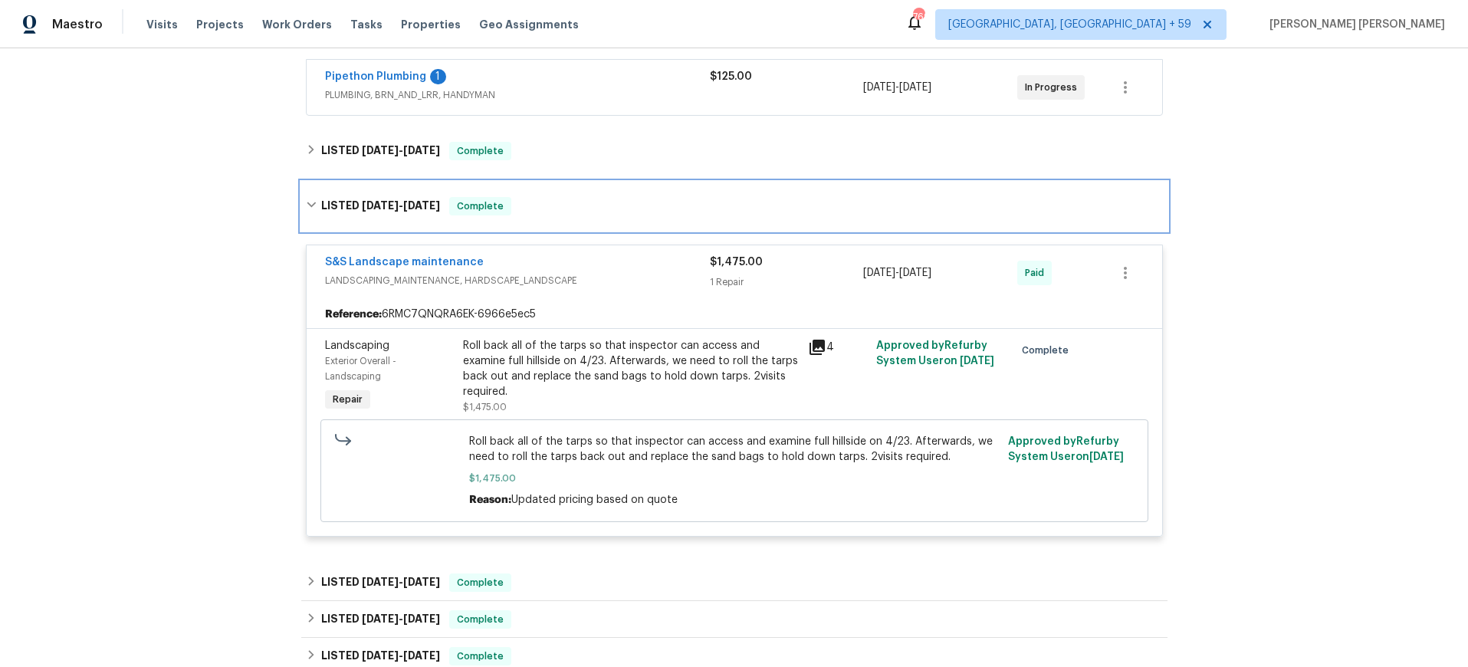
click at [312, 203] on icon at bounding box center [311, 204] width 11 height 11
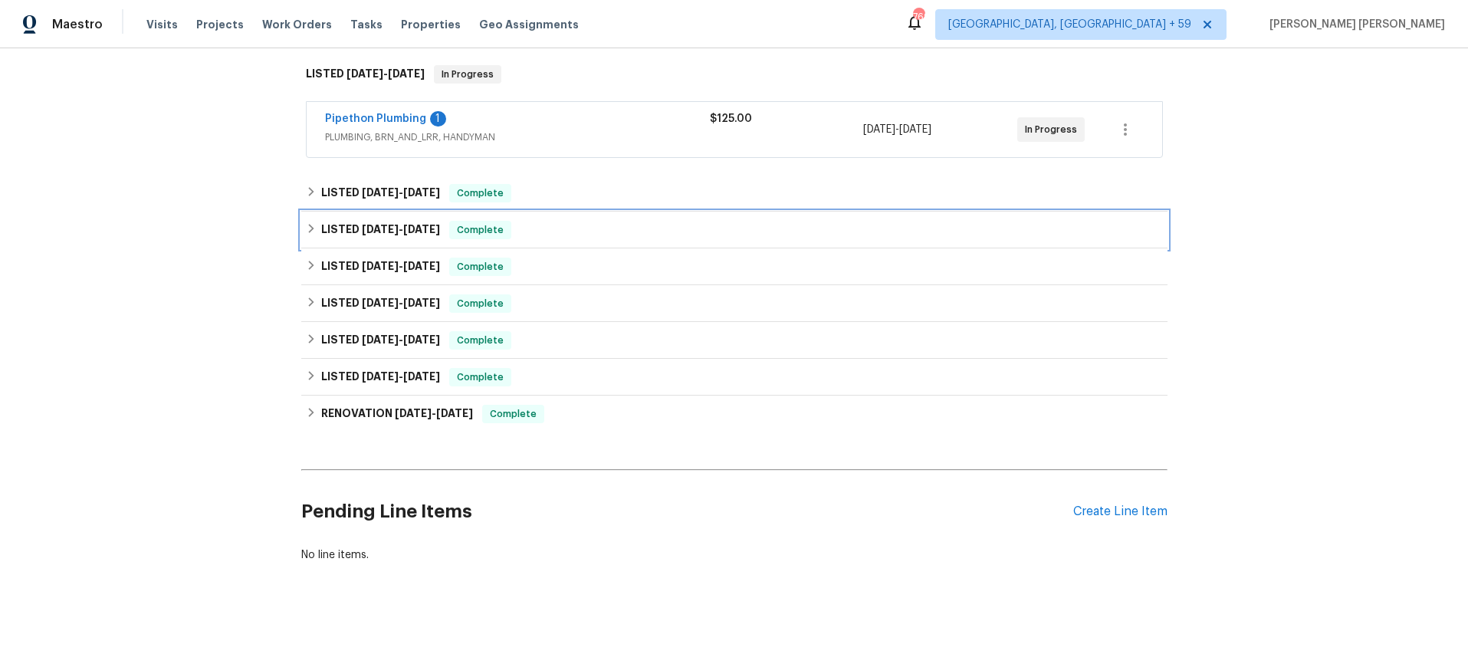
scroll to position [241, 0]
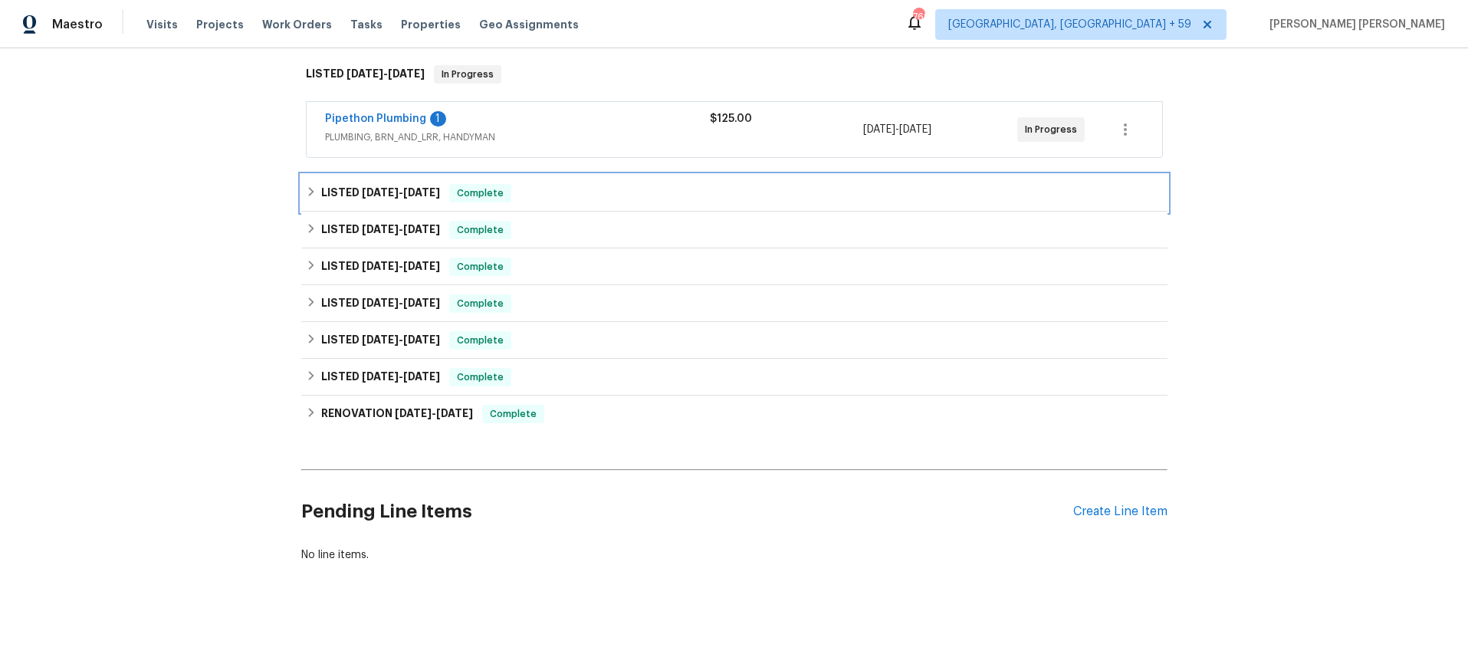
click at [309, 192] on icon at bounding box center [311, 191] width 11 height 11
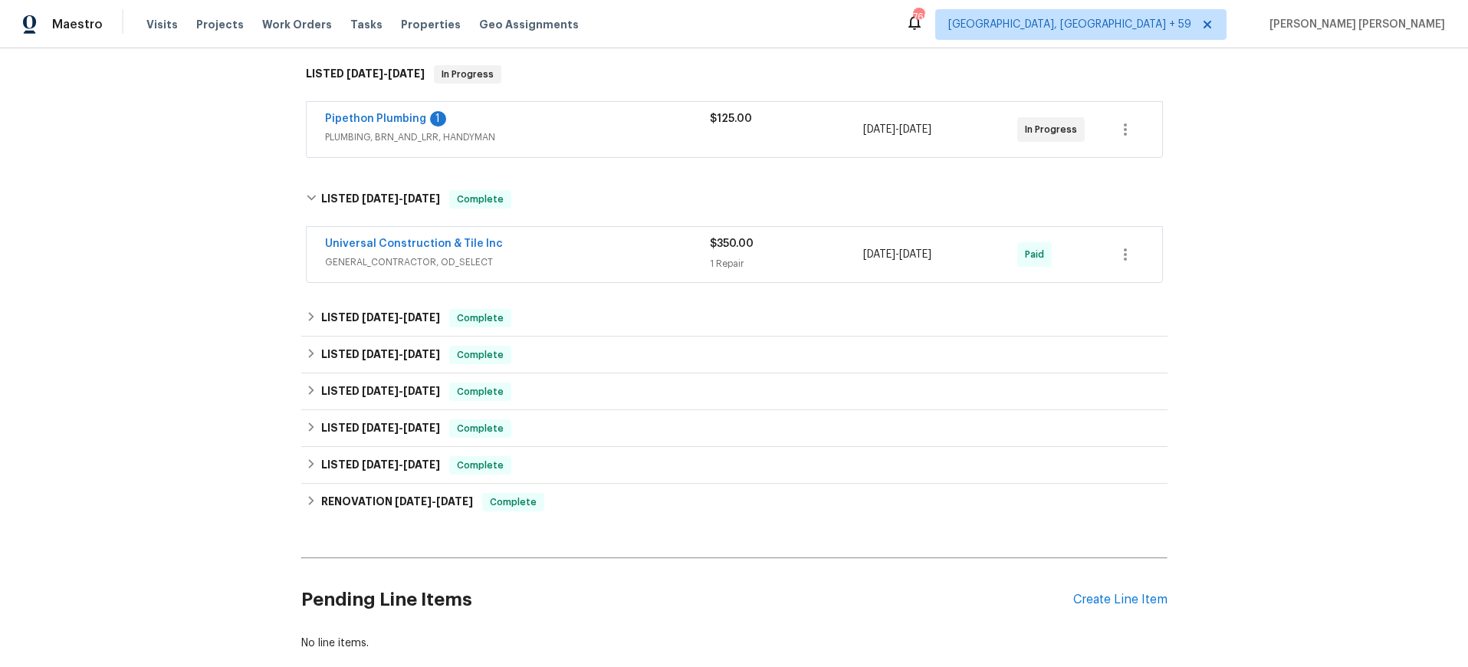
click at [658, 252] on div "Universal Construction & Tile Inc" at bounding box center [517, 245] width 385 height 18
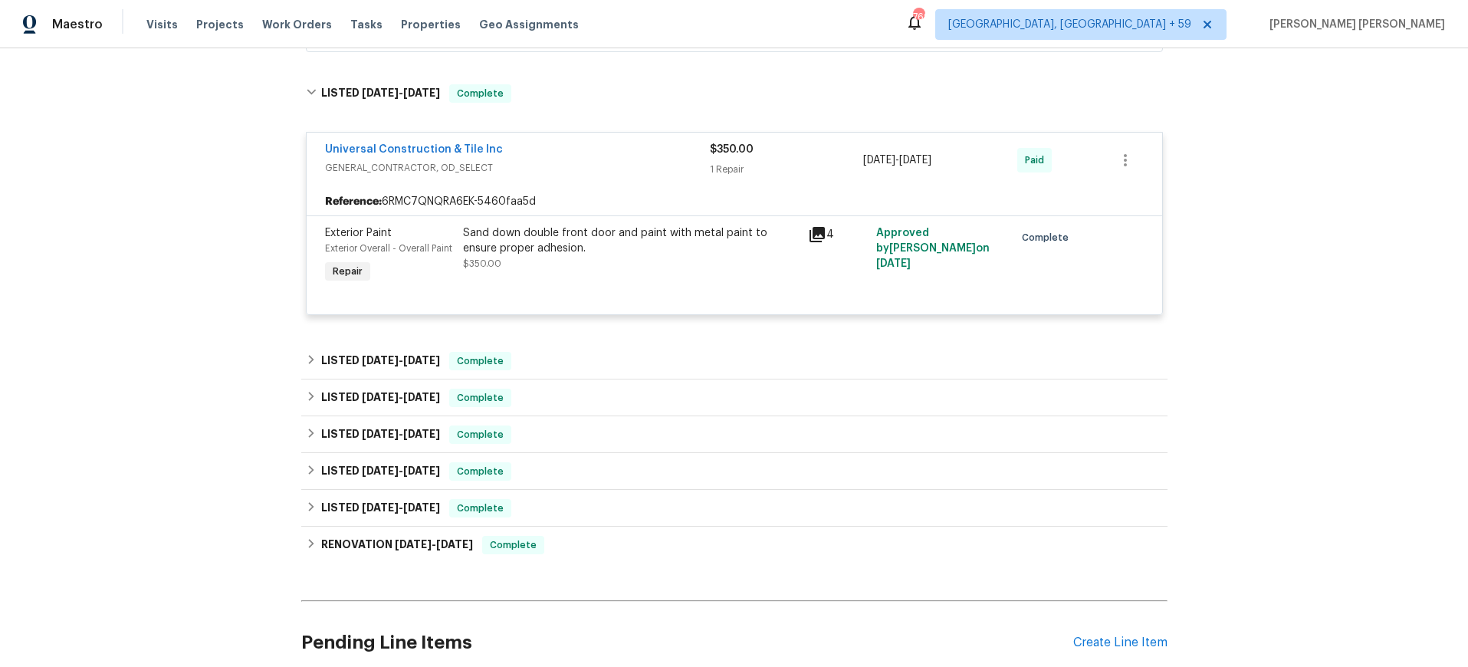
scroll to position [478, 0]
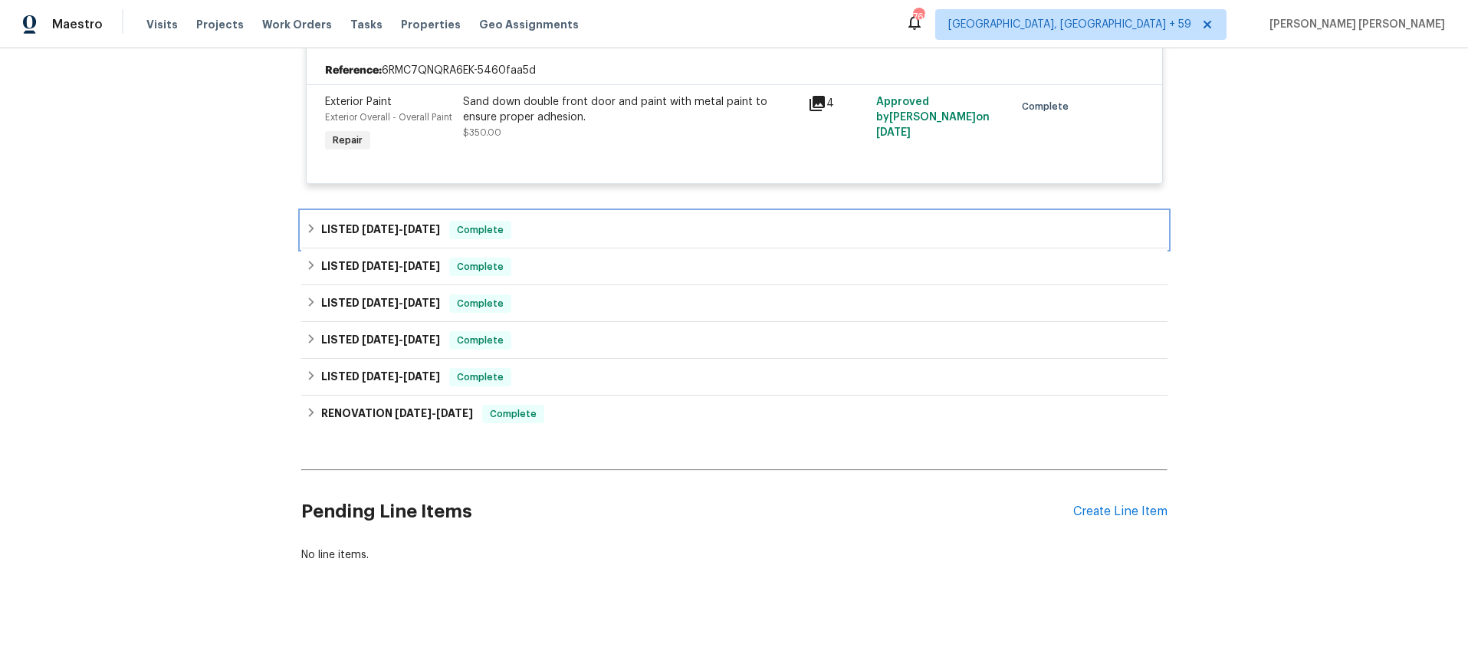
click at [610, 242] on div "LISTED 4/22/25 - 4/24/25 Complete" at bounding box center [734, 230] width 866 height 37
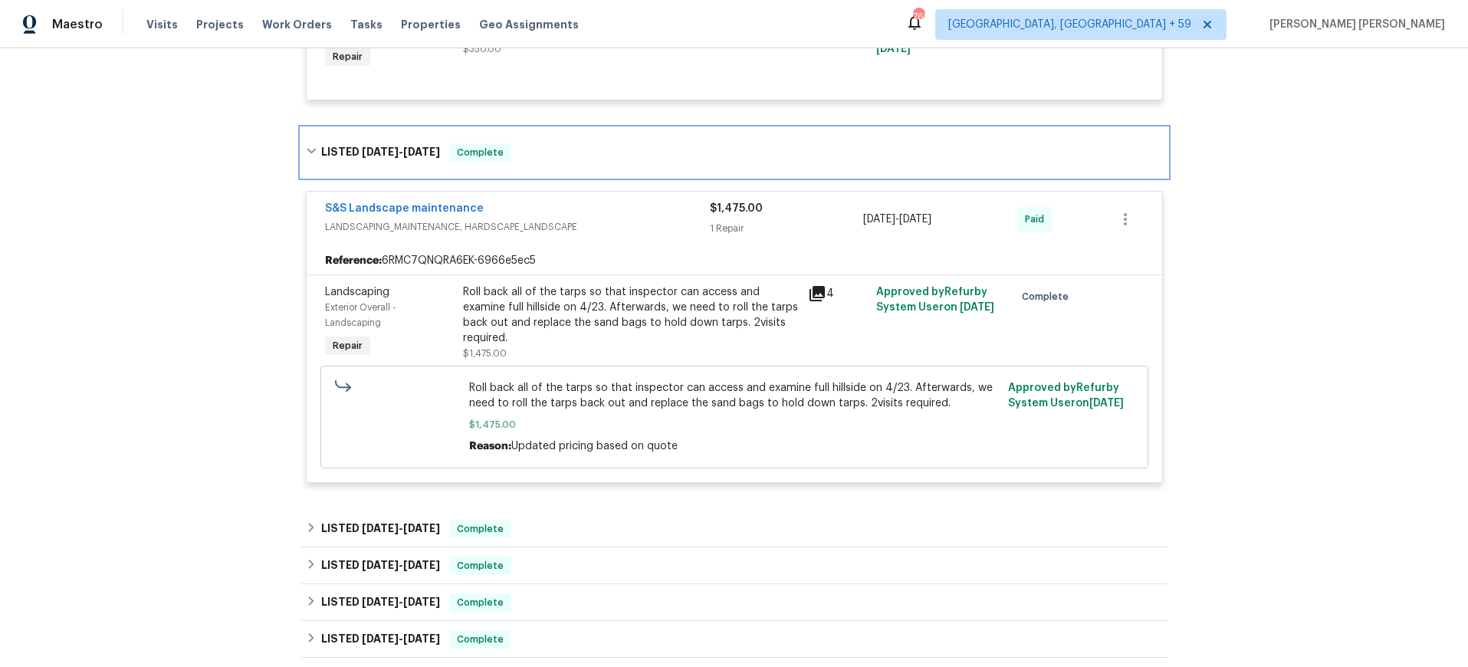
scroll to position [559, 0]
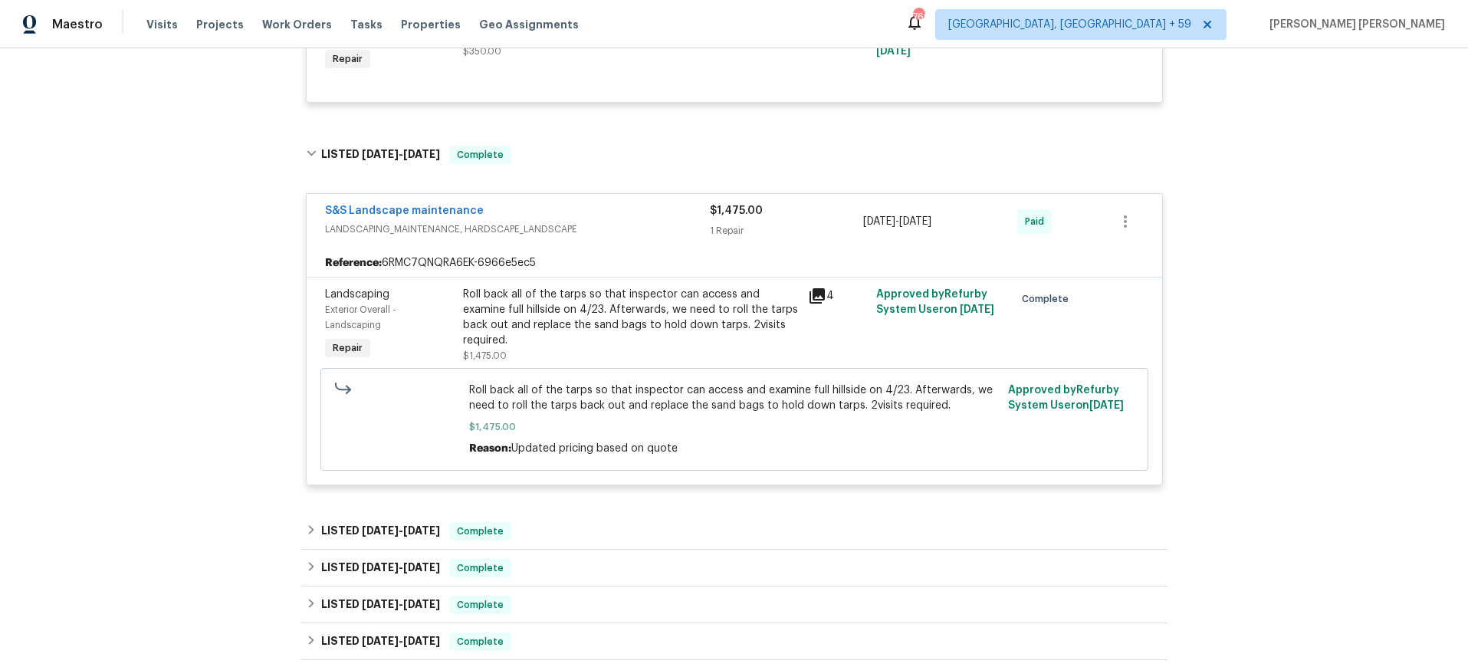
click at [818, 301] on icon at bounding box center [817, 296] width 18 height 18
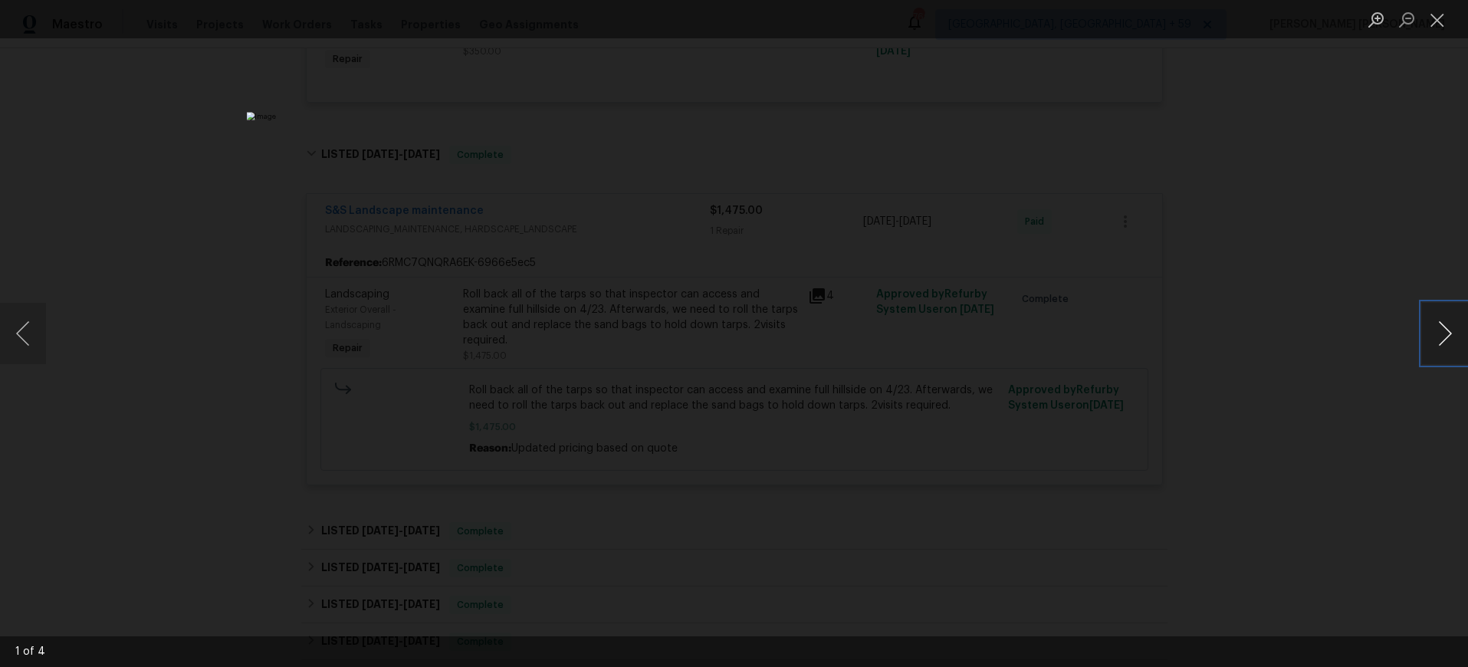
click at [1435, 339] on button "Next image" at bounding box center [1445, 333] width 46 height 61
click at [1306, 471] on div "Lightbox" at bounding box center [734, 333] width 1468 height 667
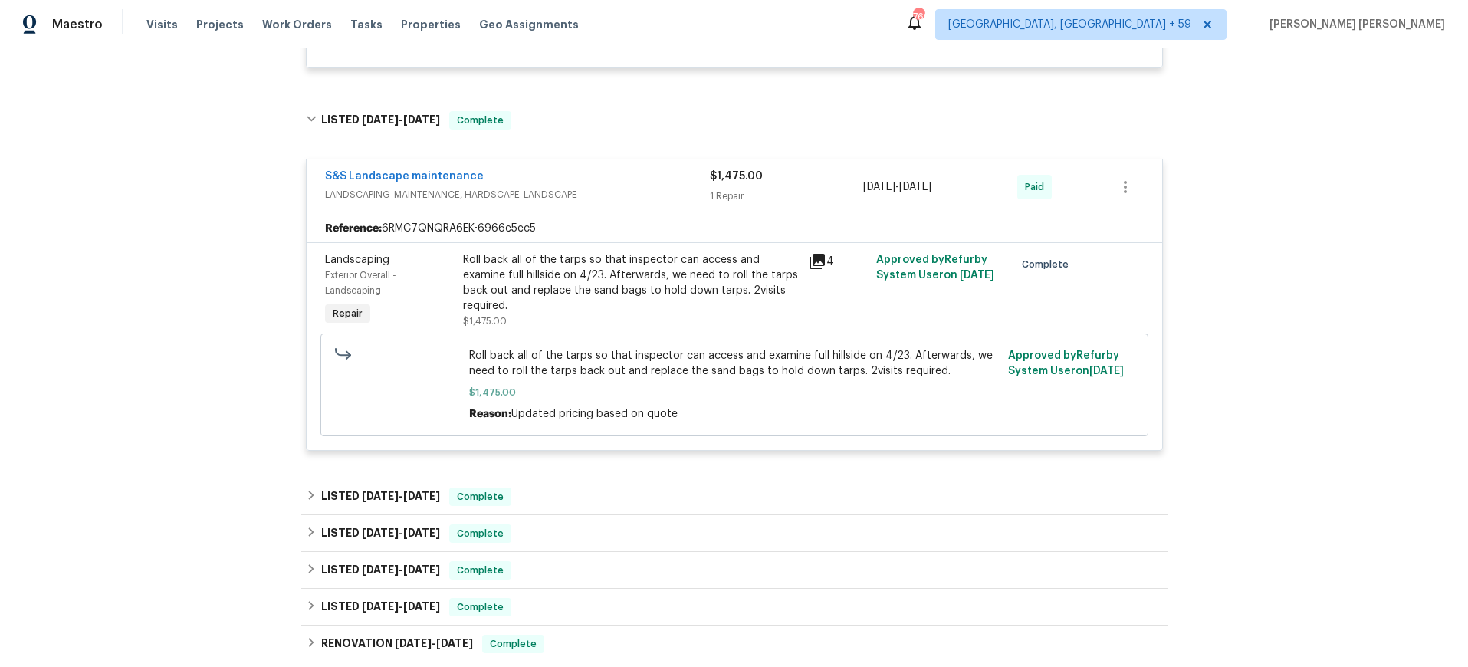
scroll to position [669, 0]
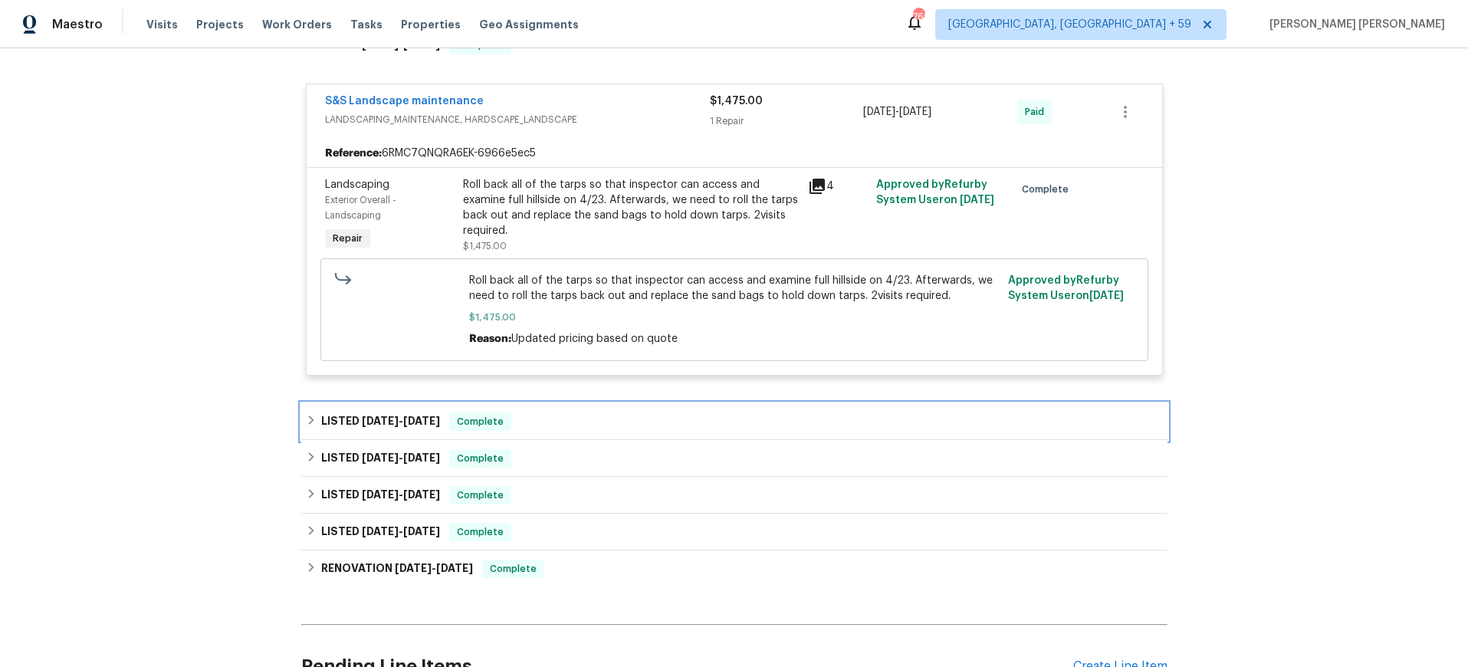
drag, startPoint x: 377, startPoint y: 432, endPoint x: 409, endPoint y: 436, distance: 31.7
click at [377, 432] on div "LISTED 11/20/24 - 1/10/25 Complete" at bounding box center [734, 421] width 866 height 37
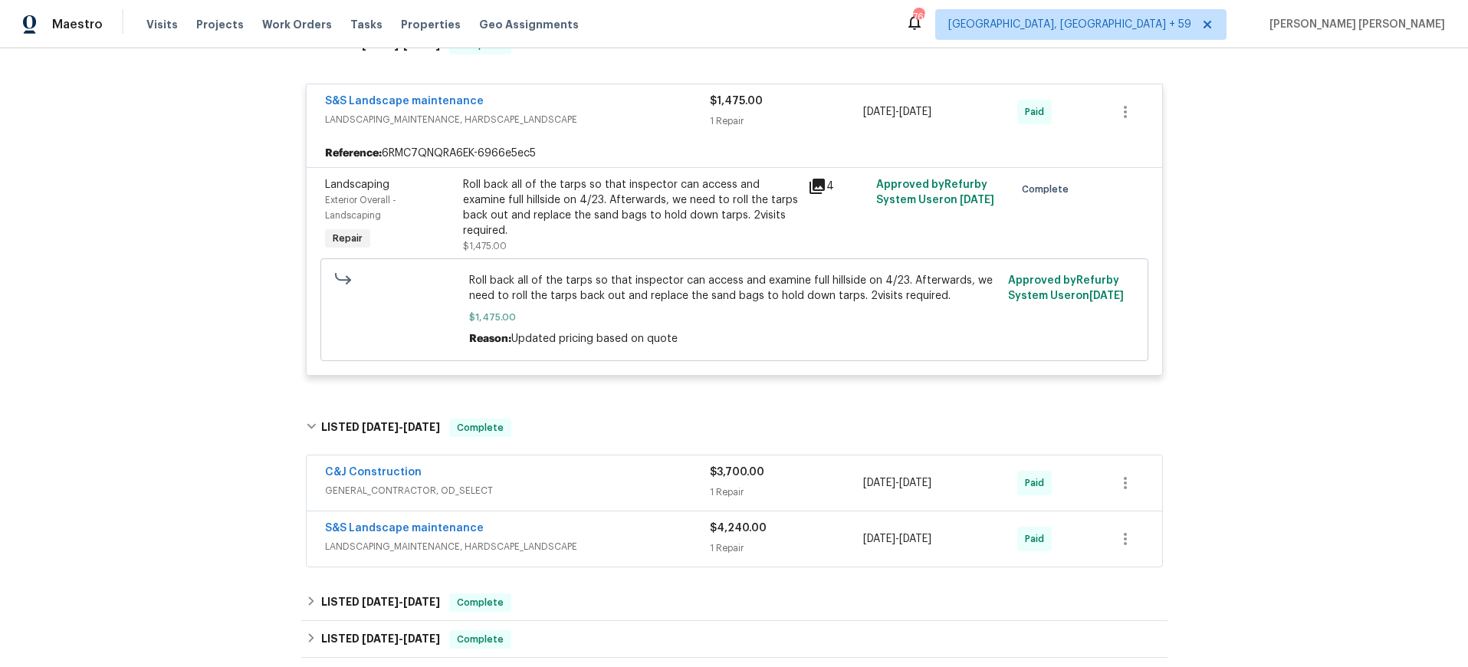
click at [506, 485] on span "GENERAL_CONTRACTOR, OD_SELECT" at bounding box center [517, 490] width 385 height 15
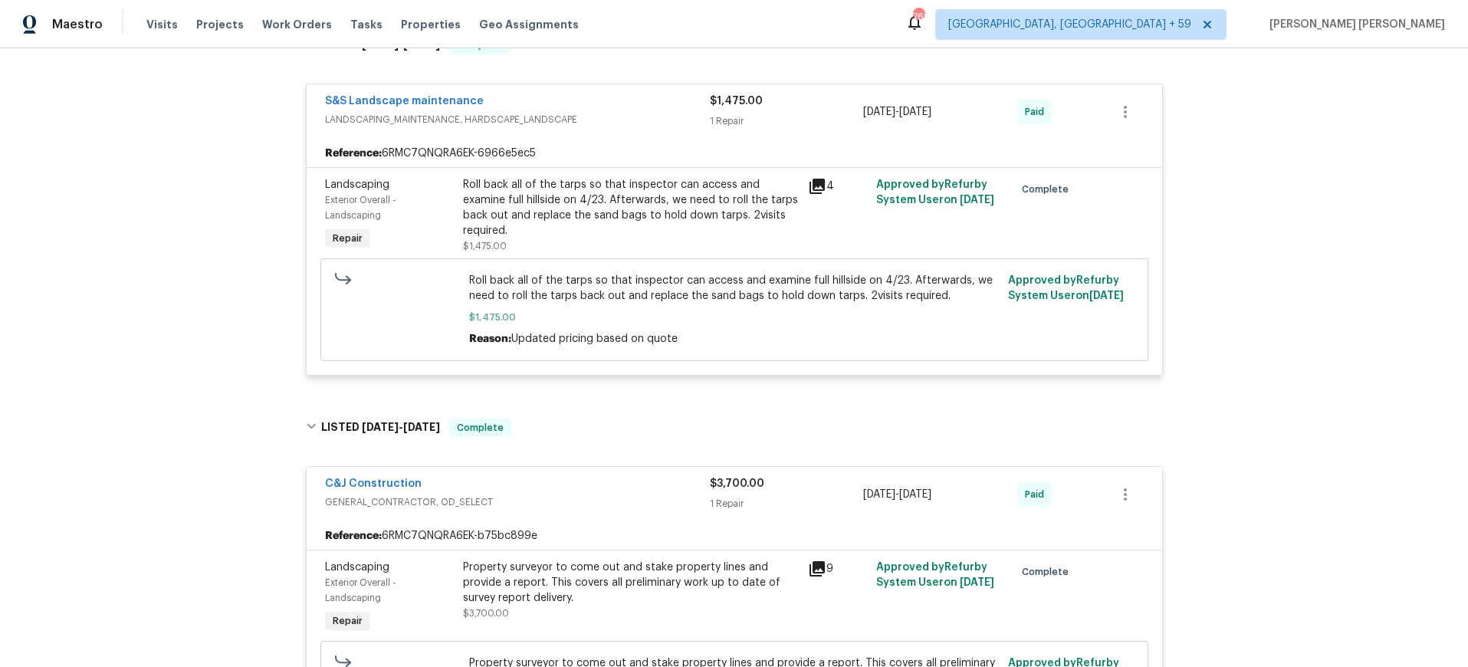
click at [818, 570] on icon at bounding box center [817, 568] width 15 height 15
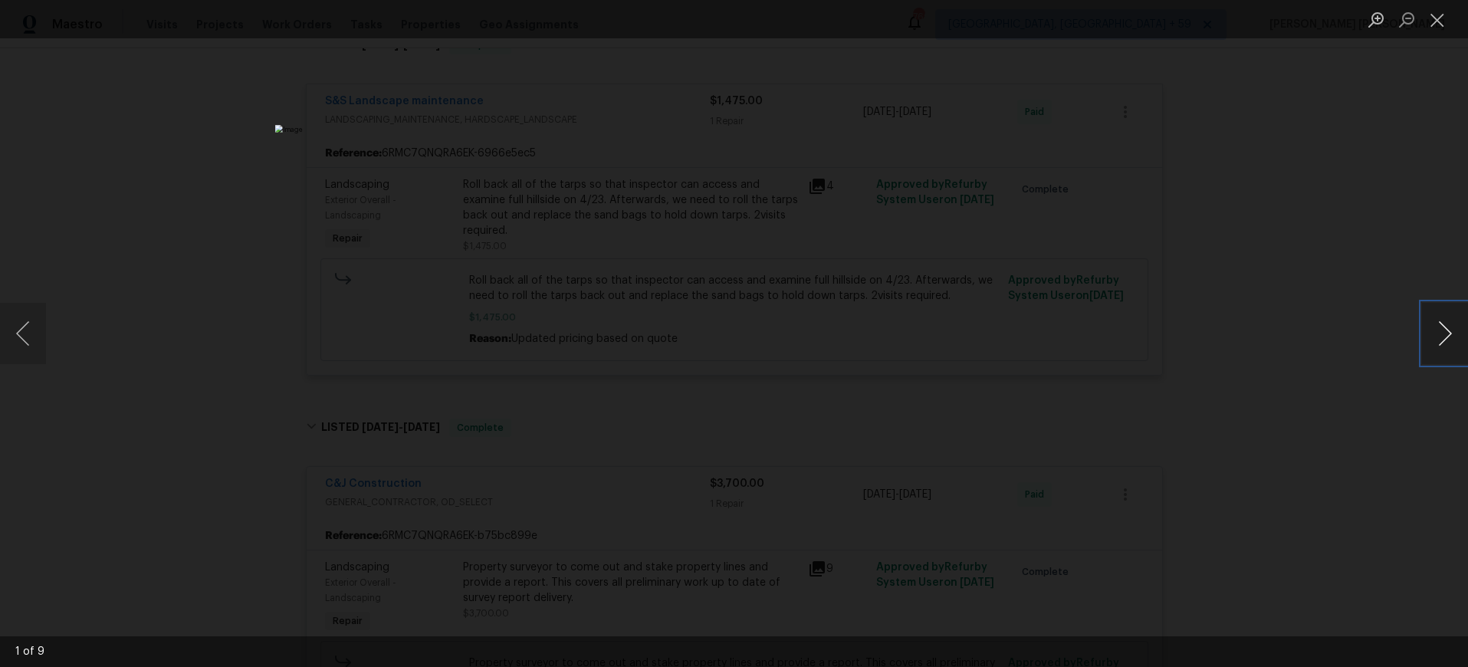
click at [1444, 334] on button "Next image" at bounding box center [1445, 333] width 46 height 61
click at [1444, 339] on button "Next image" at bounding box center [1445, 333] width 46 height 61
click at [1444, 340] on button "Next image" at bounding box center [1445, 333] width 46 height 61
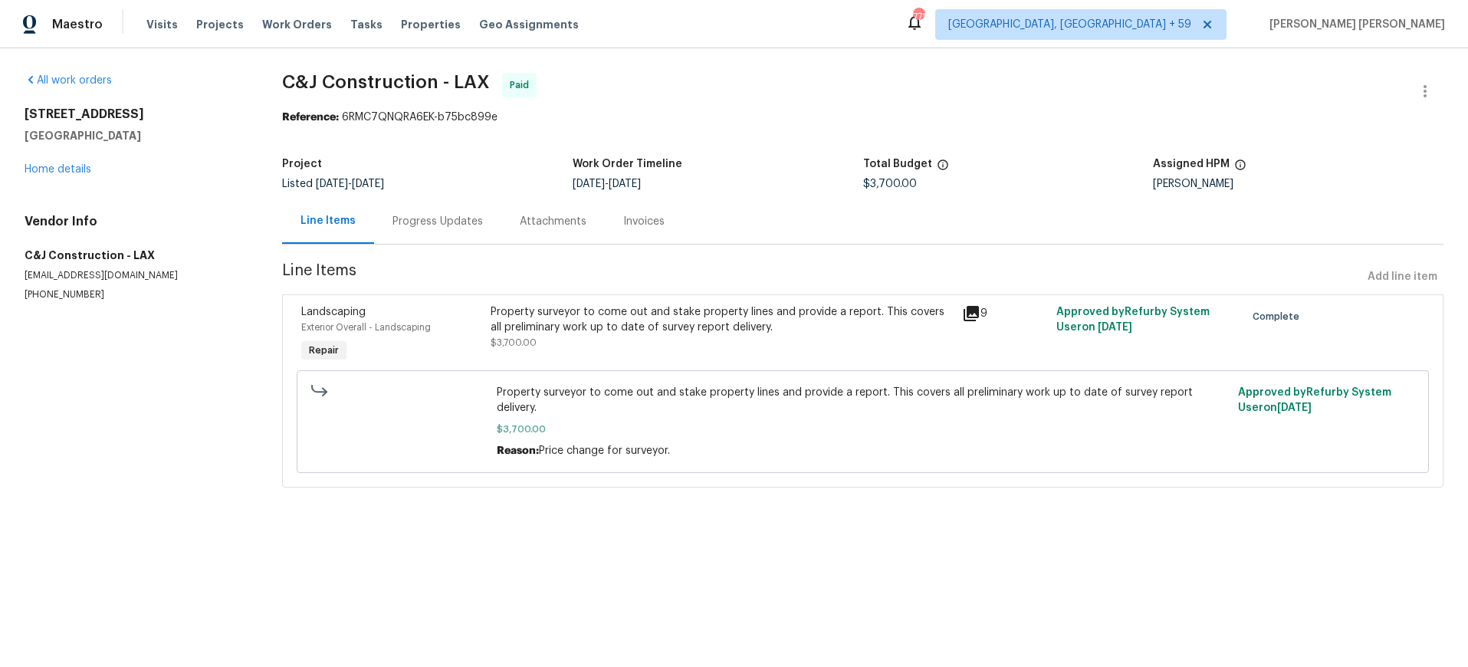
click at [974, 310] on icon at bounding box center [971, 313] width 15 height 15
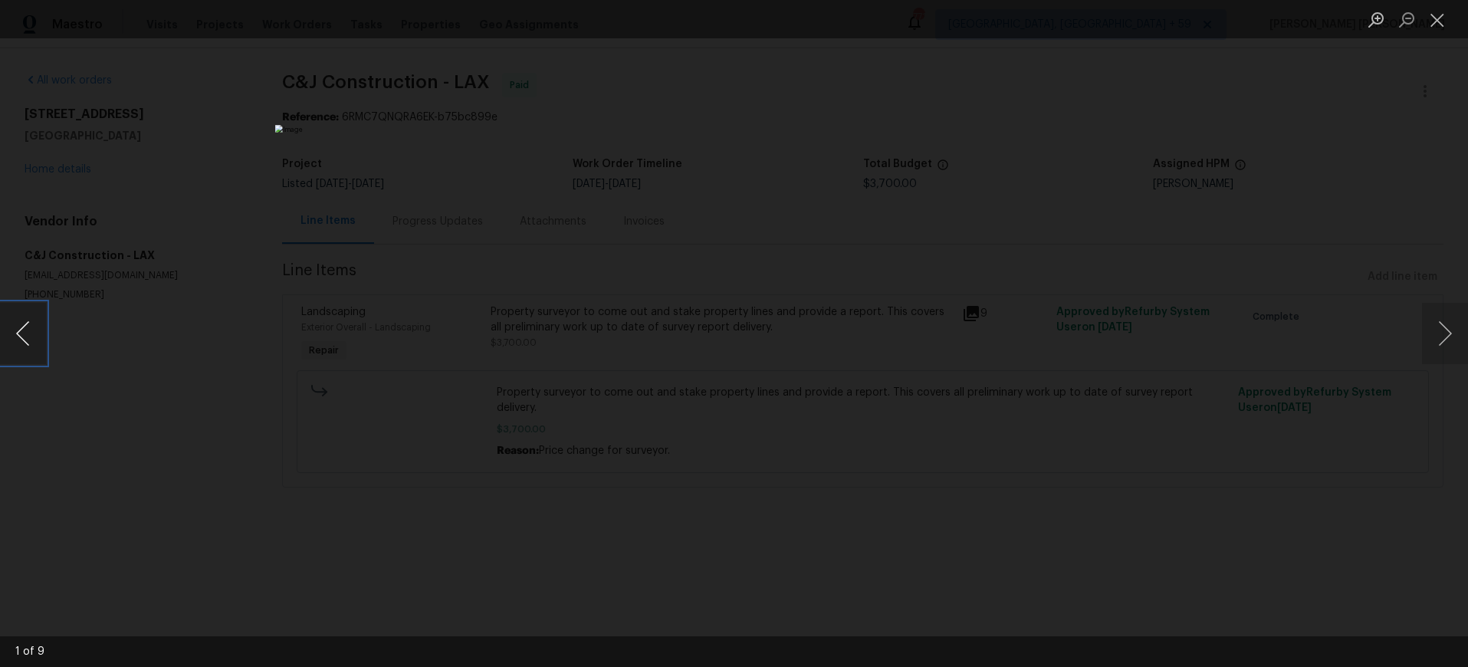
click at [19, 333] on button "Previous image" at bounding box center [23, 333] width 46 height 61
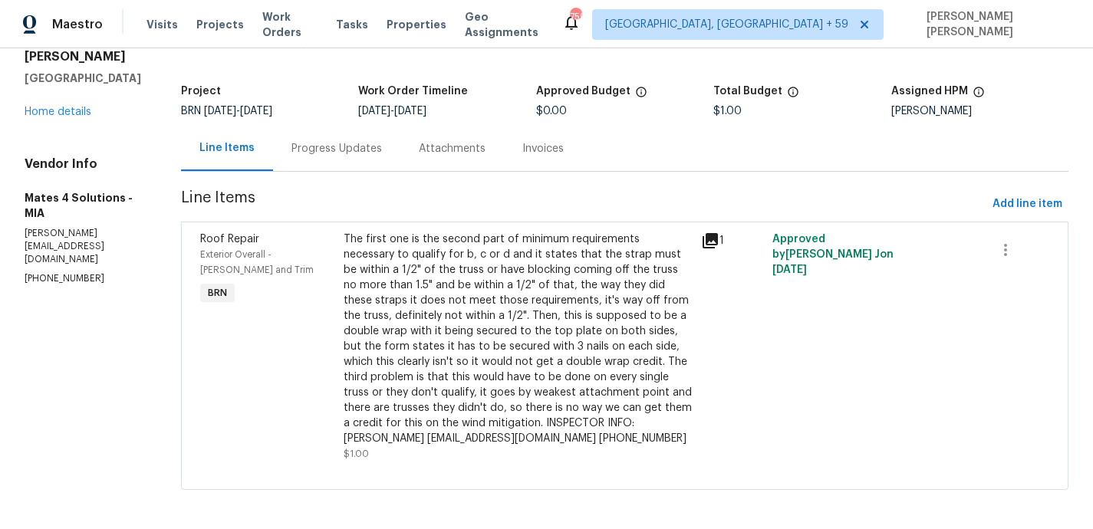
scroll to position [77, 0]
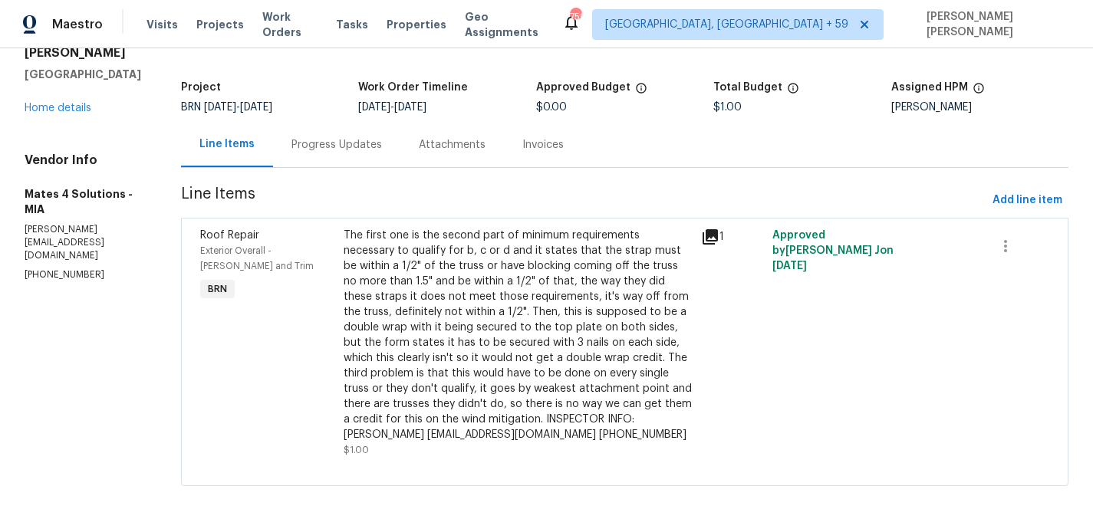
click at [717, 239] on icon at bounding box center [709, 236] width 15 height 15
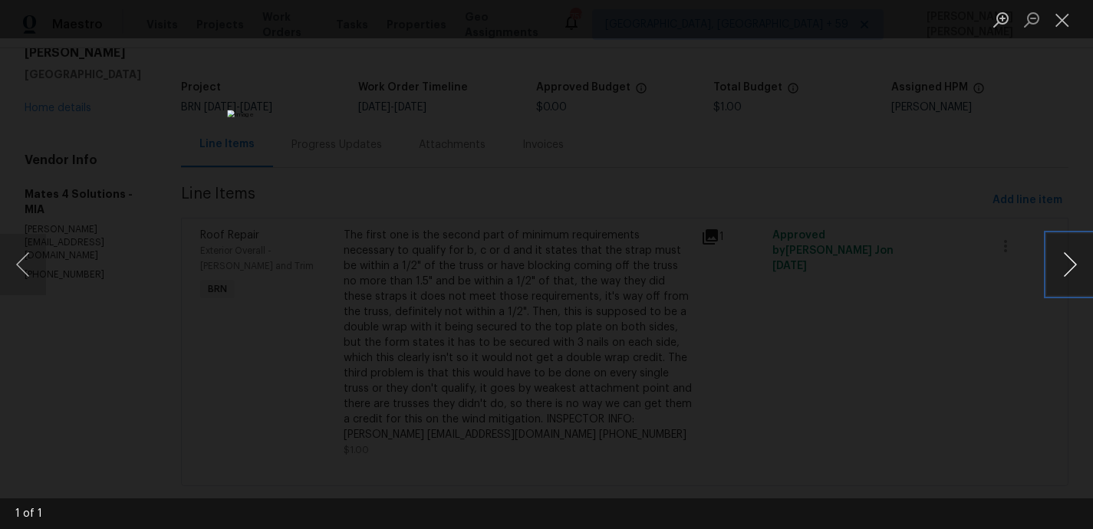
click at [1060, 263] on button "Next image" at bounding box center [1070, 264] width 46 height 61
click at [956, 382] on div "Lightbox" at bounding box center [546, 264] width 1093 height 529
drag, startPoint x: 955, startPoint y: 381, endPoint x: 802, endPoint y: 352, distance: 156.1
click at [952, 380] on div "Lightbox" at bounding box center [546, 264] width 1093 height 529
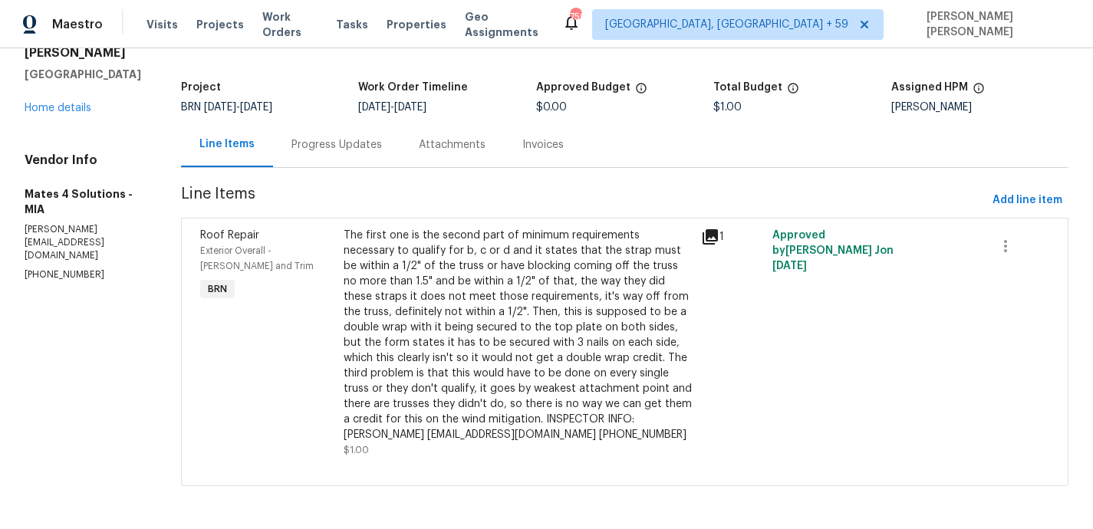
click at [337, 140] on div "Progress Updates" at bounding box center [336, 144] width 90 height 15
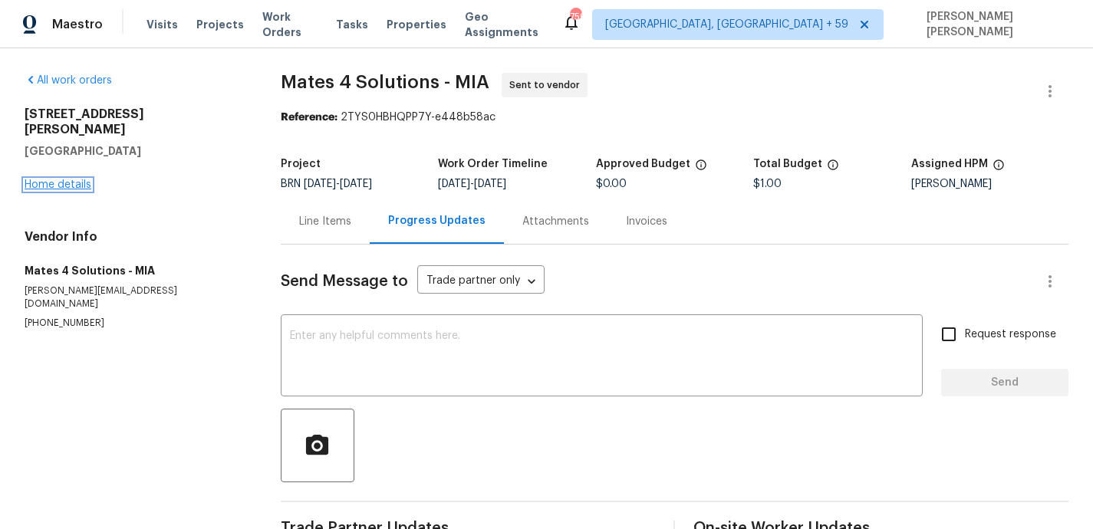
click at [64, 179] on link "Home details" at bounding box center [58, 184] width 67 height 11
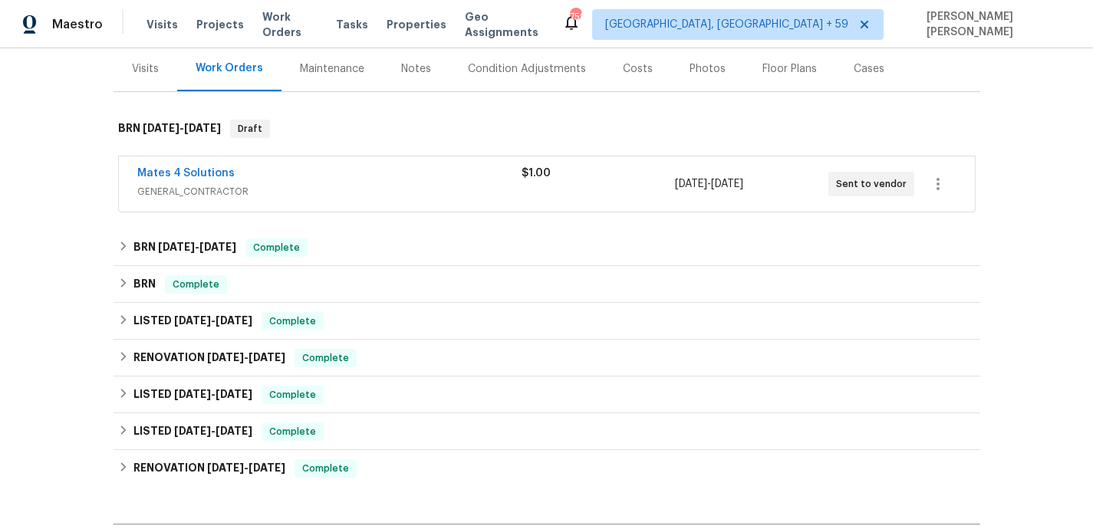
scroll to position [190, 0]
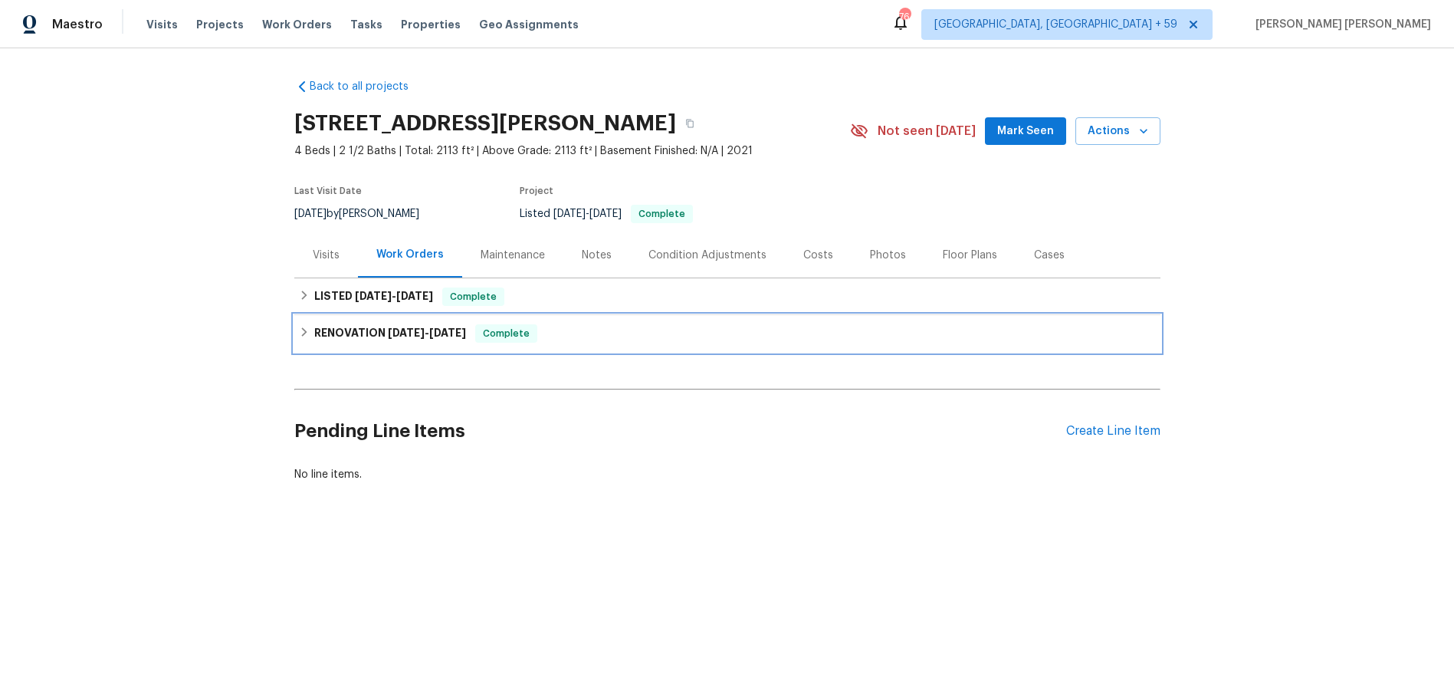
click at [307, 330] on icon at bounding box center [304, 332] width 11 height 11
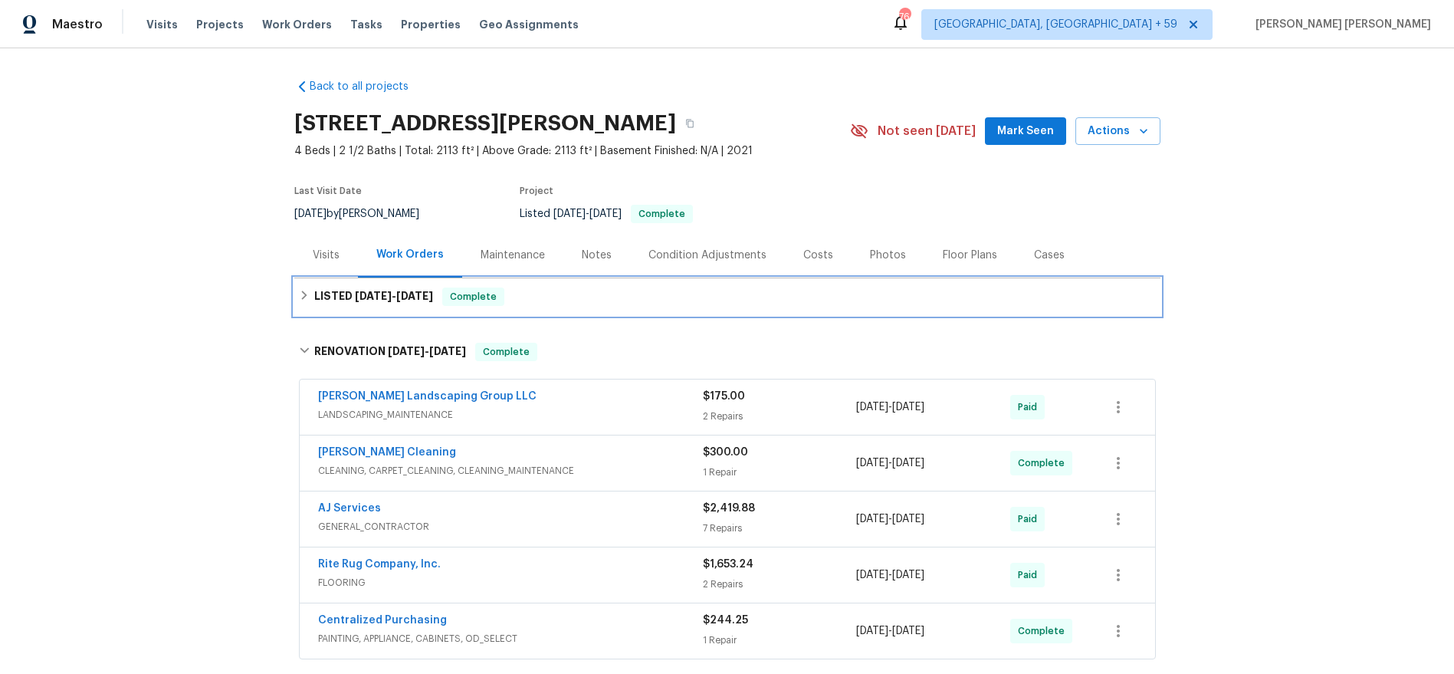
click at [299, 294] on icon at bounding box center [304, 295] width 11 height 11
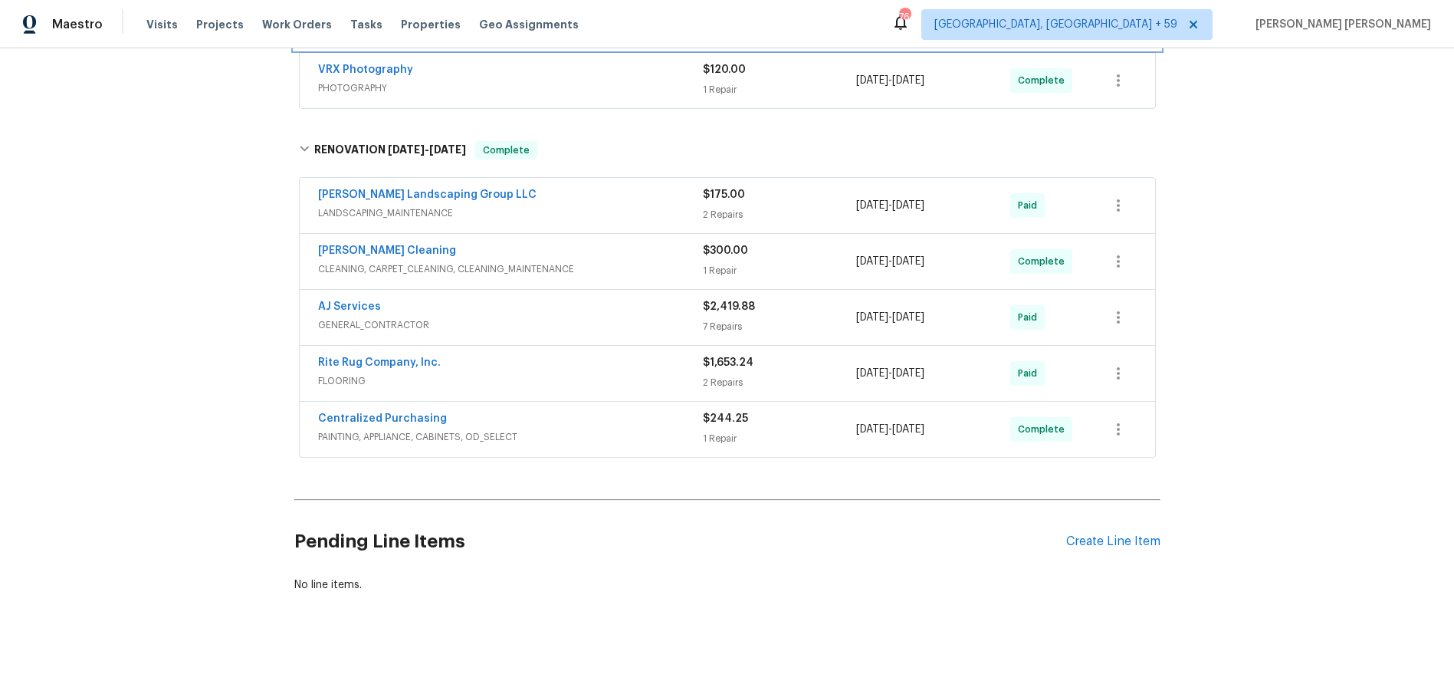
scroll to position [291, 0]
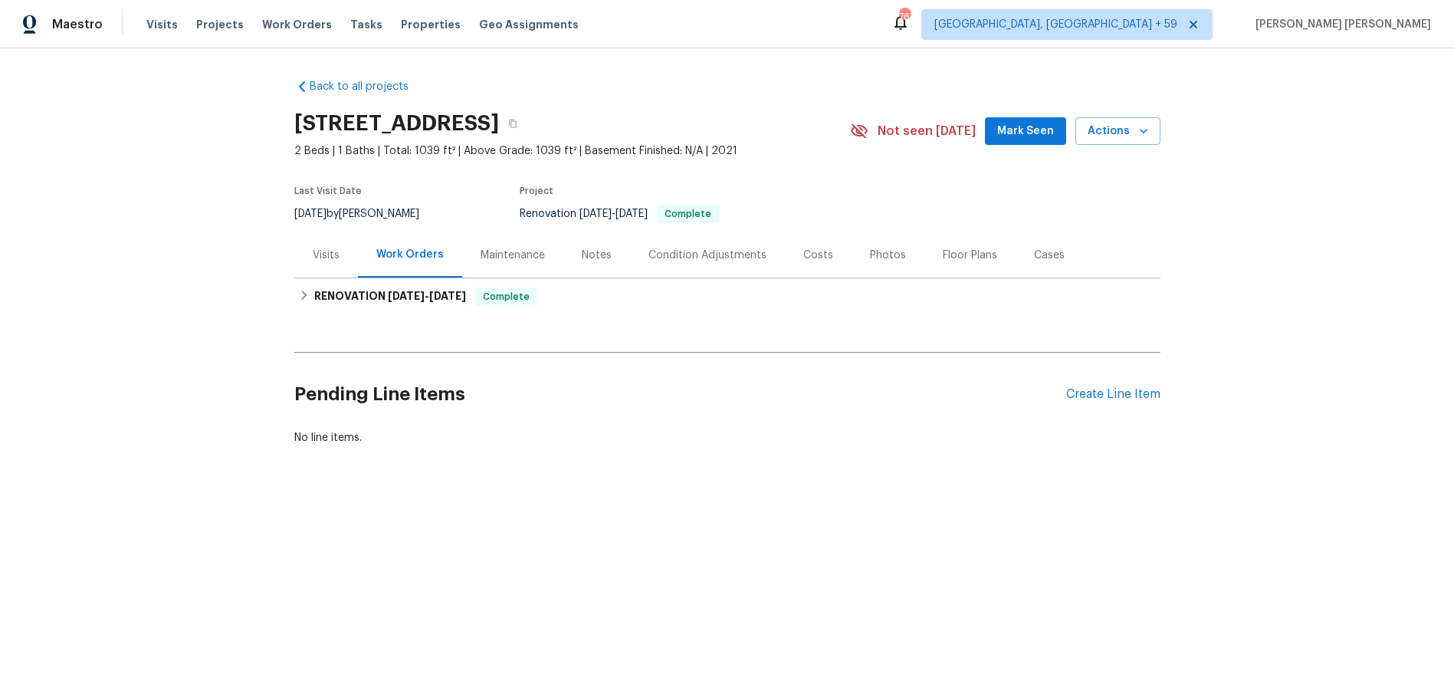
click at [320, 250] on div "Visits" at bounding box center [326, 255] width 27 height 15
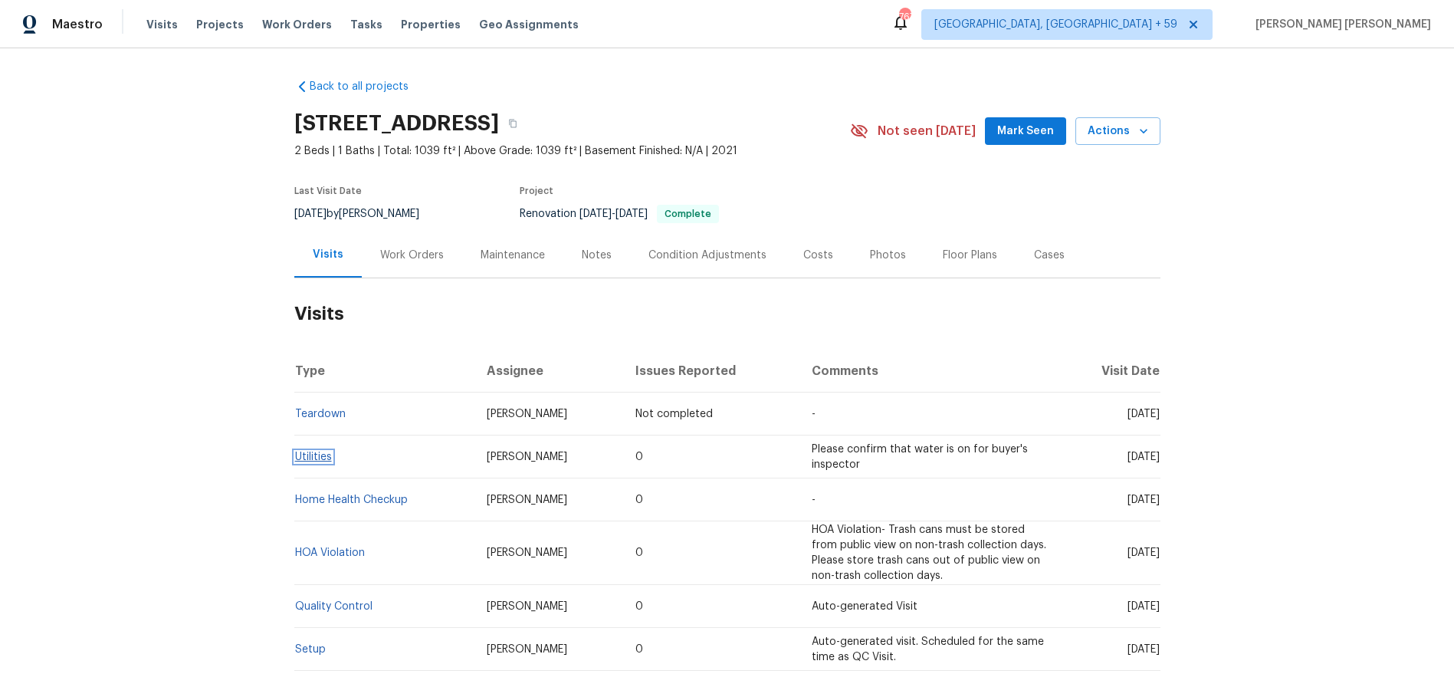
click at [307, 455] on link "Utilities" at bounding box center [313, 457] width 37 height 11
